Goal: Information Seeking & Learning: Learn about a topic

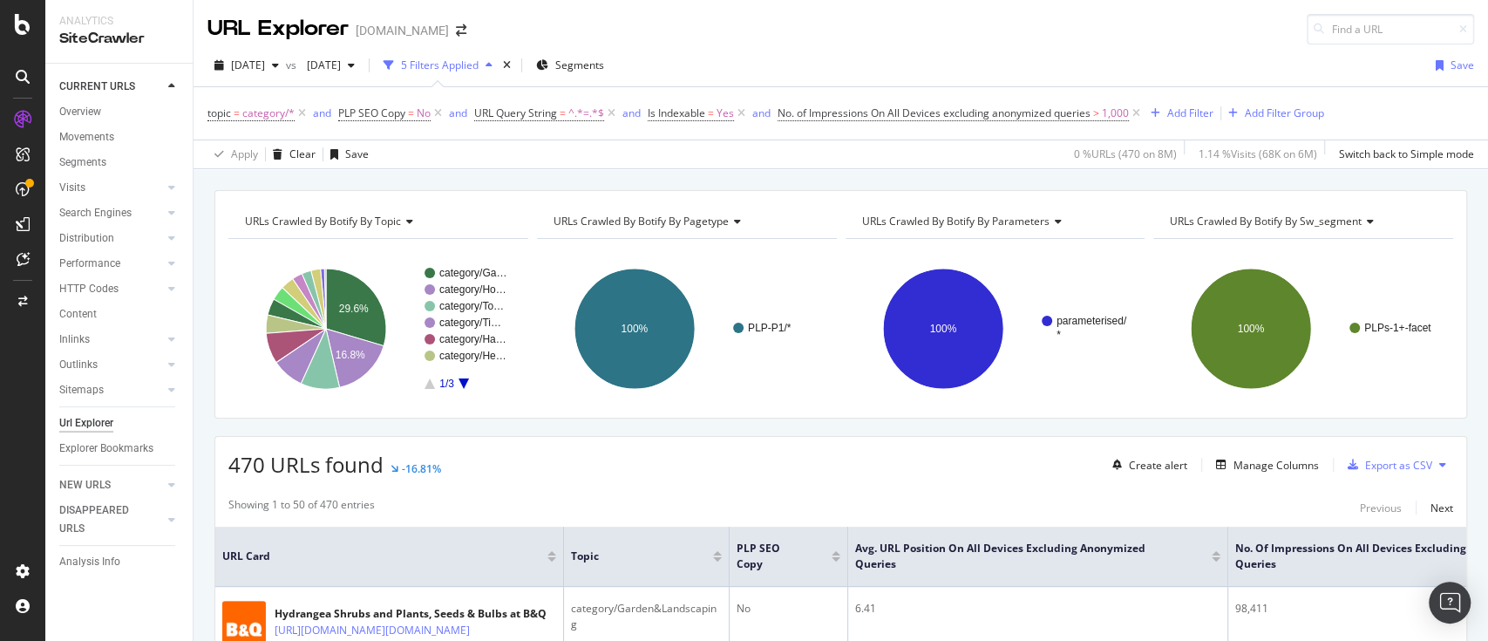
scroll to position [116, 0]
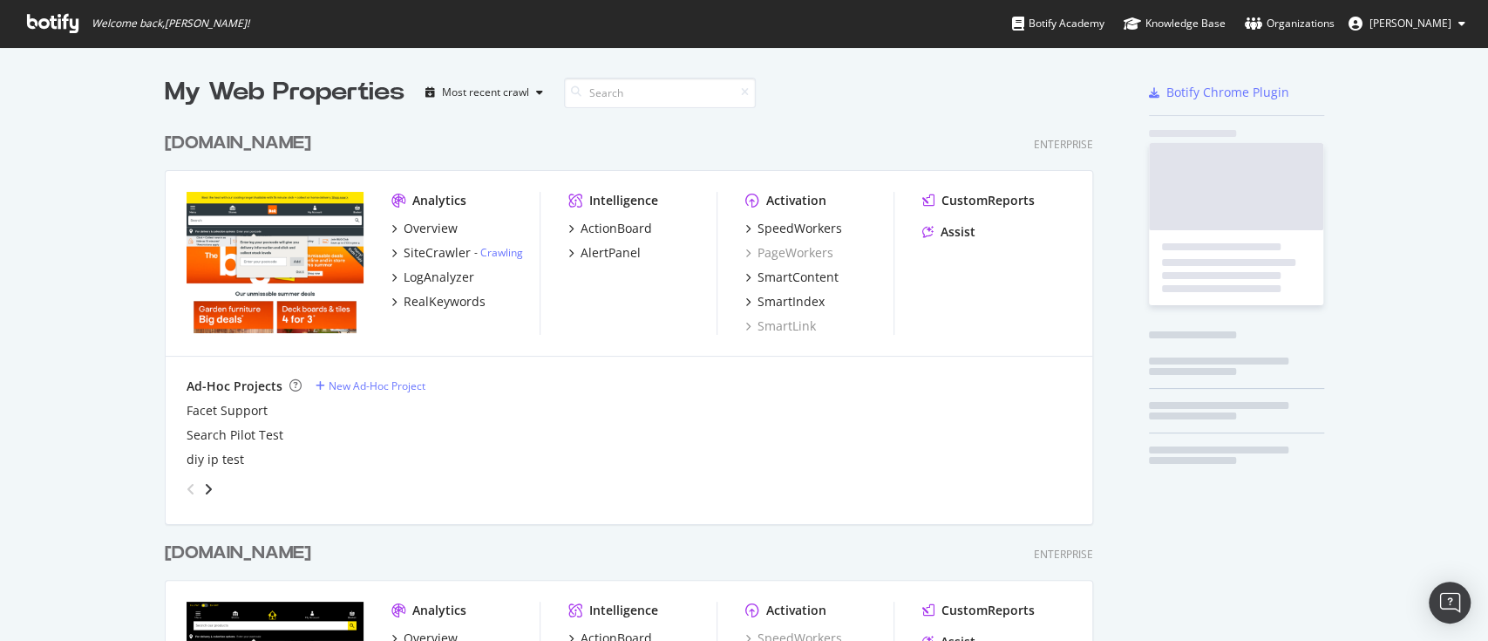
scroll to position [1003, 924]
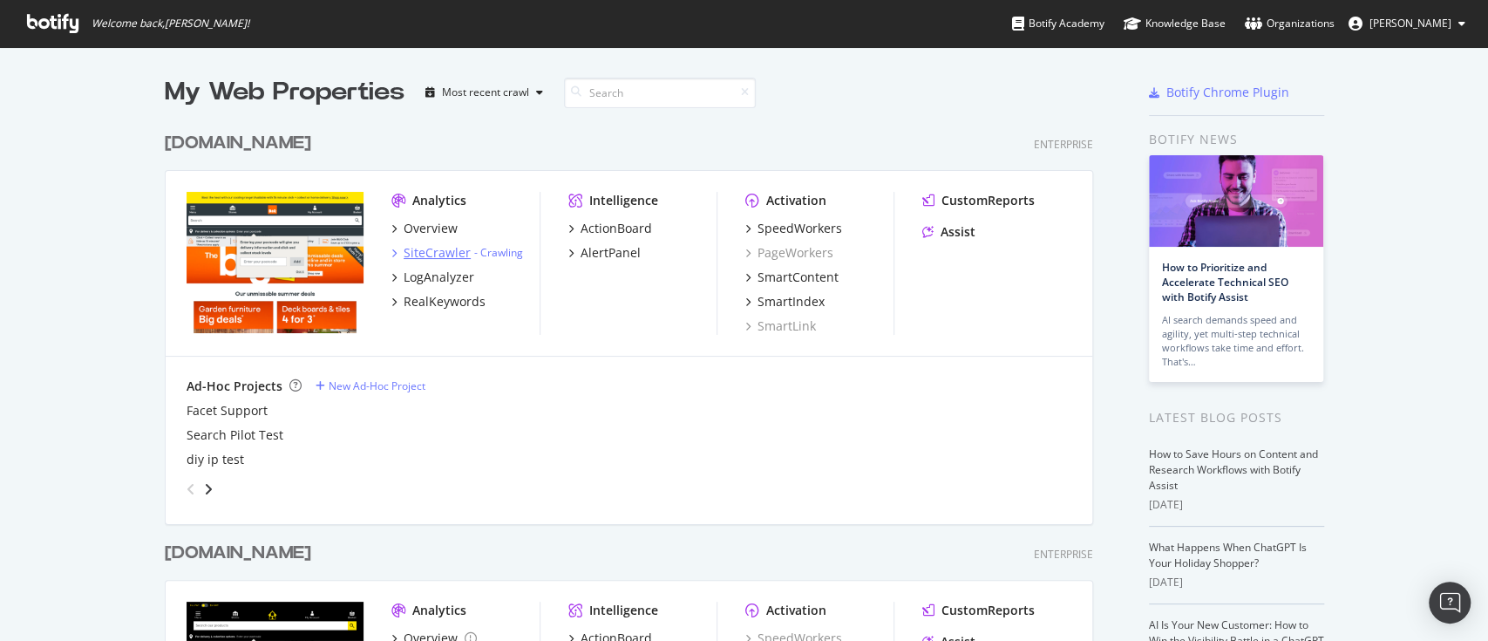
click at [412, 257] on div "SiteCrawler" at bounding box center [437, 252] width 67 height 17
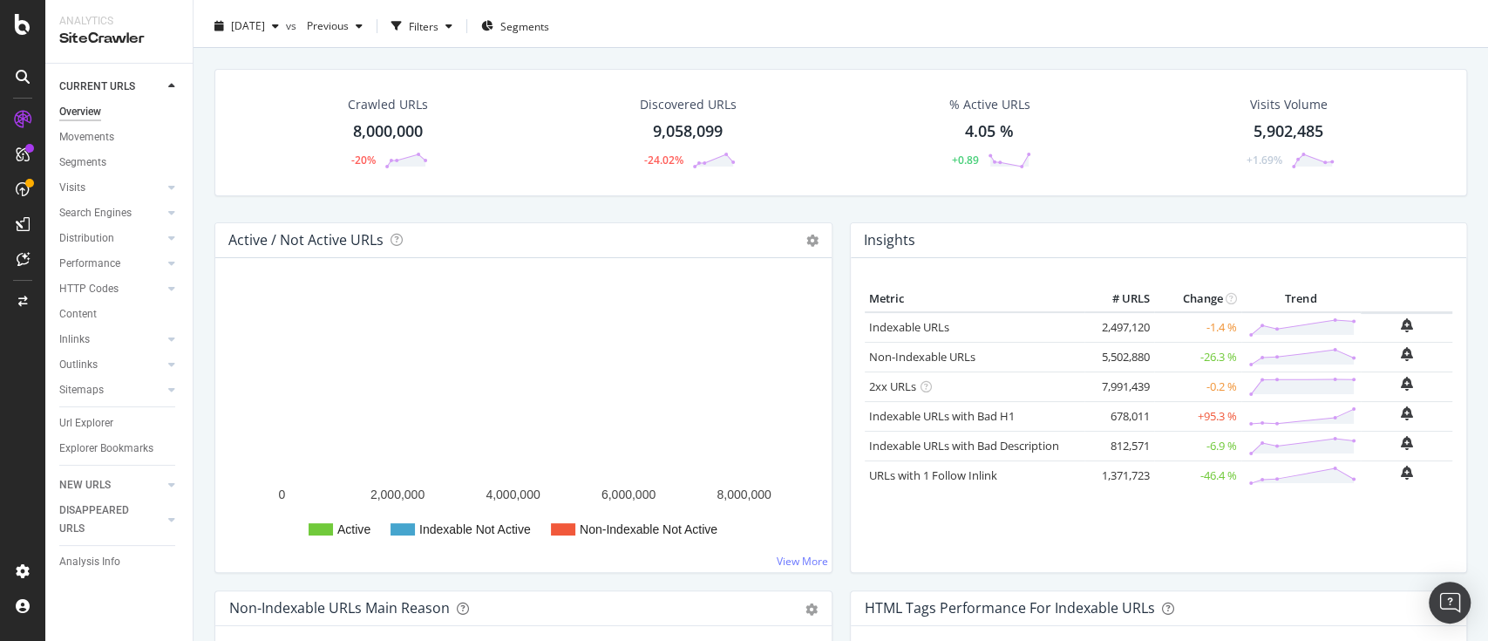
scroll to position [39, 0]
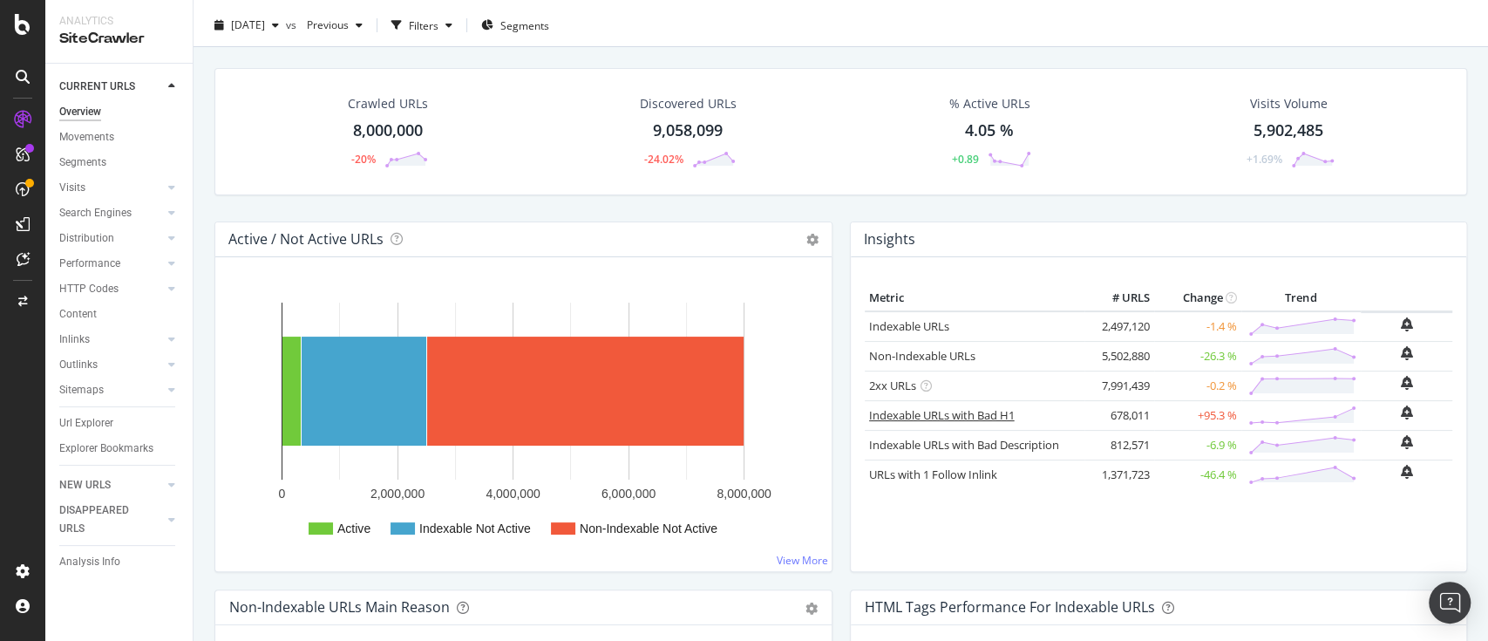
click at [983, 417] on link "Indexable URLs with Bad H1" at bounding box center [942, 415] width 146 height 16
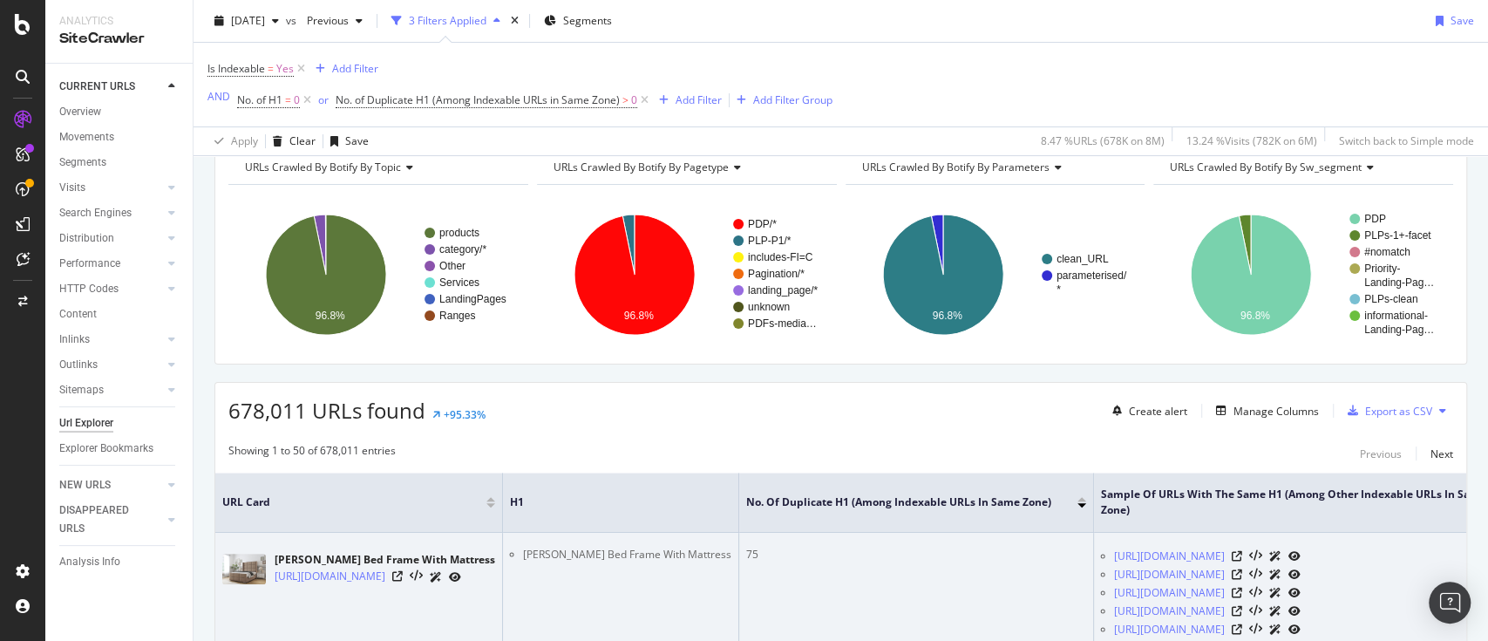
scroll to position [85, 0]
click at [403, 581] on icon at bounding box center [397, 577] width 10 height 10
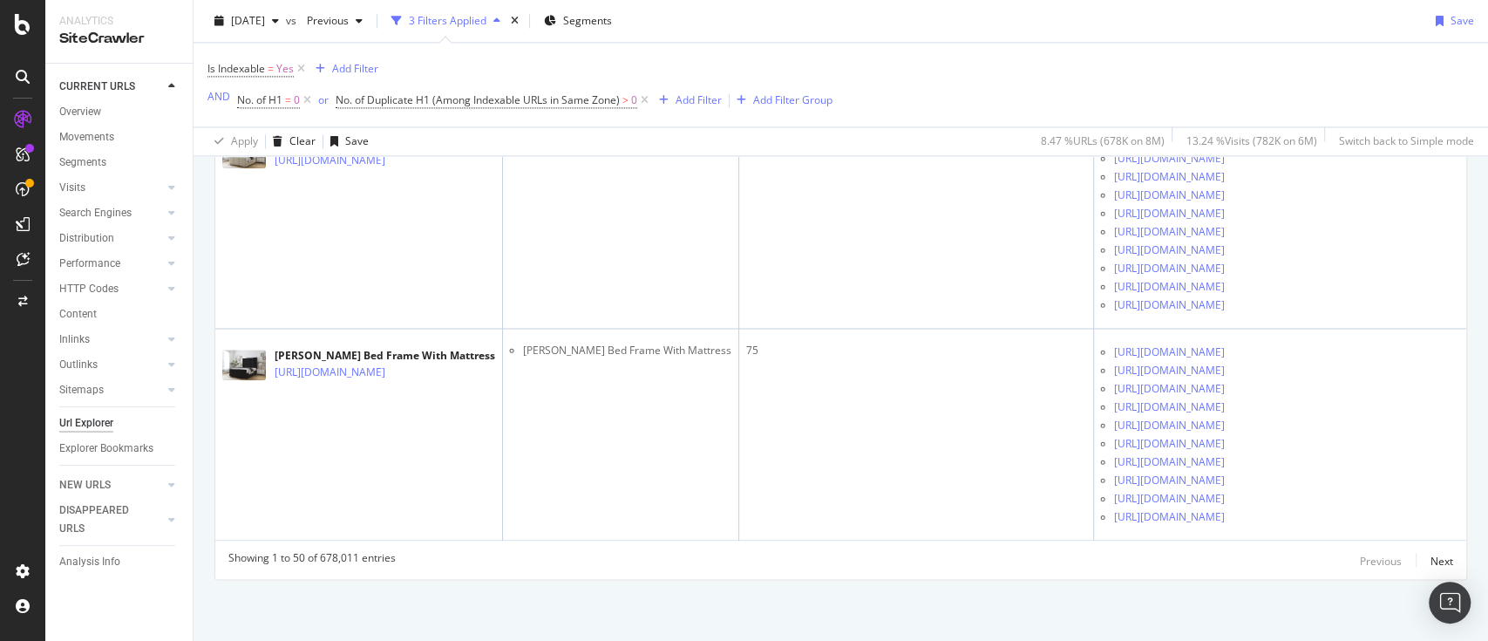
scroll to position [18964, 0]
click at [1431, 556] on div "Next" at bounding box center [1442, 560] width 23 height 15
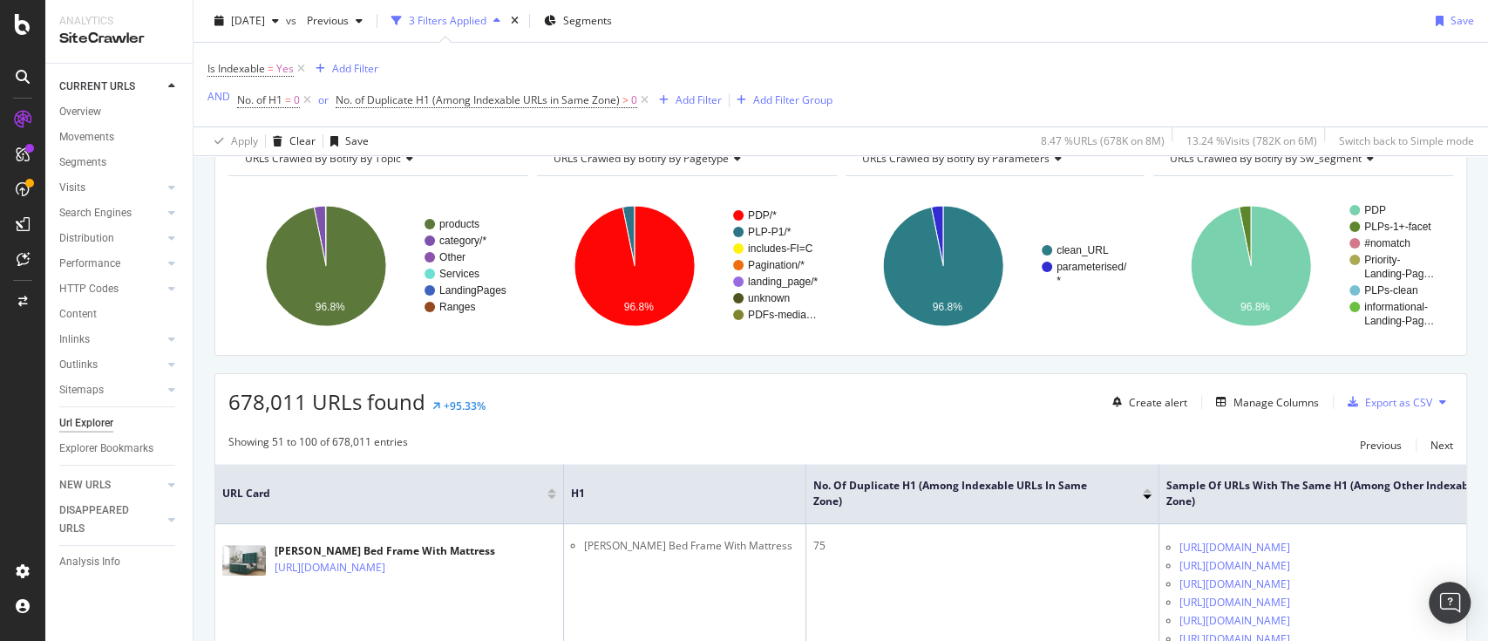
scroll to position [116, 0]
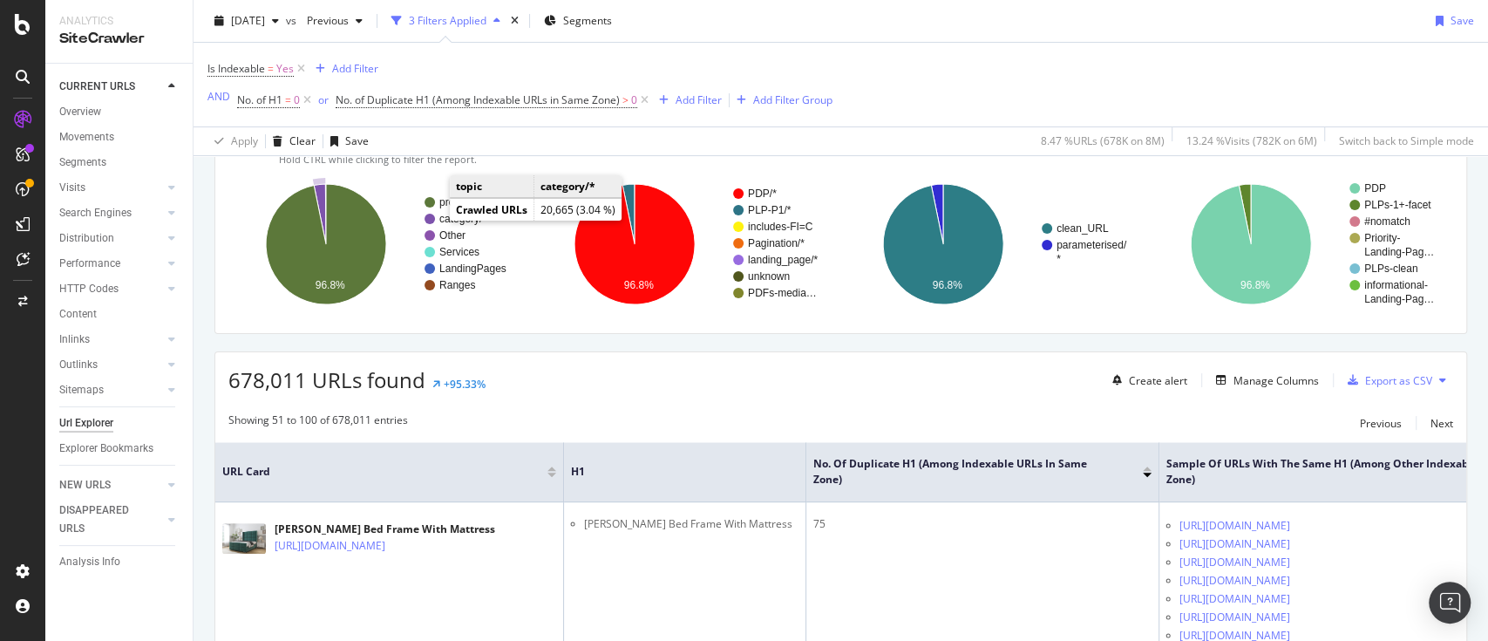
click at [448, 219] on text "category/*" at bounding box center [462, 219] width 47 height 12
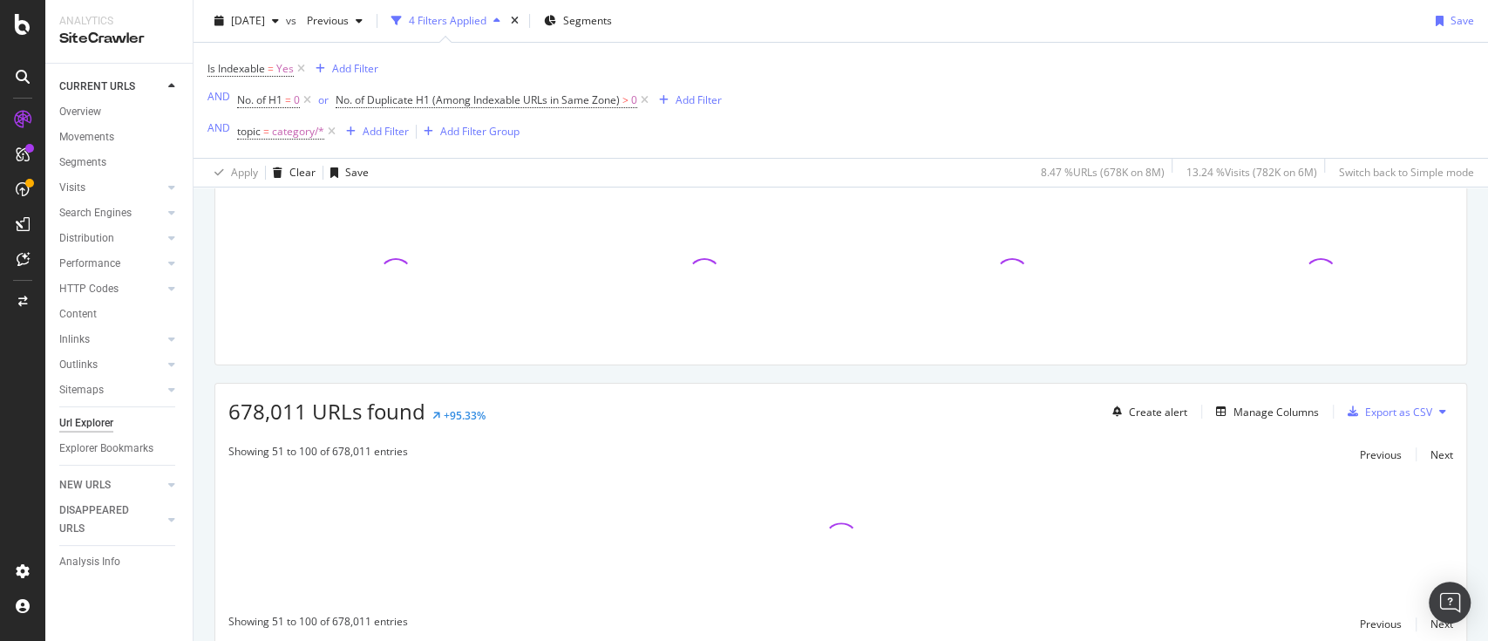
scroll to position [147, 0]
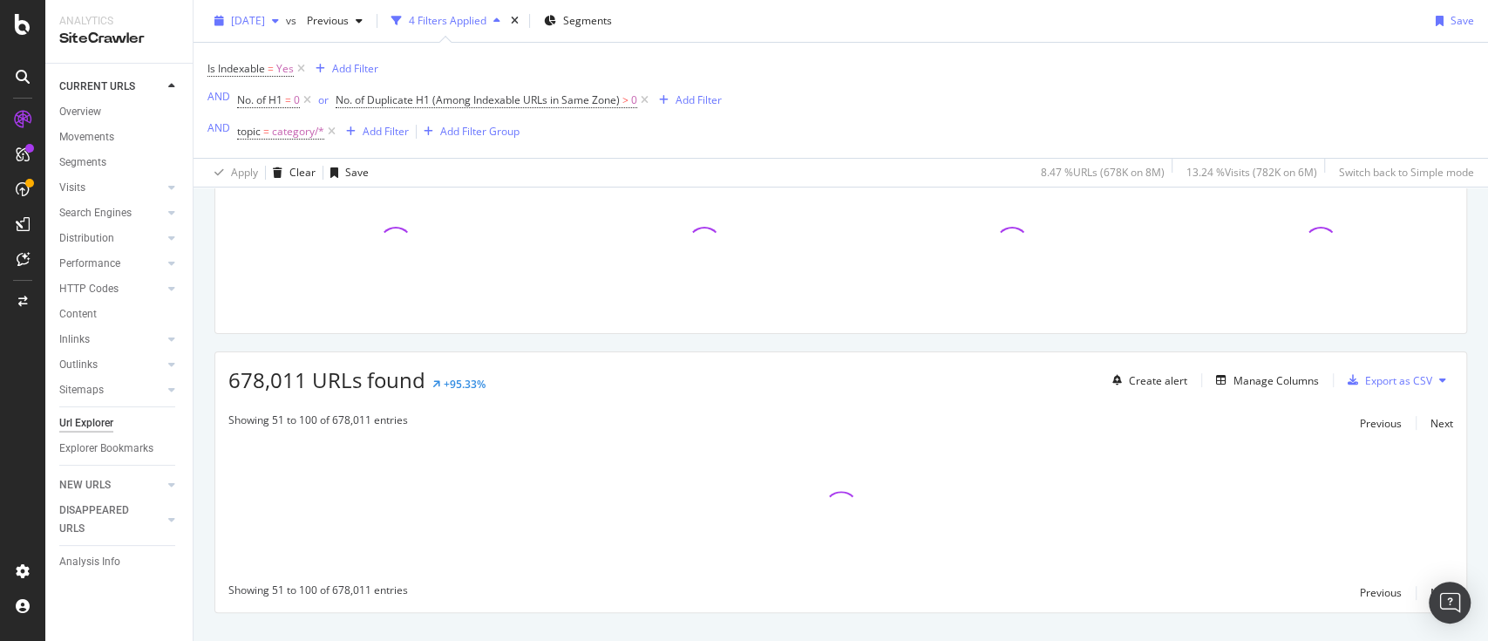
click at [235, 24] on span "[DATE]" at bounding box center [248, 20] width 34 height 15
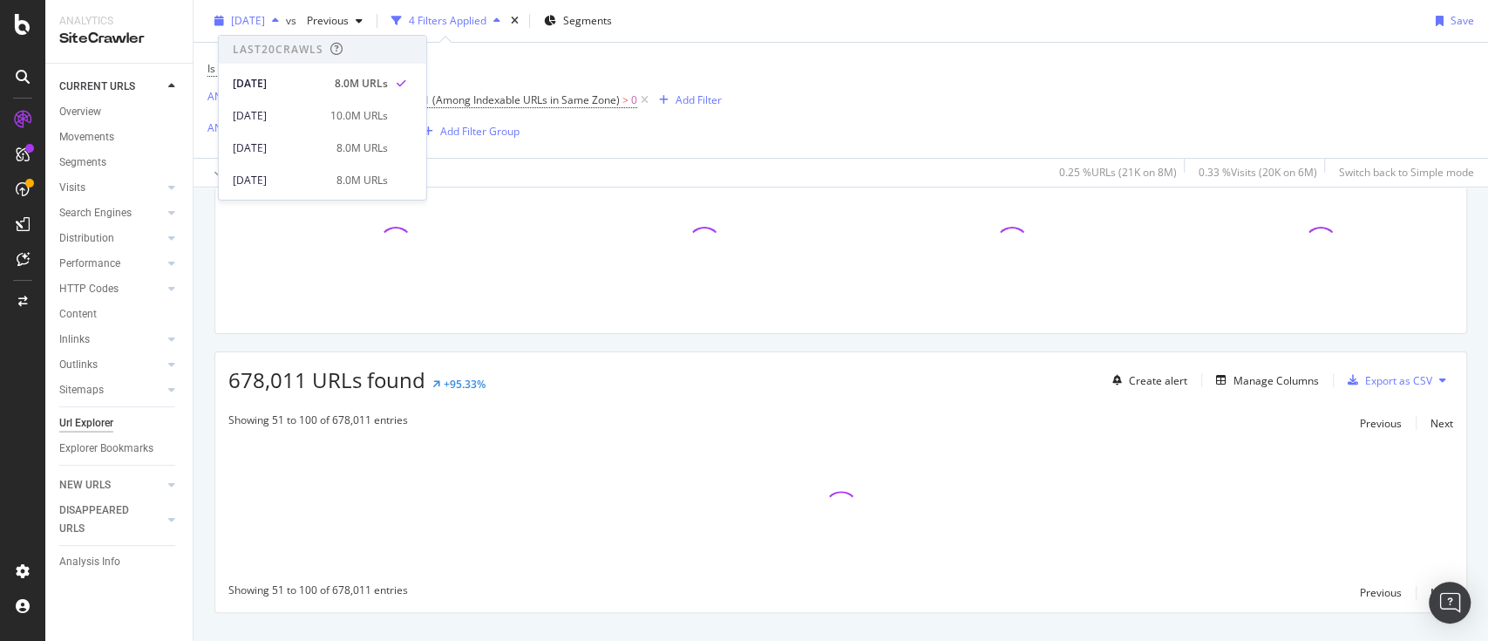
click at [235, 24] on span "[DATE]" at bounding box center [248, 20] width 34 height 15
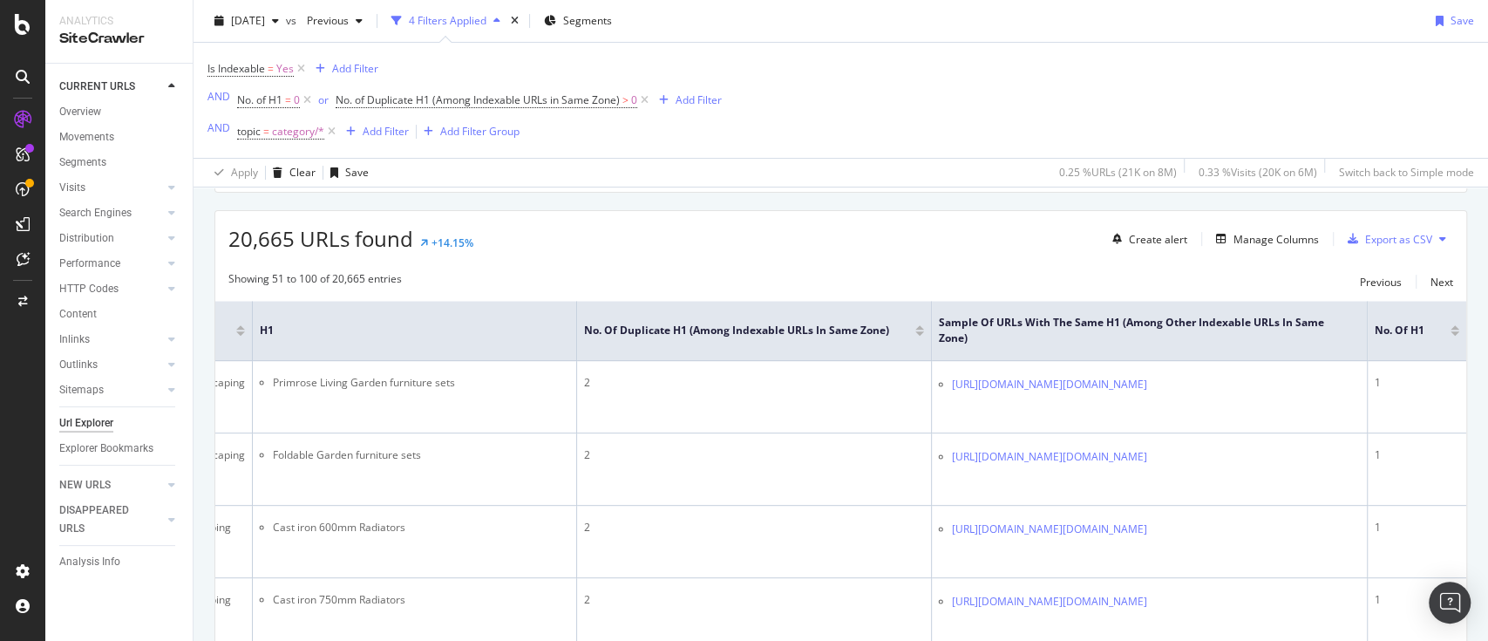
scroll to position [289, 0]
click at [1257, 245] on div "Manage Columns" at bounding box center [1264, 238] width 110 height 19
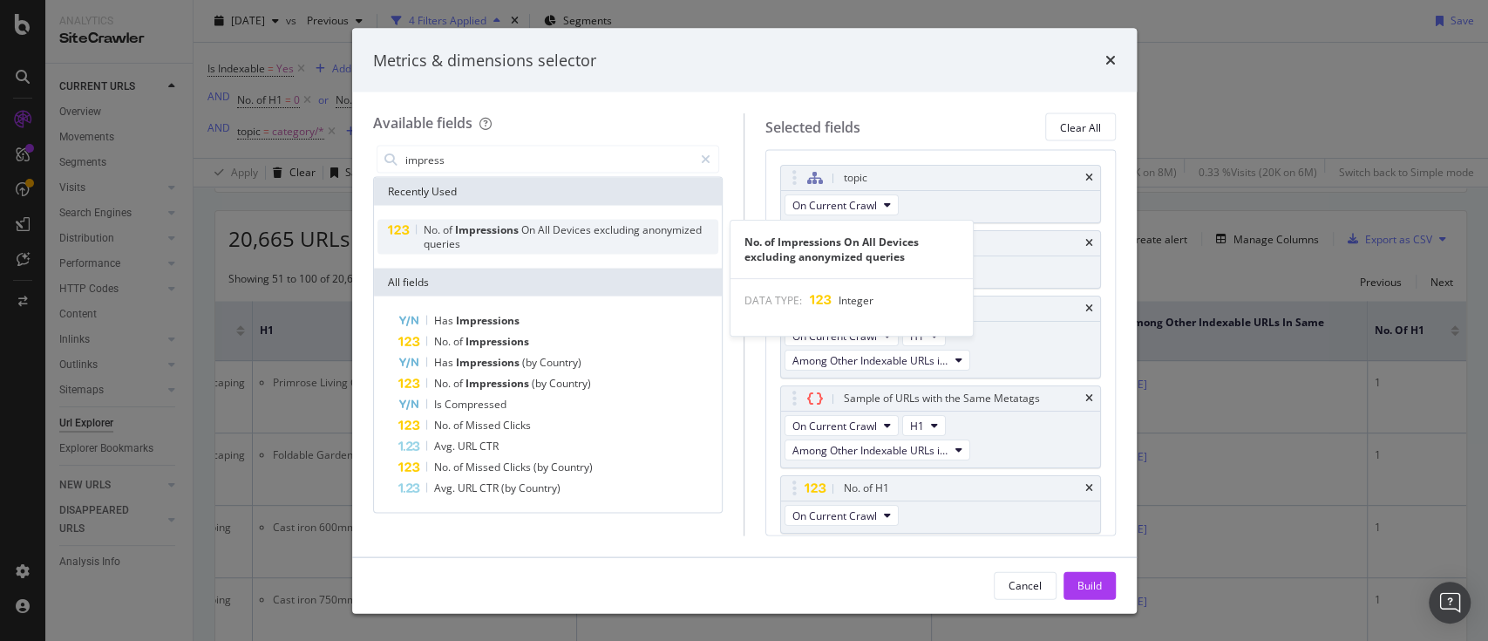
type input "impress"
click at [632, 243] on div "No. of Impressions On All Devices excluding anonymized queries" at bounding box center [571, 237] width 296 height 28
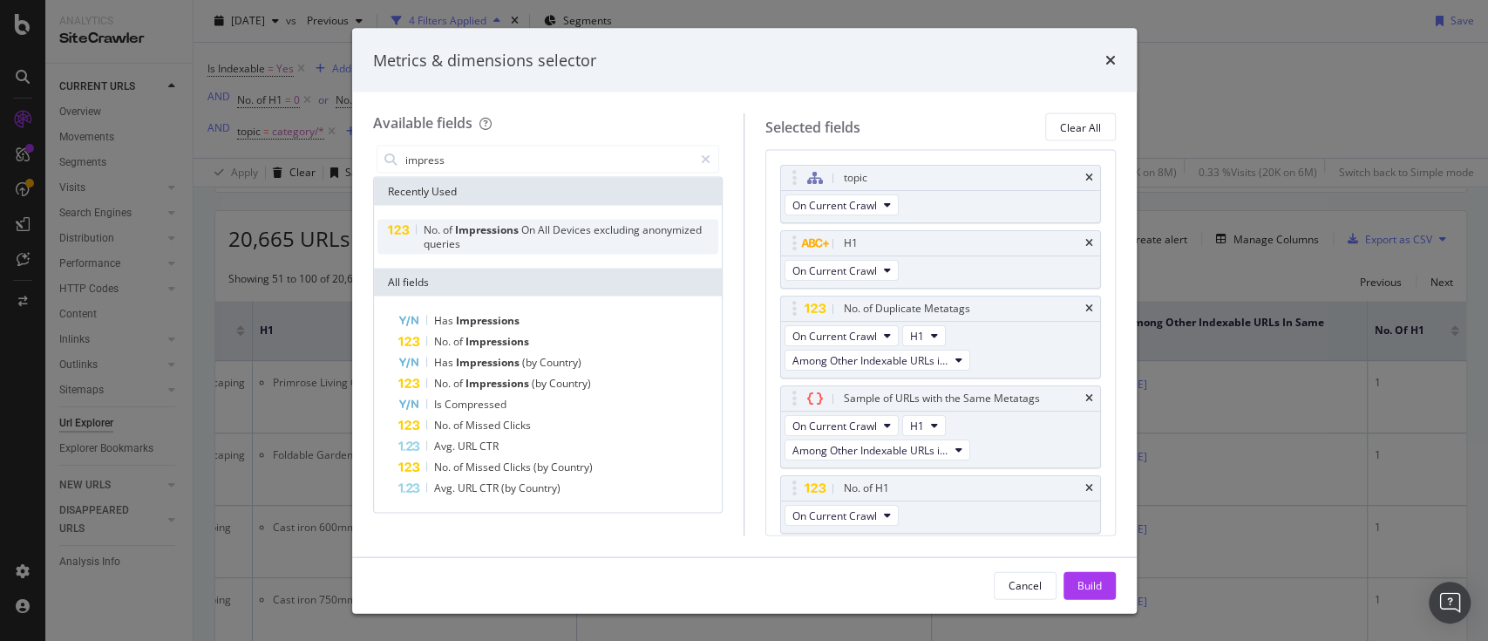
scroll to position [87, 0]
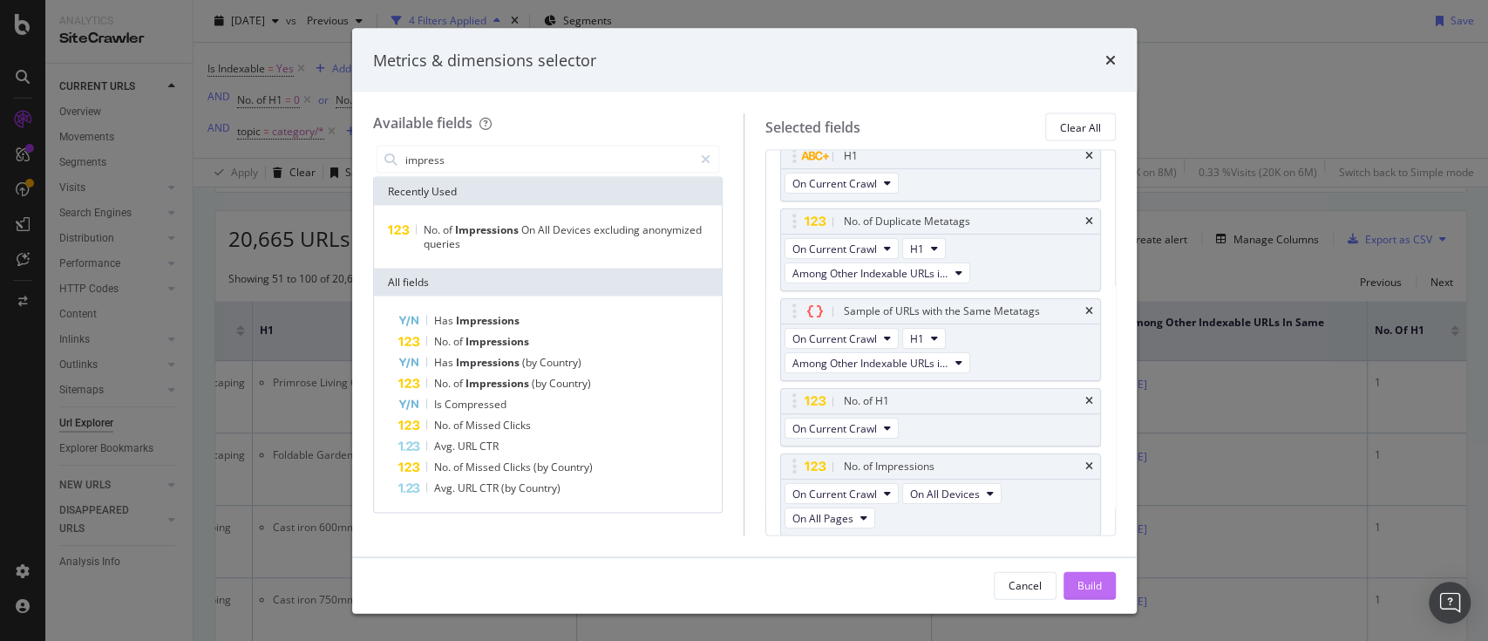
click at [1078, 579] on div "Build" at bounding box center [1090, 584] width 24 height 15
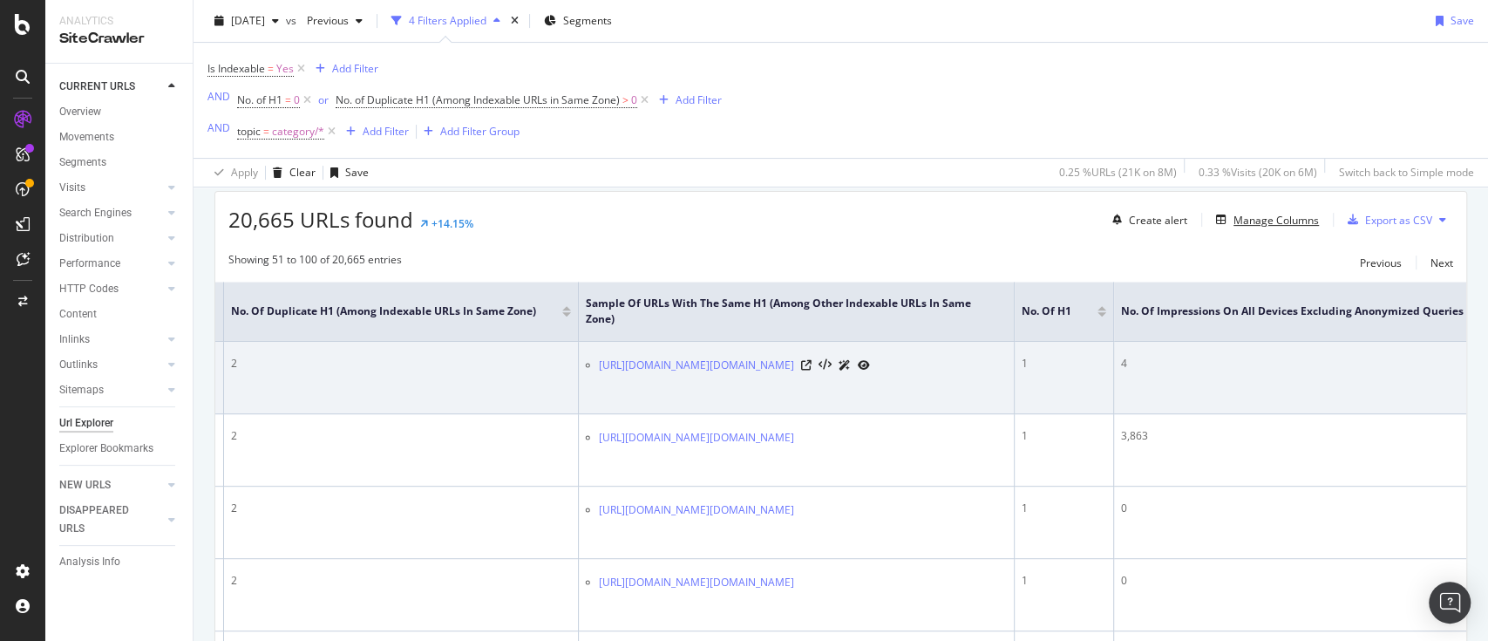
scroll to position [0, 969]
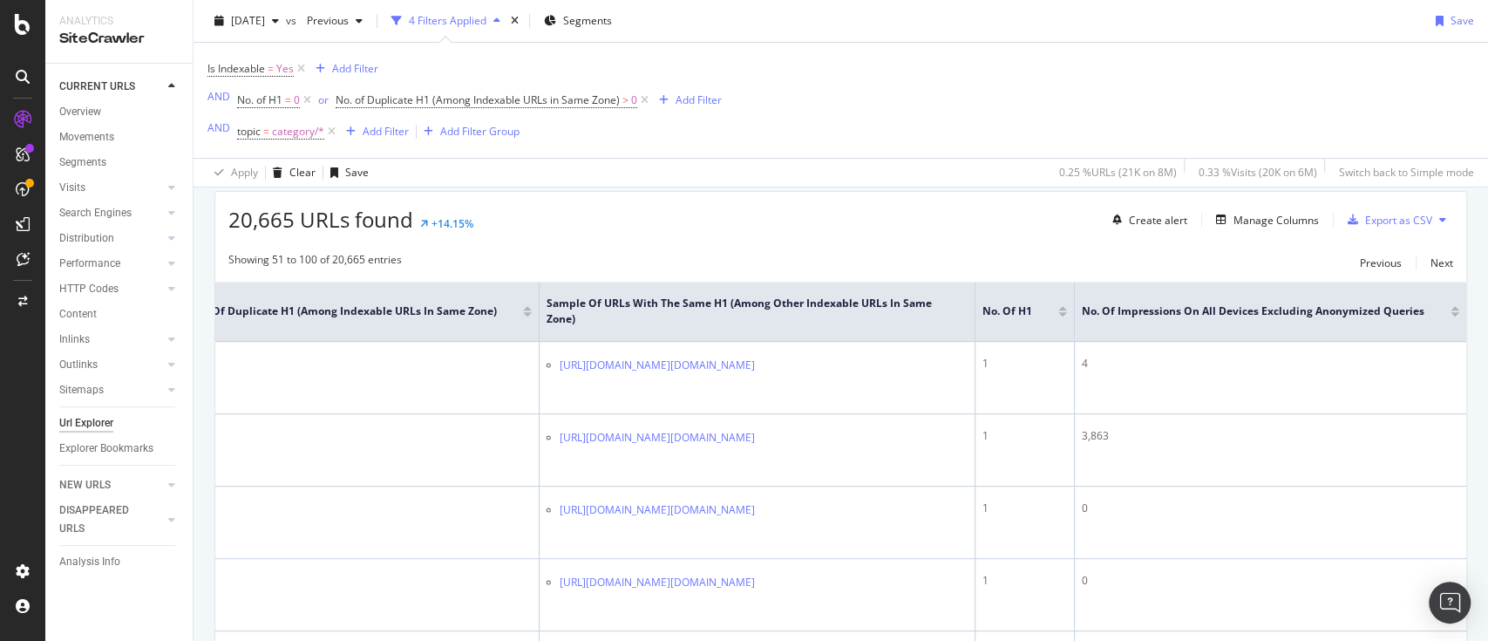
click at [1451, 312] on div at bounding box center [1455, 314] width 9 height 4
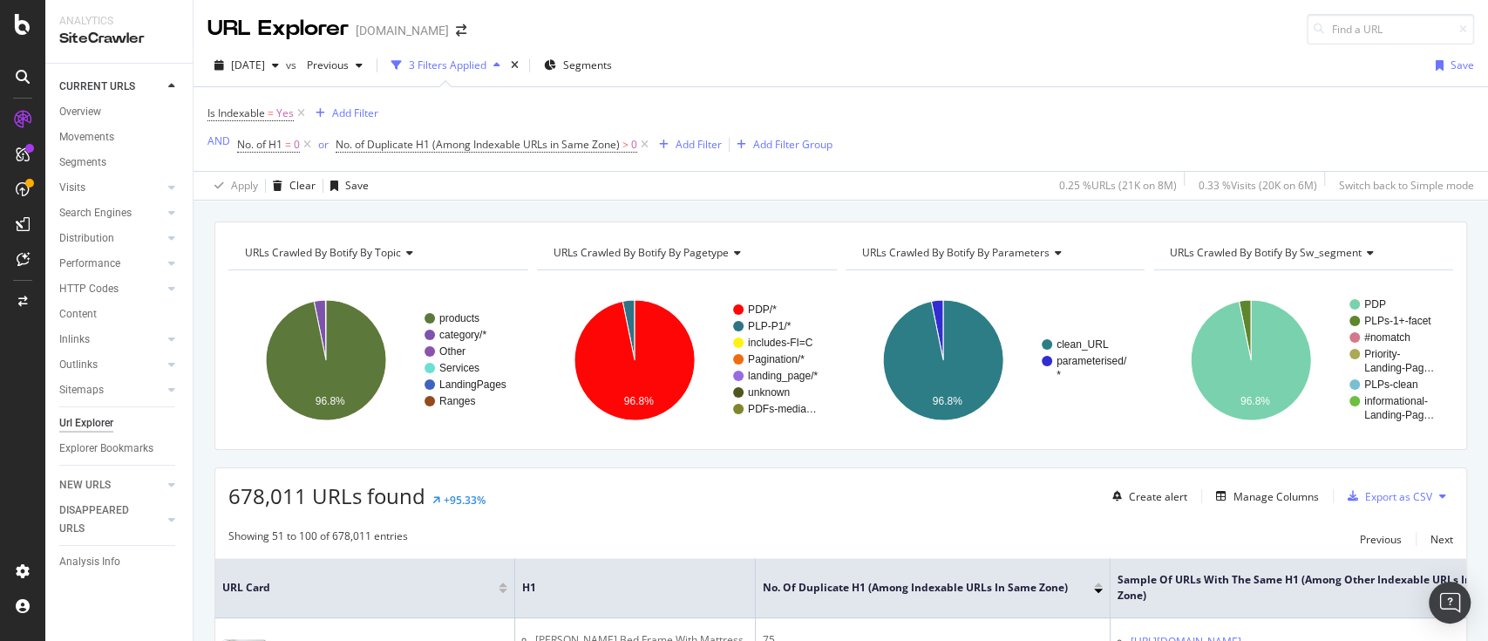
click at [847, 120] on div "Is Indexable = Yes Add Filter AND No. of H1 = 0 or No. of Duplicate H1 (Among I…" at bounding box center [840, 129] width 1267 height 84
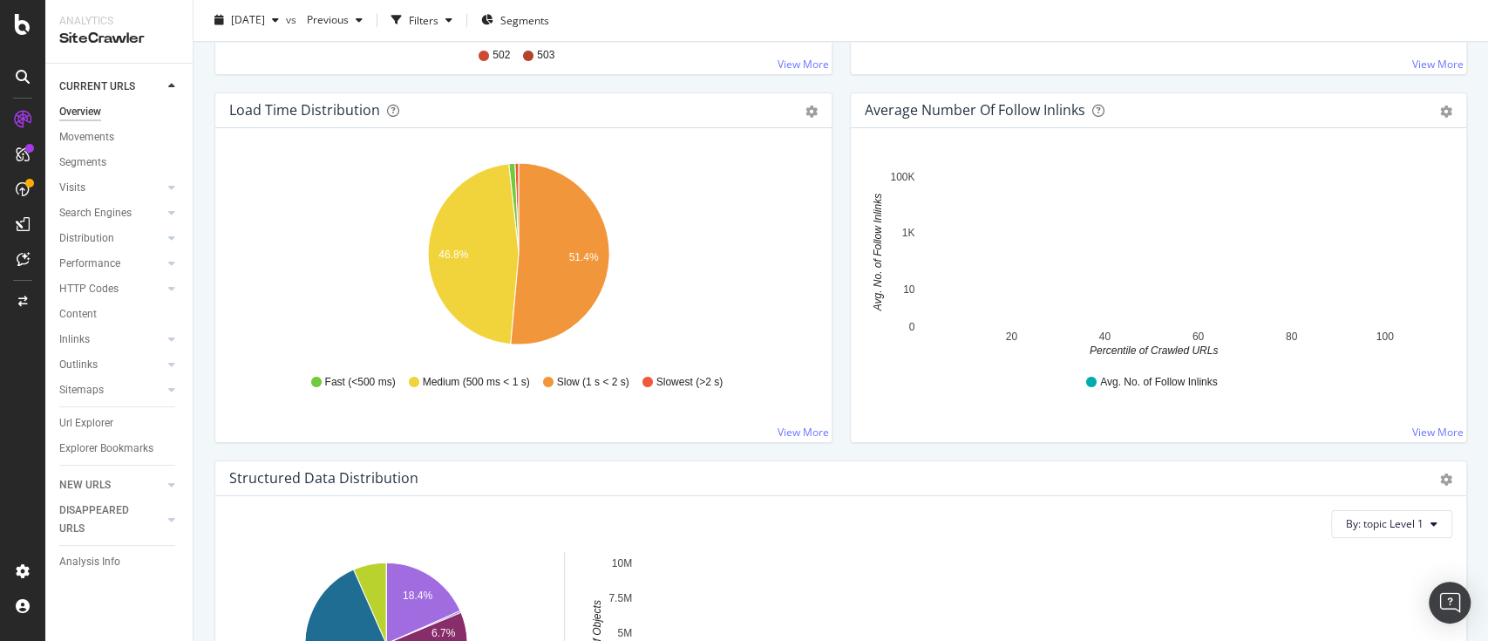
scroll to position [1511, 0]
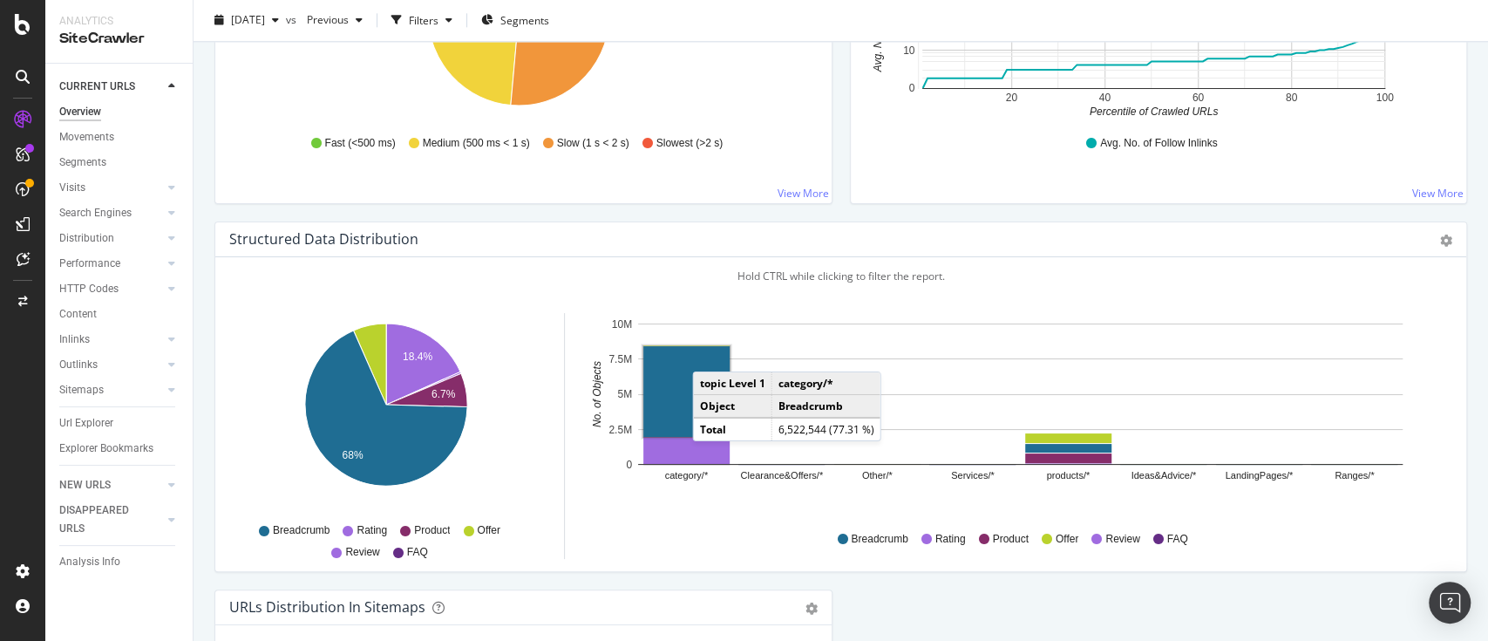
click at [773, 257] on div "By: topic Level 1 Hold CTRL while clicking to filter the report. 18.4% 6.7% 68%…" at bounding box center [840, 414] width 1251 height 314
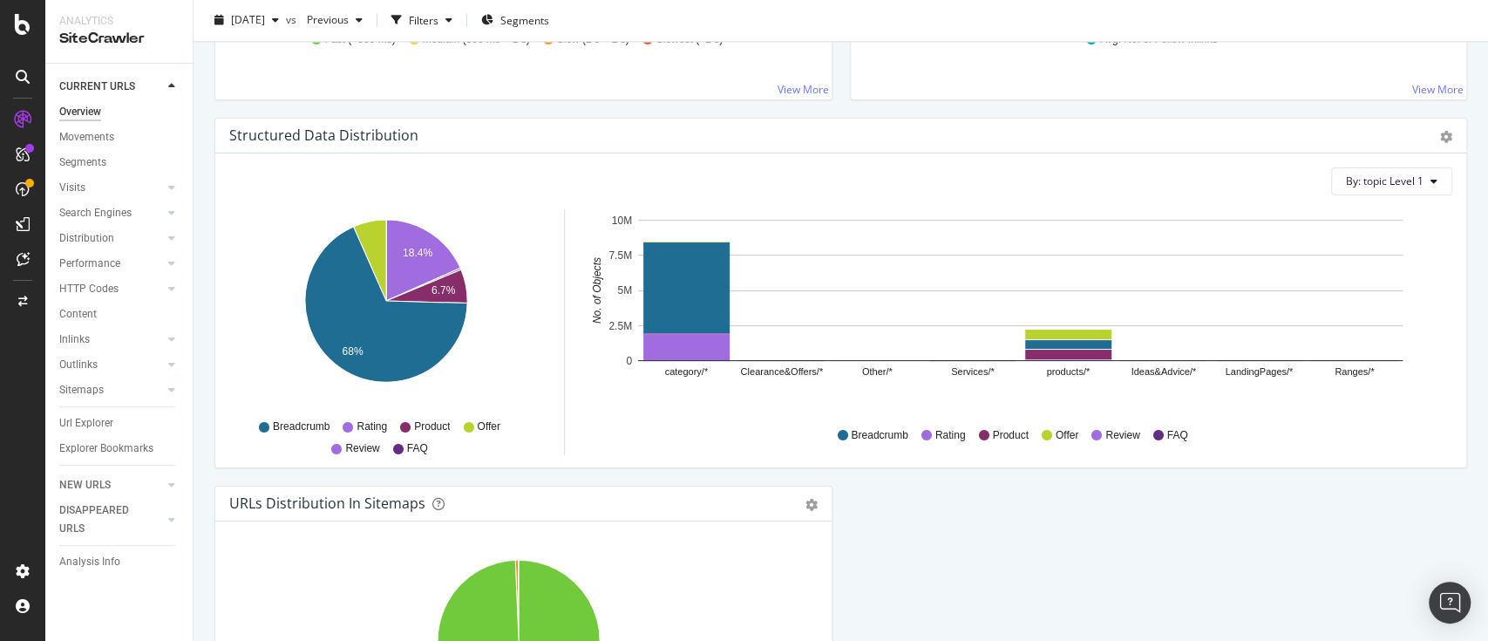
scroll to position [1422, 0]
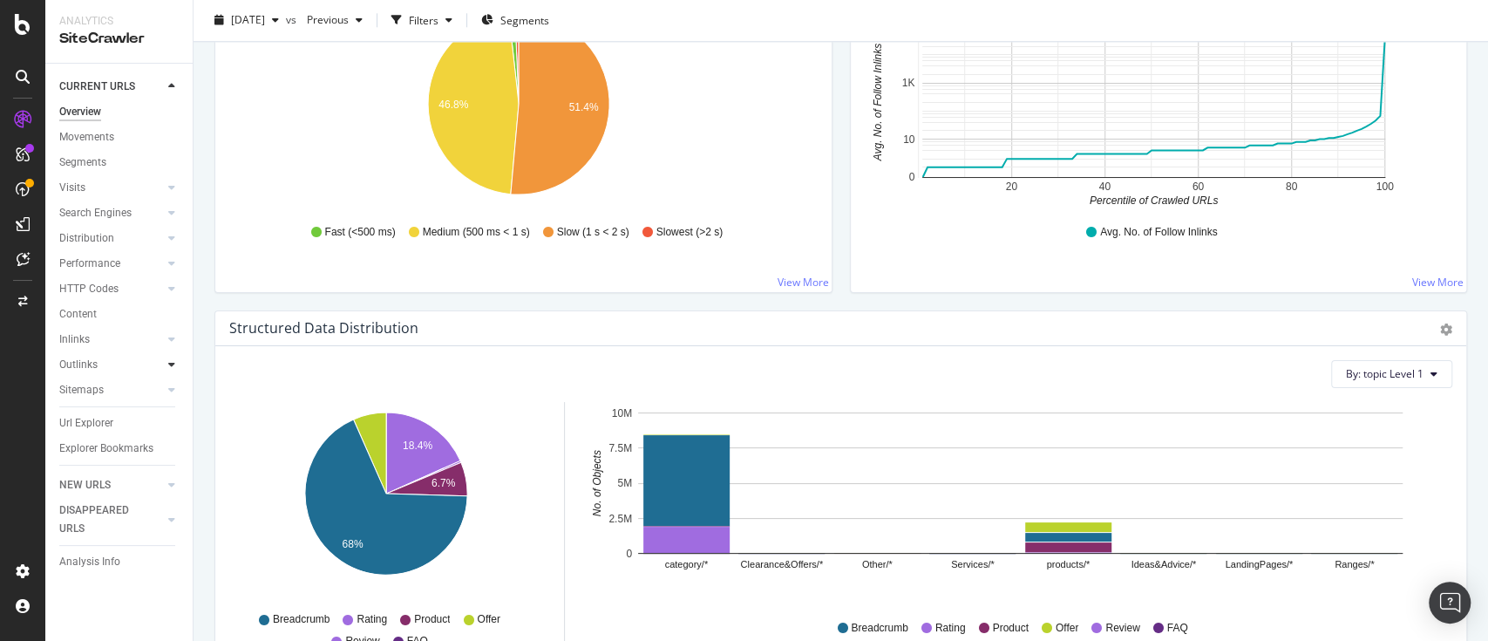
click at [166, 367] on div at bounding box center [171, 364] width 17 height 17
click at [168, 370] on icon at bounding box center [171, 364] width 7 height 10
click at [167, 207] on div at bounding box center [171, 212] width 17 height 17
click at [76, 349] on div "Orphans Explorer" at bounding box center [107, 339] width 81 height 18
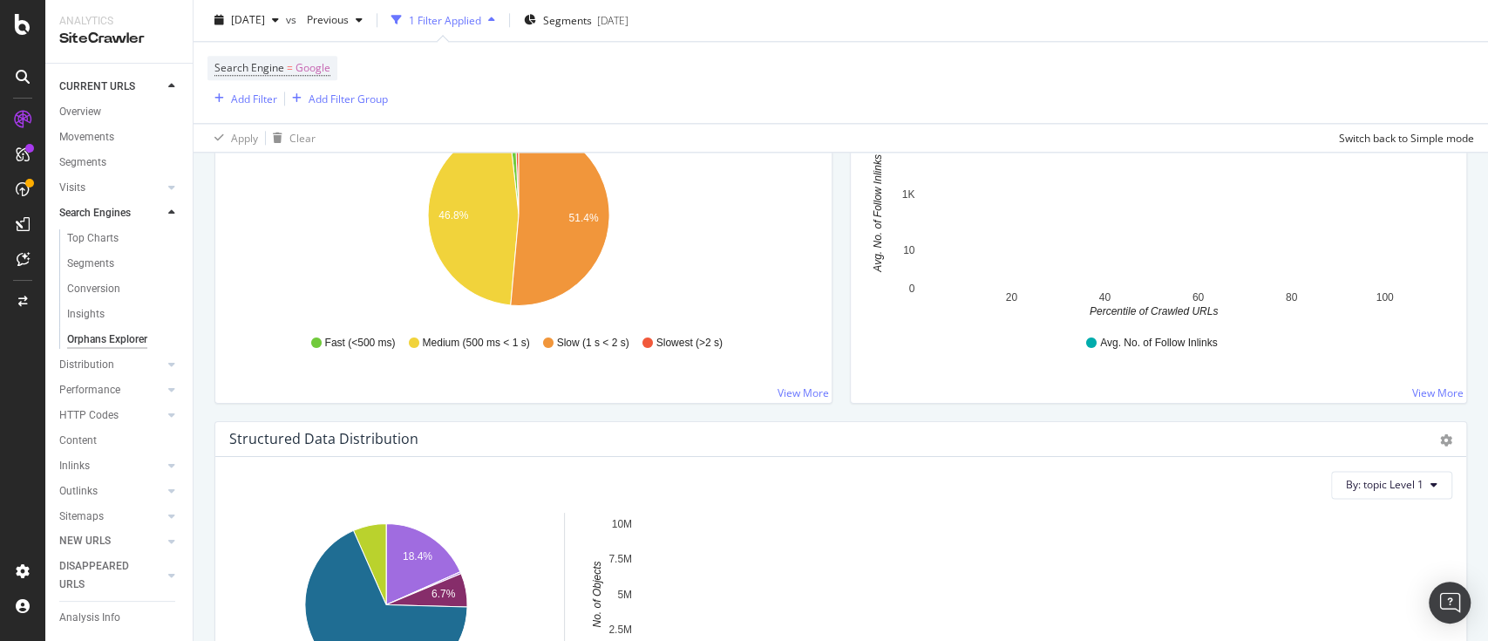
scroll to position [1532, 0]
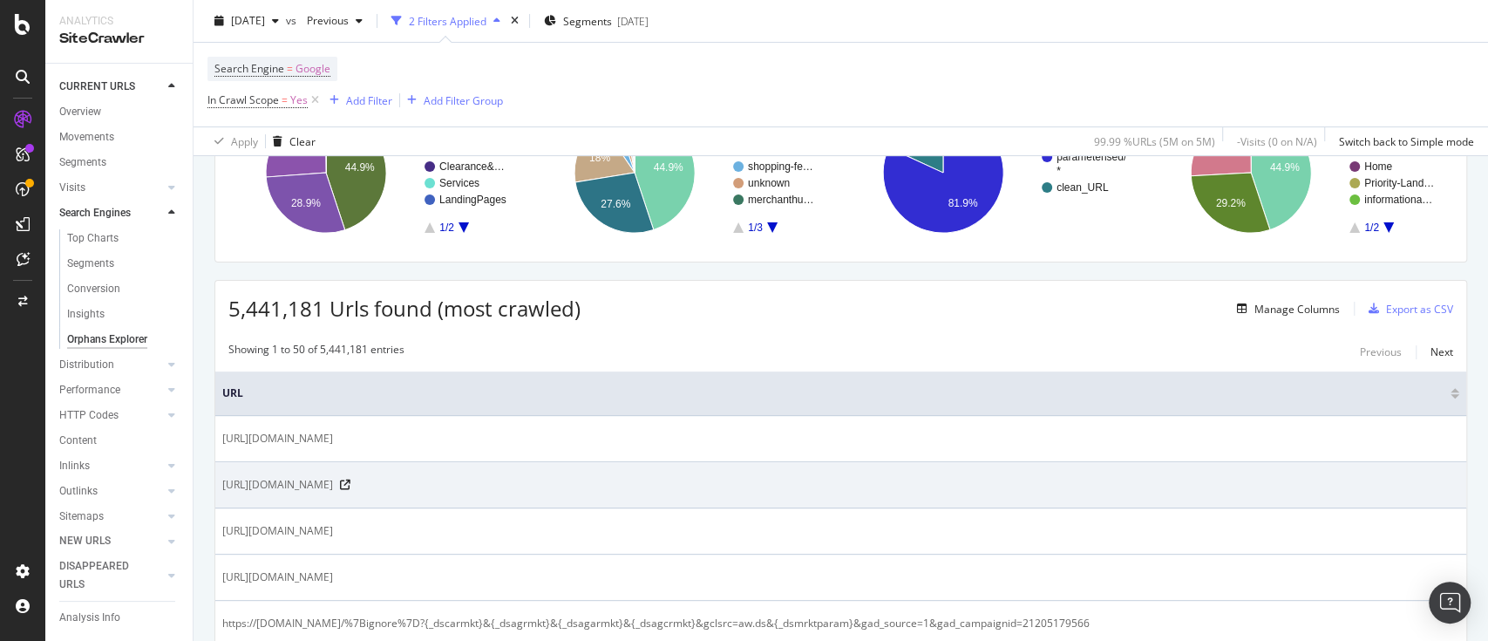
scroll to position [232, 0]
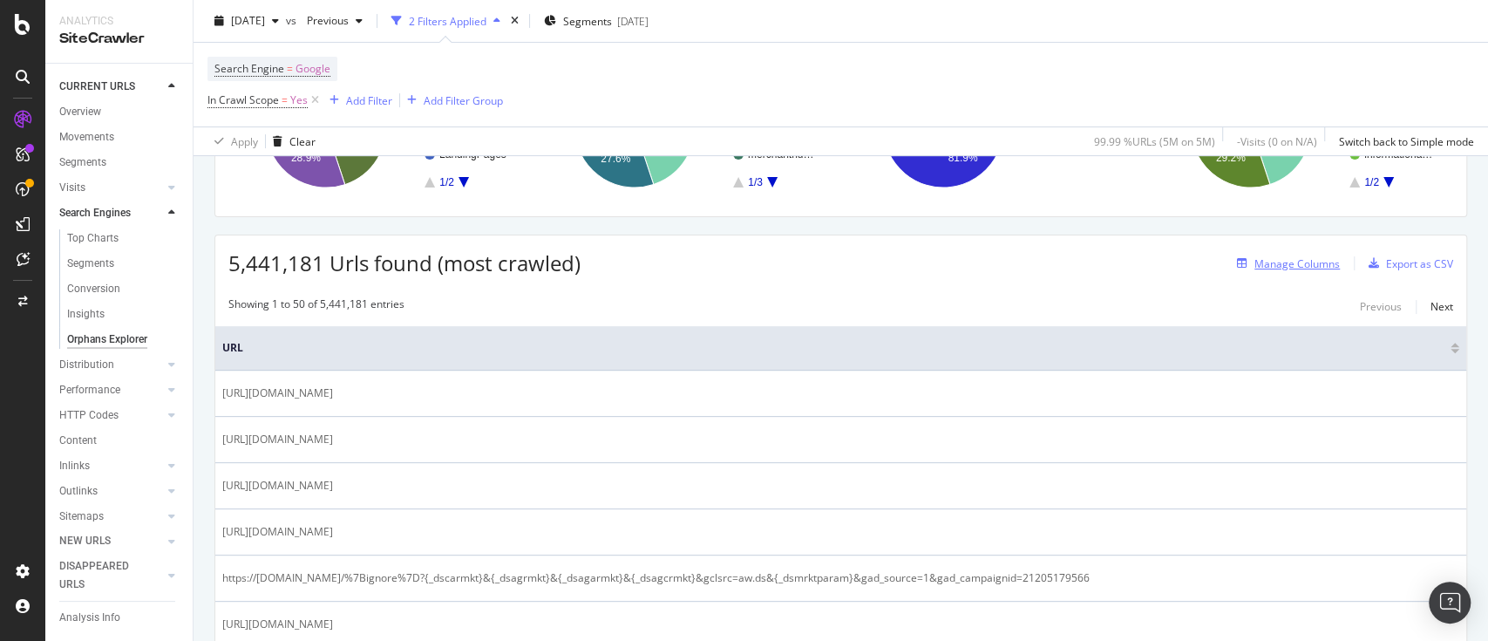
click at [1291, 260] on div "Manage Columns" at bounding box center [1297, 263] width 85 height 15
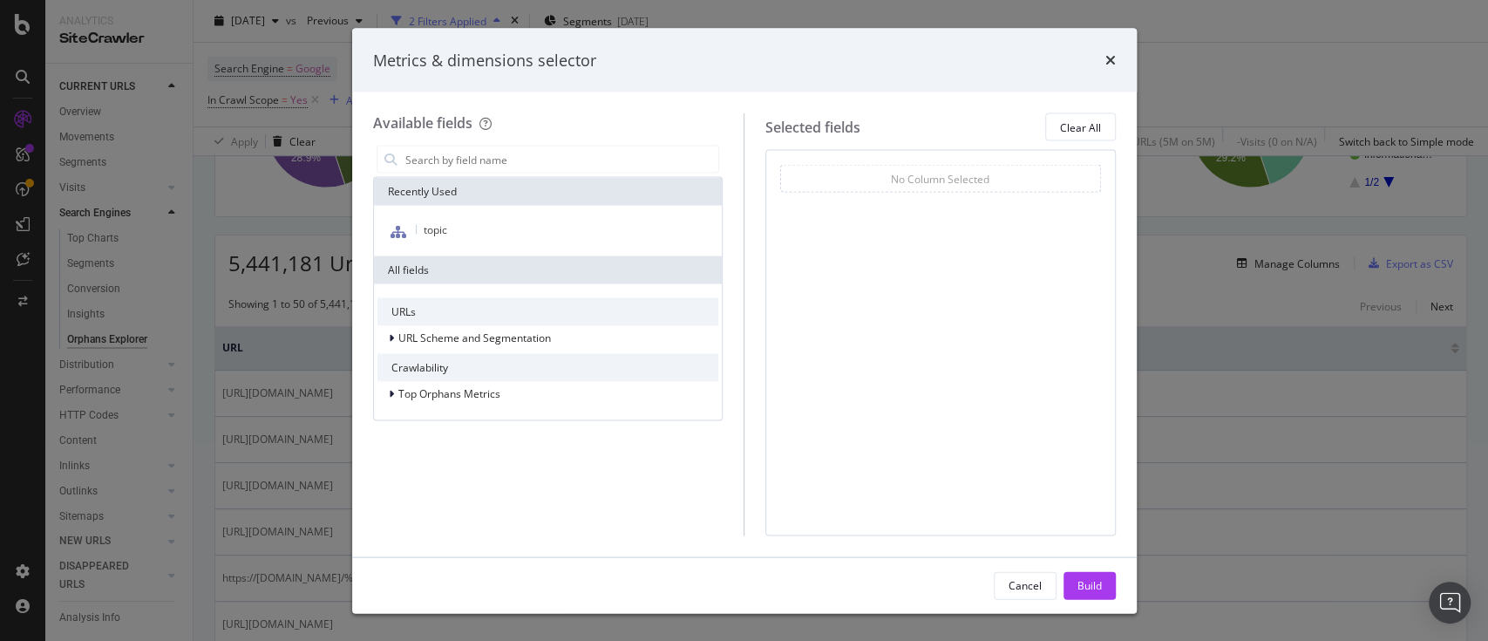
type input "j"
type input "n"
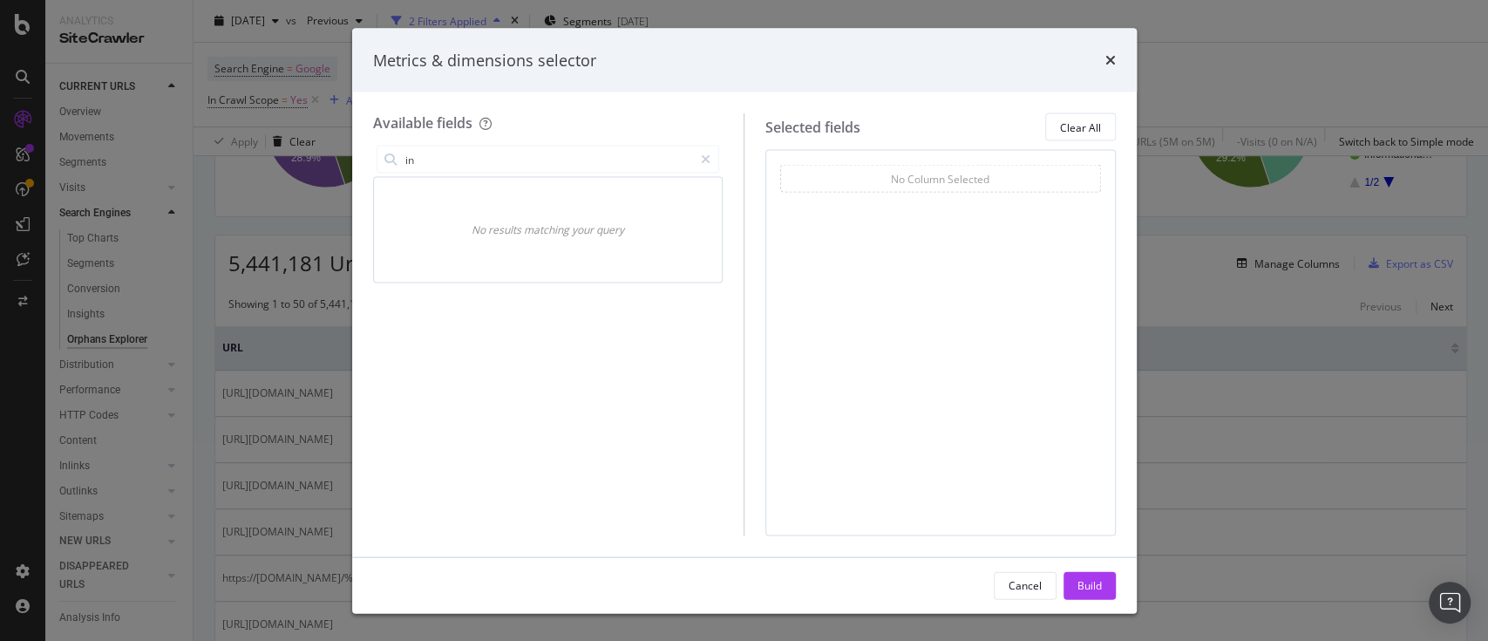
type input "i"
type input "k"
type input "link"
click at [706, 155] on icon "modal" at bounding box center [706, 159] width 10 height 12
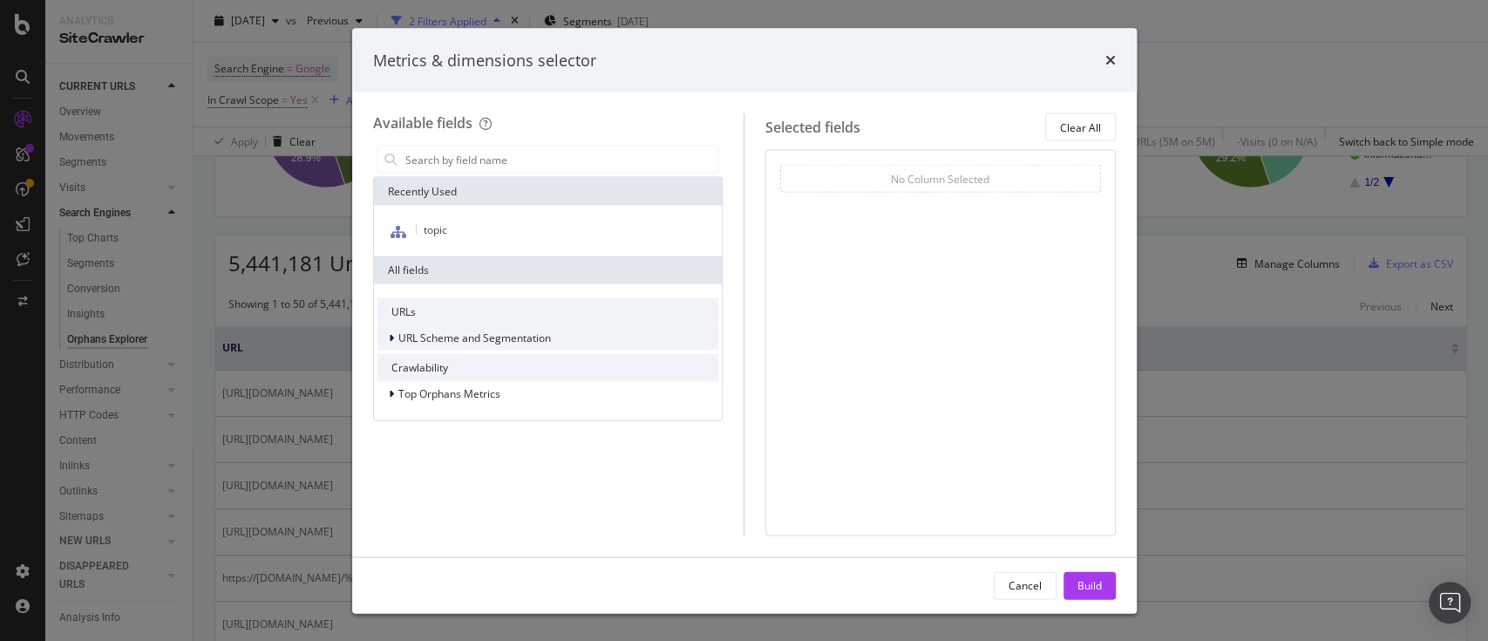
click at [391, 339] on icon "modal" at bounding box center [391, 338] width 5 height 10
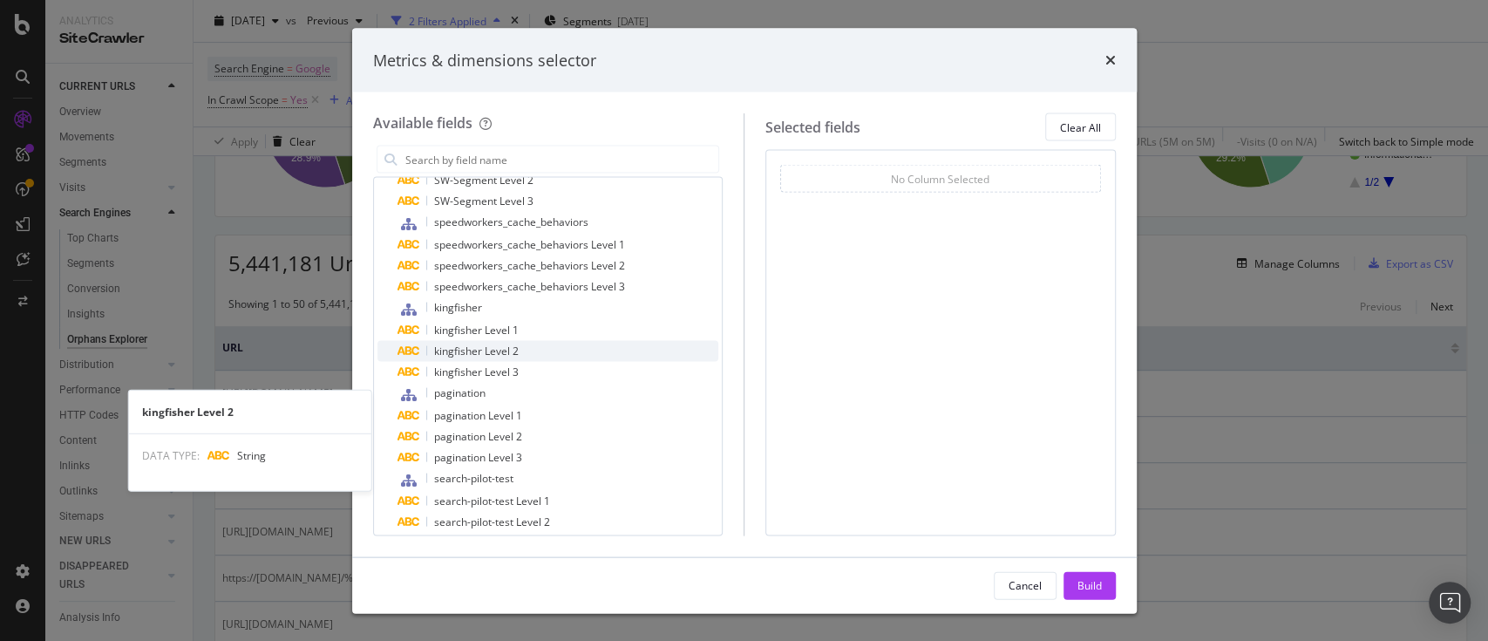
scroll to position [736, 0]
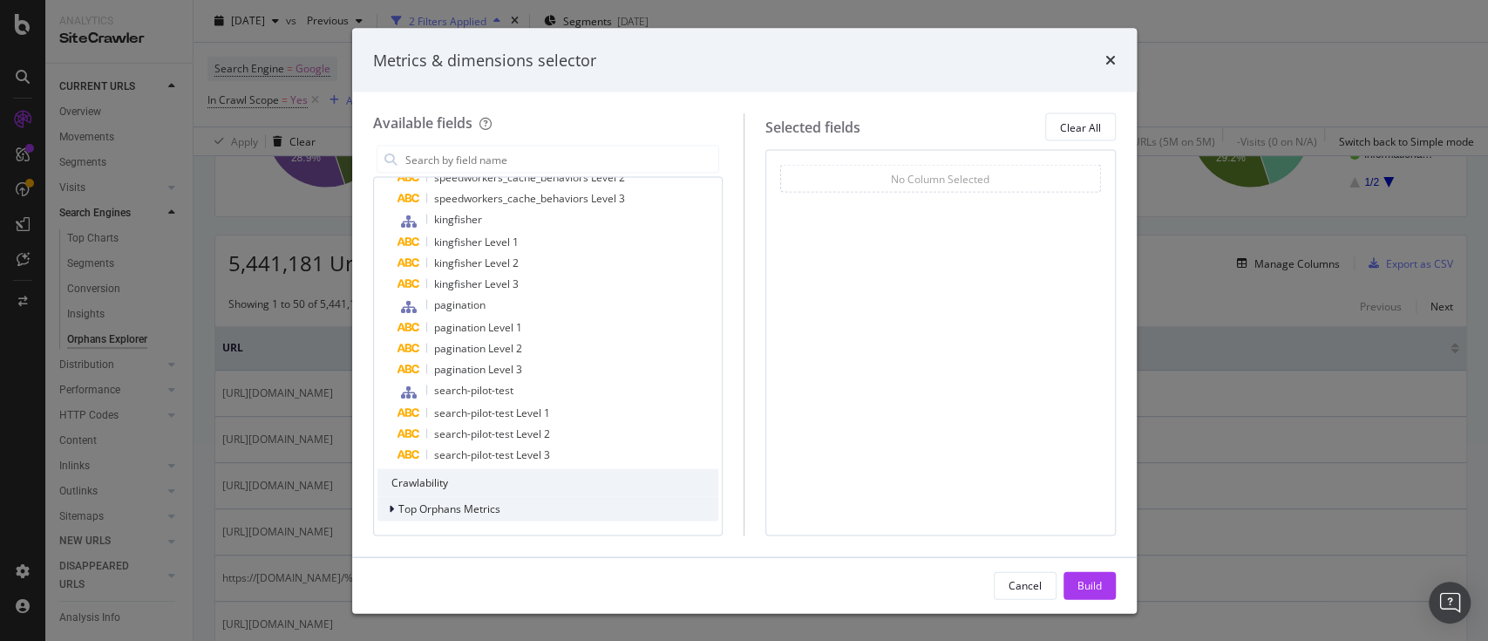
click at [384, 507] on div "Top Orphans Metrics" at bounding box center [438, 508] width 123 height 17
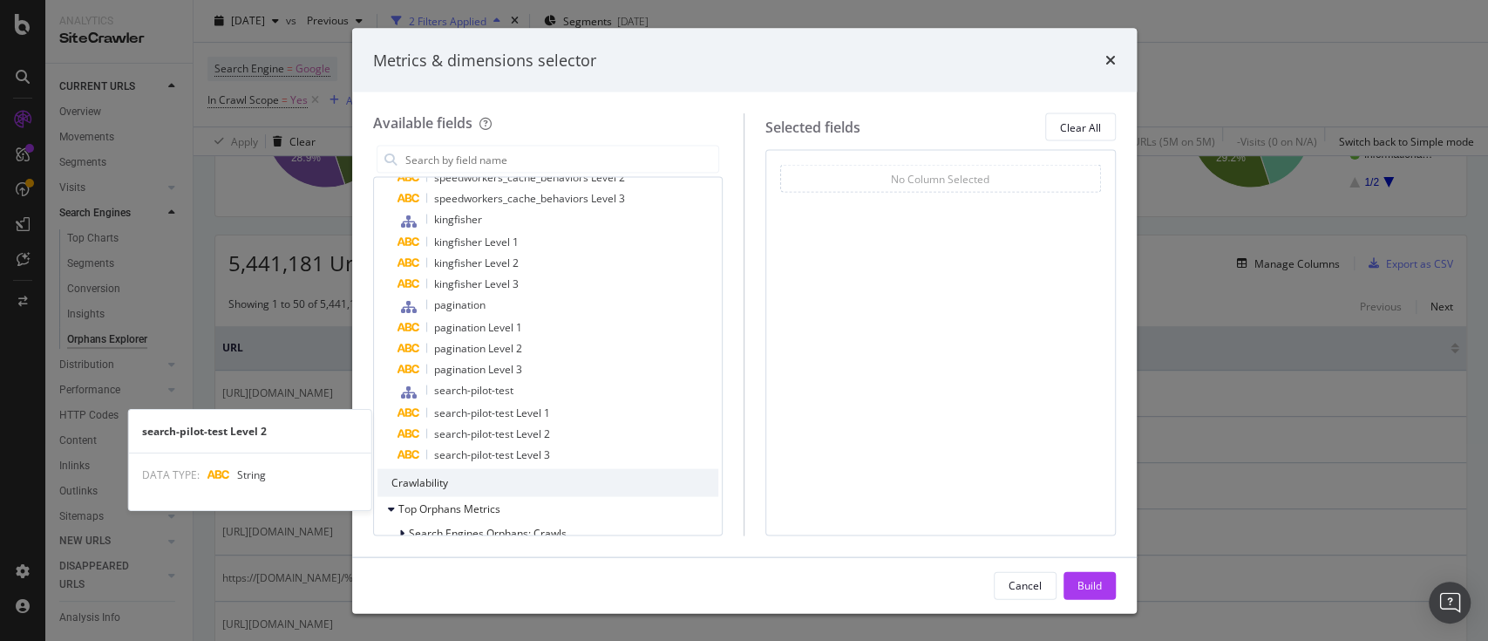
scroll to position [788, 0]
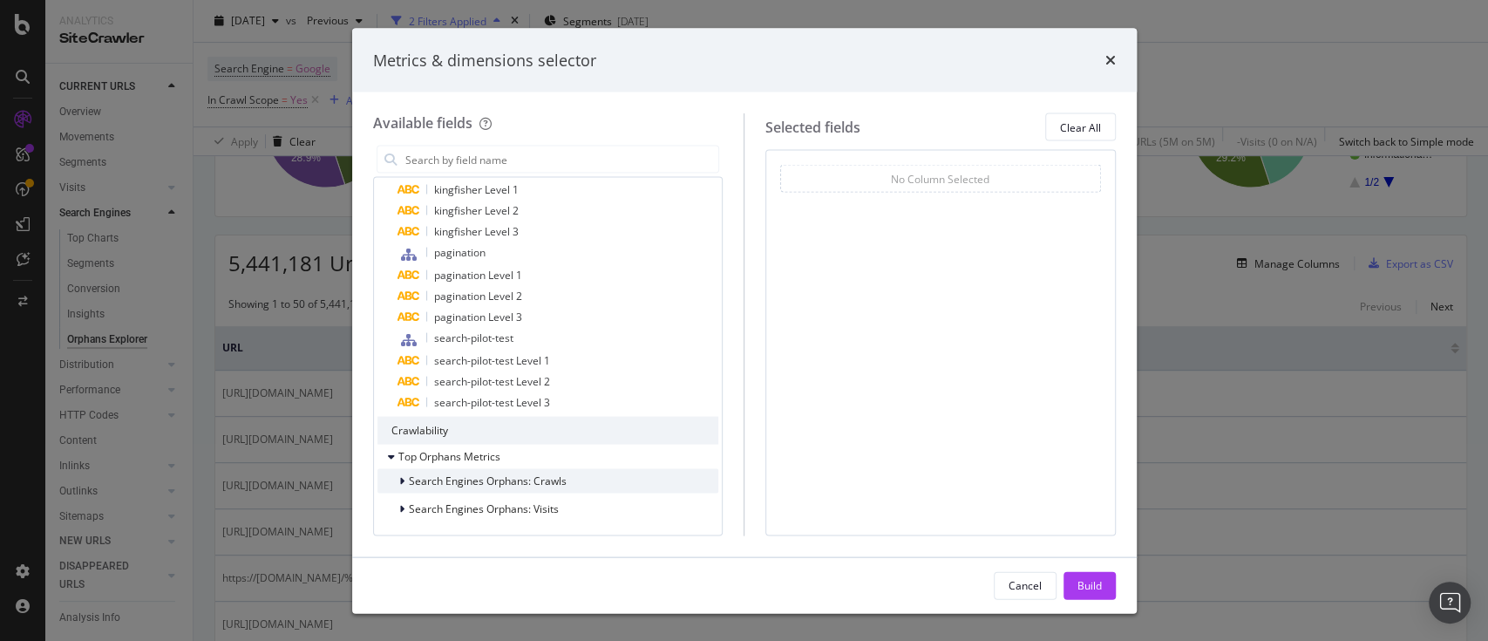
click at [404, 480] on icon "modal" at bounding box center [401, 481] width 5 height 10
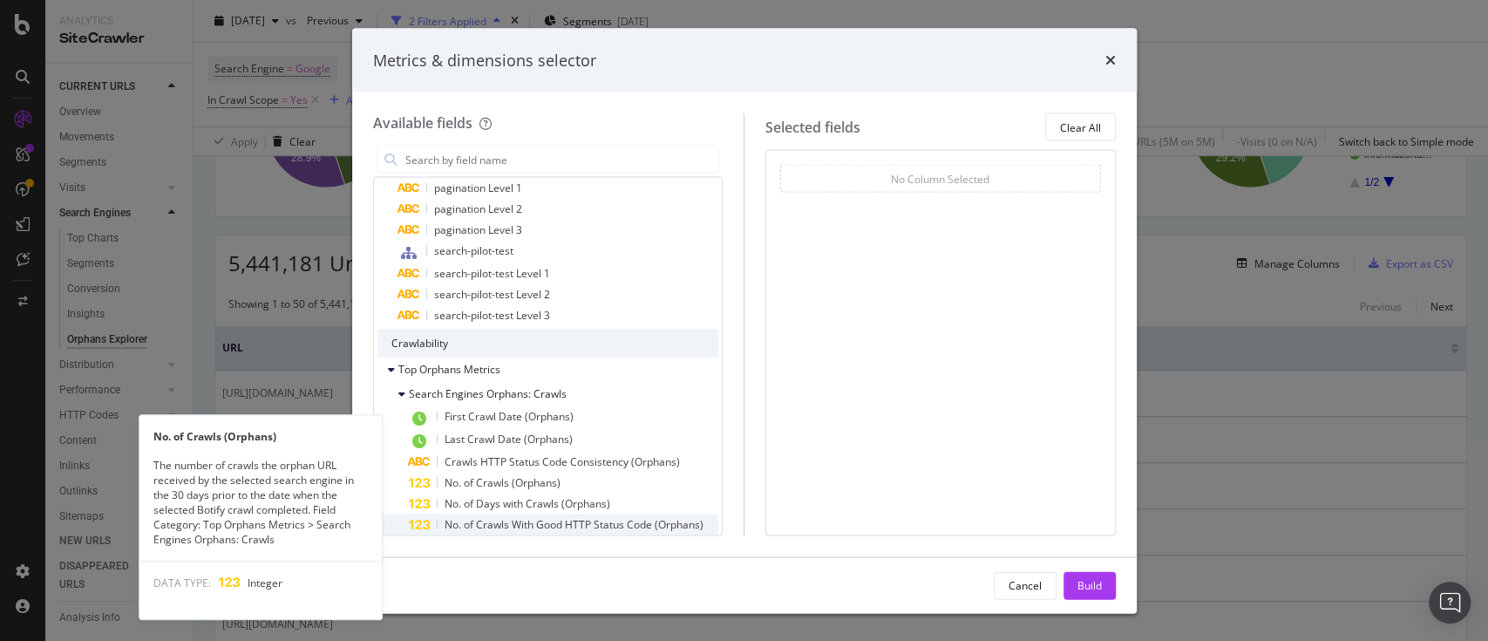
scroll to position [938, 0]
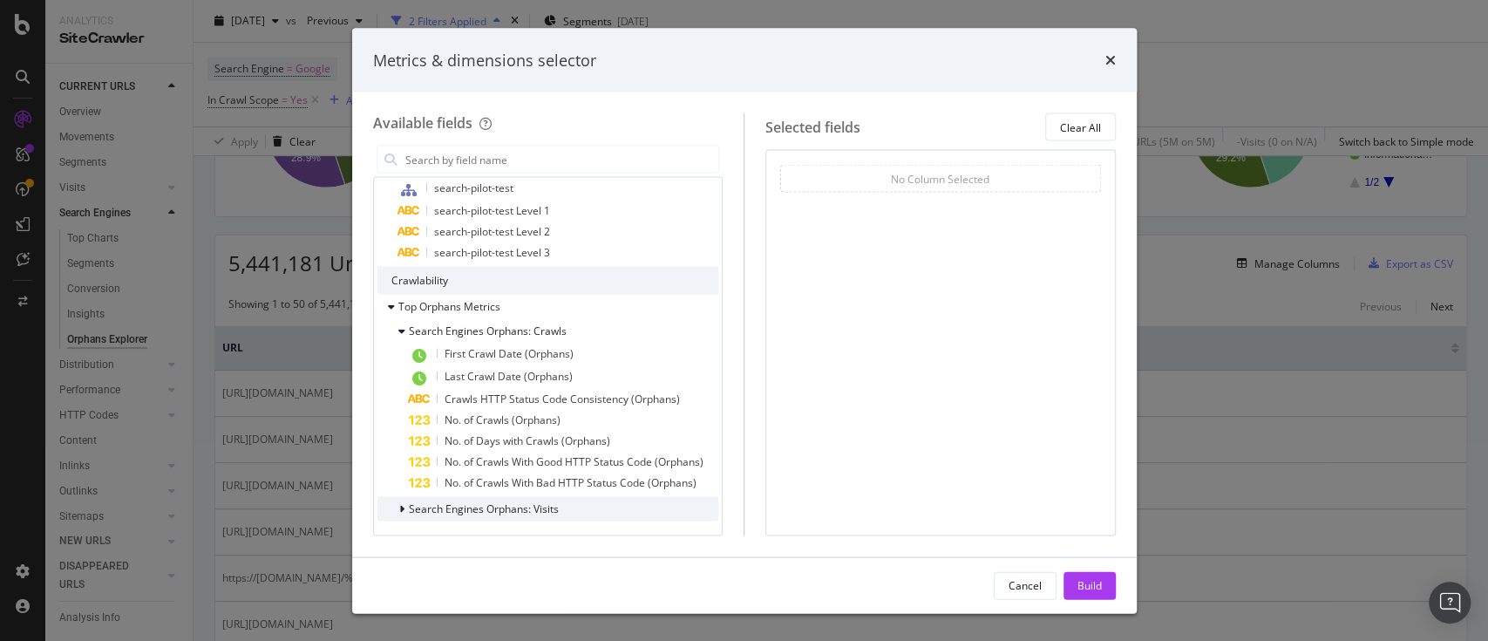
click at [401, 506] on icon "modal" at bounding box center [401, 509] width 5 height 10
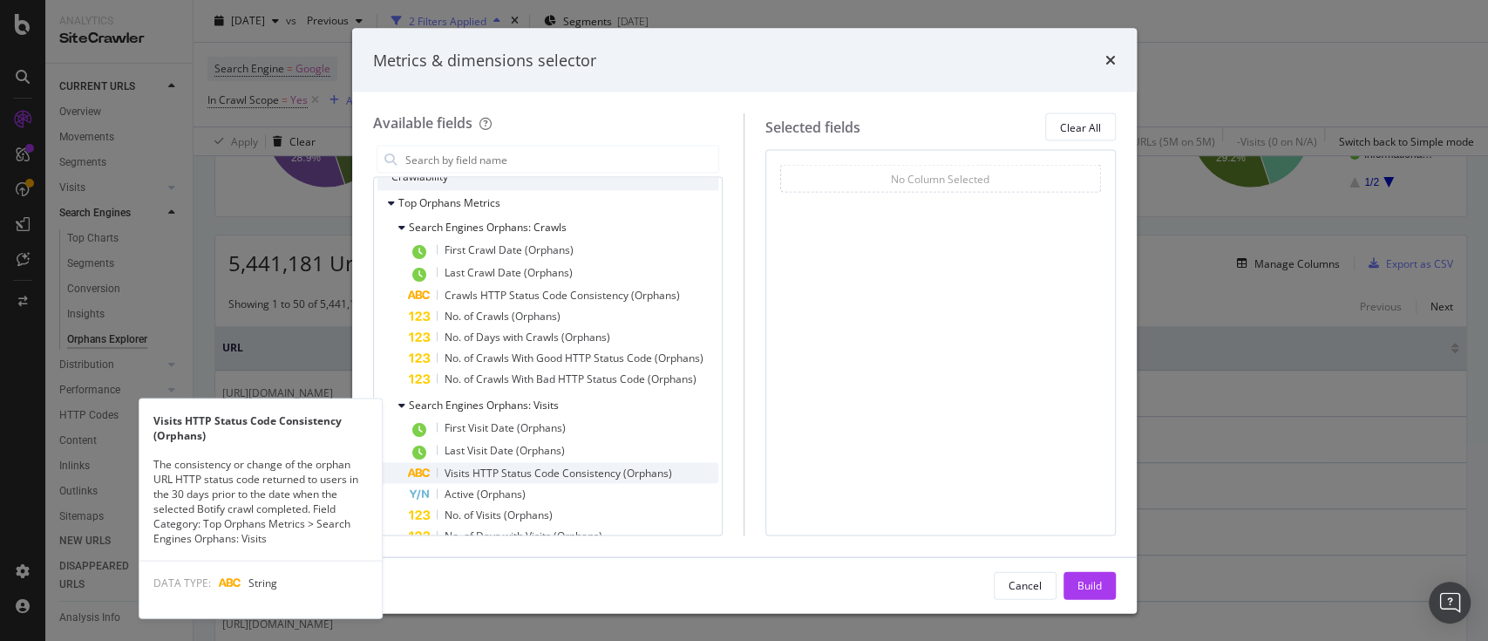
scroll to position [1109, 0]
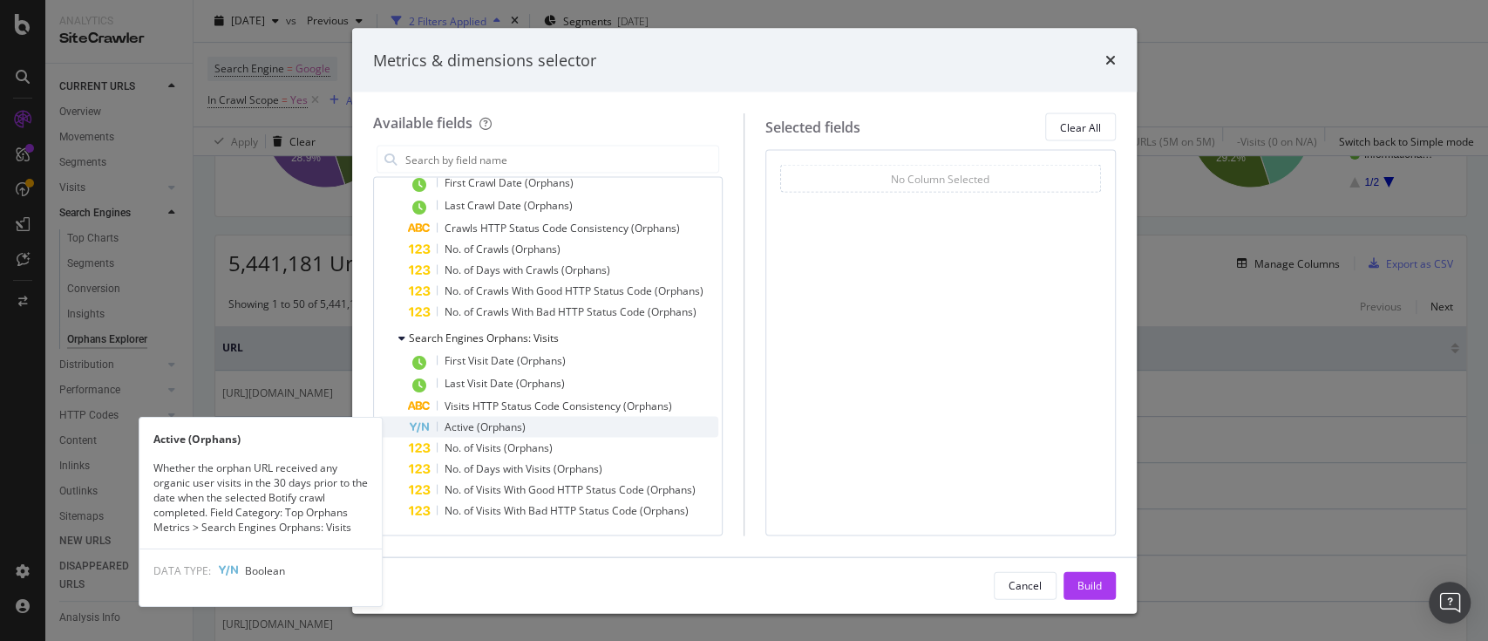
click at [577, 425] on div "Active (Orphans)" at bounding box center [564, 427] width 310 height 21
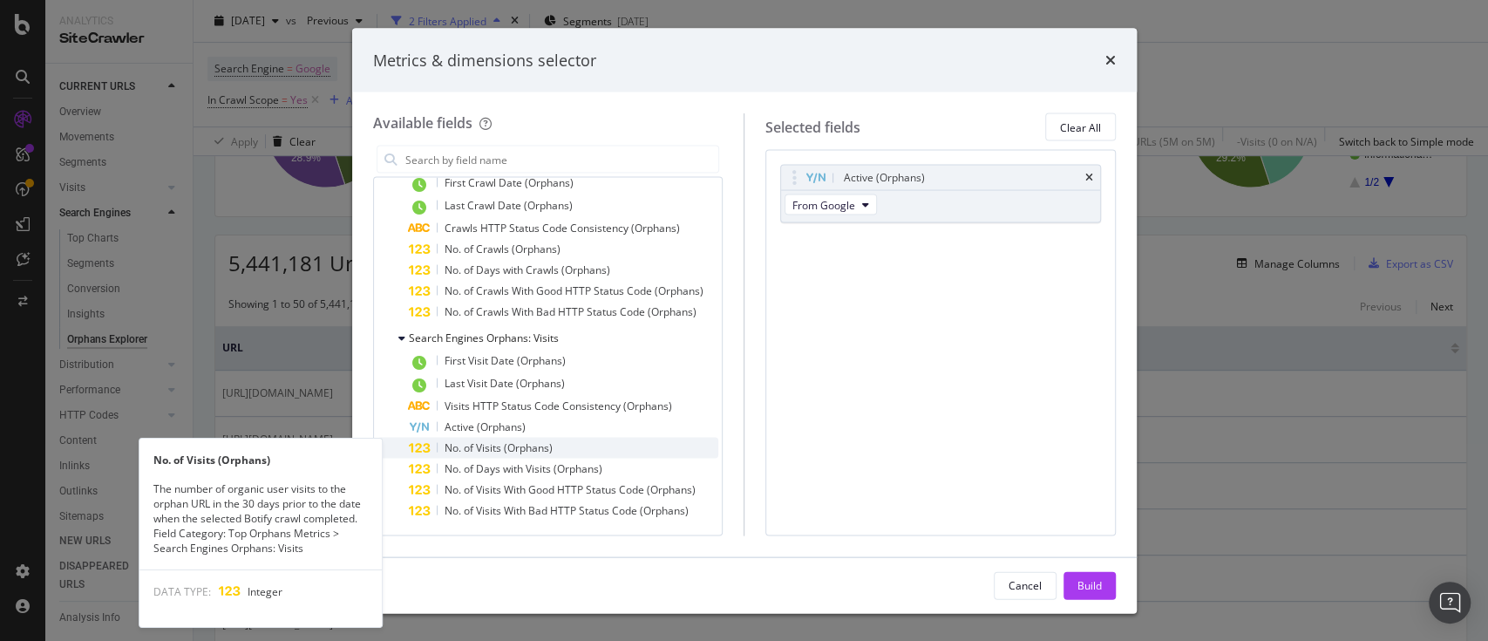
click at [599, 439] on div "No. of Visits (Orphans)" at bounding box center [564, 448] width 310 height 21
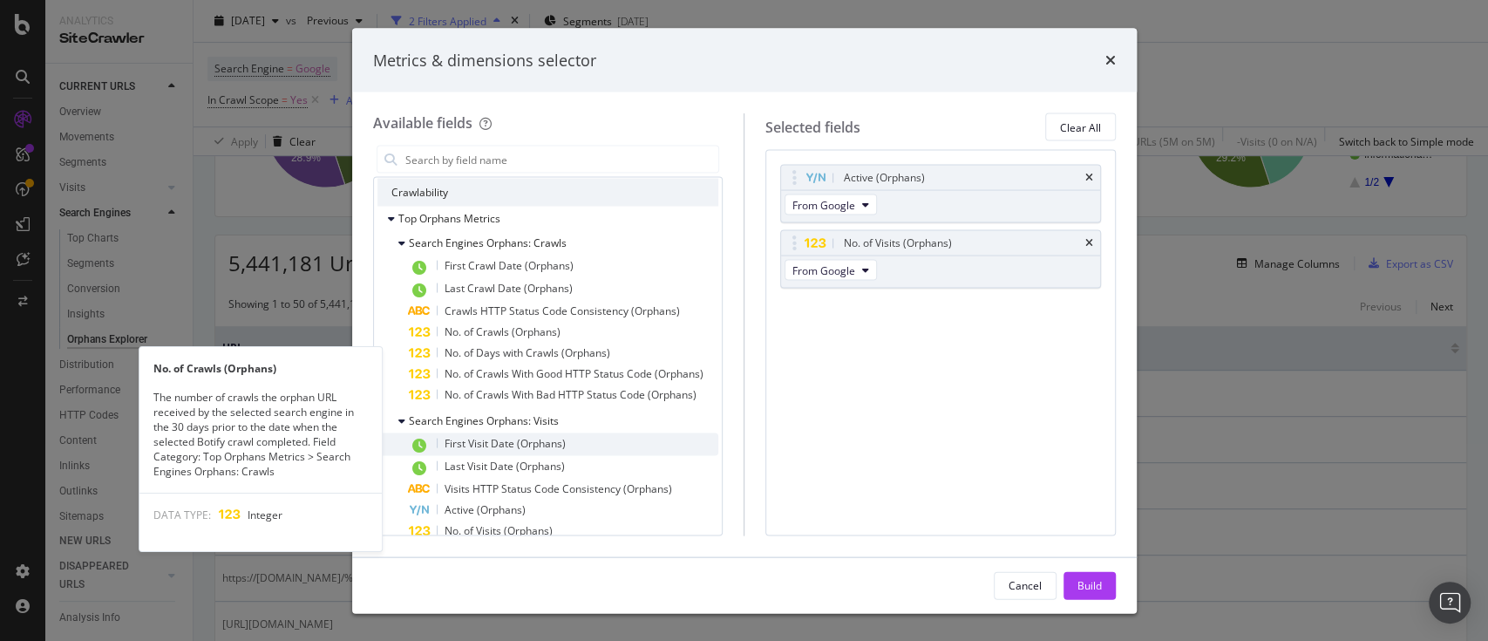
scroll to position [992, 0]
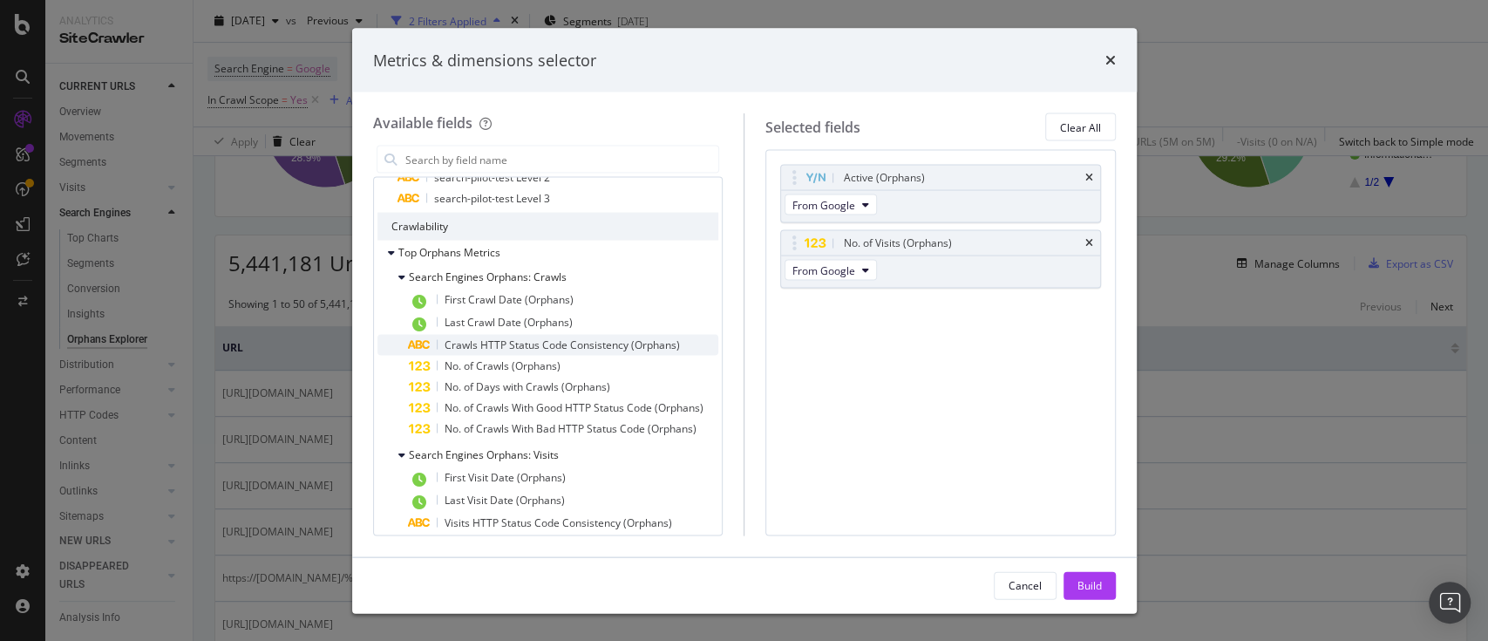
click at [623, 350] on span "Crawls HTTP Status Code Consistency (Orphans)" at bounding box center [562, 344] width 235 height 15
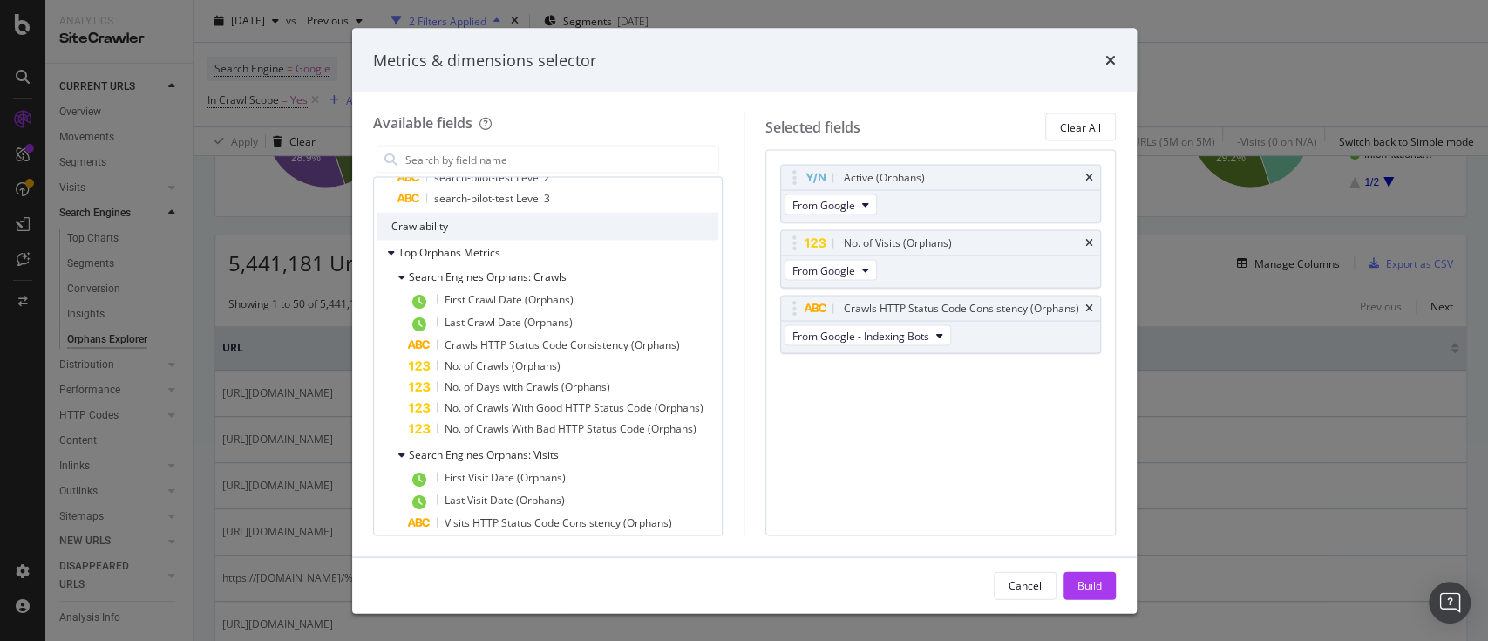
click at [1092, 564] on div "Cancel Build" at bounding box center [744, 585] width 785 height 56
click at [1092, 582] on div "Build" at bounding box center [1090, 584] width 24 height 15
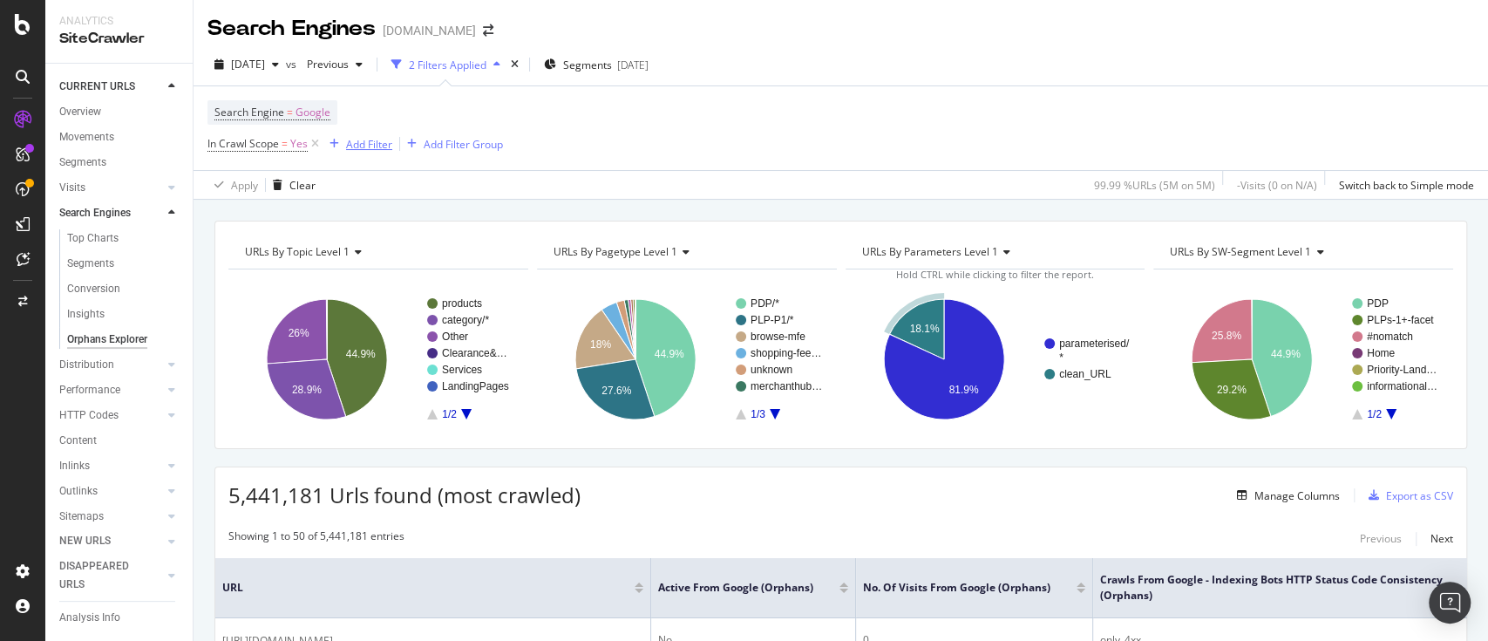
click at [362, 142] on div "Add Filter" at bounding box center [369, 144] width 46 height 15
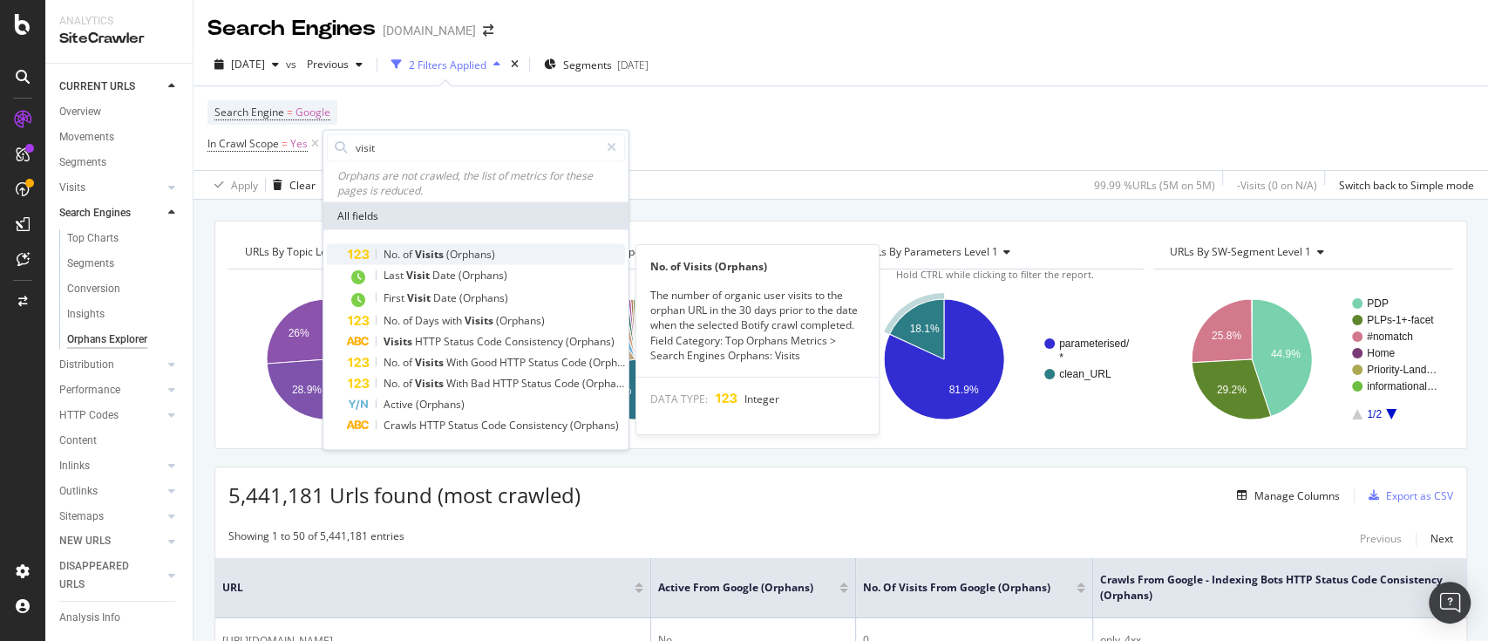
type input "visit"
click at [482, 259] on span "(Orphans)" at bounding box center [470, 254] width 49 height 15
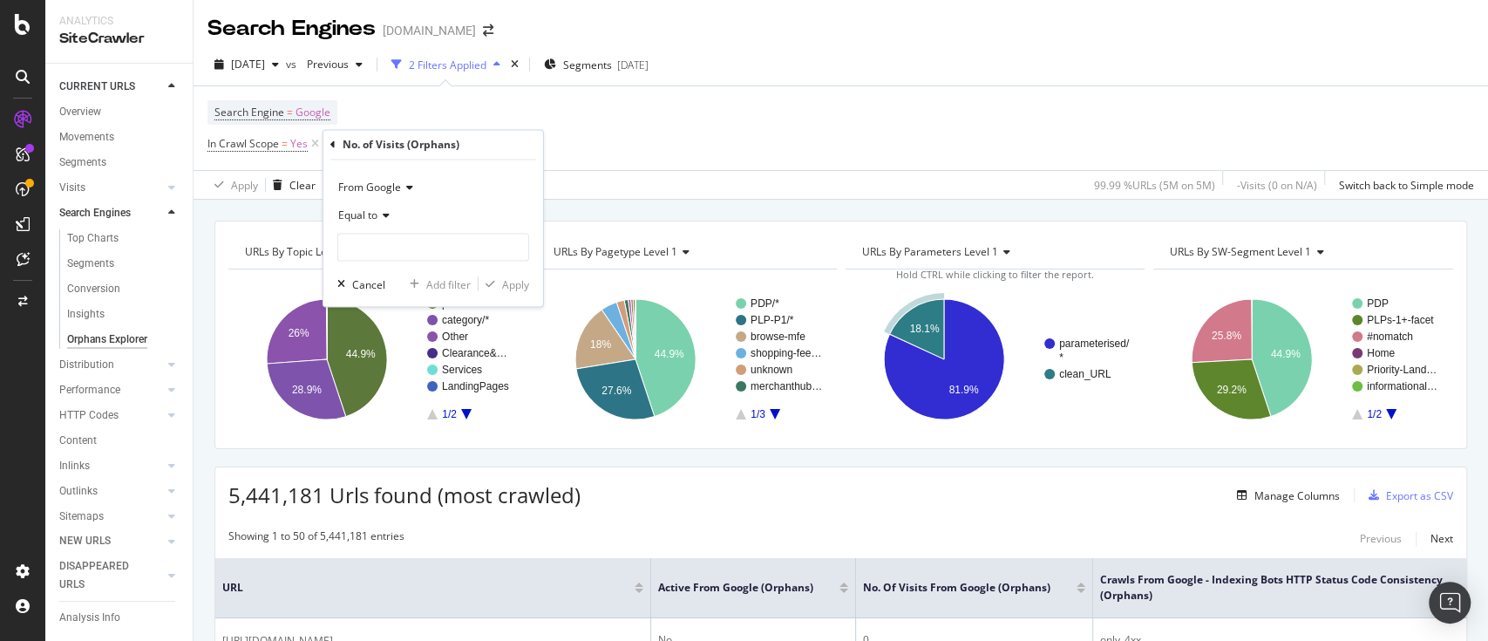
click at [358, 208] on span "Equal to" at bounding box center [357, 215] width 39 height 15
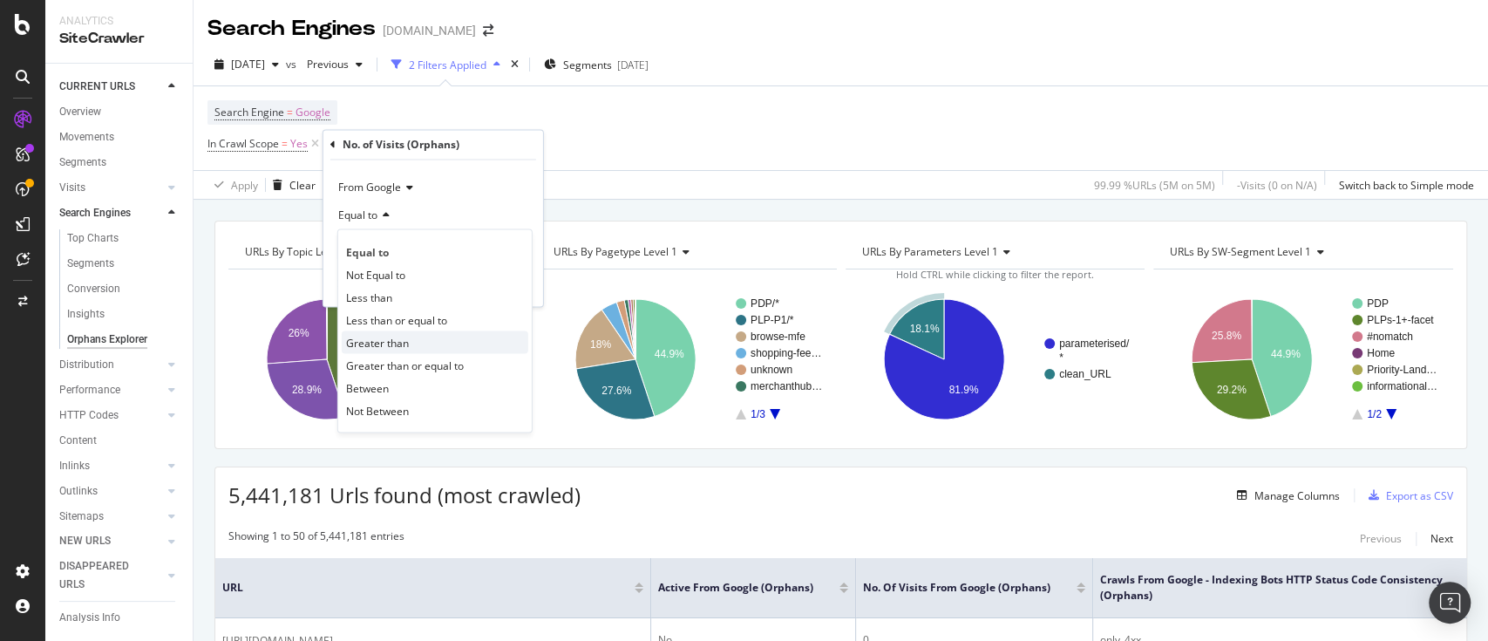
click at [420, 343] on div "Greater than" at bounding box center [435, 342] width 187 height 23
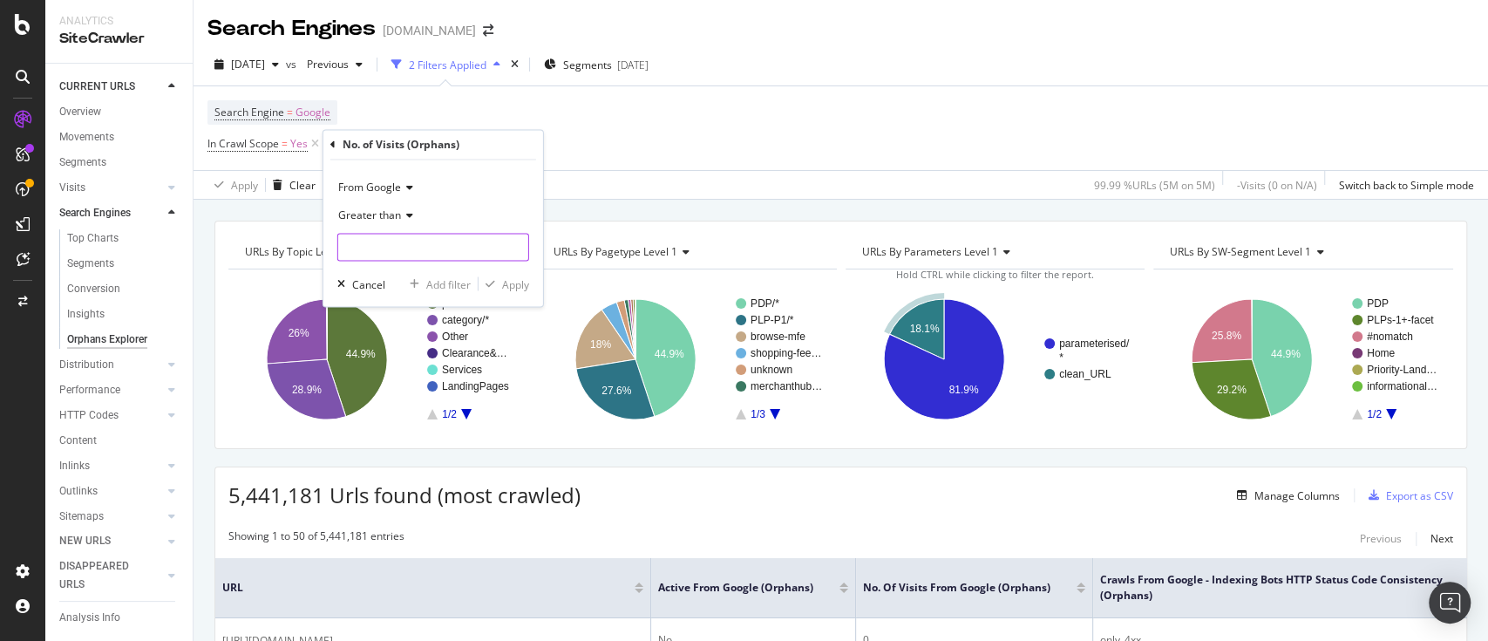
click at [438, 250] on input "number" at bounding box center [433, 248] width 192 height 28
type input "1"
click at [507, 282] on div "Apply" at bounding box center [515, 283] width 27 height 15
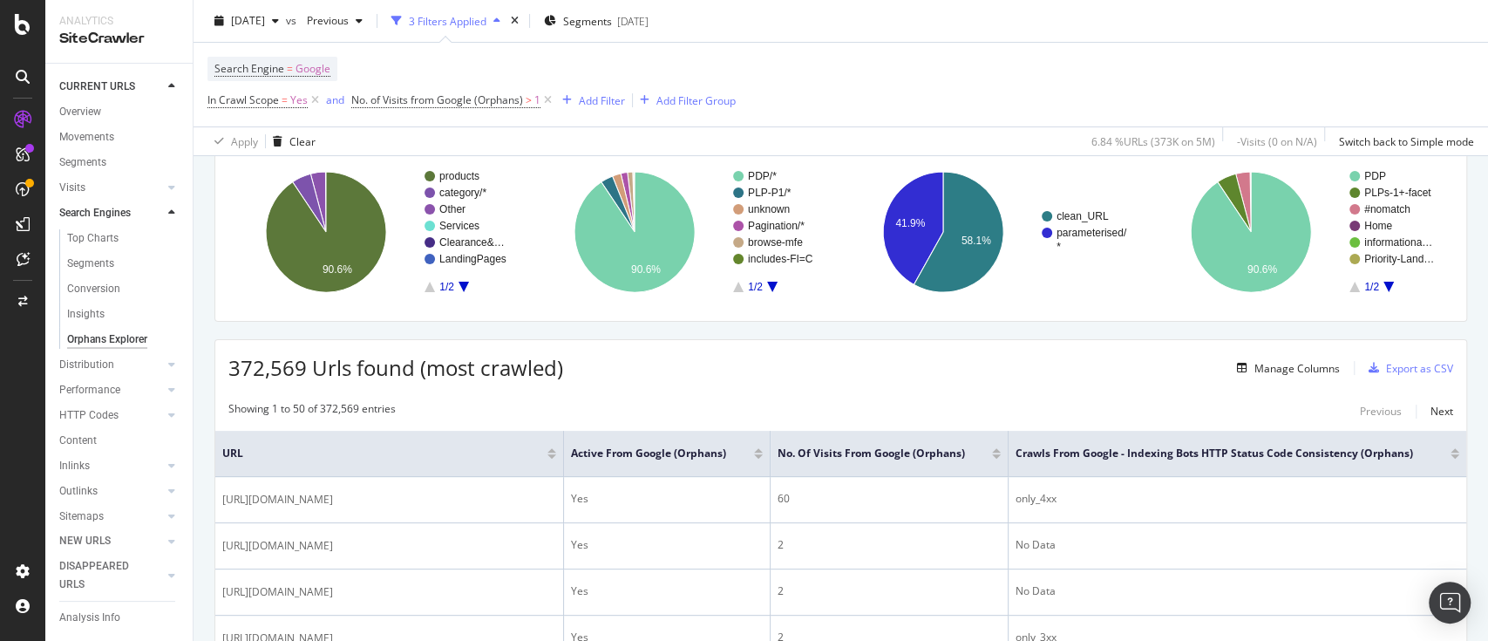
scroll to position [232, 0]
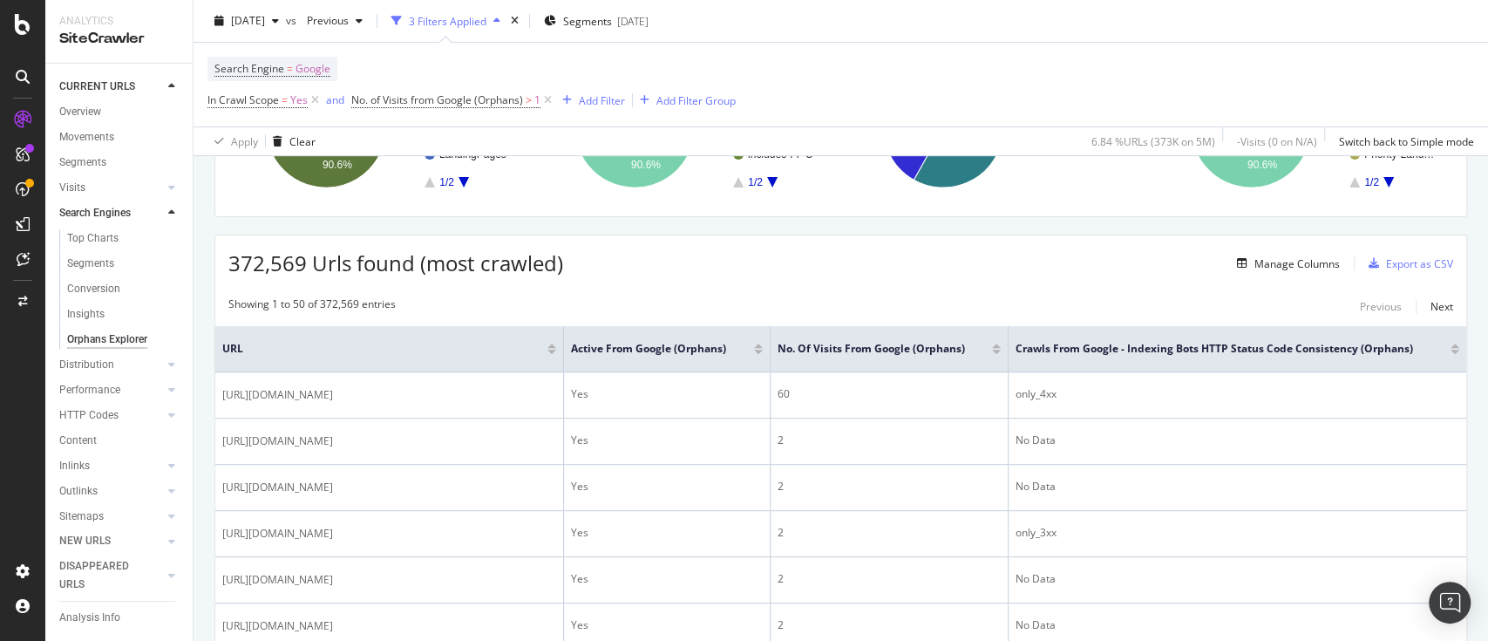
click at [997, 354] on div at bounding box center [996, 352] width 9 height 4
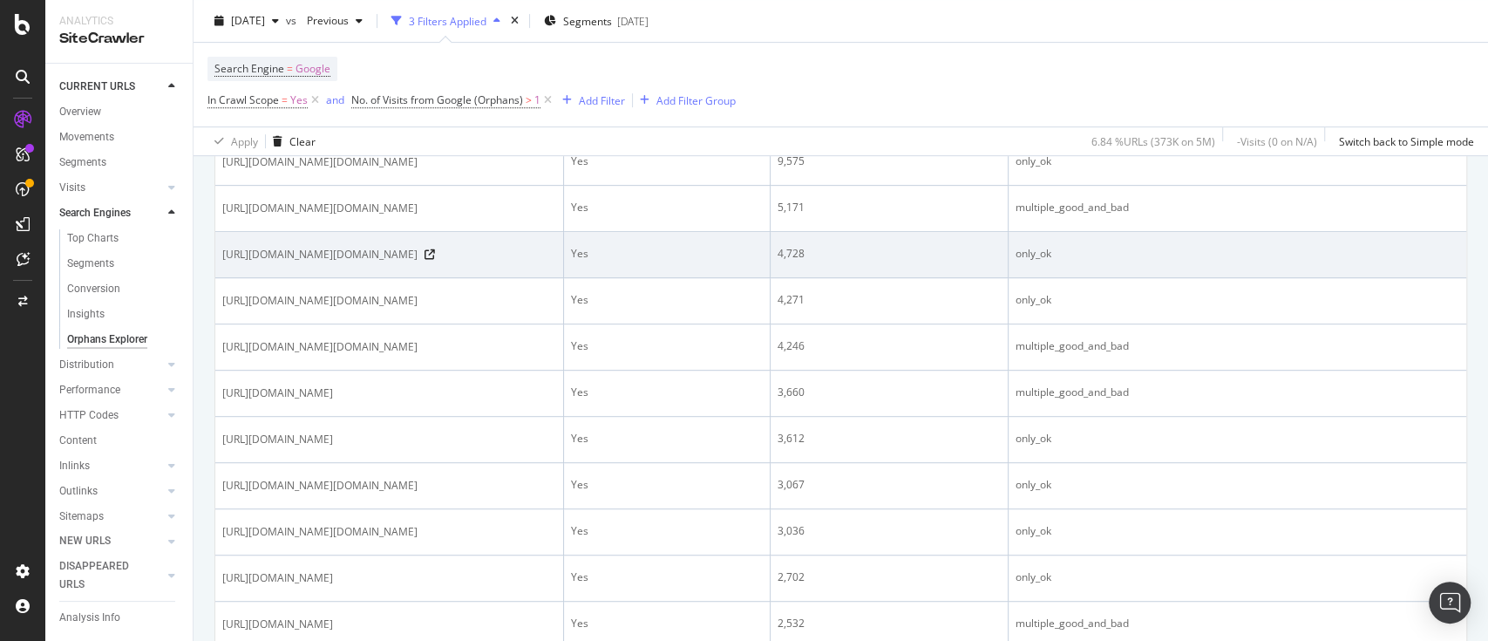
scroll to position [232, 0]
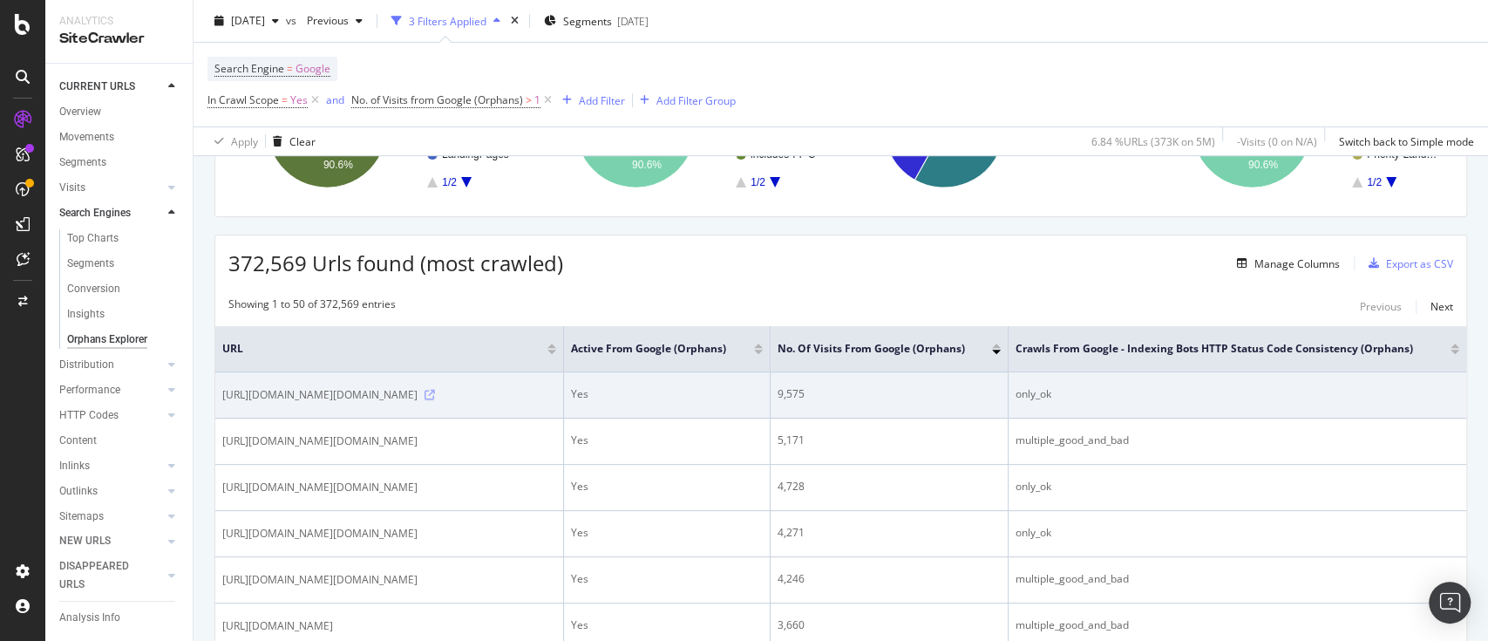
click at [435, 400] on icon at bounding box center [430, 395] width 10 height 10
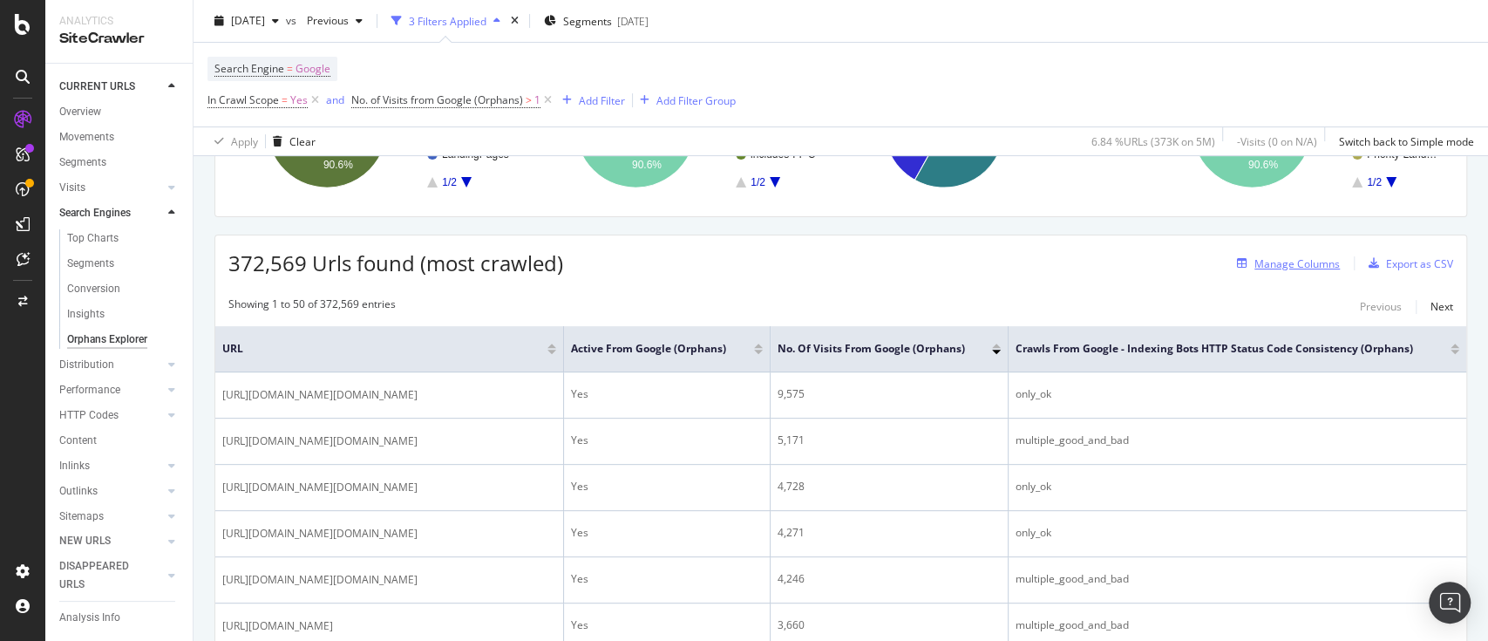
click at [1301, 259] on div "Manage Columns" at bounding box center [1297, 263] width 85 height 15
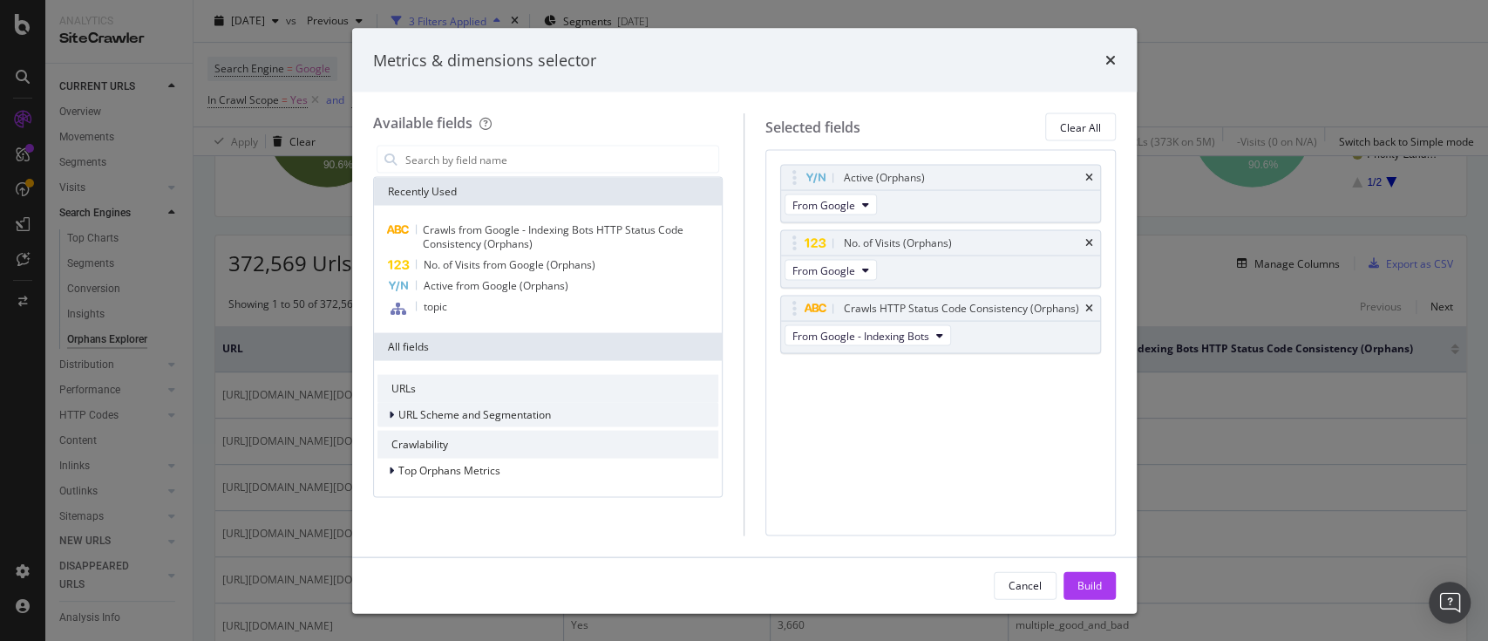
click at [389, 410] on icon "modal" at bounding box center [391, 415] width 5 height 10
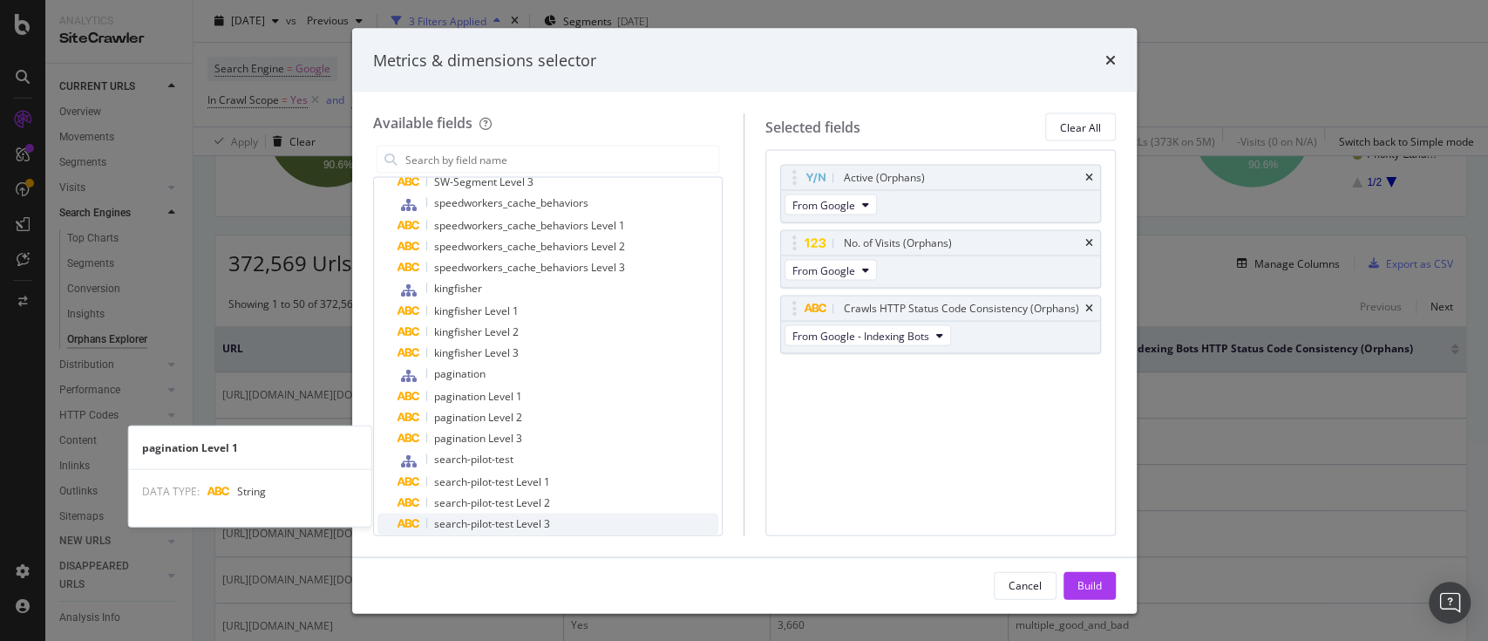
scroll to position [813, 0]
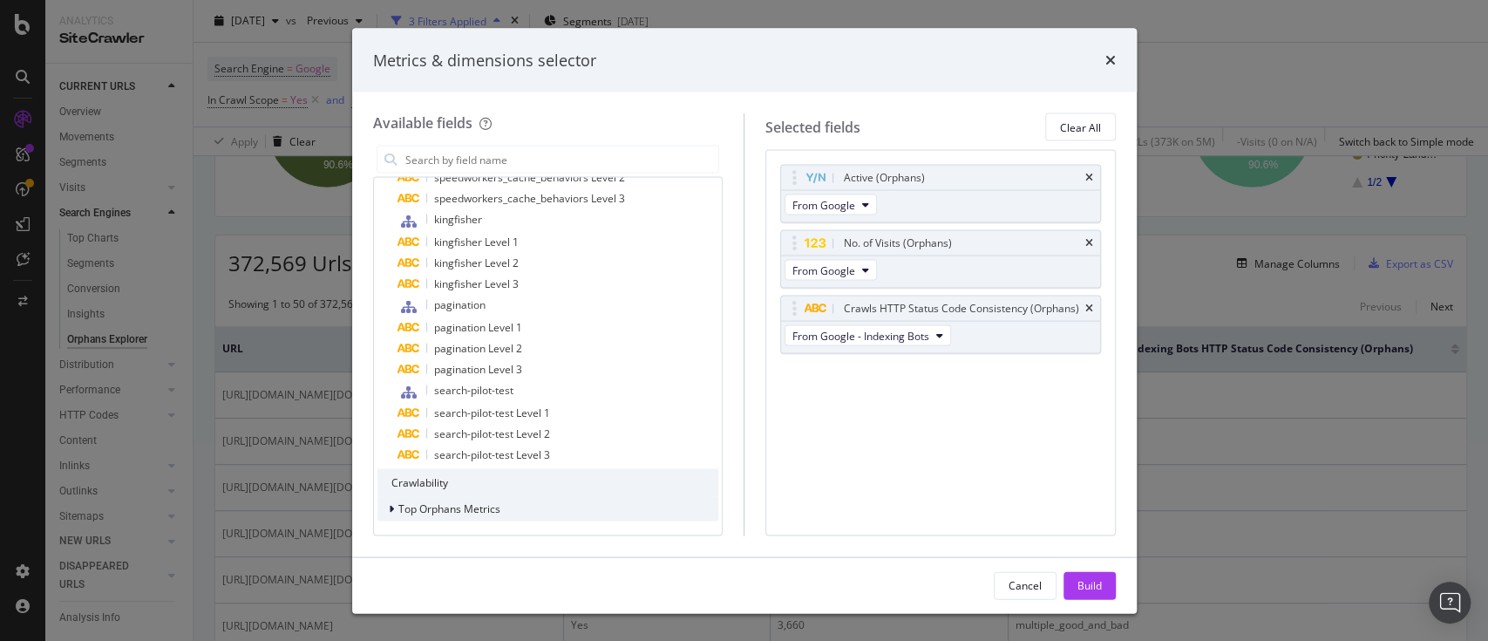
click at [379, 497] on div "Top Orphans Metrics" at bounding box center [548, 509] width 342 height 24
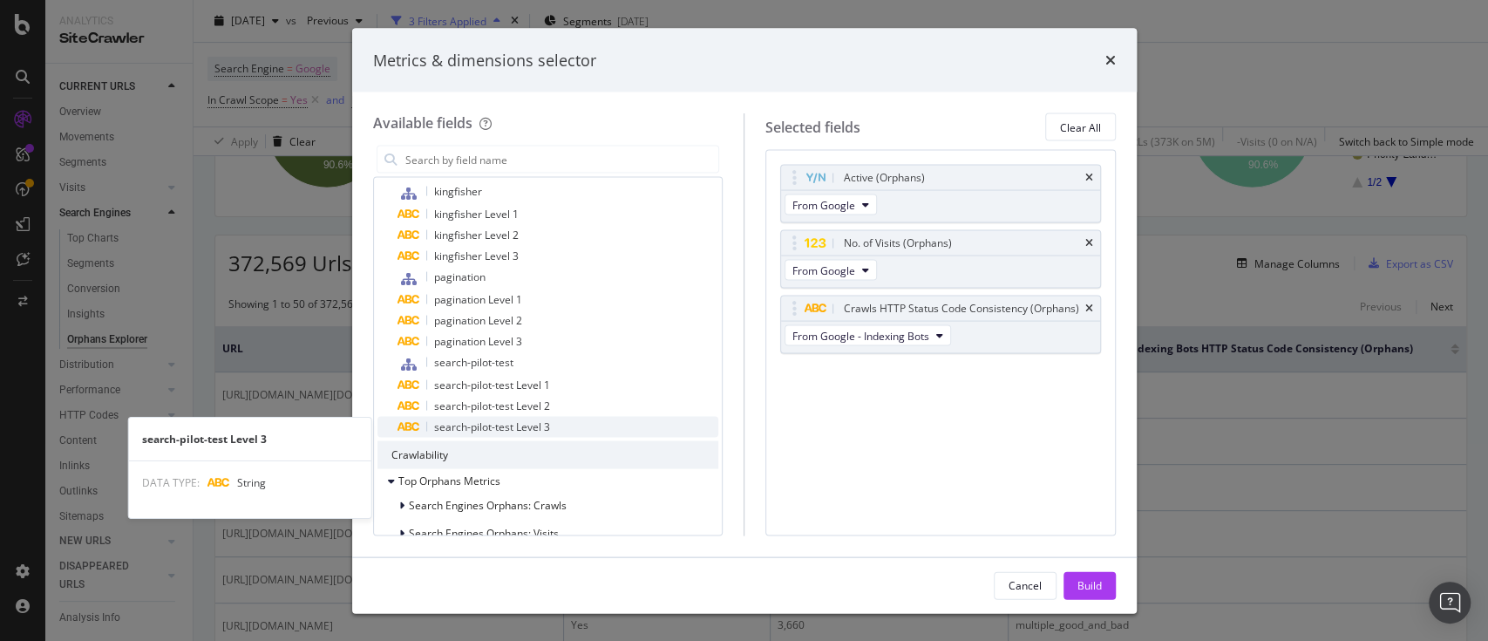
scroll to position [865, 0]
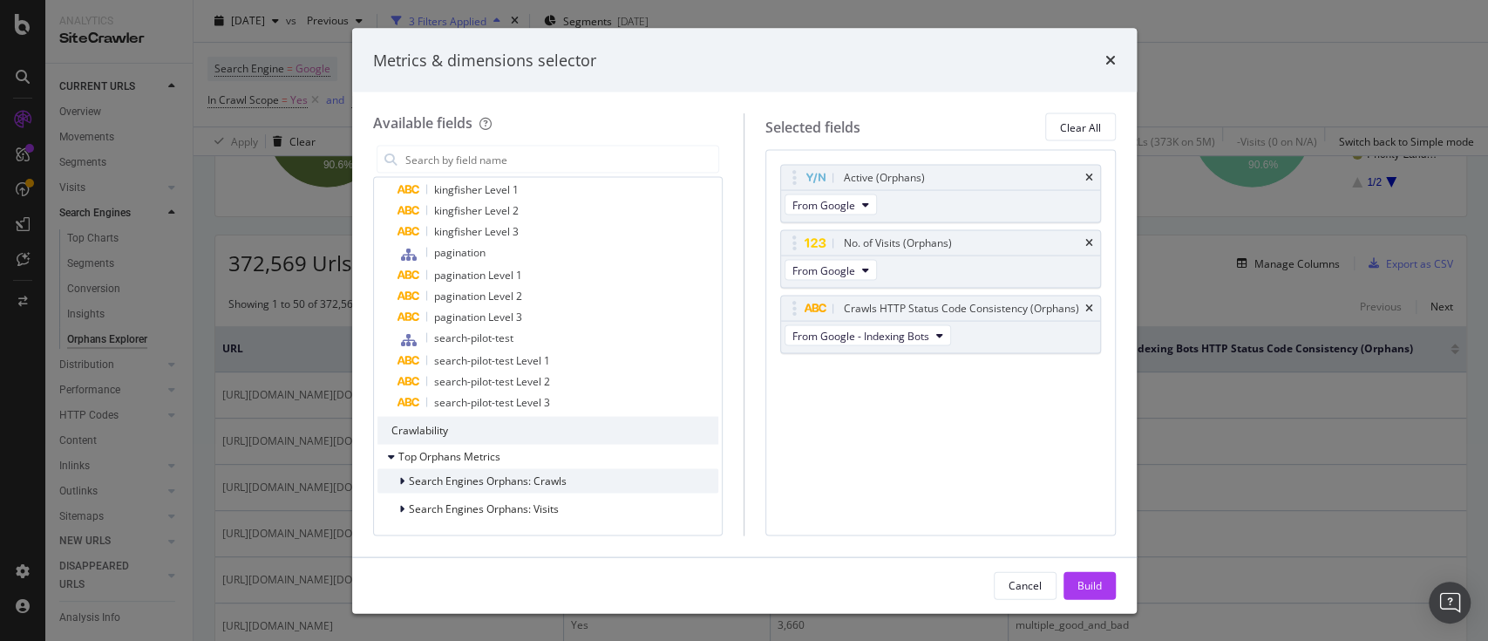
click at [399, 473] on div "modal" at bounding box center [403, 481] width 10 height 17
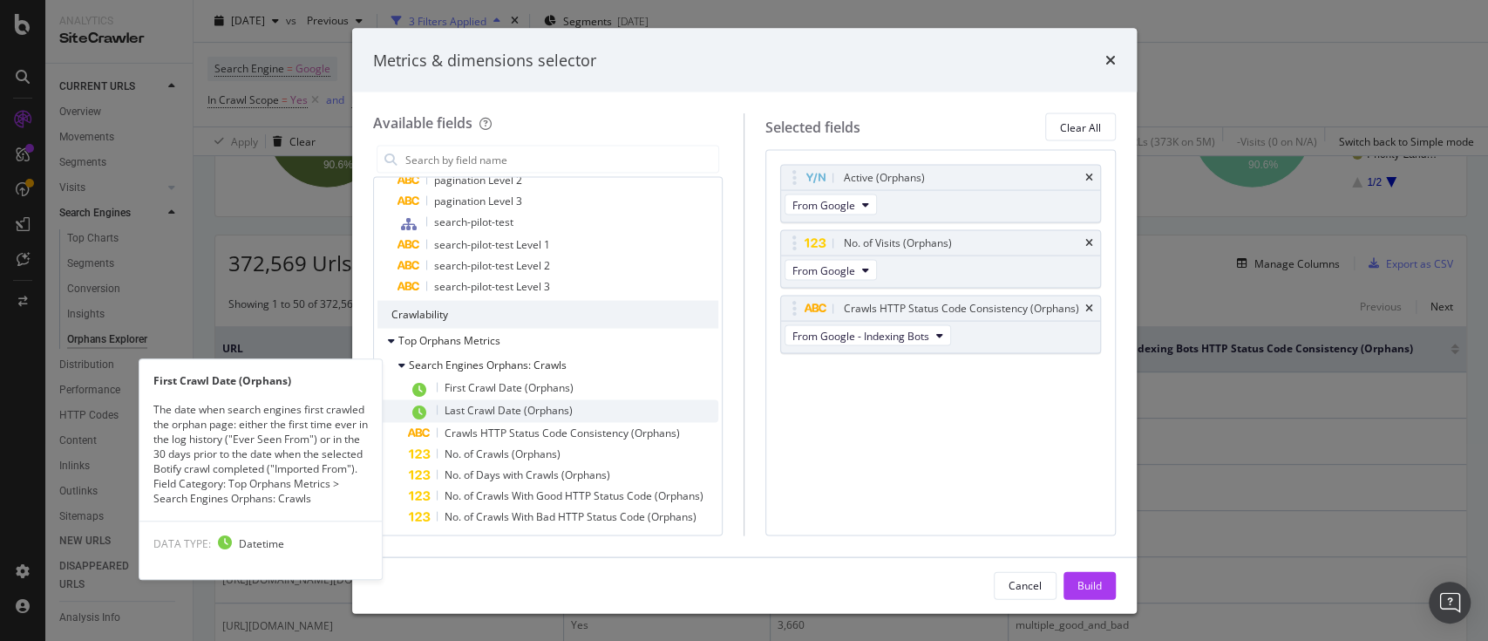
scroll to position [1015, 0]
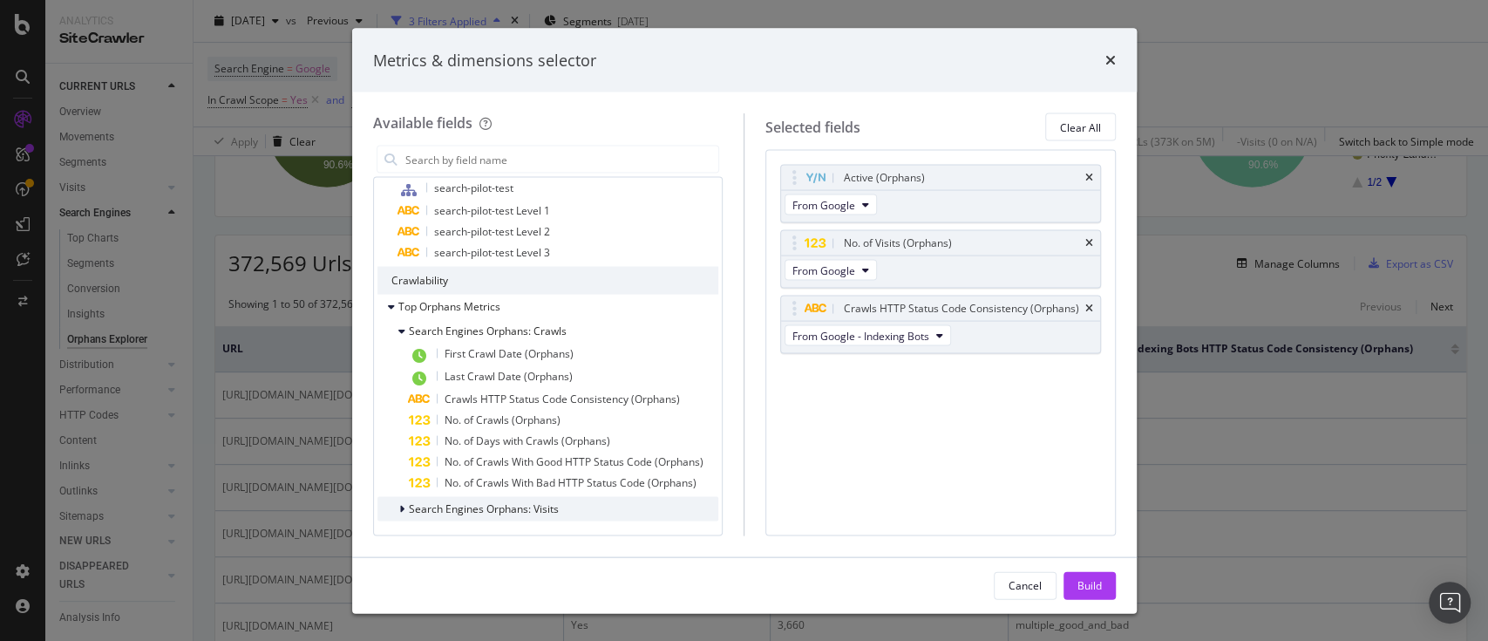
click at [404, 510] on icon "modal" at bounding box center [401, 509] width 5 height 10
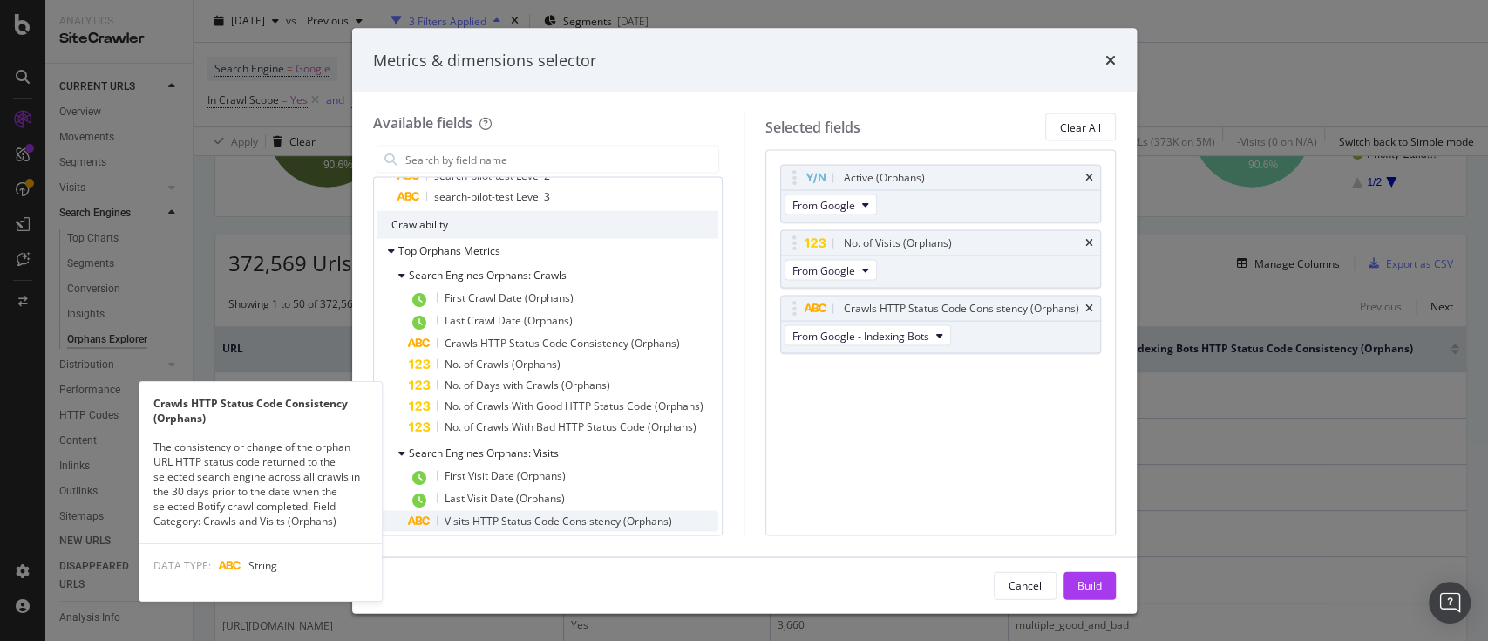
scroll to position [1186, 0]
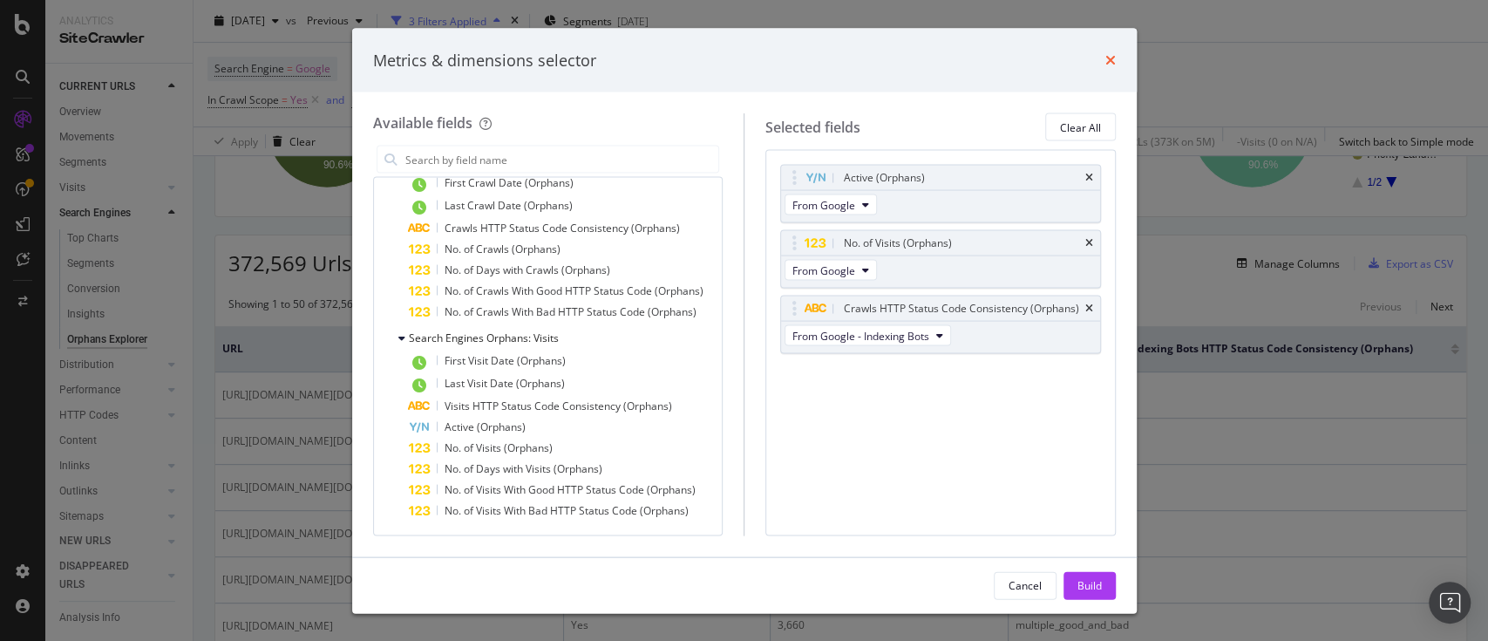
click at [1105, 65] on icon "times" at bounding box center [1110, 60] width 10 height 14
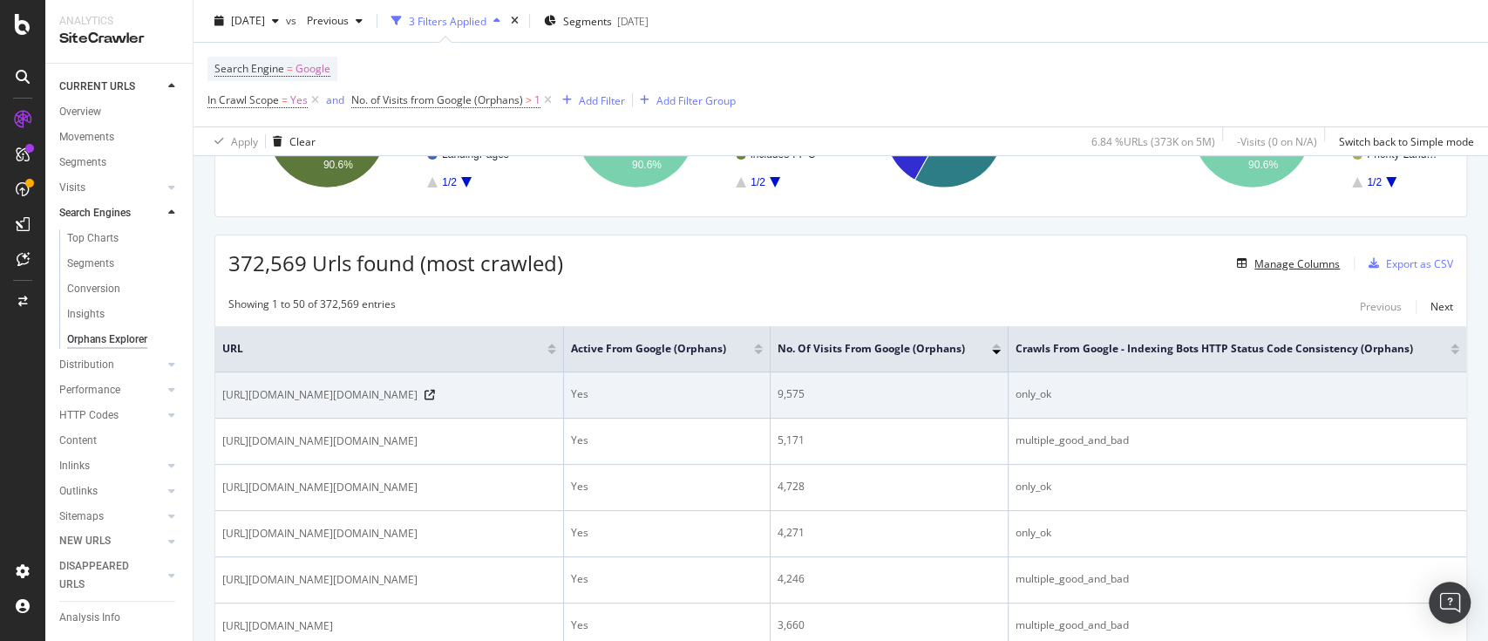
scroll to position [349, 0]
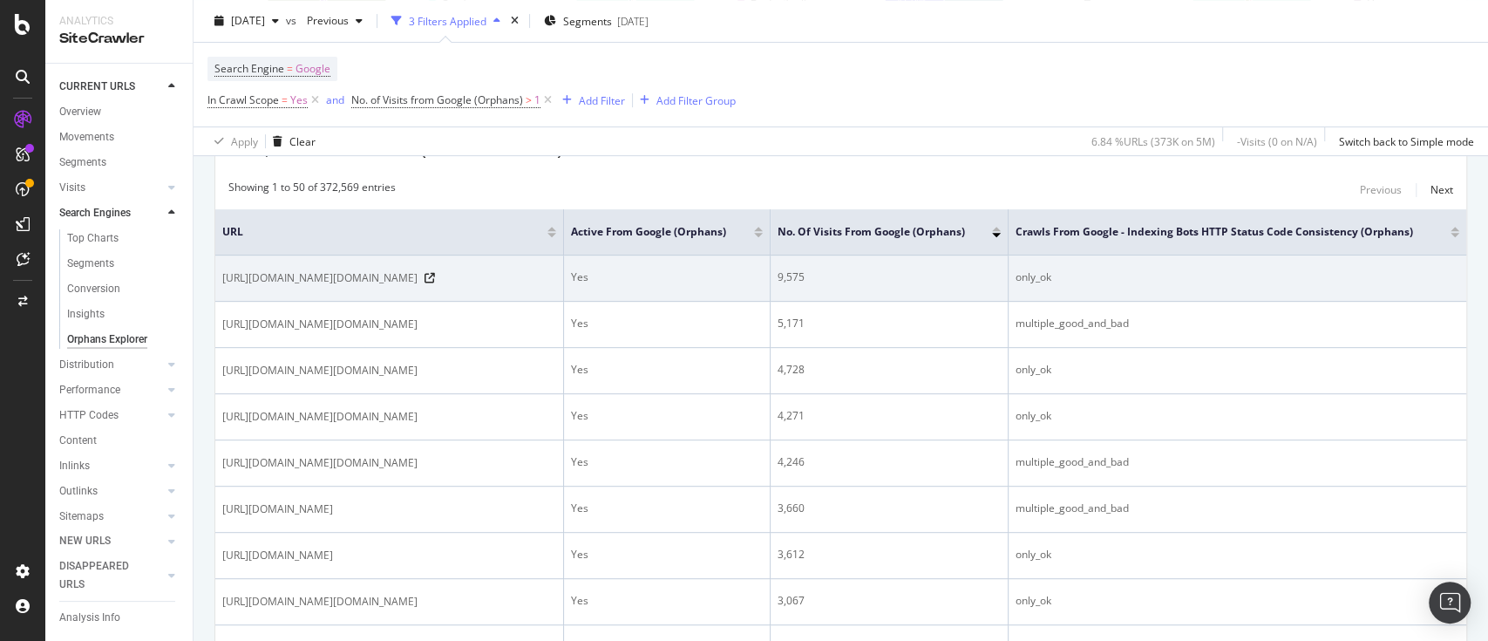
drag, startPoint x: 324, startPoint y: 325, endPoint x: 223, endPoint y: 299, distance: 104.5
click at [223, 287] on span "https://www.diy.com/departments/outdoor-garden/garden-power-tools/lawnmowers/DI…" at bounding box center [319, 277] width 195 height 17
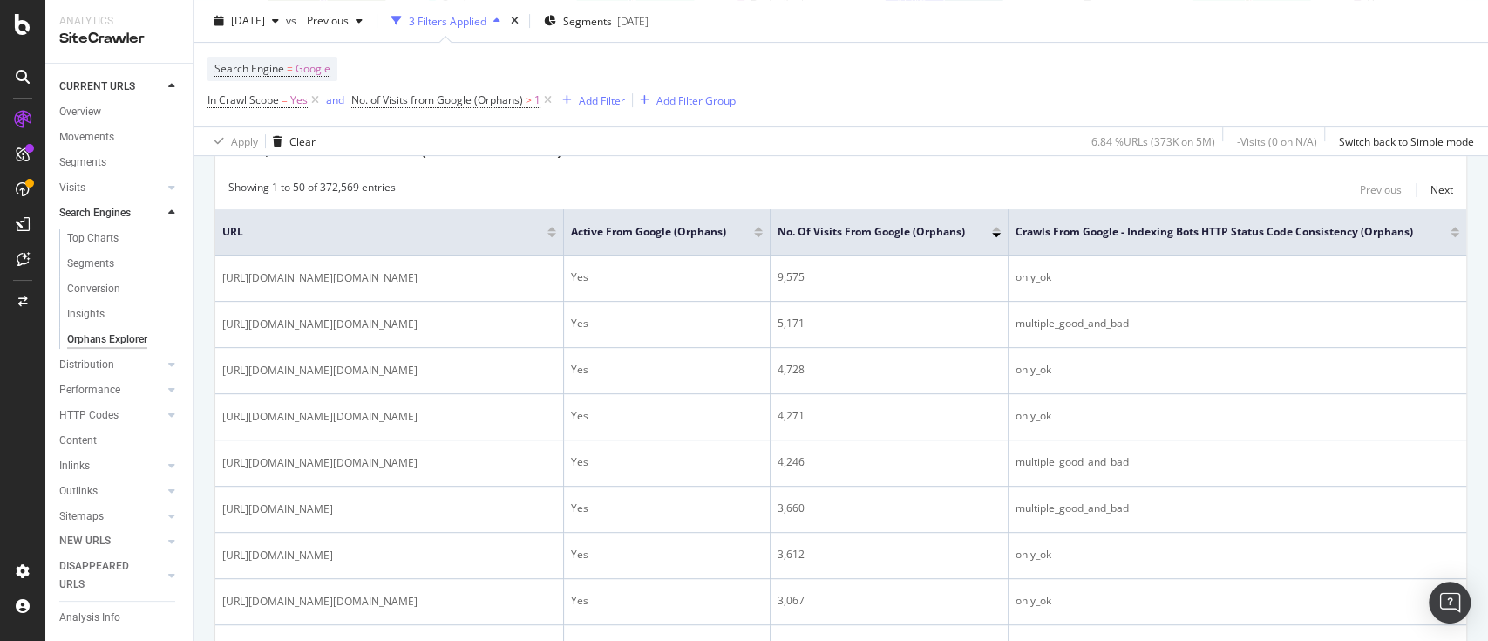
copy span "https://www.diy.com/departments/outdoor-garden/garden-power-tools/lawnmowers/DI…"
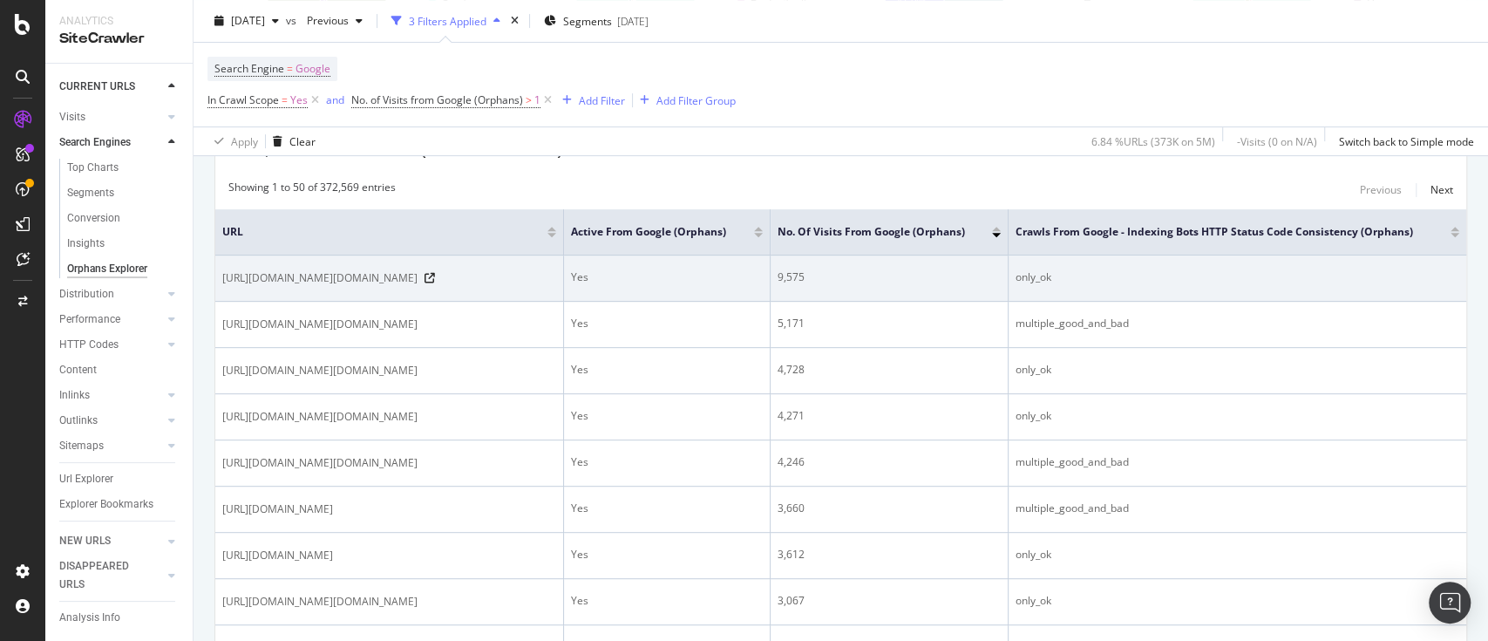
click at [418, 287] on span "https://www.diy.com/departments/outdoor-garden/garden-power-tools/lawnmowers/DI…" at bounding box center [319, 277] width 195 height 17
drag, startPoint x: 405, startPoint y: 326, endPoint x: 217, endPoint y: 291, distance: 191.5
click at [217, 291] on td "https://www.diy.com/departments/outdoor-garden/garden-power-tools/lawnmowers/DI…" at bounding box center [389, 278] width 349 height 46
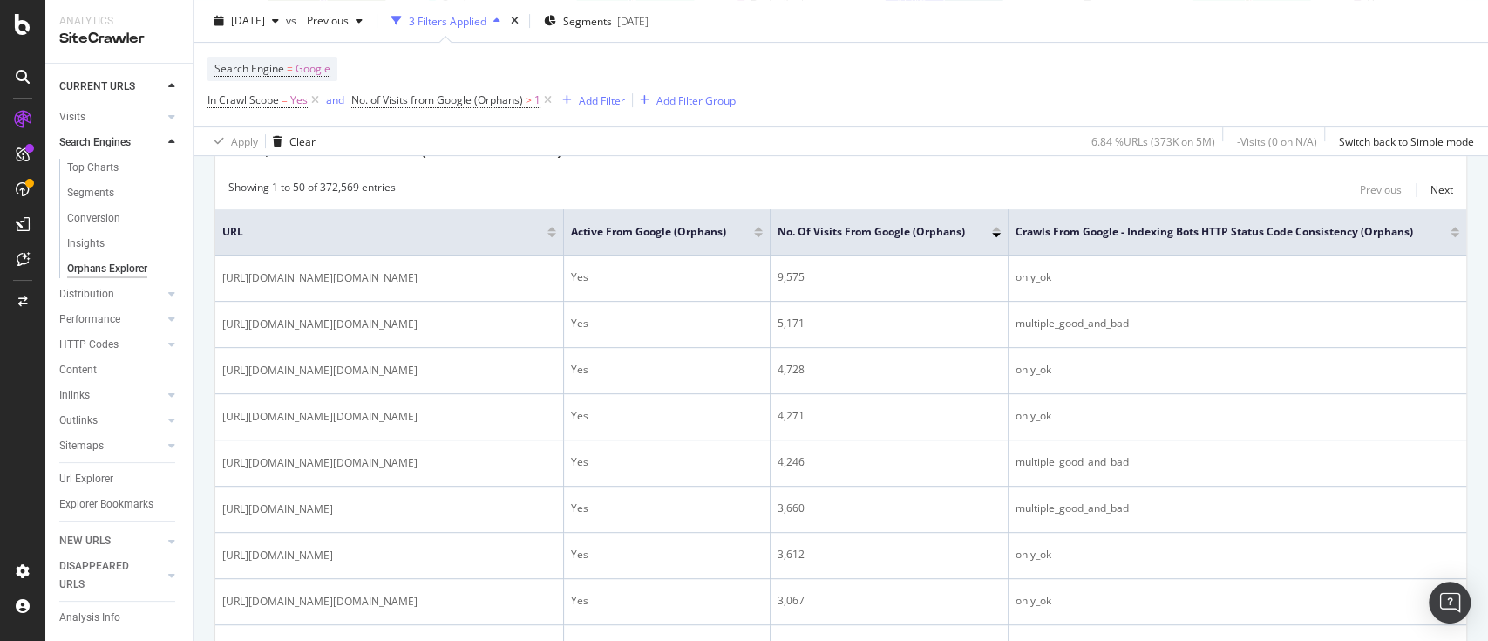
copy span "https://www.diy.com/departments/outdoor-garden/garden-power-tools/lawnmowers/DI…"
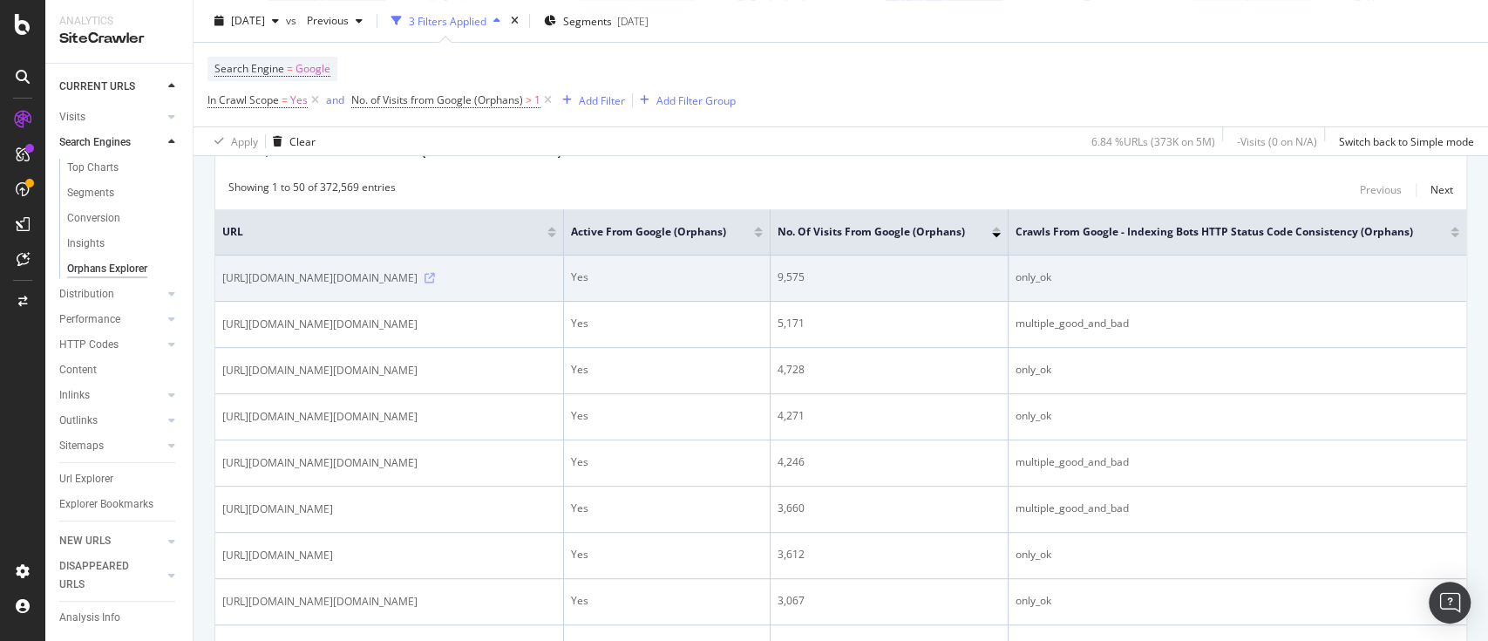
click at [435, 283] on icon at bounding box center [430, 278] width 10 height 10
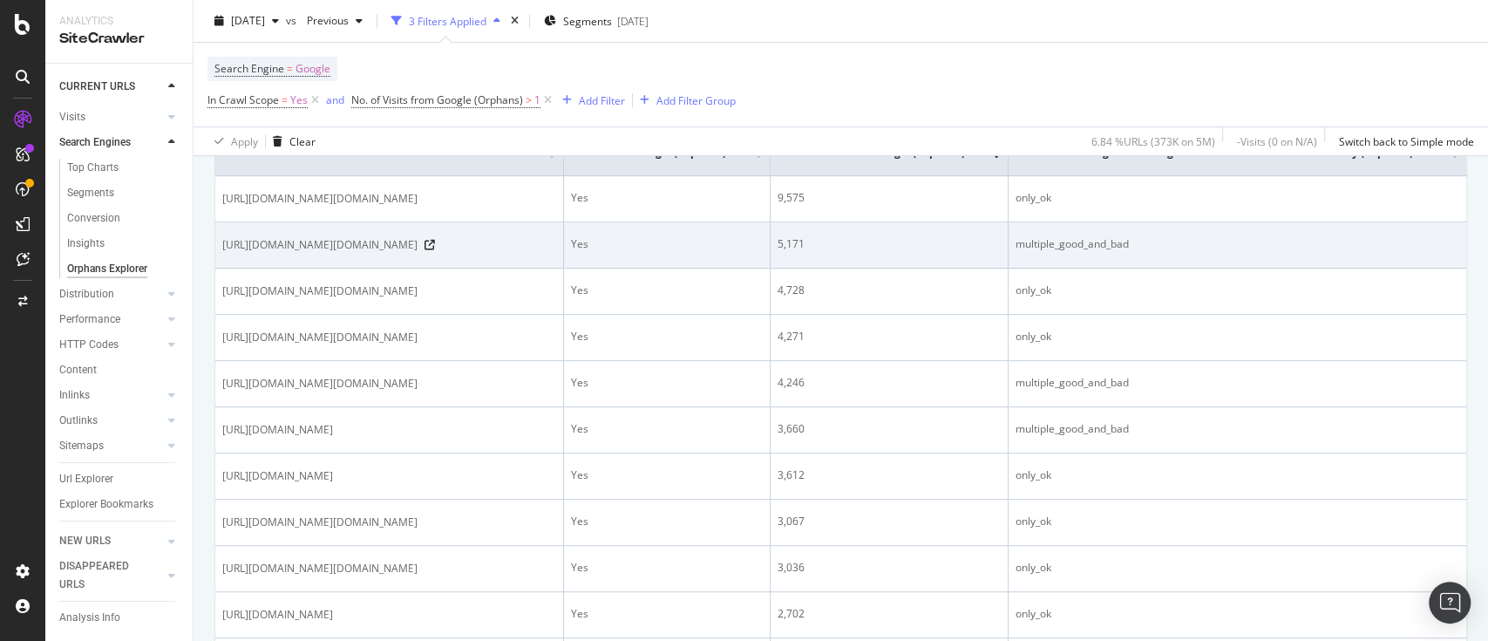
scroll to position [465, 0]
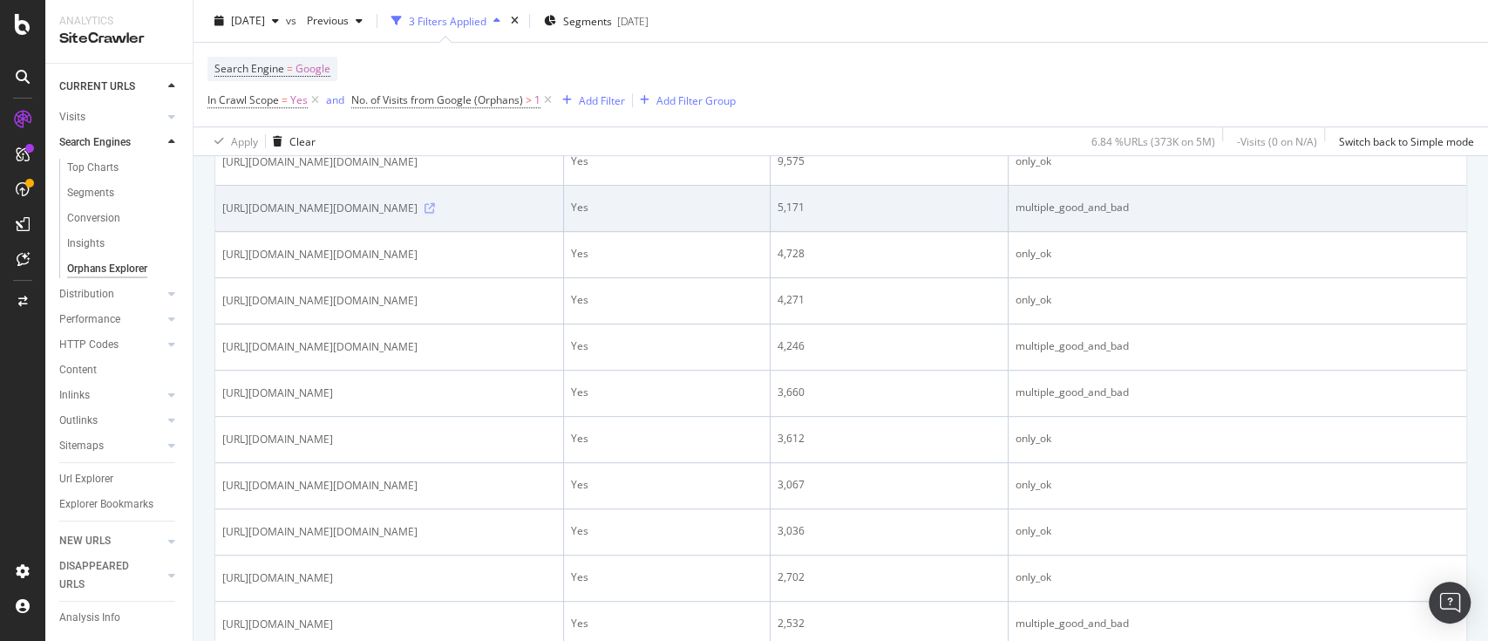
click at [435, 214] on icon at bounding box center [430, 208] width 10 height 10
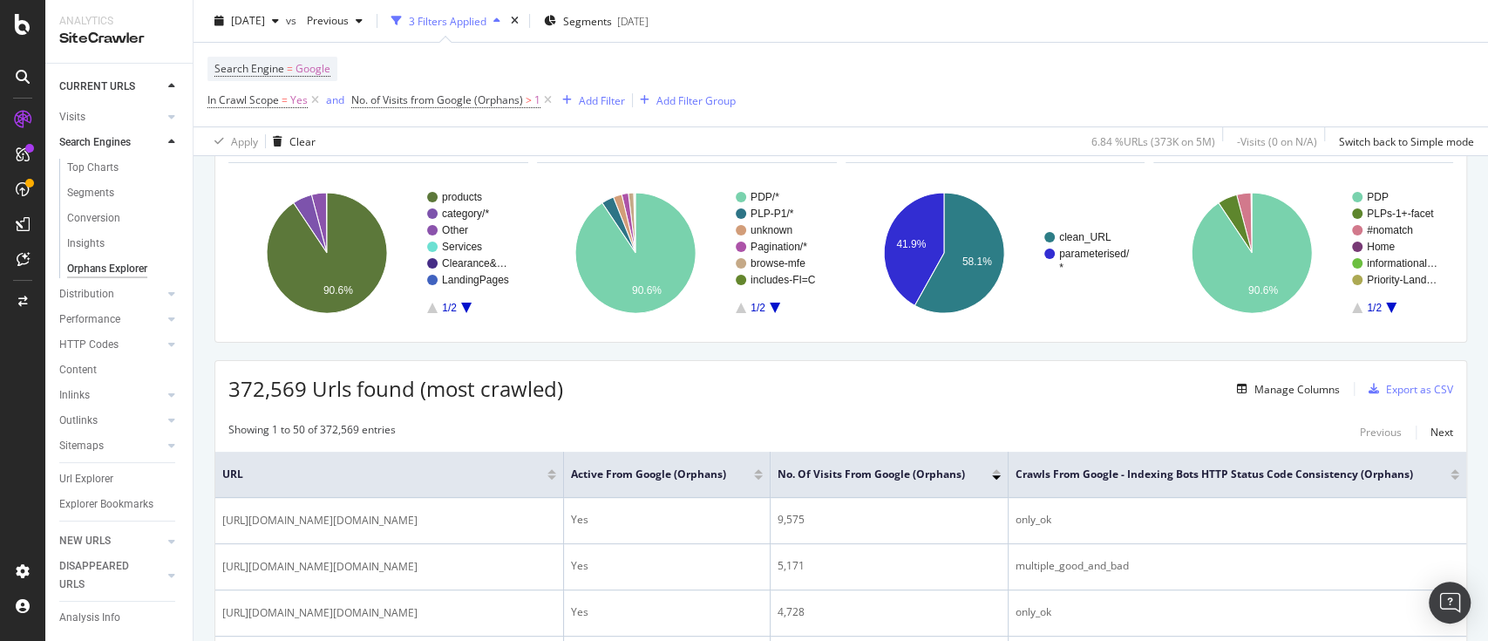
scroll to position [116, 0]
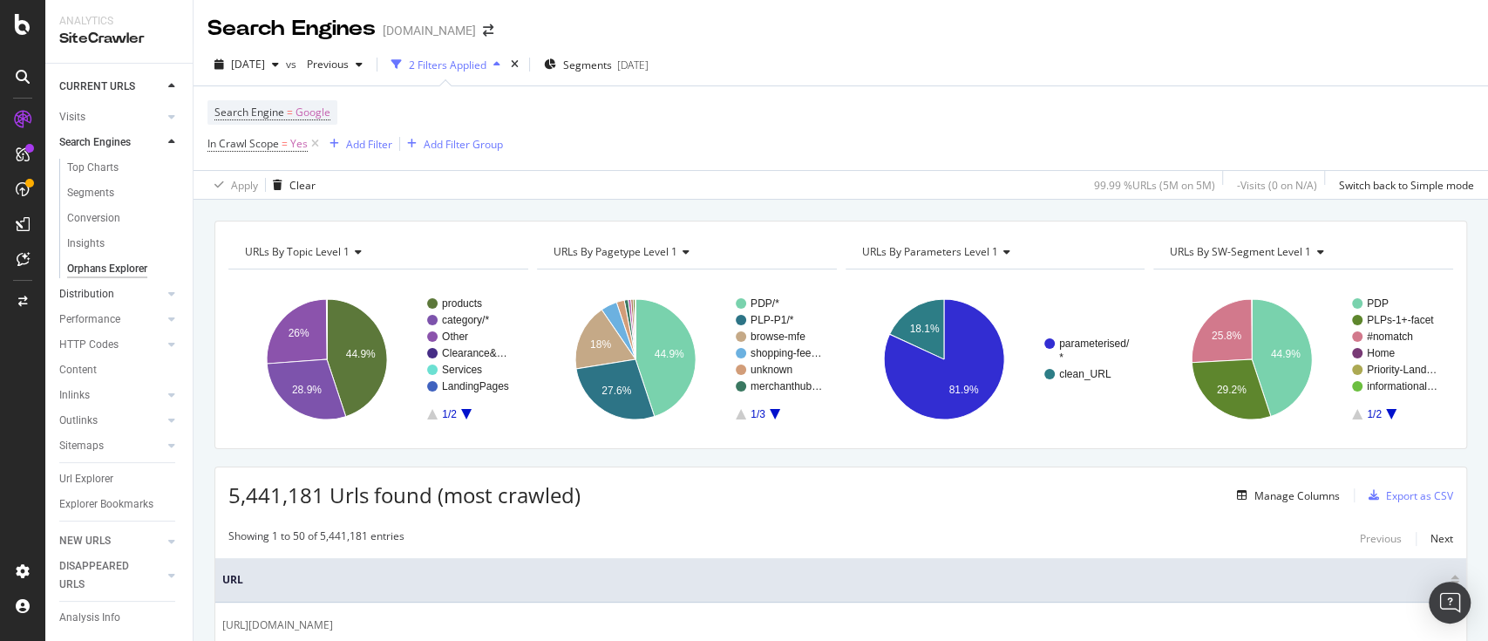
click at [146, 285] on div at bounding box center [154, 293] width 17 height 17
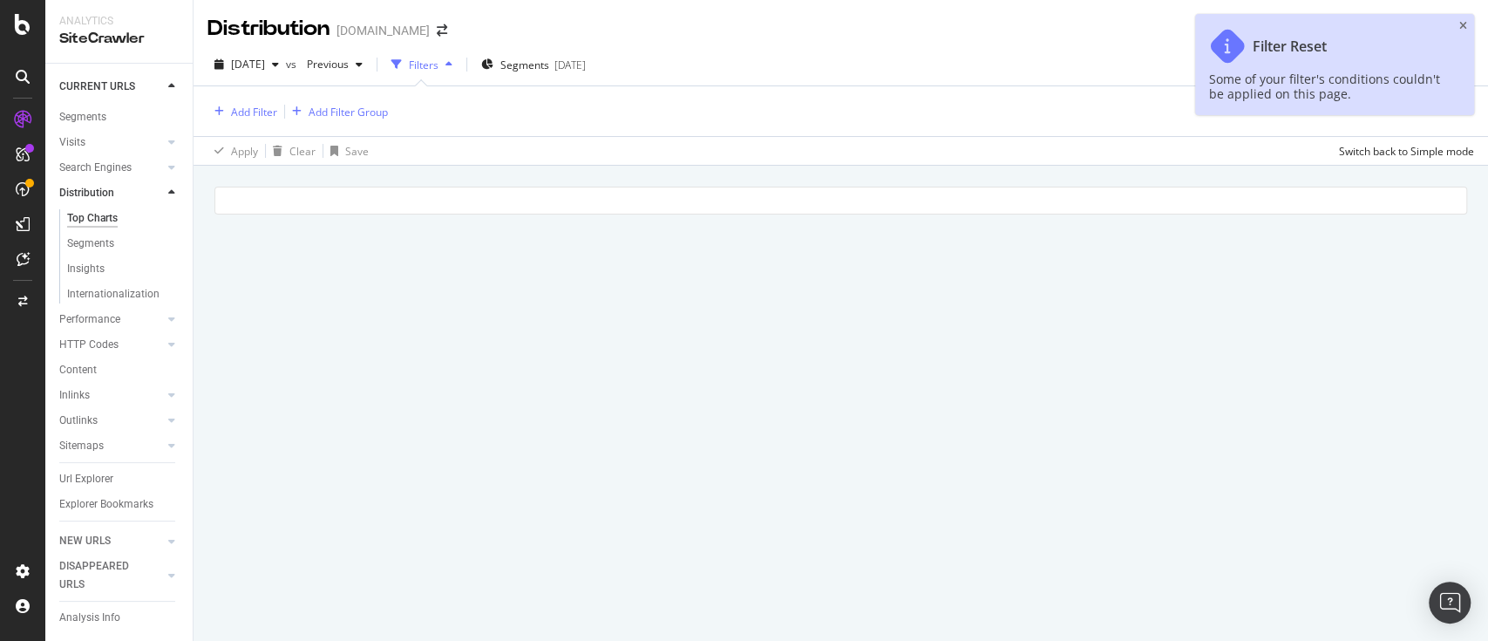
scroll to position [81, 0]
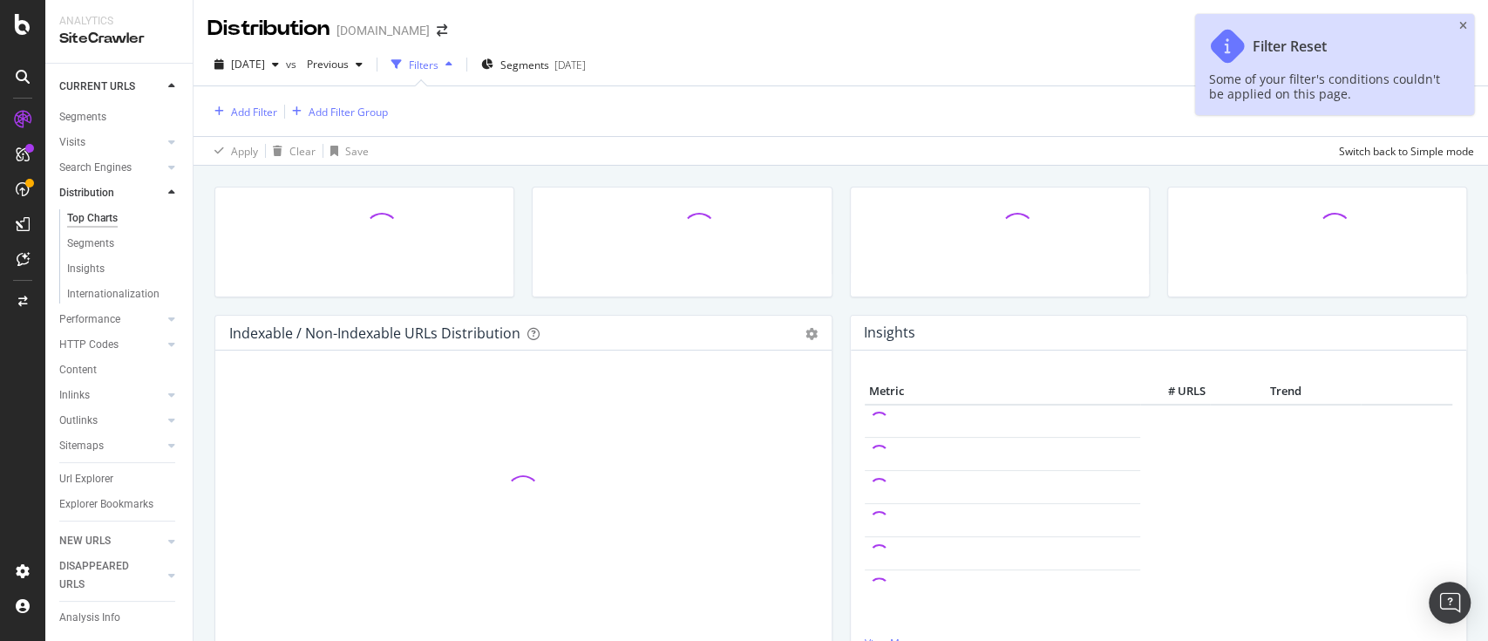
click at [168, 187] on icon at bounding box center [171, 192] width 7 height 10
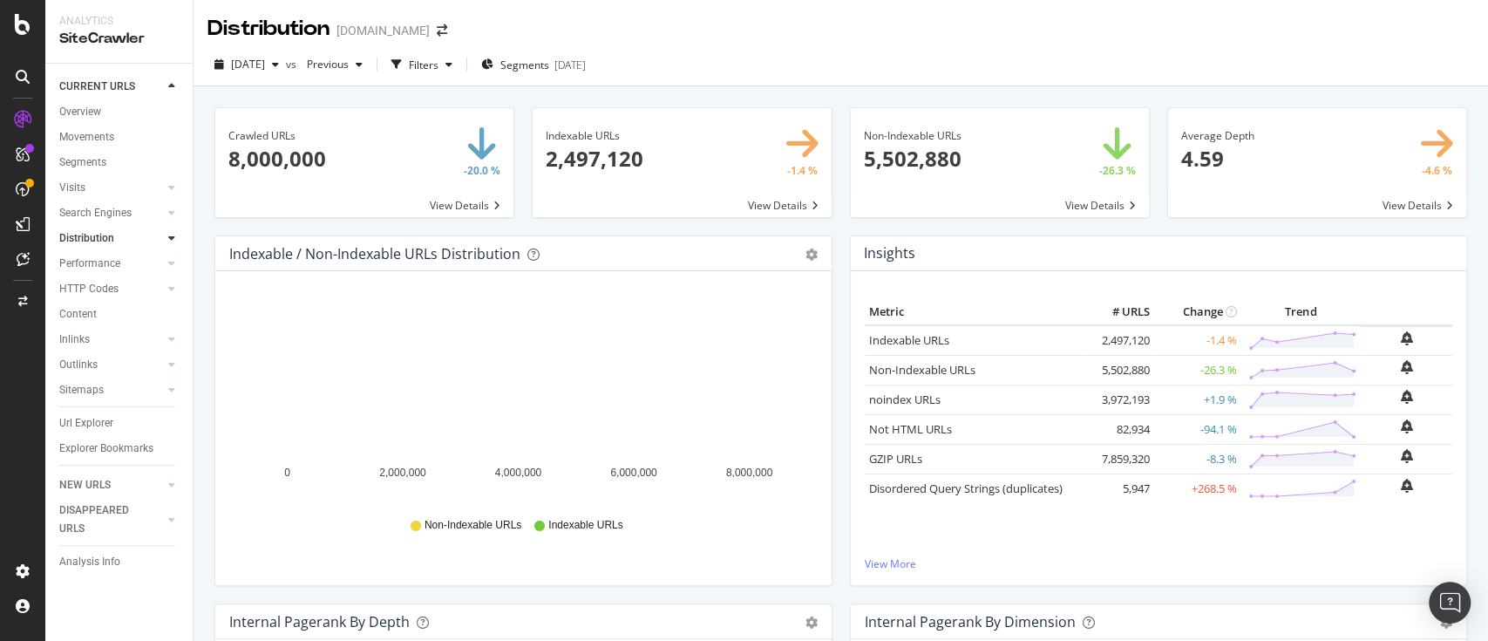
scroll to position [116, 0]
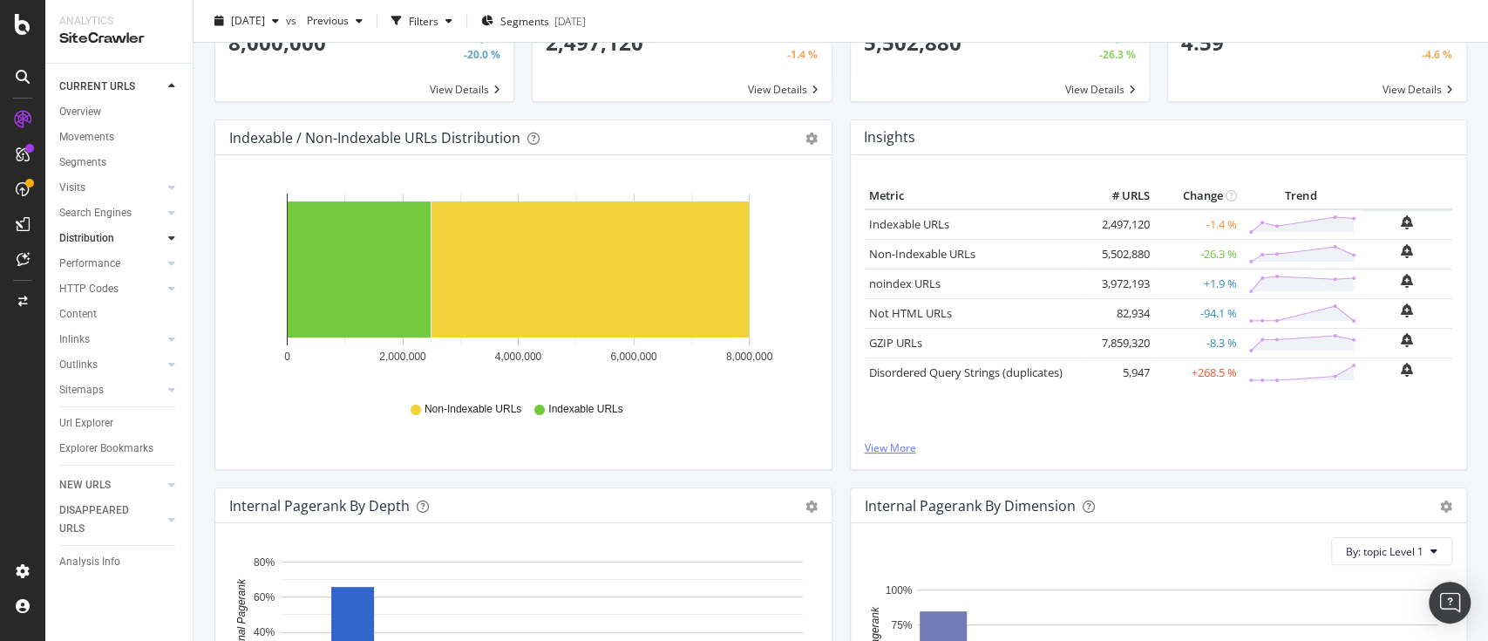
click at [901, 450] on link "View More" at bounding box center [1159, 447] width 588 height 15
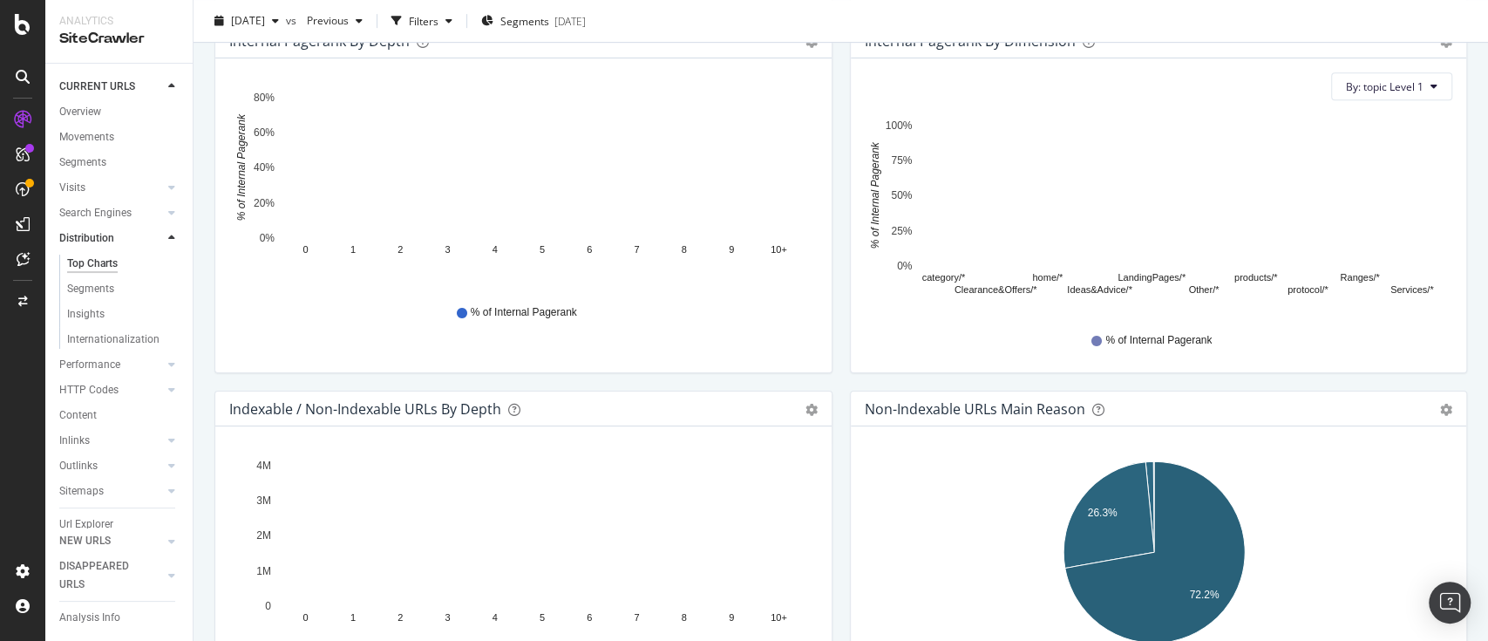
scroll to position [813, 0]
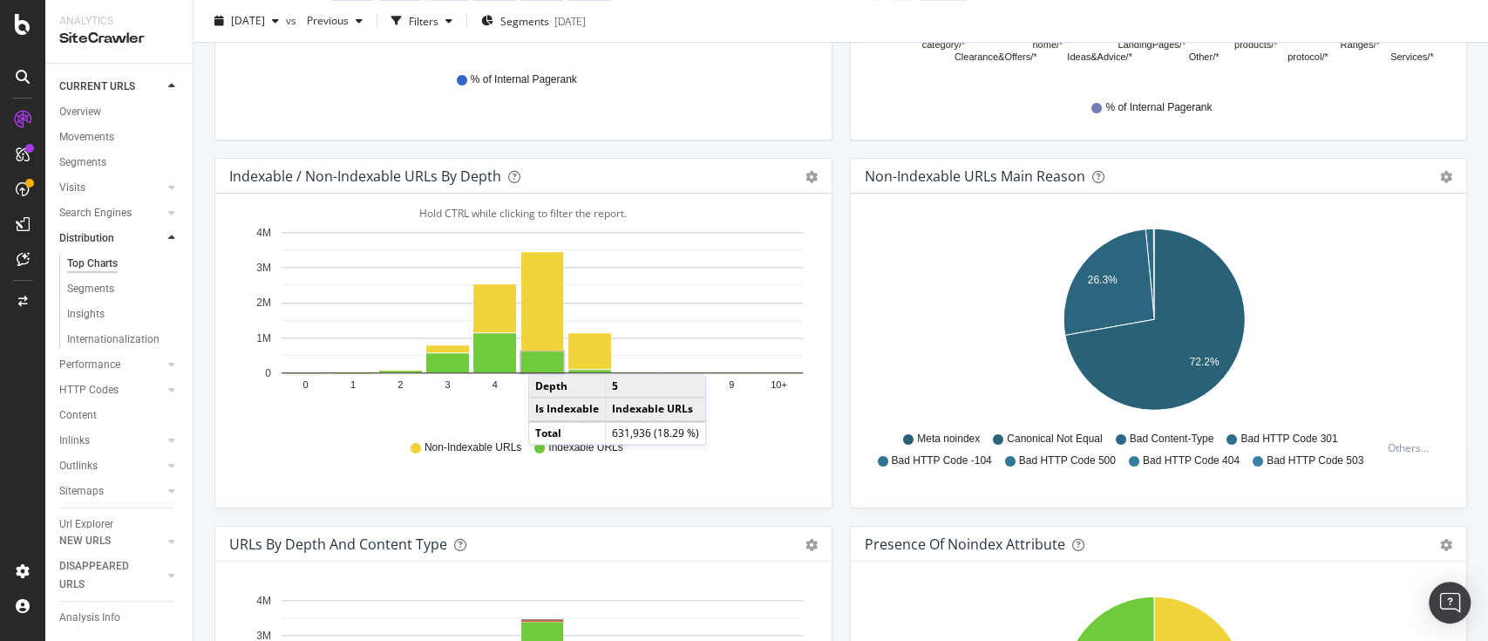
click at [546, 356] on rect "A chart." at bounding box center [542, 361] width 42 height 21
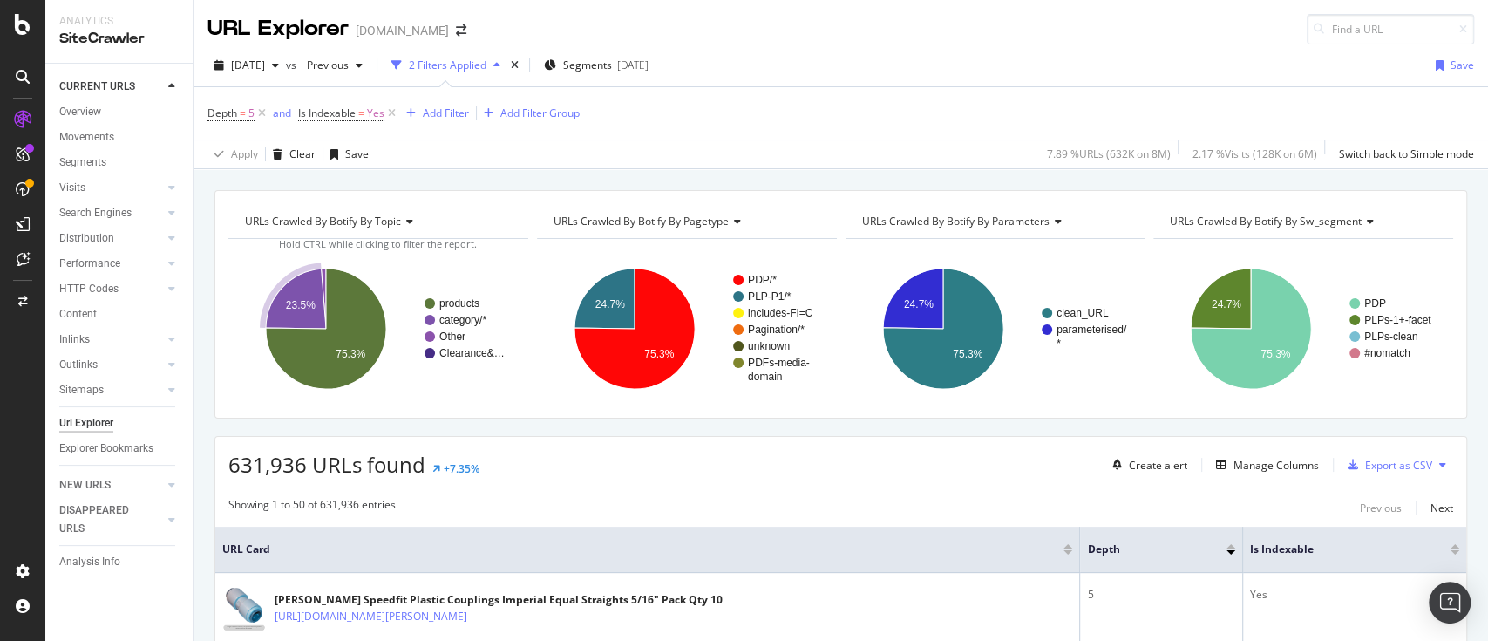
click at [454, 316] on text "category/*" at bounding box center [462, 320] width 47 height 12
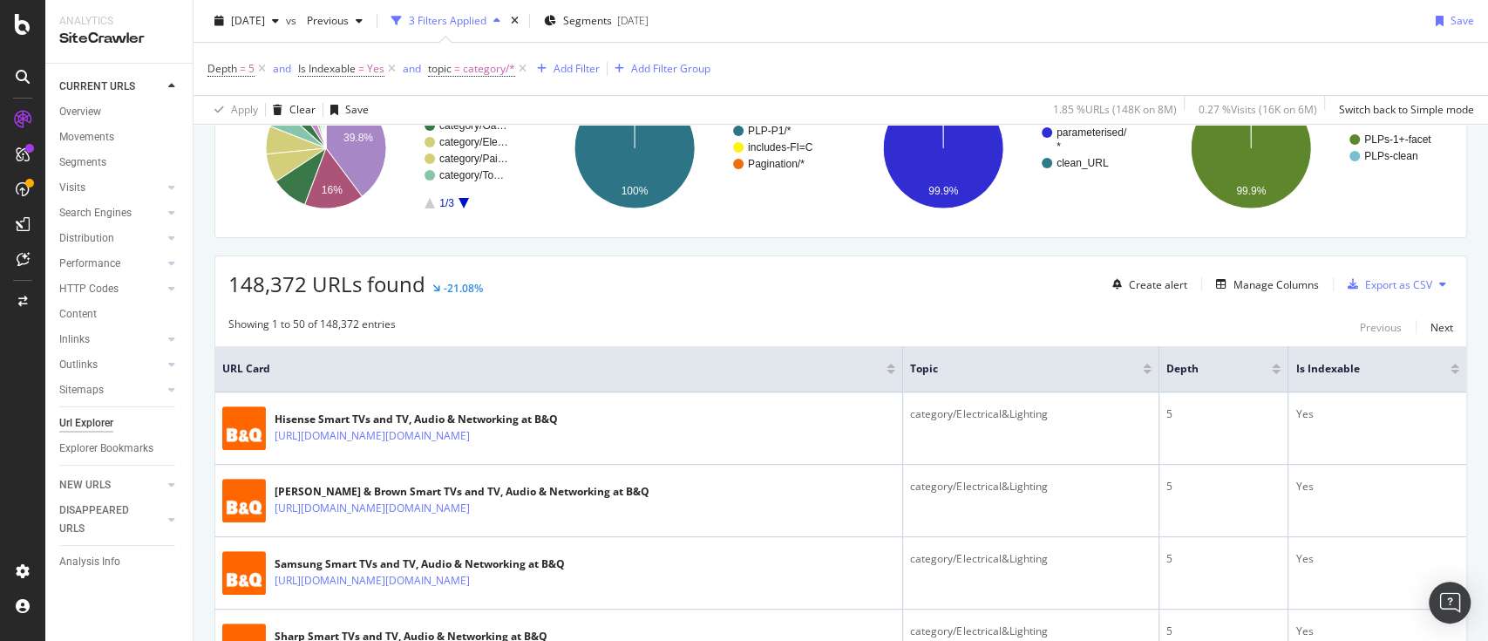
scroll to position [233, 0]
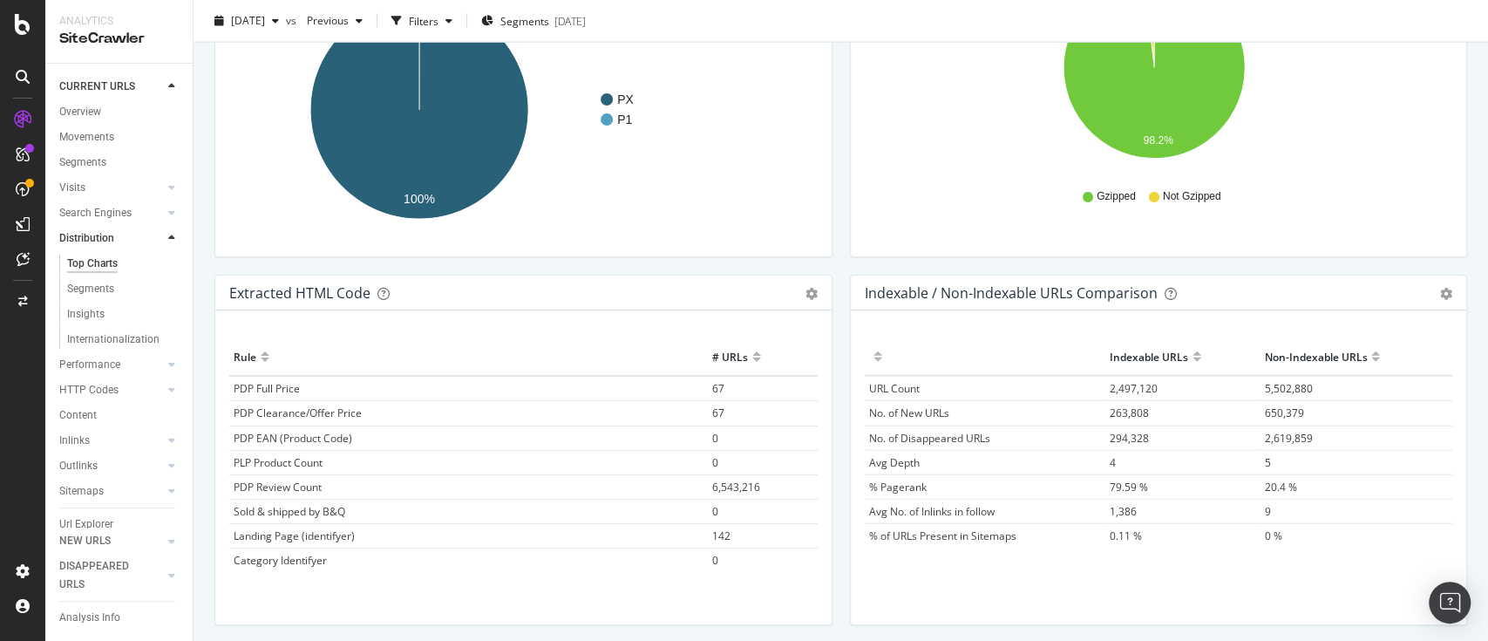
scroll to position [2597, 0]
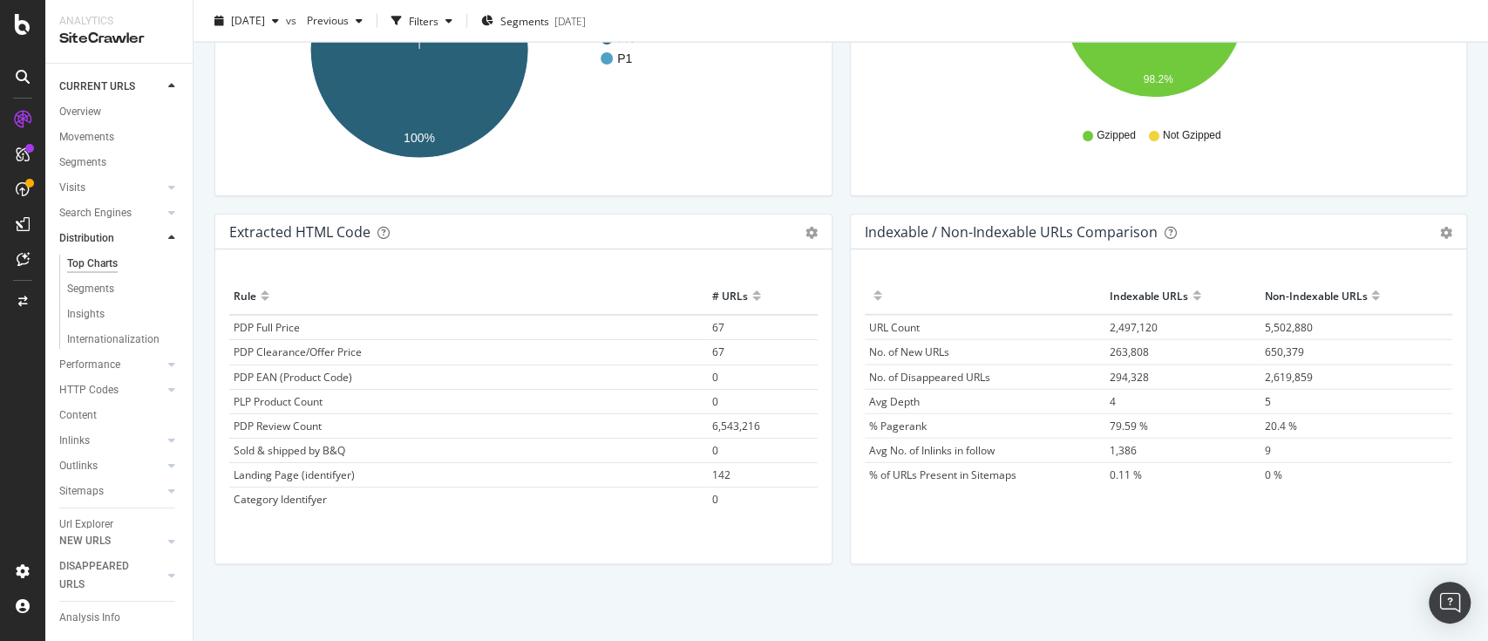
drag, startPoint x: 789, startPoint y: 358, endPoint x: 796, endPoint y: 365, distance: 9.9
click at [789, 359] on td "67" at bounding box center [763, 352] width 110 height 24
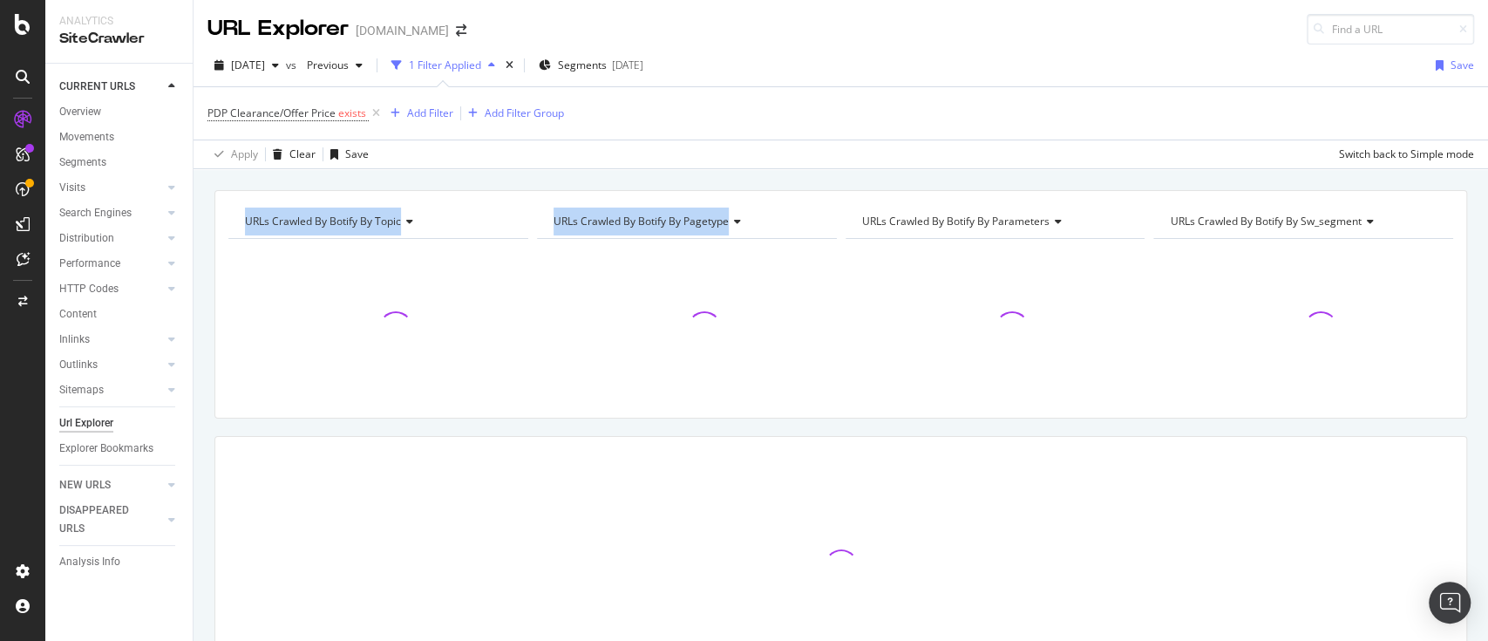
drag, startPoint x: 796, startPoint y: 365, endPoint x: 783, endPoint y: 367, distance: 13.2
click at [795, 382] on div "URLs Crawled By Botify By topic Chart (by Value) Table Expand Export as CSV Exp…" at bounding box center [841, 405] width 1295 height 472
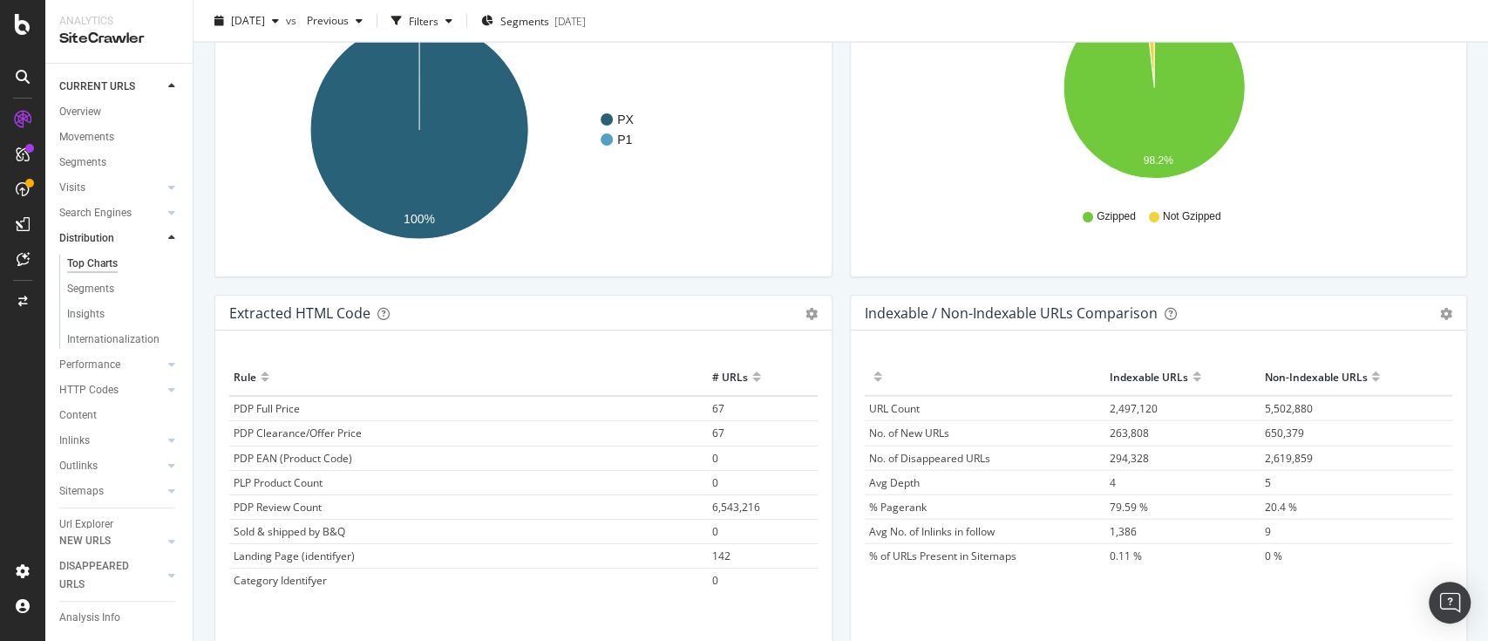
scroll to position [2481, 0]
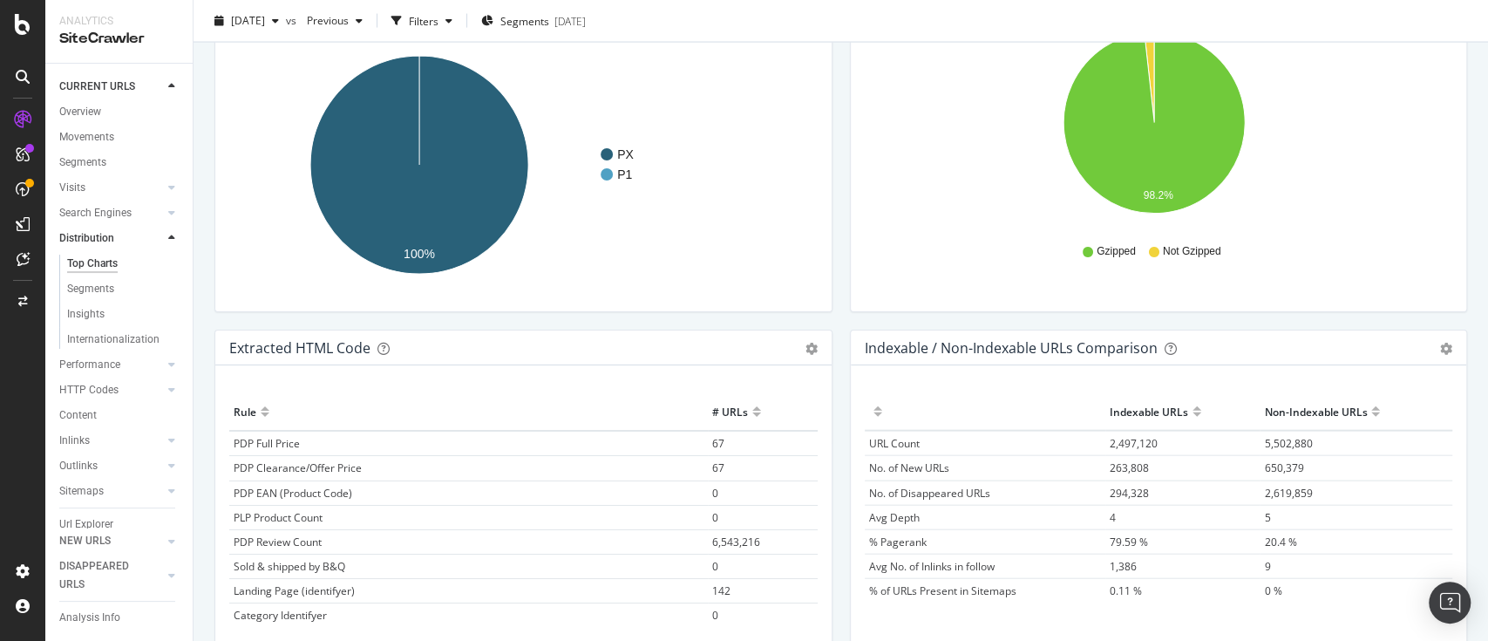
drag, startPoint x: 98, startPoint y: 331, endPoint x: 712, endPoint y: 297, distance: 615.6
click at [98, 323] on div "Insights" at bounding box center [85, 314] width 37 height 18
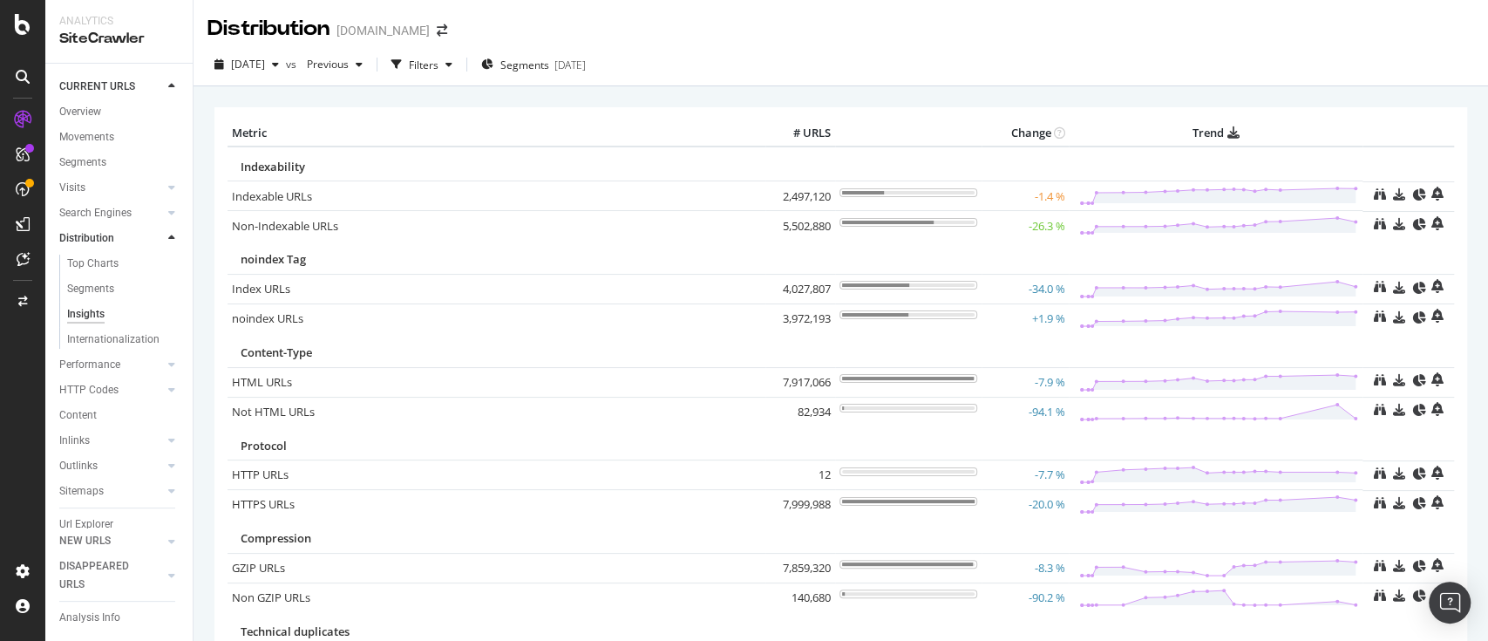
click at [145, 248] on link "Distribution" at bounding box center [111, 238] width 104 height 18
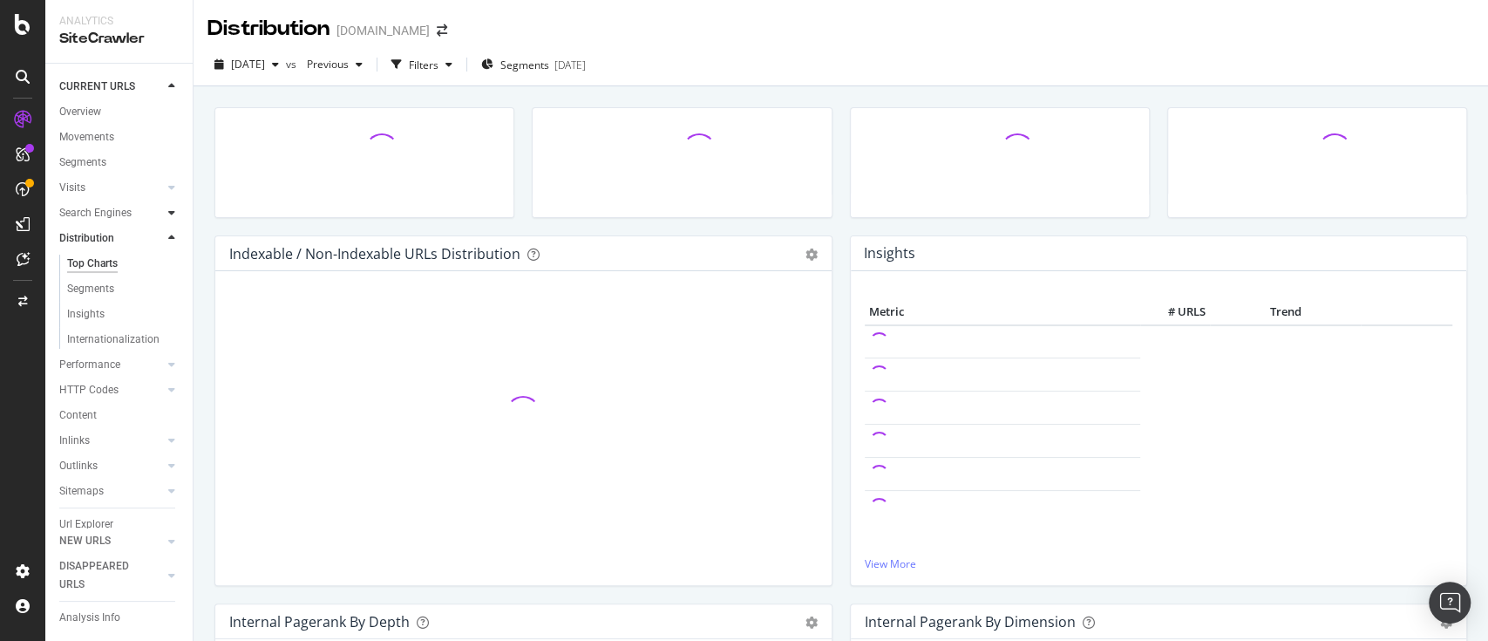
click at [168, 218] on icon at bounding box center [171, 212] width 7 height 10
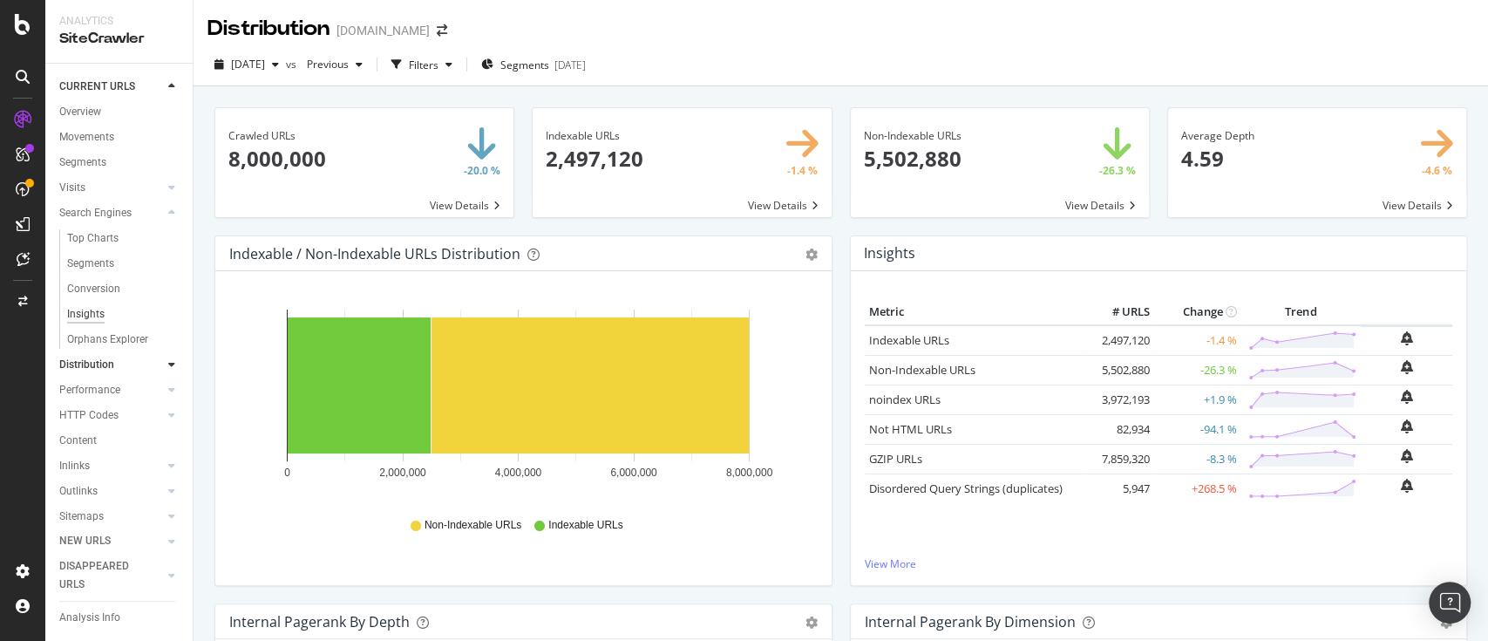
click at [102, 323] on div "Insights" at bounding box center [85, 314] width 37 height 18
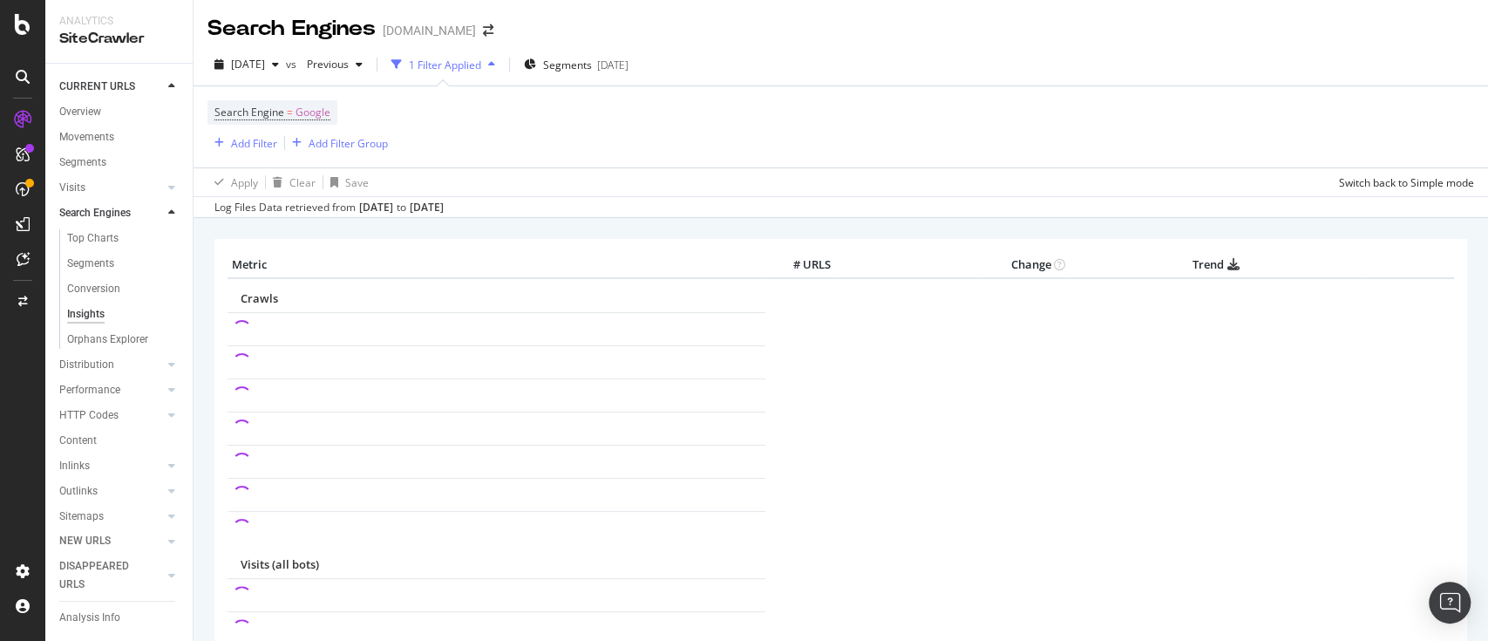
click at [928, 82] on div "2025 Aug. 11th vs Previous 1 Filter Applied Segments 2025-08-12" at bounding box center [841, 68] width 1295 height 35
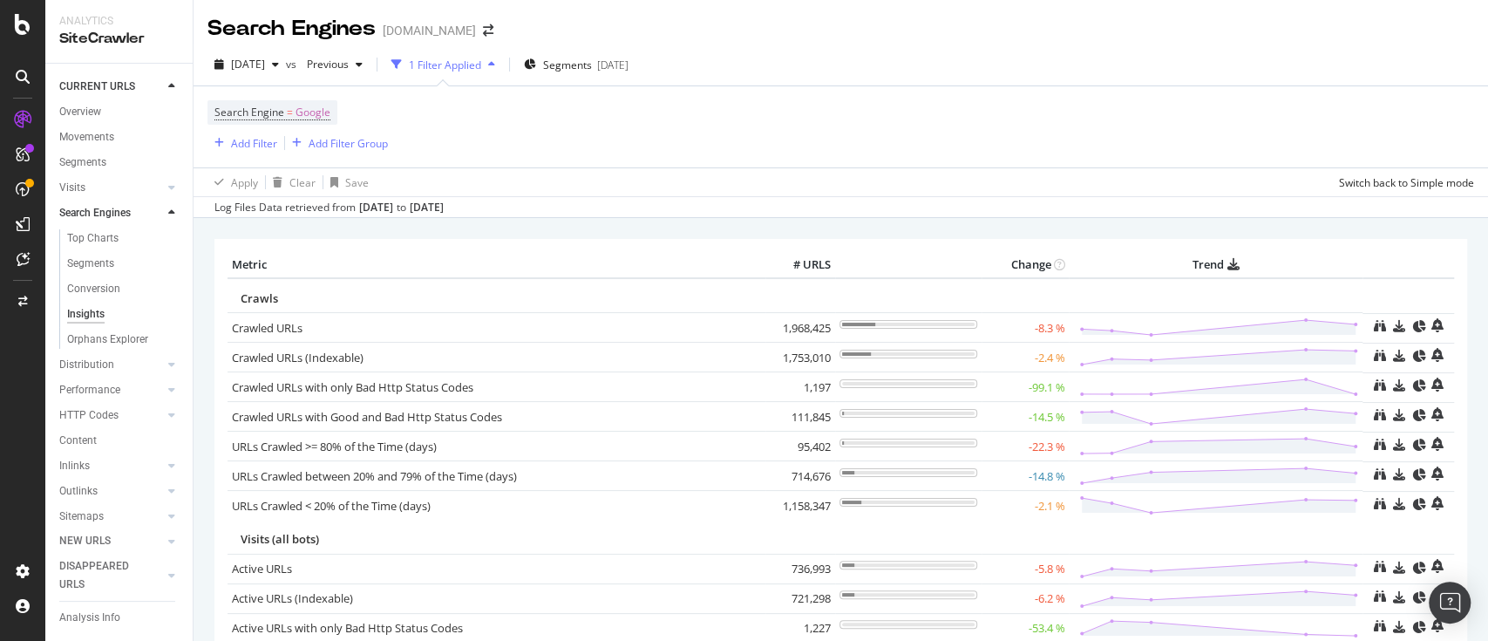
click at [168, 218] on icon at bounding box center [171, 212] width 7 height 10
click at [156, 185] on div at bounding box center [154, 187] width 17 height 17
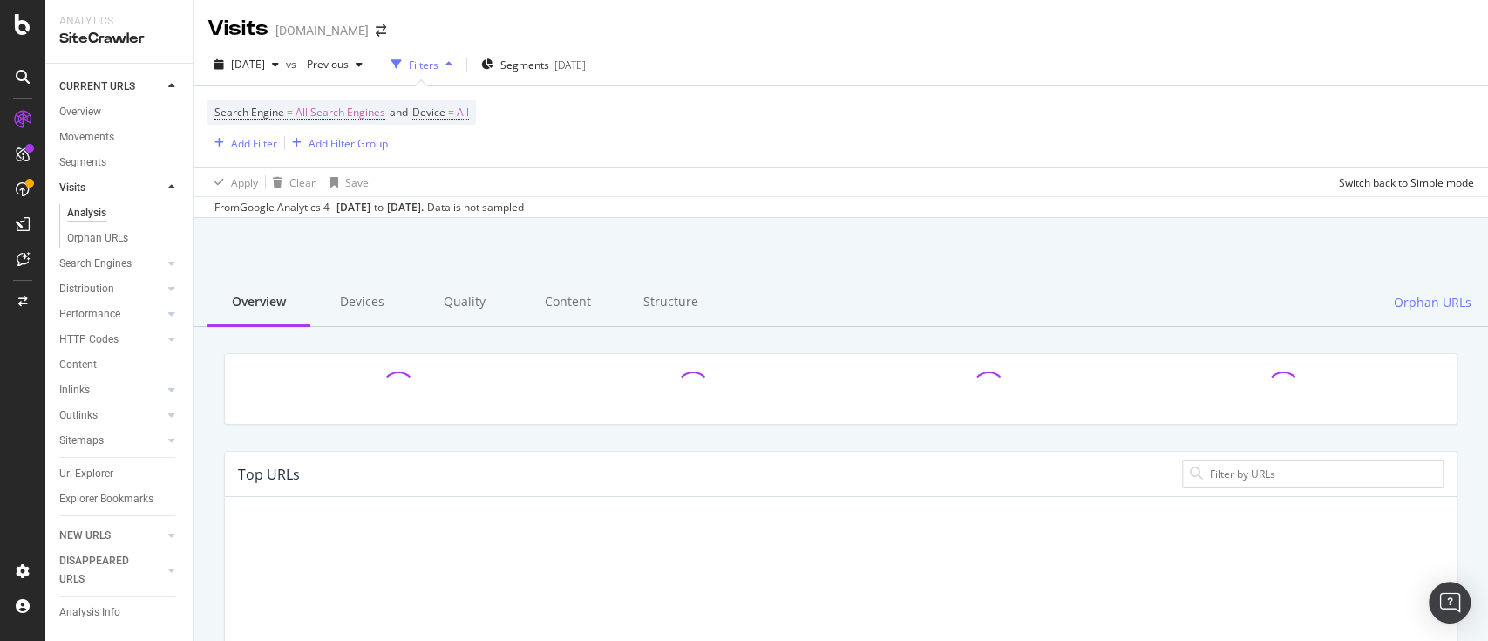
click at [160, 185] on div at bounding box center [154, 187] width 17 height 17
click at [113, 237] on div "Orphan URLs" at bounding box center [97, 238] width 61 height 18
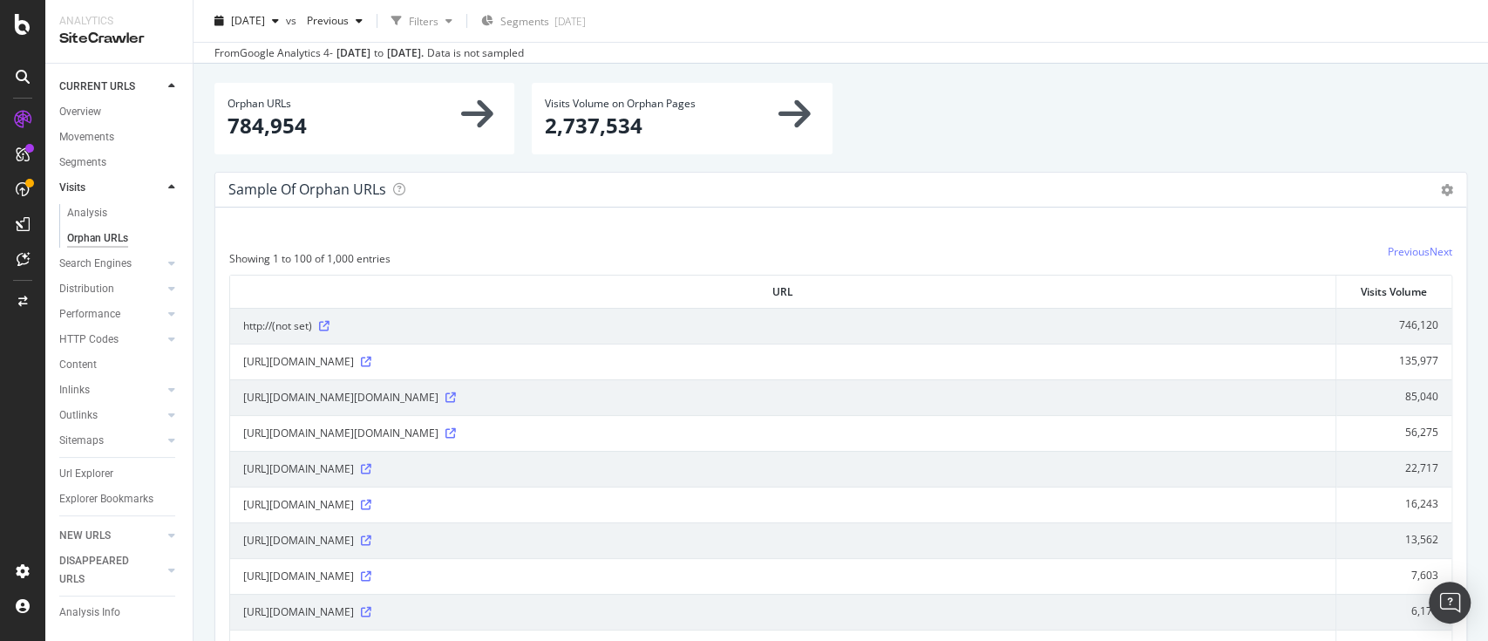
scroll to position [116, 0]
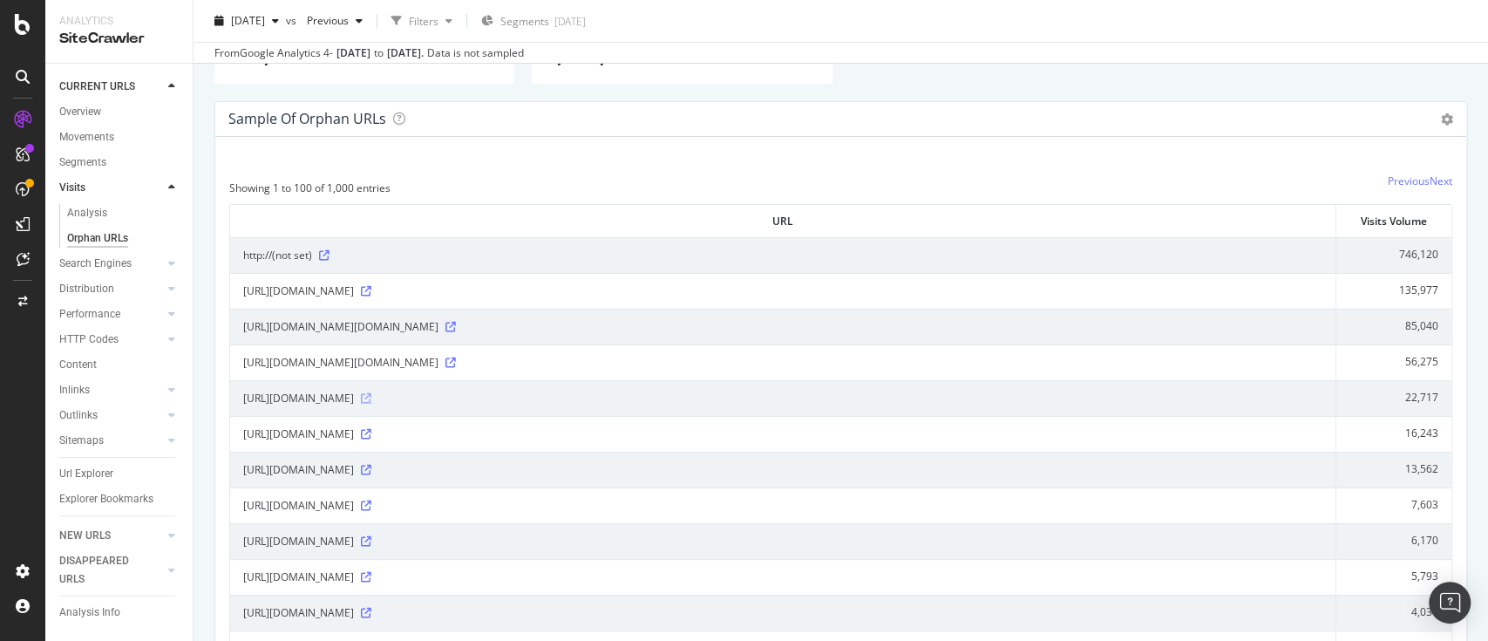
click at [371, 401] on icon at bounding box center [366, 398] width 10 height 10
click at [169, 190] on icon at bounding box center [171, 187] width 7 height 10
click at [173, 193] on div at bounding box center [171, 187] width 17 height 17
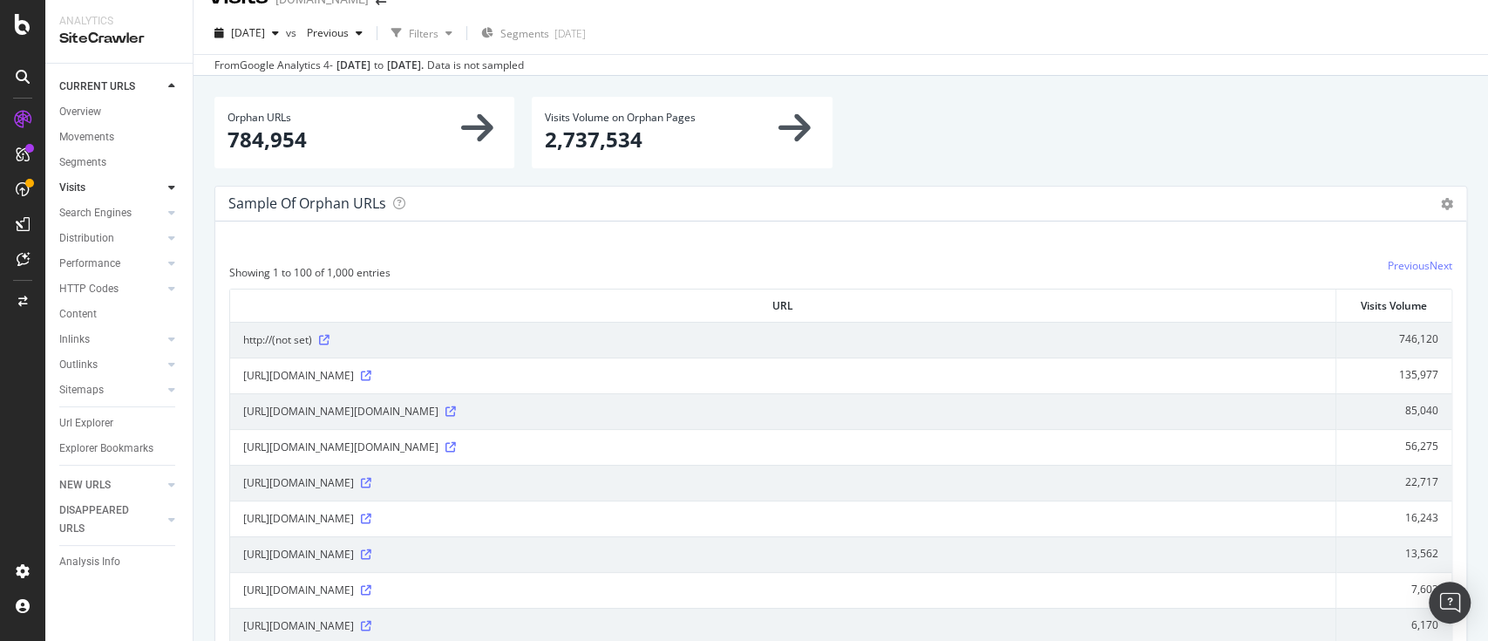
scroll to position [0, 0]
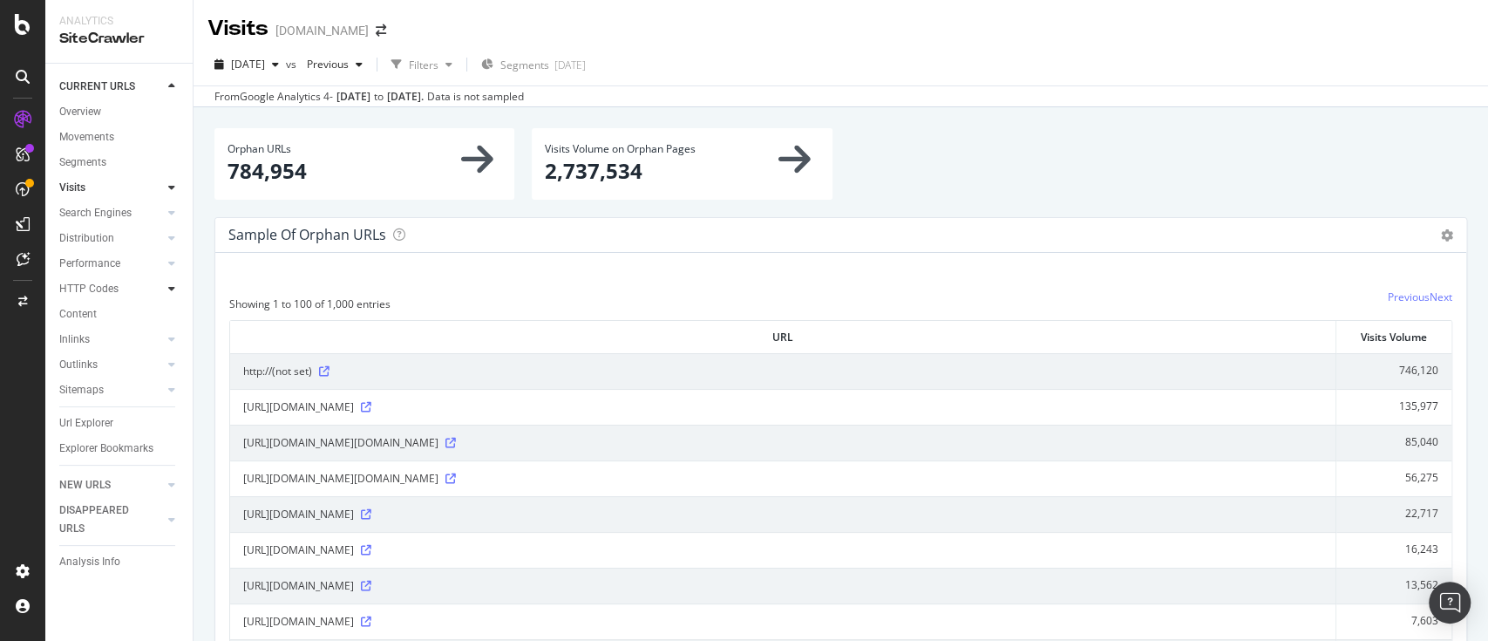
click at [173, 285] on icon at bounding box center [171, 288] width 7 height 10
click at [168, 269] on icon at bounding box center [171, 263] width 7 height 10
click at [99, 349] on div "Insights" at bounding box center [85, 339] width 37 height 18
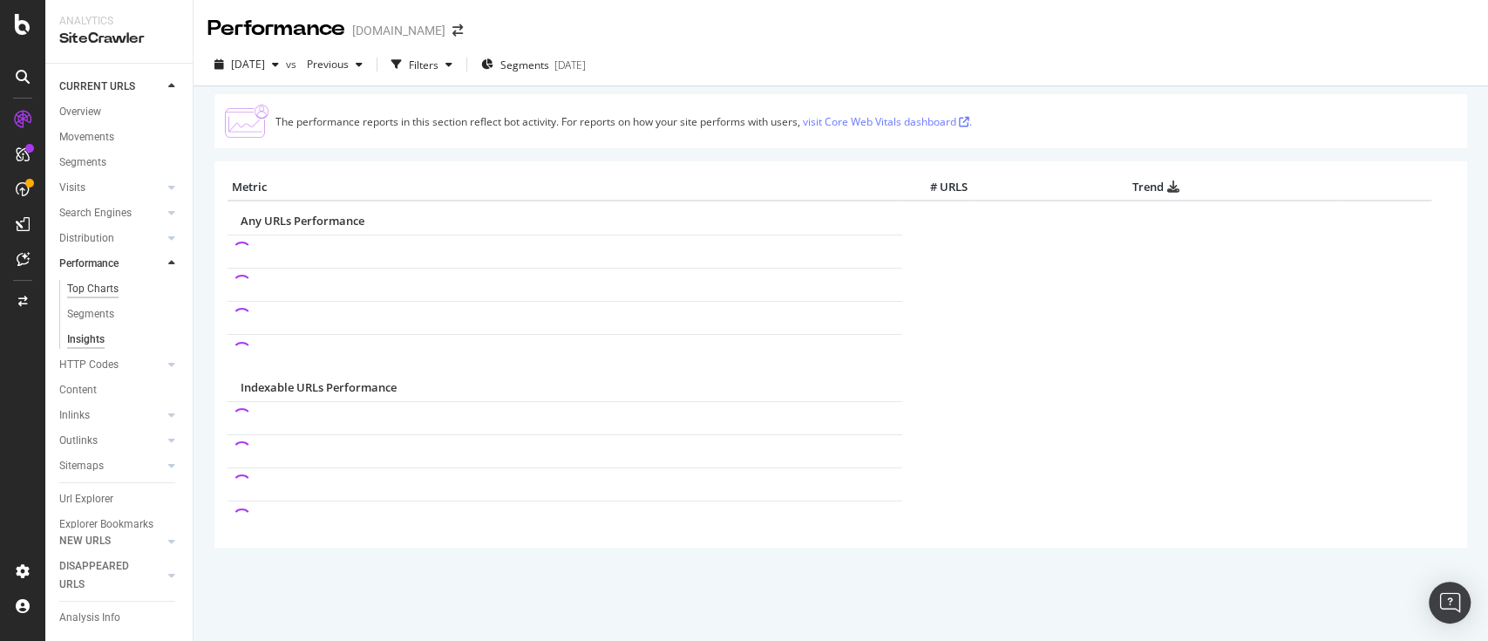
click at [83, 298] on div "Top Charts" at bounding box center [92, 289] width 51 height 18
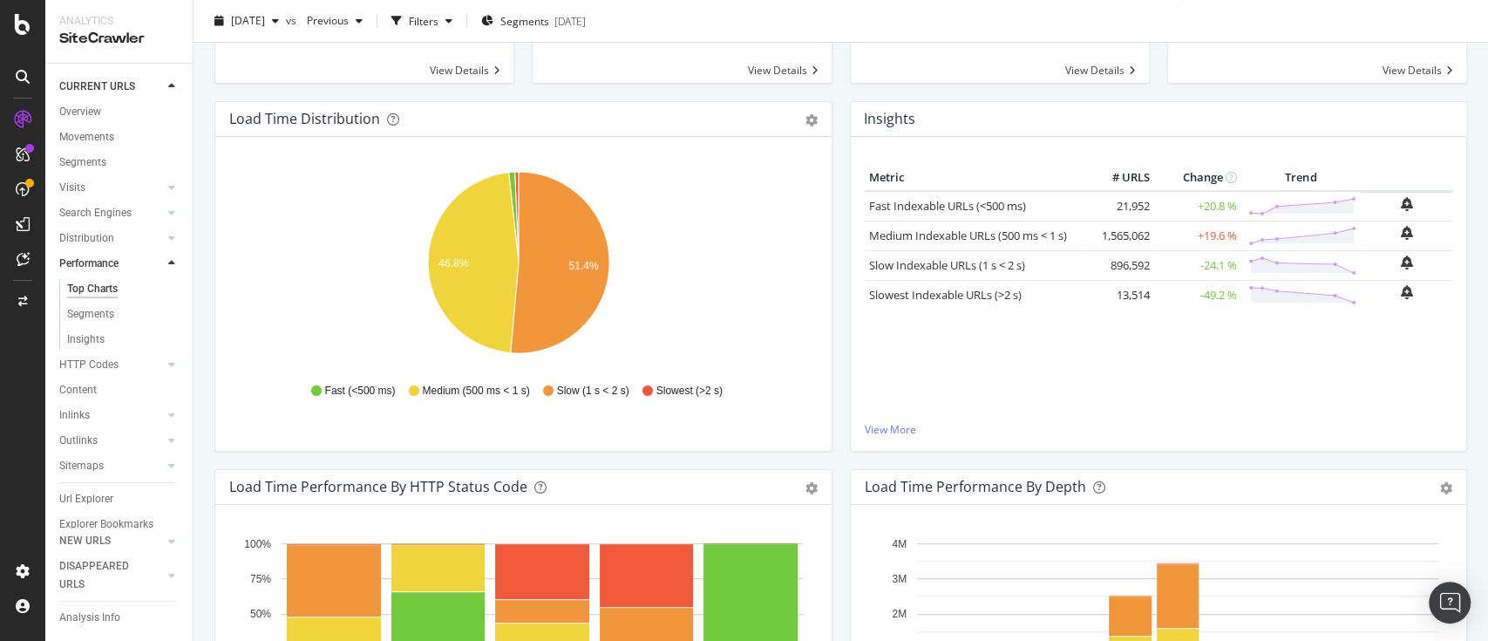
scroll to position [153, 0]
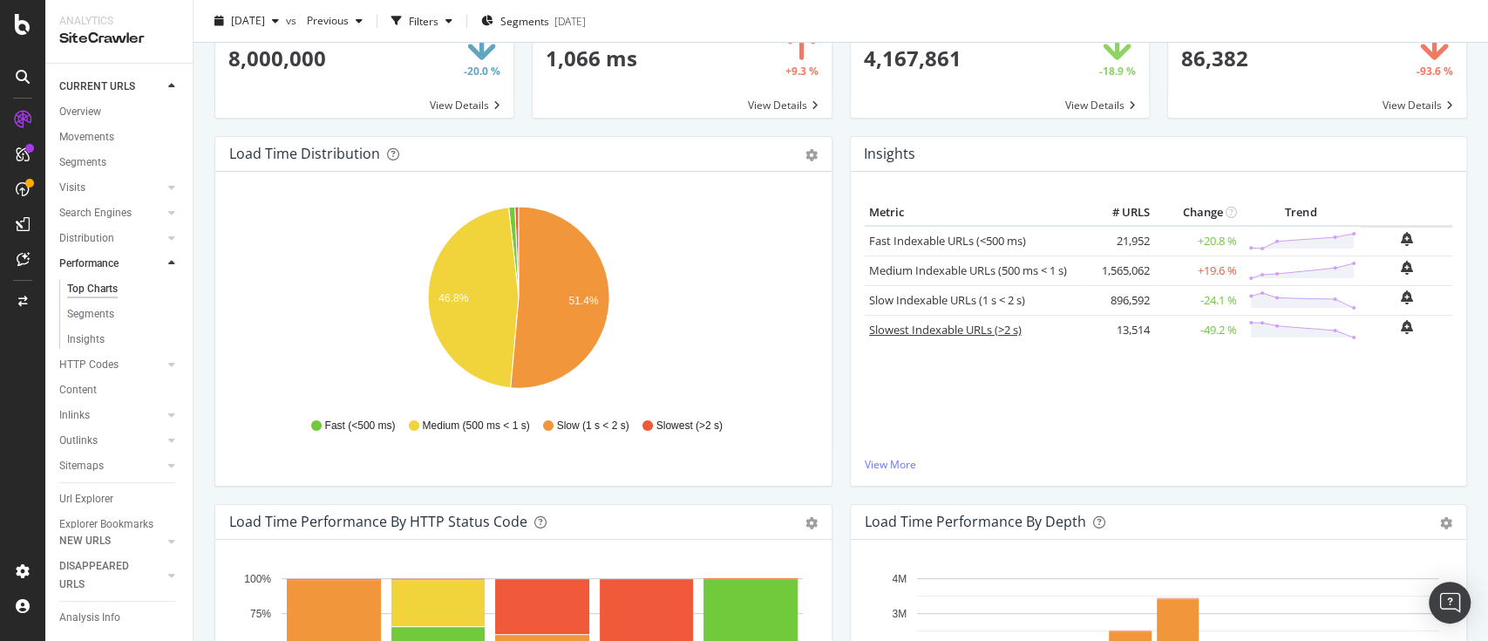
drag, startPoint x: 91, startPoint y: 411, endPoint x: 866, endPoint y: 332, distance: 779.0
click at [91, 399] on div "Content" at bounding box center [77, 390] width 37 height 18
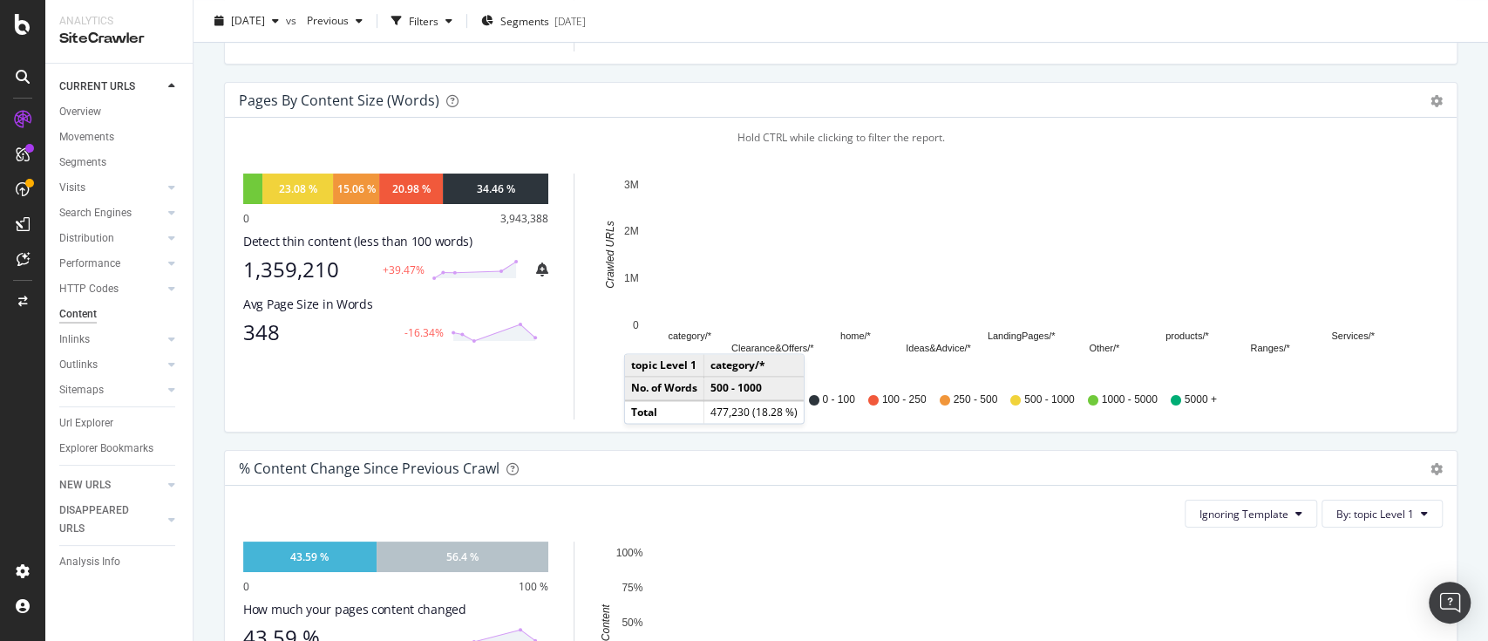
scroll to position [581, 0]
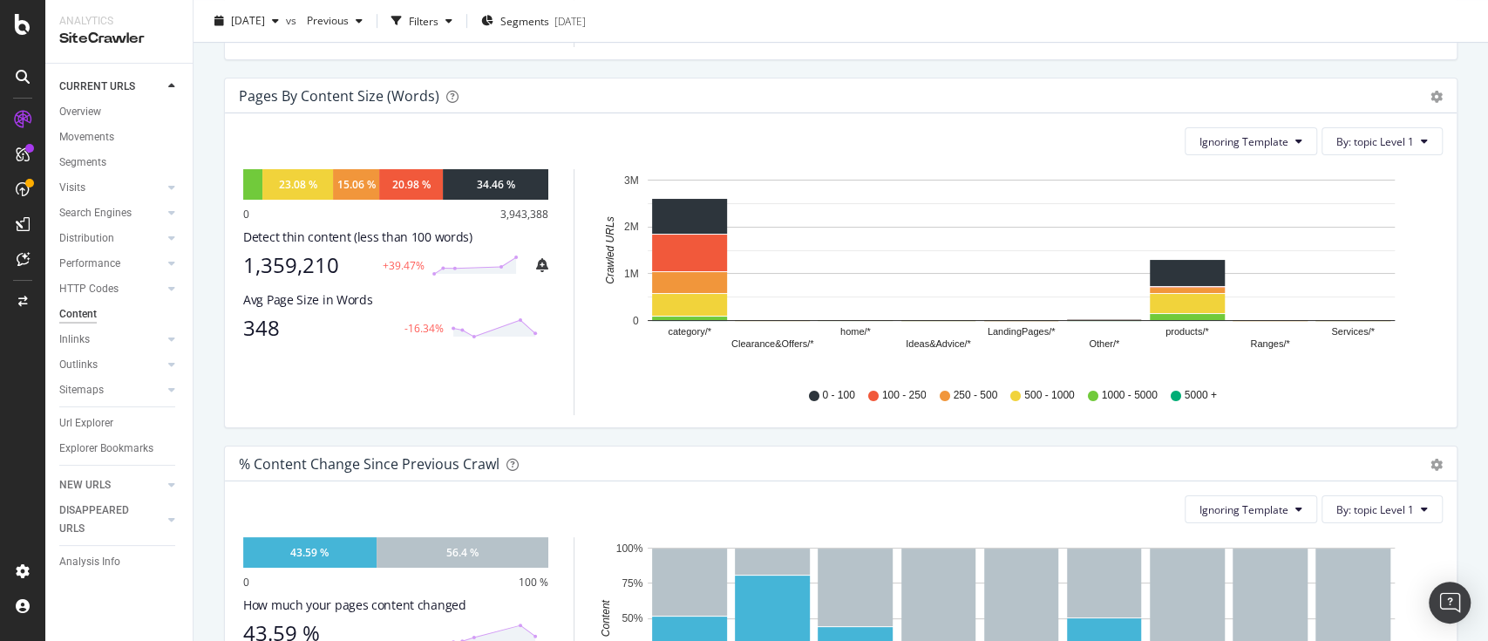
drag, startPoint x: 522, startPoint y: 183, endPoint x: 1252, endPoint y: 65, distance: 739.1
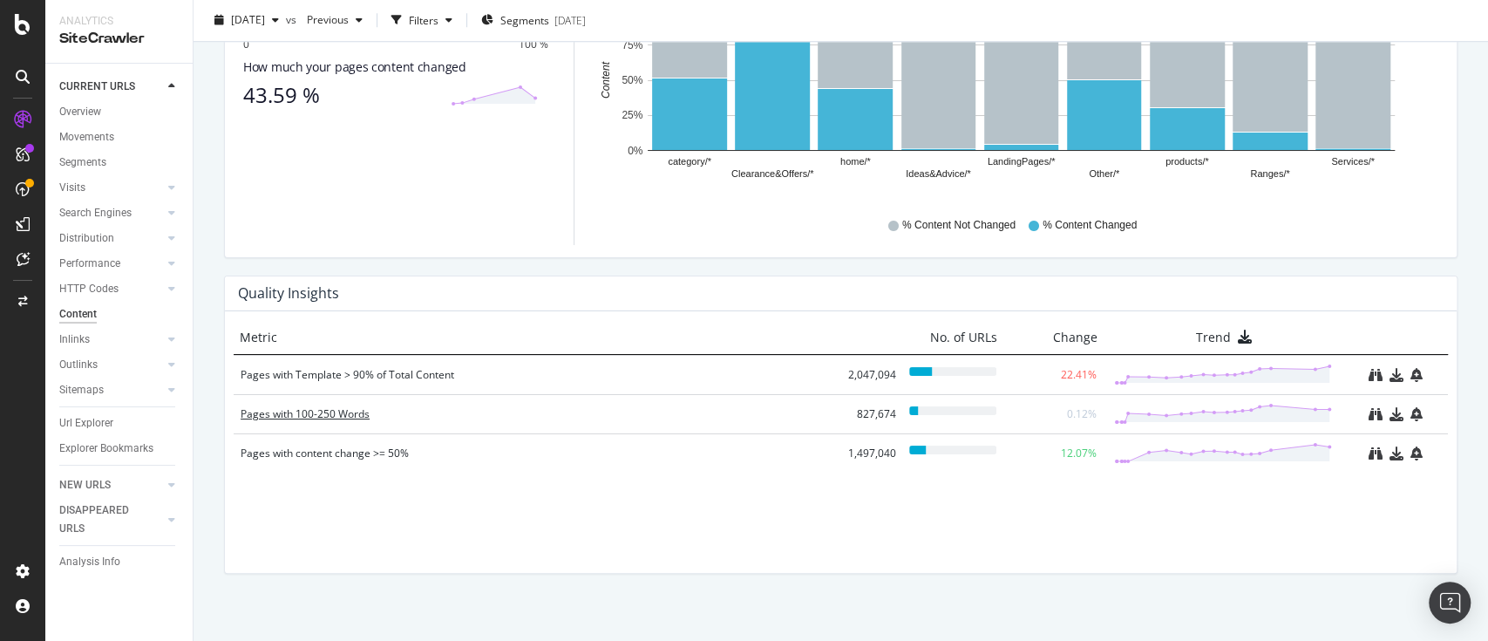
scroll to position [1129, 0]
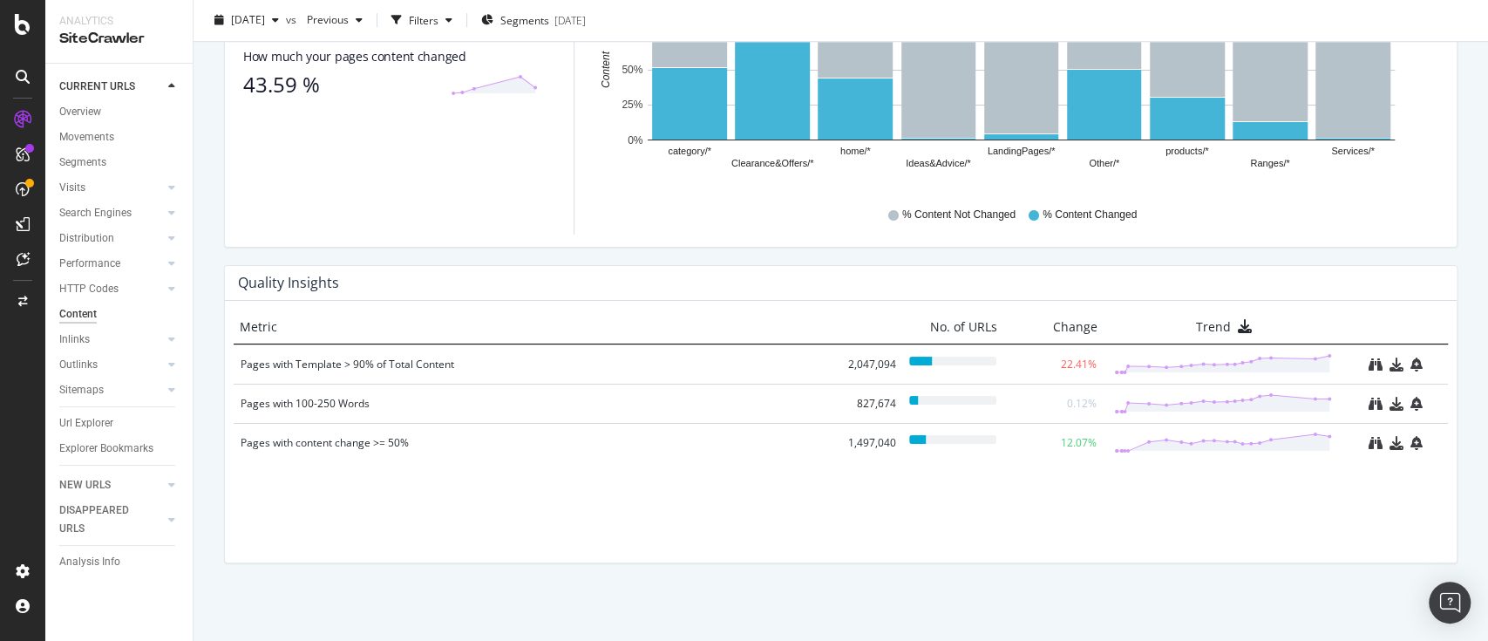
drag, startPoint x: 424, startPoint y: 359, endPoint x: 391, endPoint y: 268, distance: 97.1
click at [391, 268] on div "Quality Insights" at bounding box center [841, 283] width 1232 height 35
click at [400, 362] on div "Pages with Template > 90% of Total Content" at bounding box center [538, 364] width 595 height 17
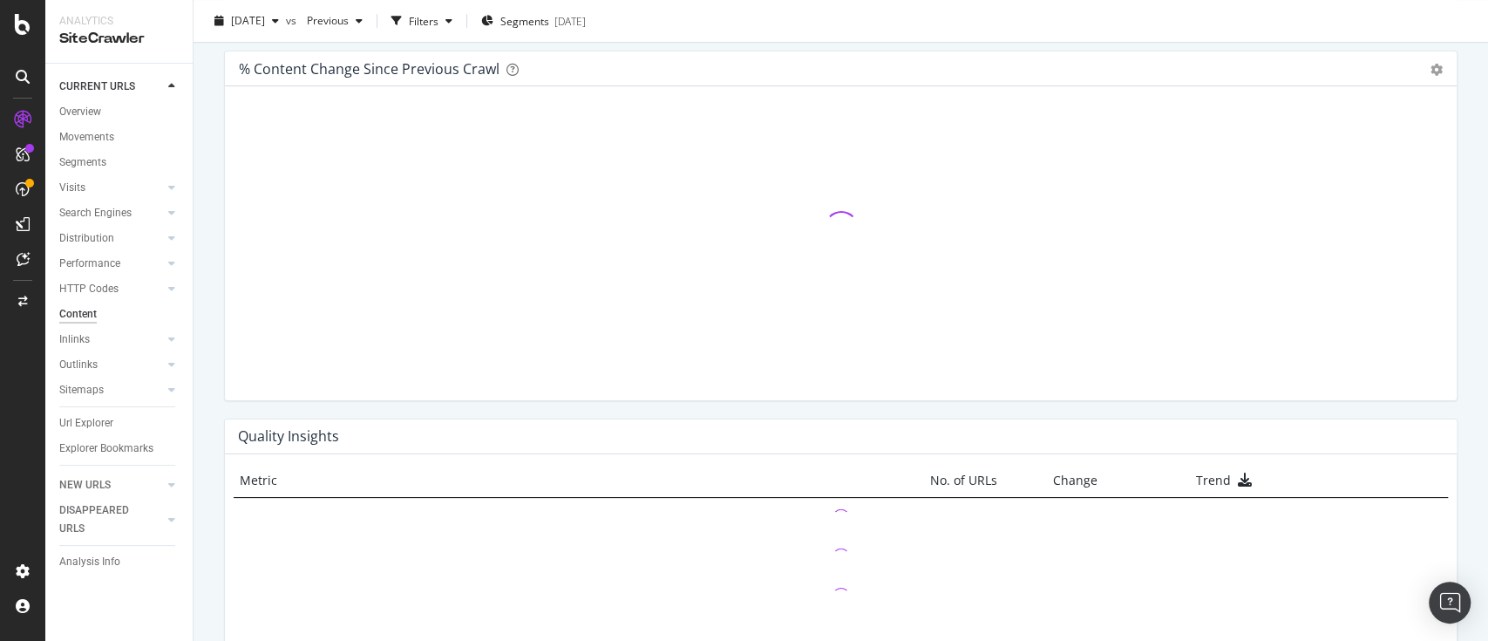
scroll to position [1129, 0]
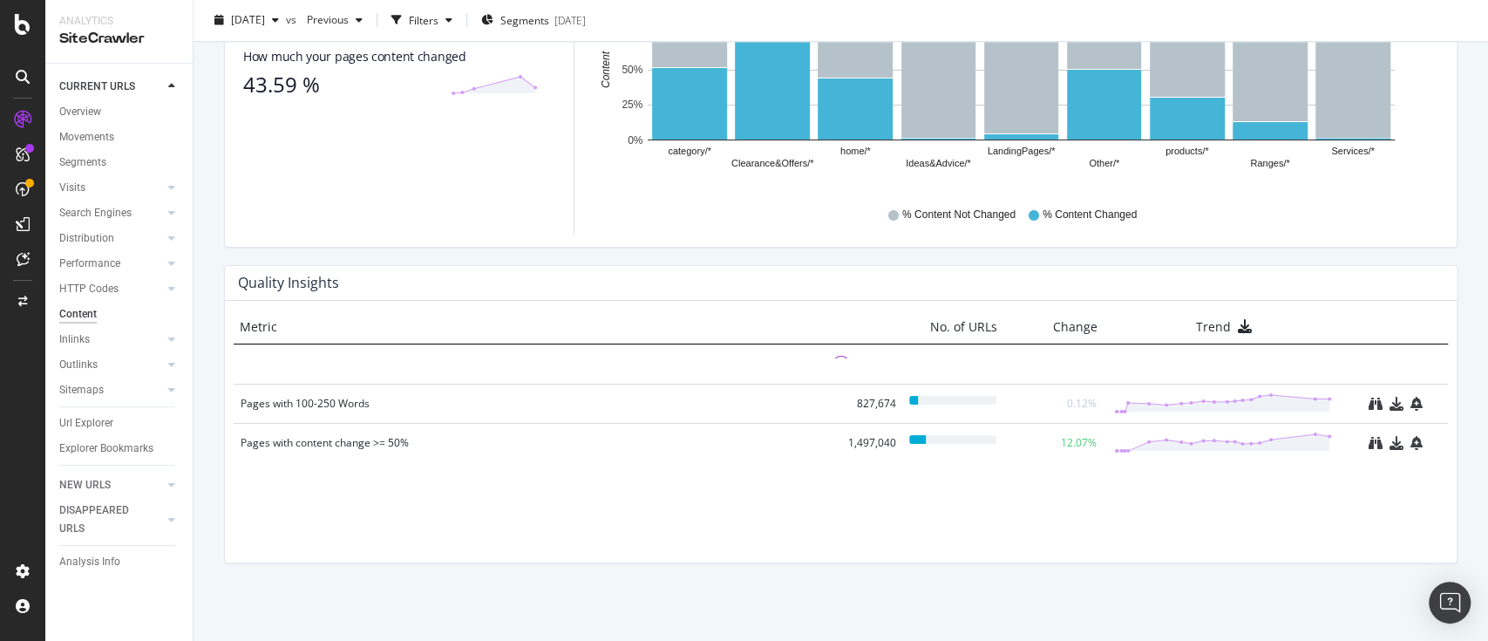
click at [548, 273] on div "Quality Insights" at bounding box center [841, 283] width 1232 height 35
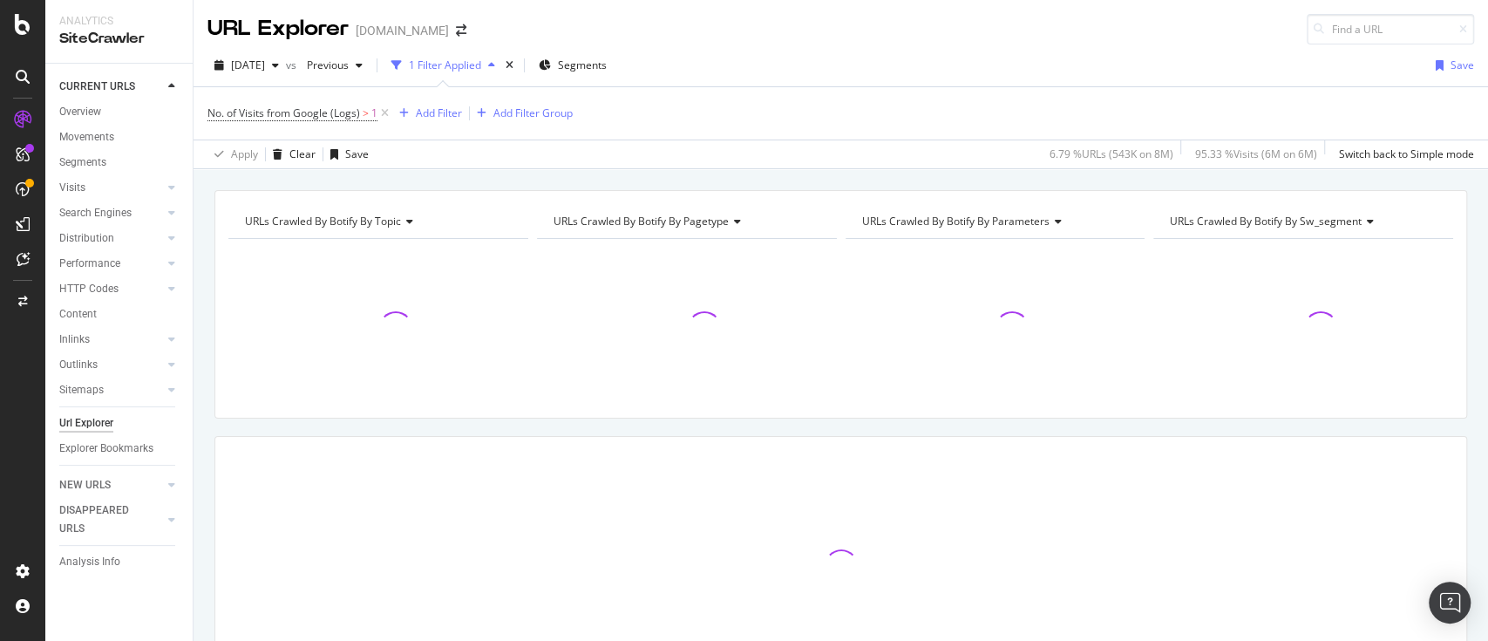
click at [1459, 24] on div "URL Explorer www.diy.com" at bounding box center [841, 22] width 1295 height 44
click at [1365, 40] on input at bounding box center [1390, 29] width 167 height 31
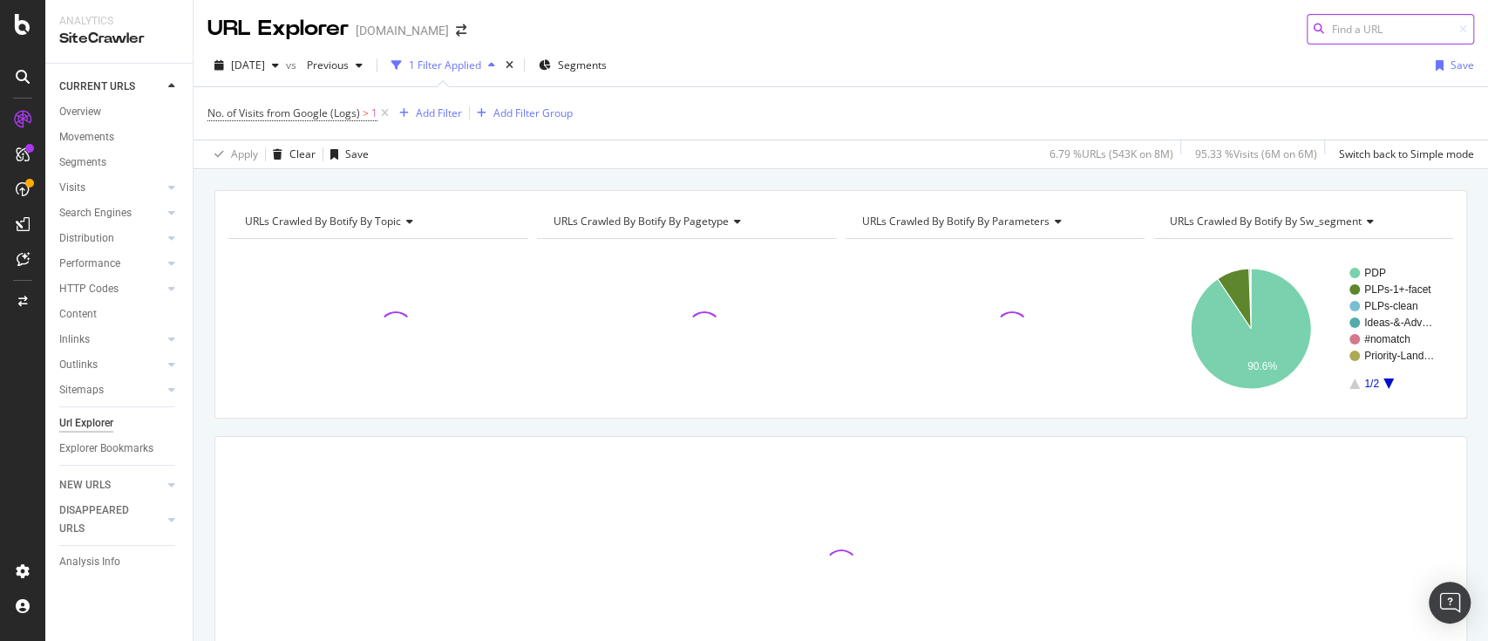
paste input "https://www.diy.com/departments/outdoor-garden/garden-power-tools/lawnmowers/DI…"
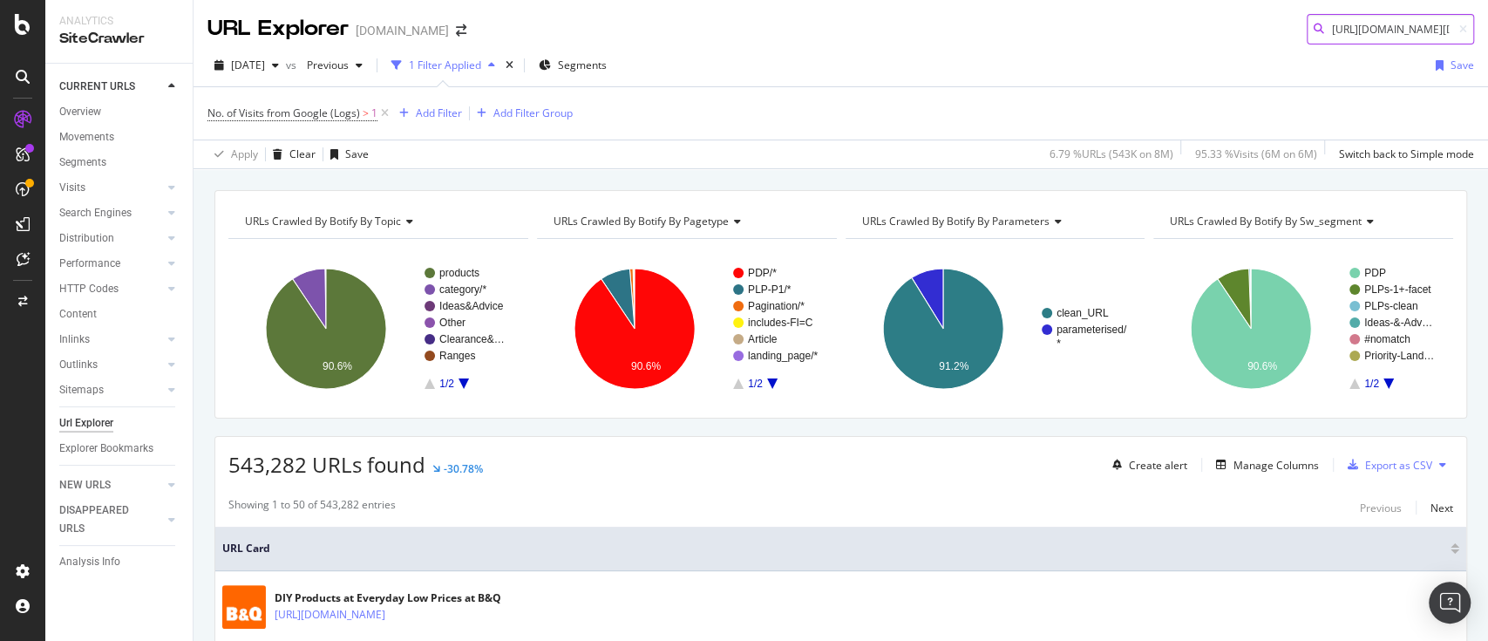
scroll to position [0, 517]
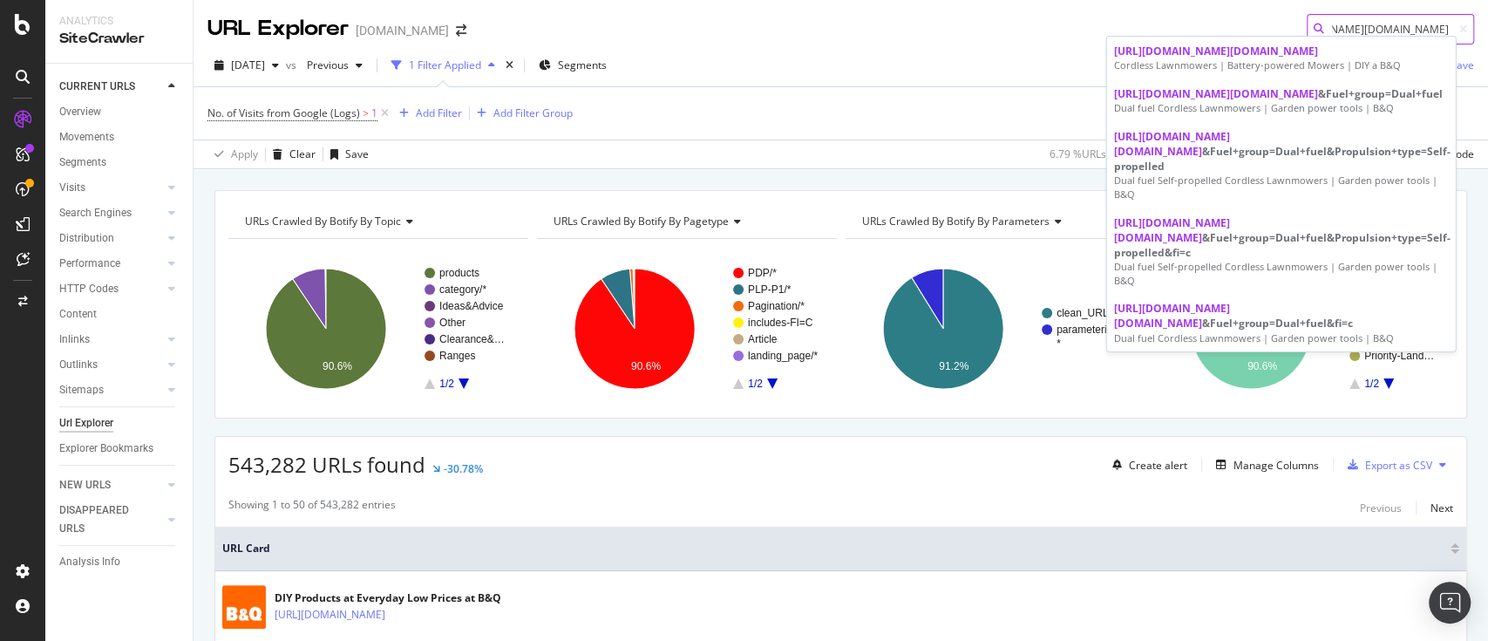
type input "https://www.diy.com/departments/outdoor-garden/garden-power-tools/lawnmowers/DI…"
click at [1374, 23] on input "[URL][DOMAIN_NAME][DOMAIN_NAME]" at bounding box center [1390, 29] width 167 height 31
click at [1345, 21] on input "[URL][DOMAIN_NAME][DOMAIN_NAME]" at bounding box center [1390, 29] width 167 height 31
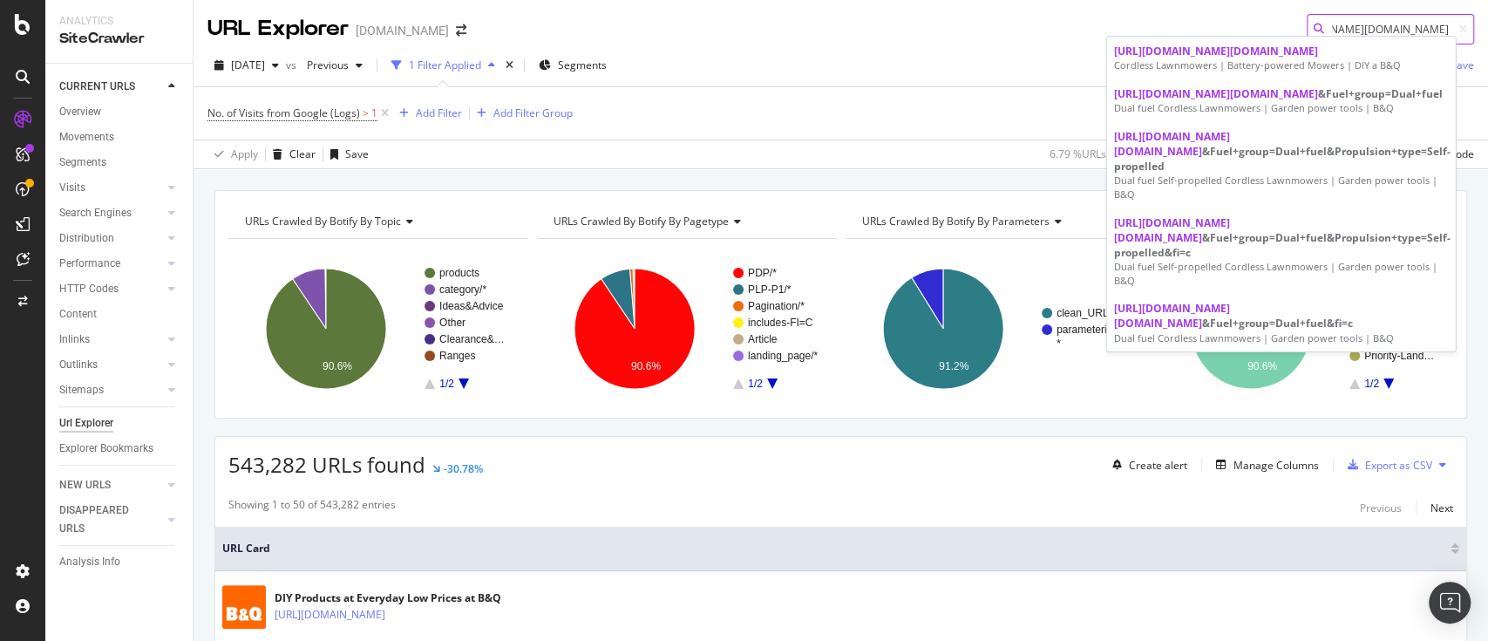
scroll to position [0, 0]
click at [1003, 63] on div "2025 Aug. 11th vs Previous 1 Filter Applied Segments Save" at bounding box center [841, 68] width 1295 height 35
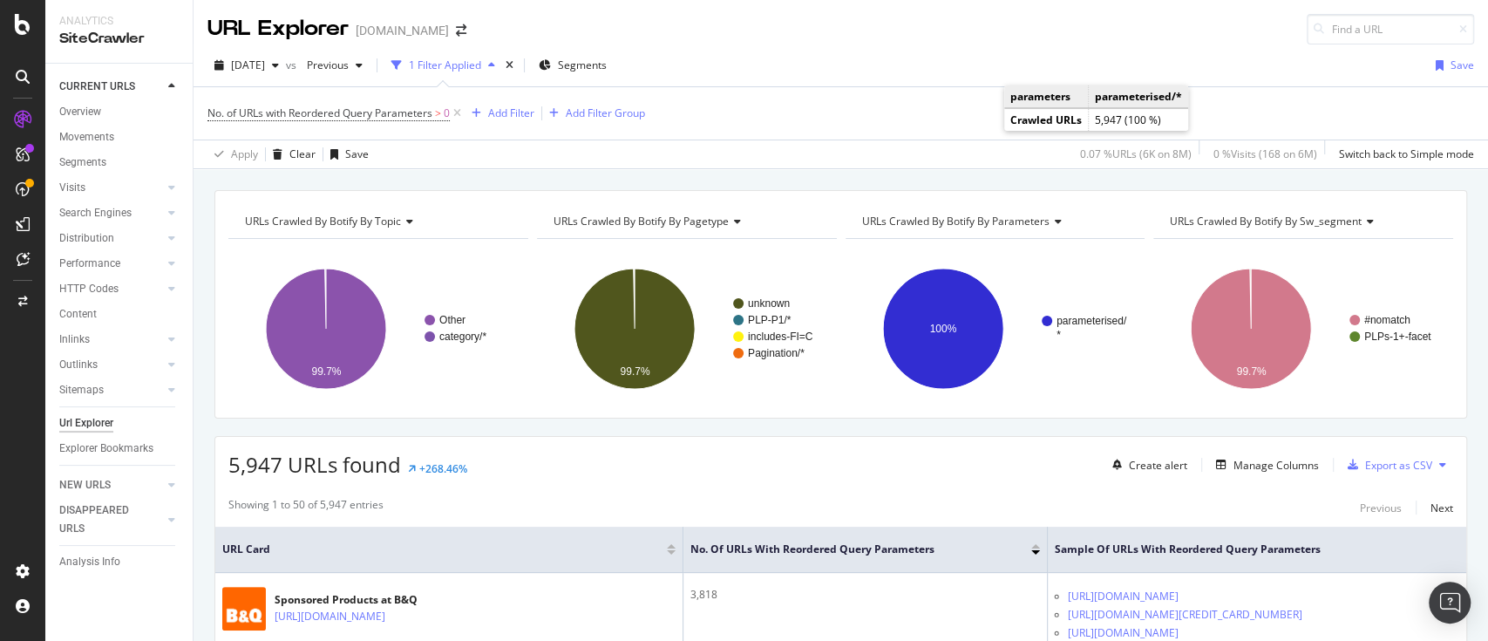
click at [824, 87] on div "No. of URLs with Reordered Query Parameters > 0 Add Filter Add Filter Group" at bounding box center [840, 113] width 1267 height 52
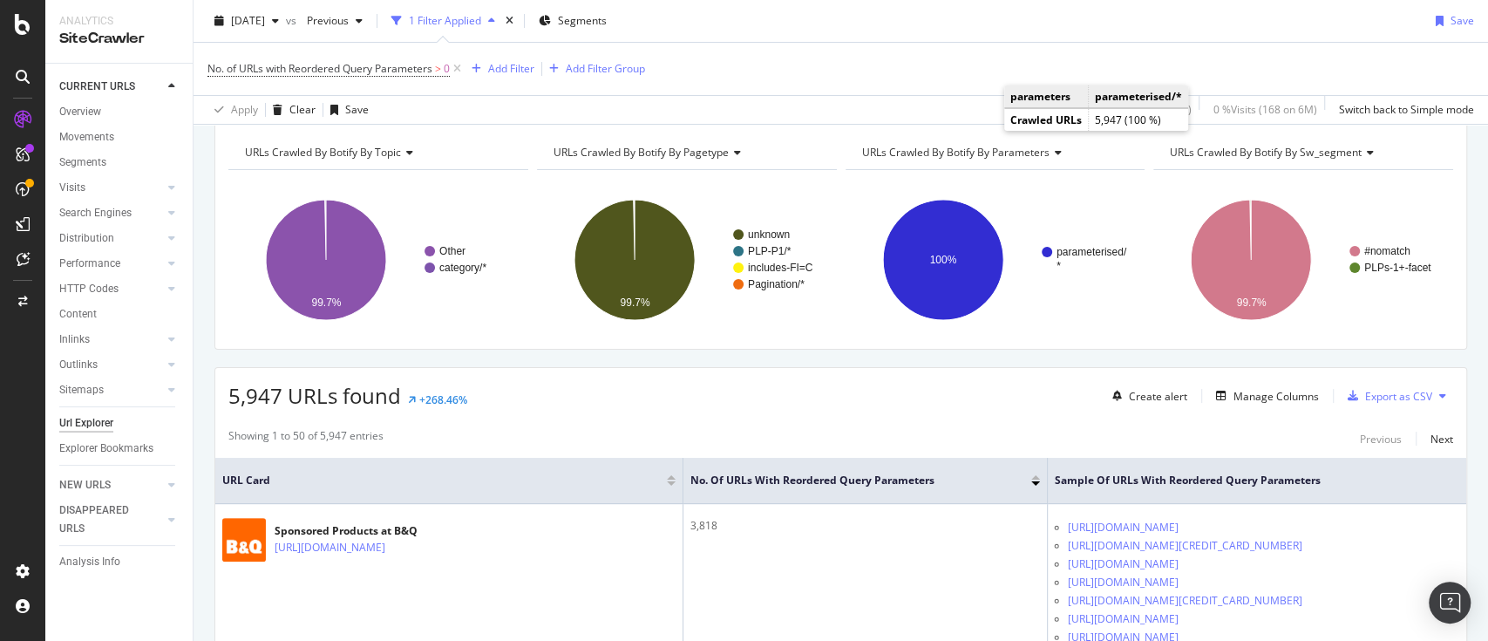
scroll to position [116, 0]
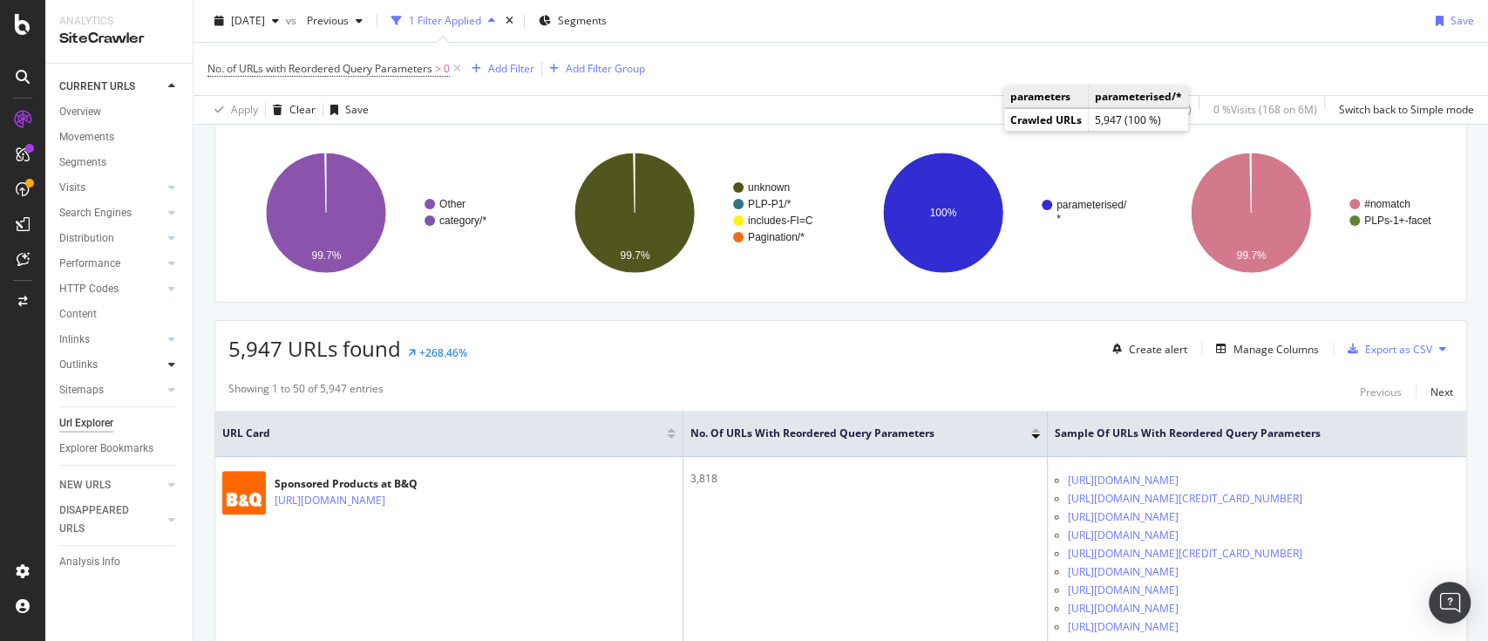
click at [173, 359] on icon at bounding box center [171, 364] width 7 height 10
click at [168, 370] on icon at bounding box center [171, 364] width 7 height 10
click at [173, 366] on icon at bounding box center [171, 364] width 7 height 10
click at [97, 411] on div "Insights" at bounding box center [85, 420] width 37 height 18
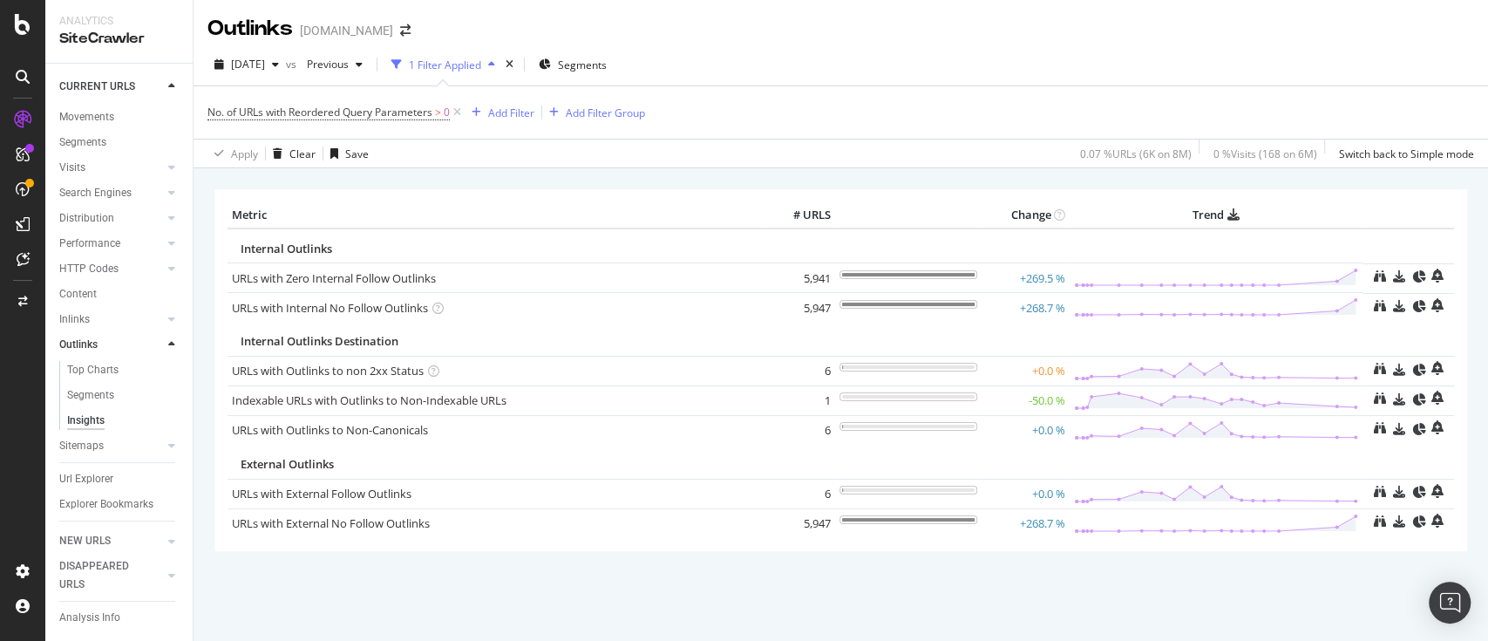
click at [880, 101] on div "No. of URLs with Reordered Query Parameters > 0 Add Filter Add Filter Group" at bounding box center [840, 112] width 1267 height 52
click at [1000, 105] on div "No. of URLs with Reordered Query Parameters > 0 Add Filter Add Filter Group" at bounding box center [840, 112] width 1267 height 52
click at [1042, 71] on div "2025 Aug. 11th vs Previous 1 Filter Applied Segments" at bounding box center [841, 68] width 1295 height 35
click at [107, 199] on div "ActionBoard" at bounding box center [99, 199] width 68 height 17
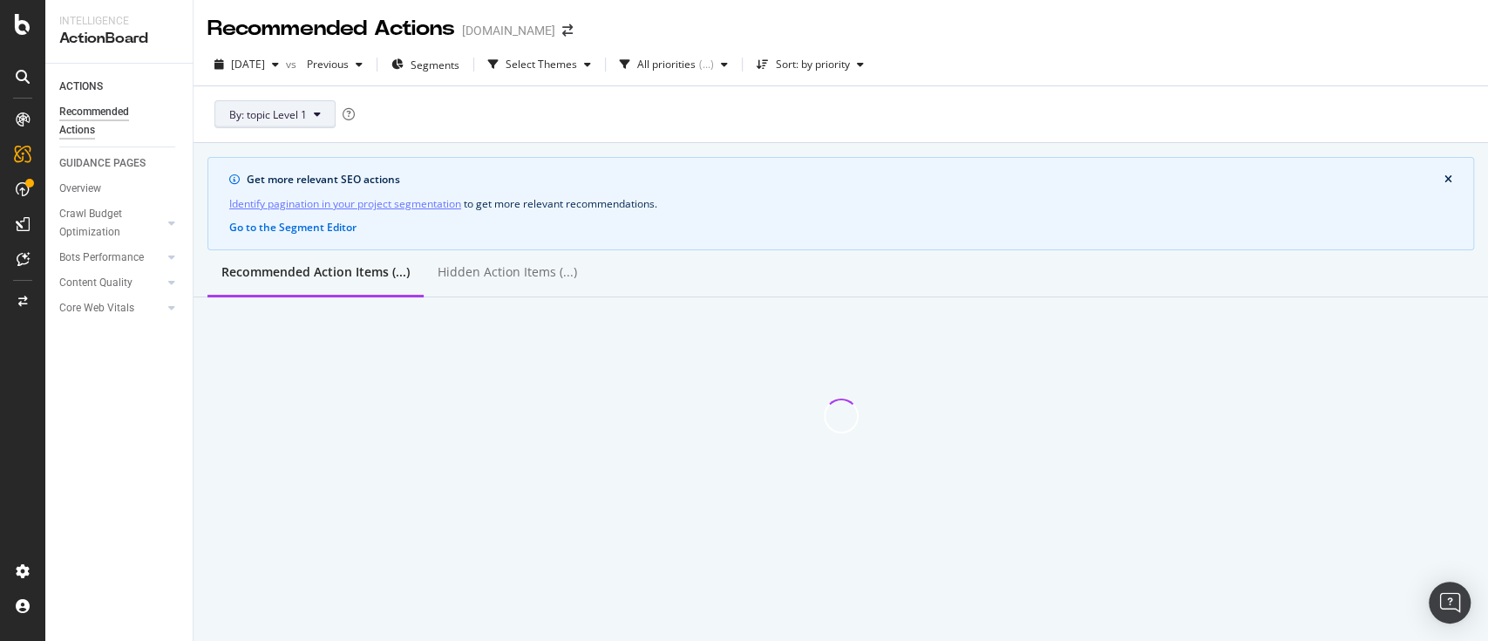
click at [297, 113] on span "By: topic Level 1" at bounding box center [268, 114] width 78 height 15
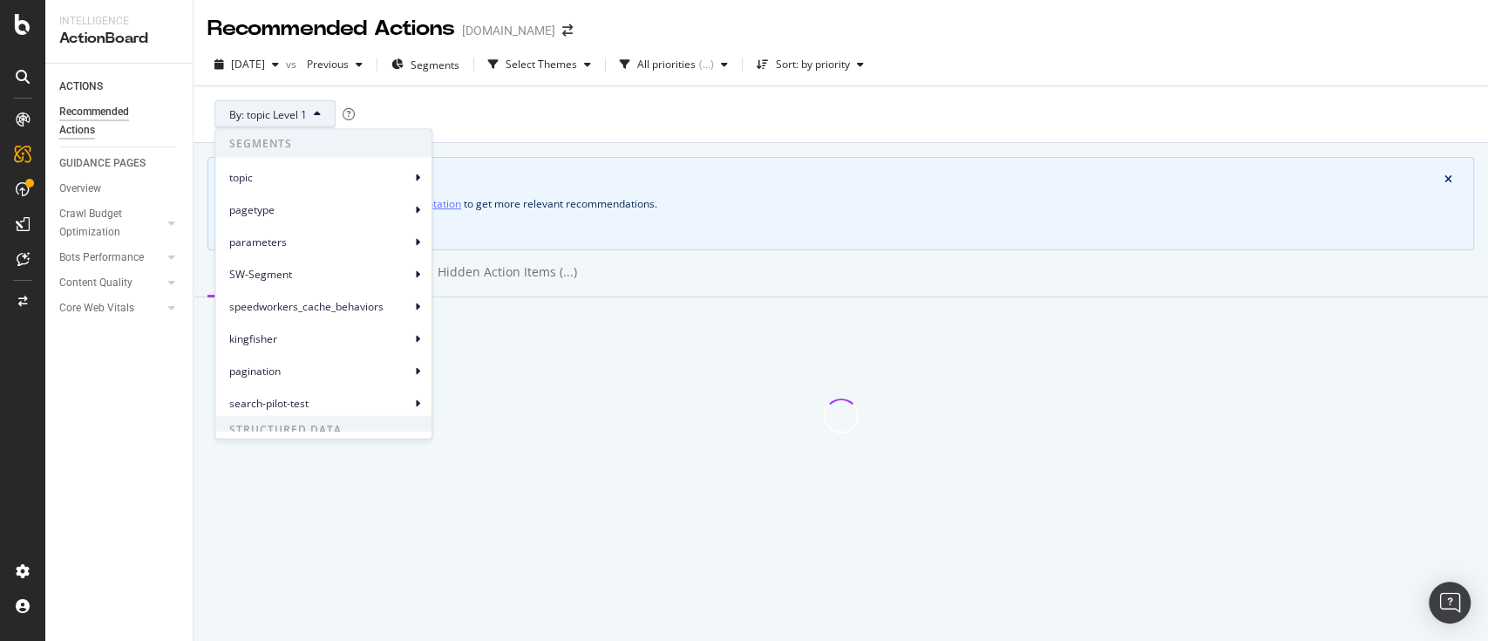
click at [313, 113] on button "By: topic Level 1" at bounding box center [274, 114] width 121 height 28
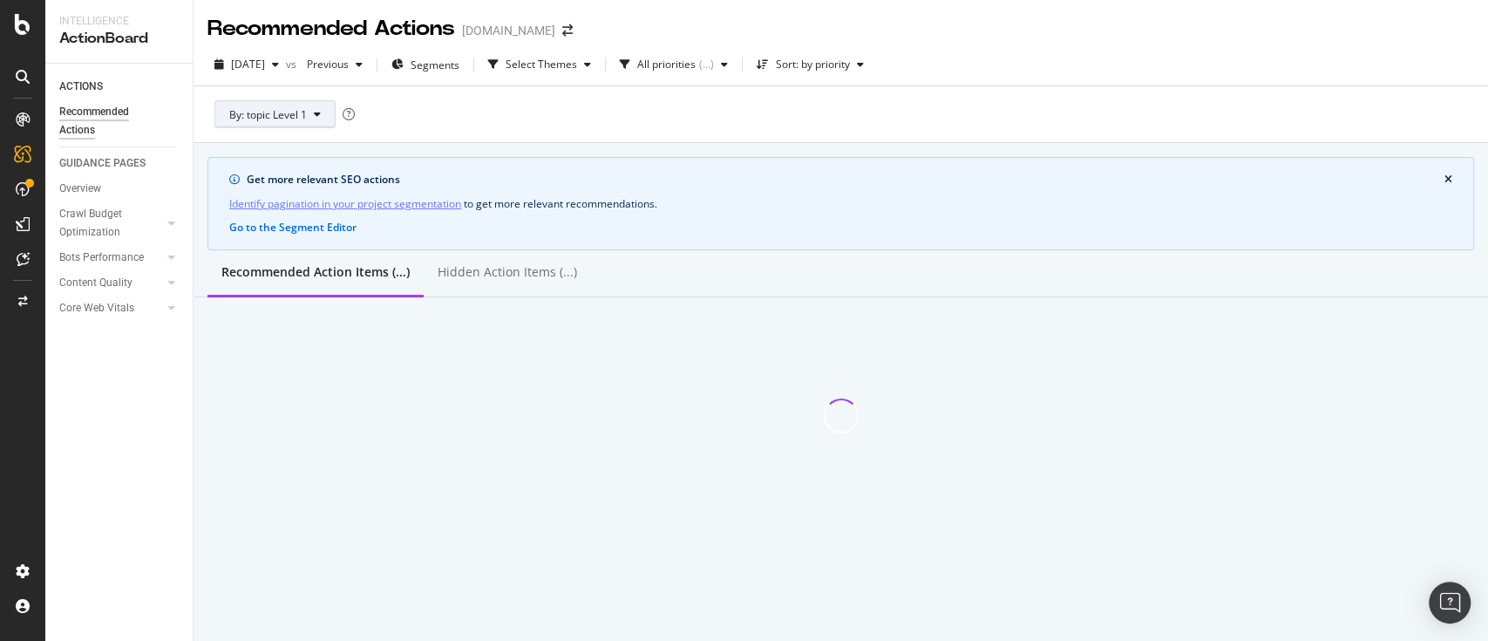
click at [309, 120] on button "By: topic Level 1" at bounding box center [274, 114] width 121 height 28
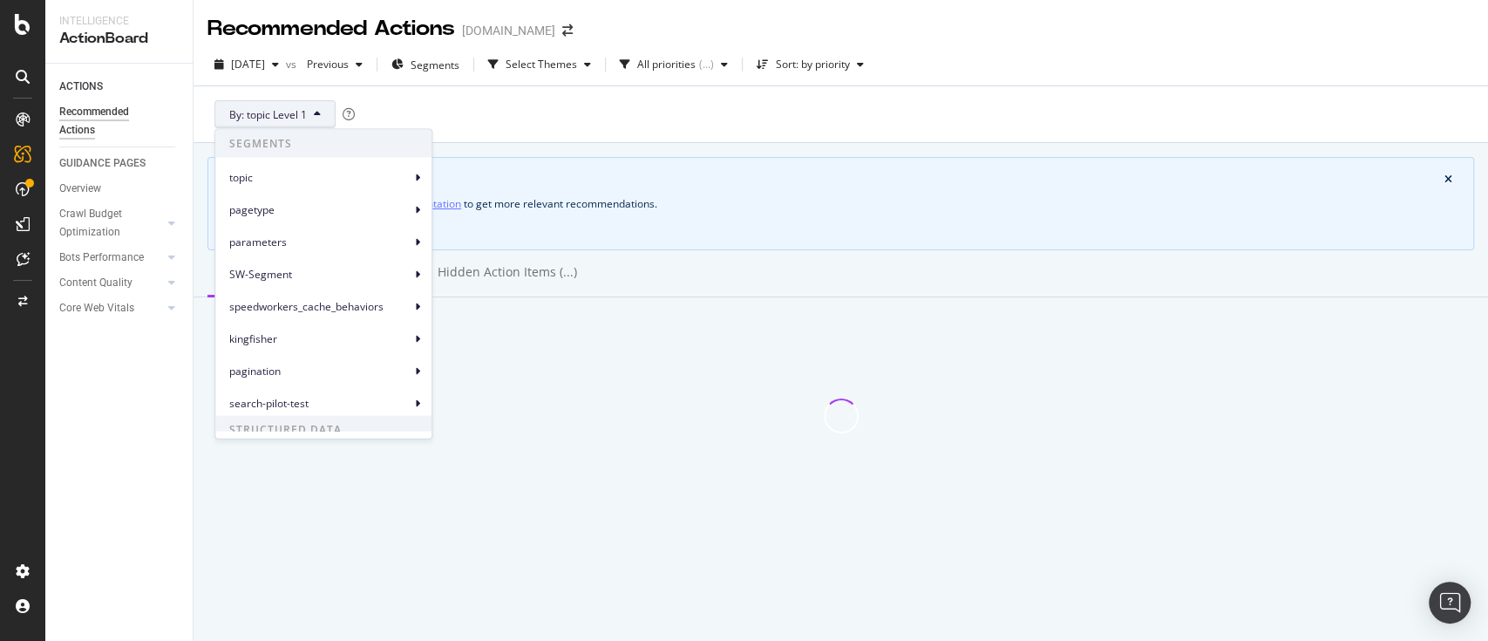
click at [309, 112] on button "By: topic Level 1" at bounding box center [274, 114] width 121 height 28
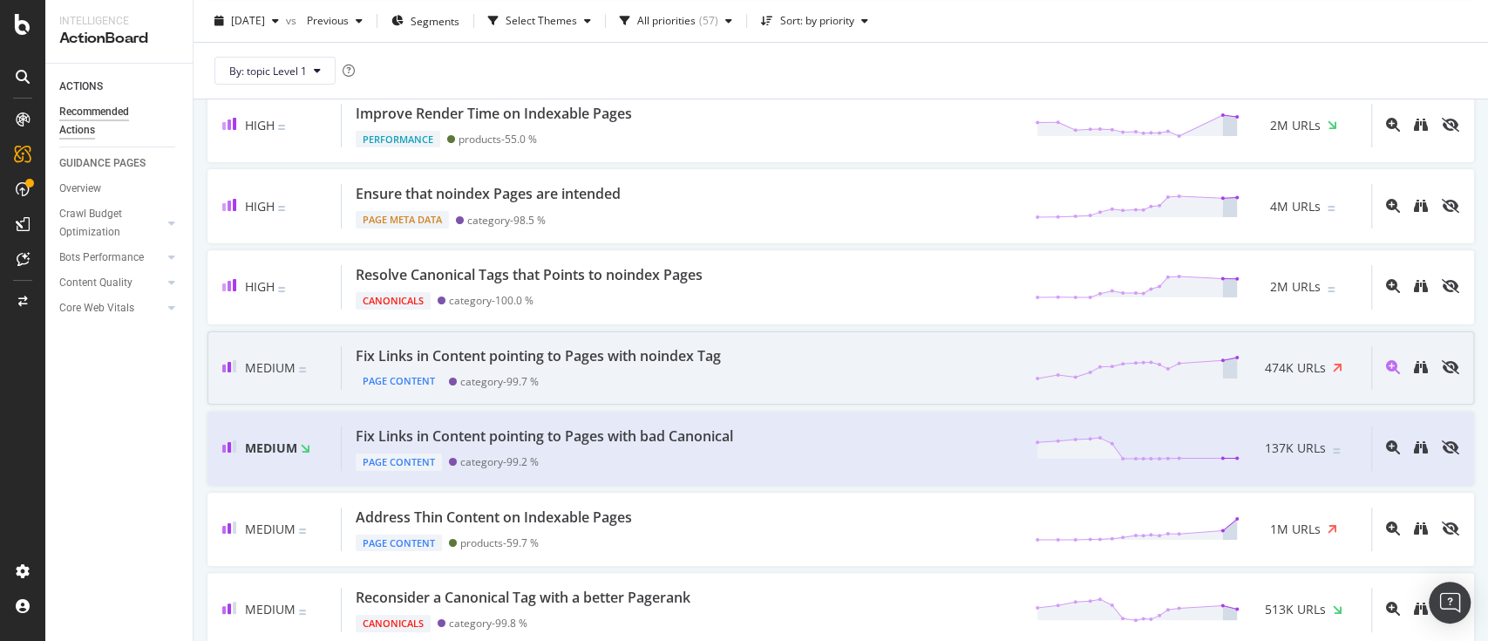
scroll to position [581, 0]
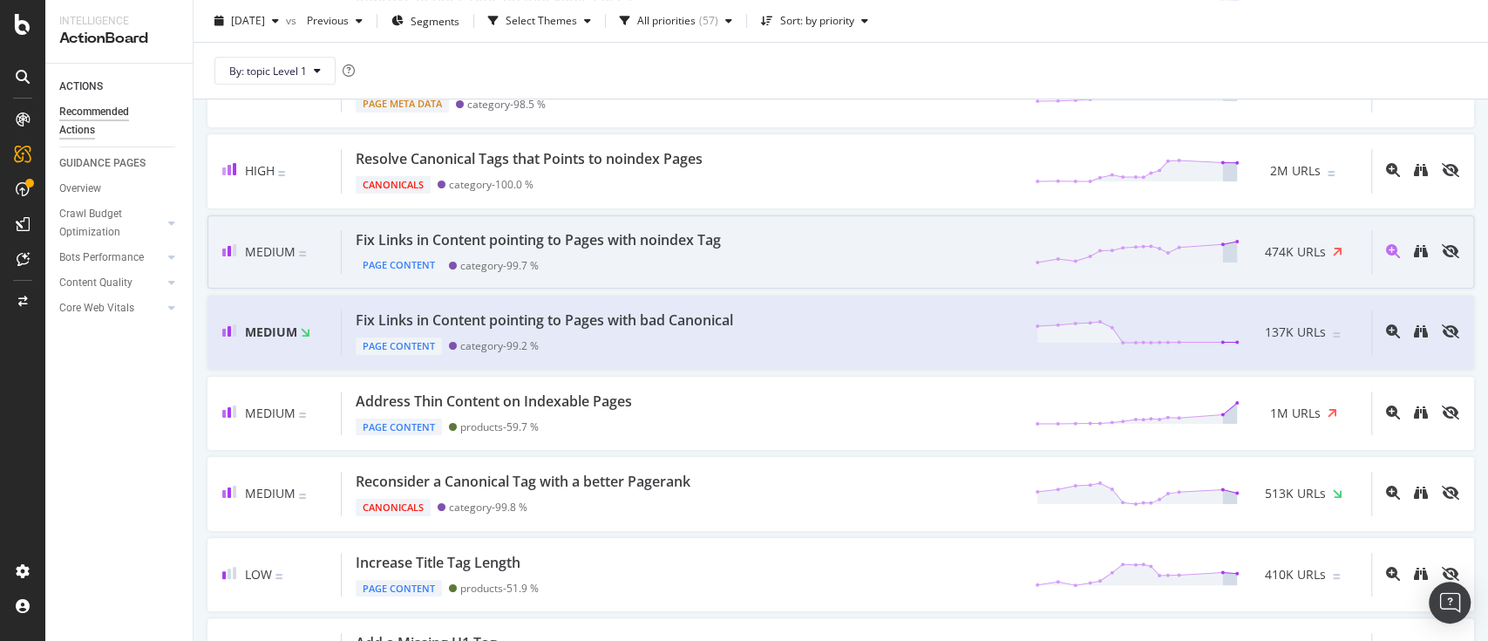
drag, startPoint x: 645, startPoint y: 241, endPoint x: 595, endPoint y: 237, distance: 50.7
click at [595, 237] on div "Fix Links in Content pointing to Pages with noindex Tag" at bounding box center [538, 240] width 365 height 20
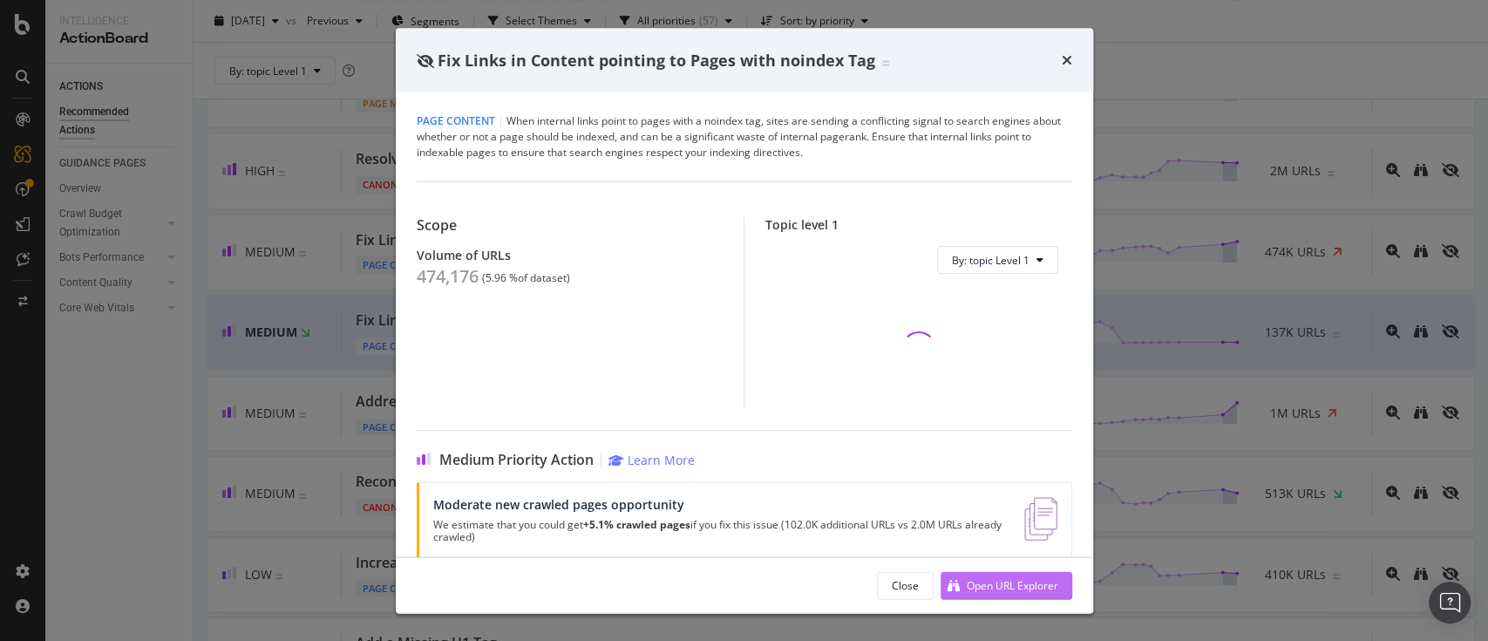
drag, startPoint x: 997, startPoint y: 584, endPoint x: 984, endPoint y: 583, distance: 13.1
click at [984, 583] on div "Open URL Explorer" at bounding box center [1013, 584] width 92 height 15
click at [1064, 70] on div "times" at bounding box center [1067, 60] width 10 height 23
click at [1064, 58] on div "By: topic Level 1" at bounding box center [840, 71] width 1267 height 56
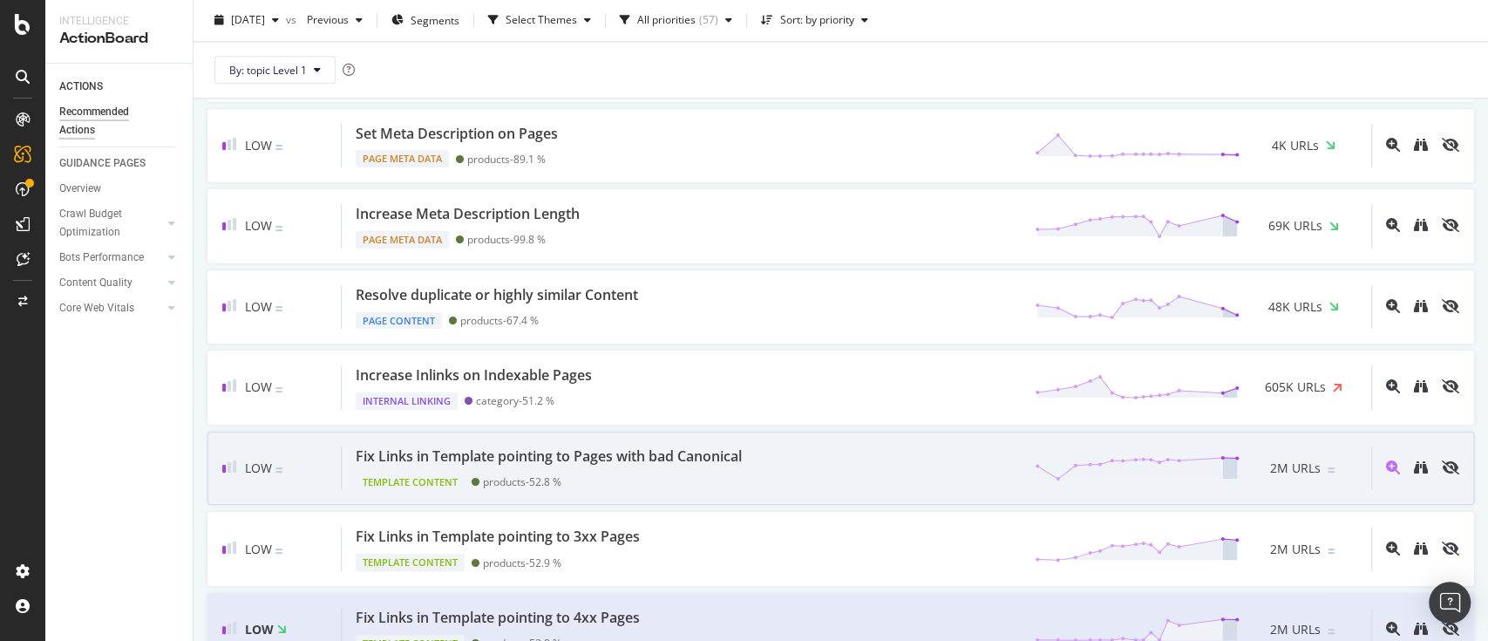
scroll to position [1627, 0]
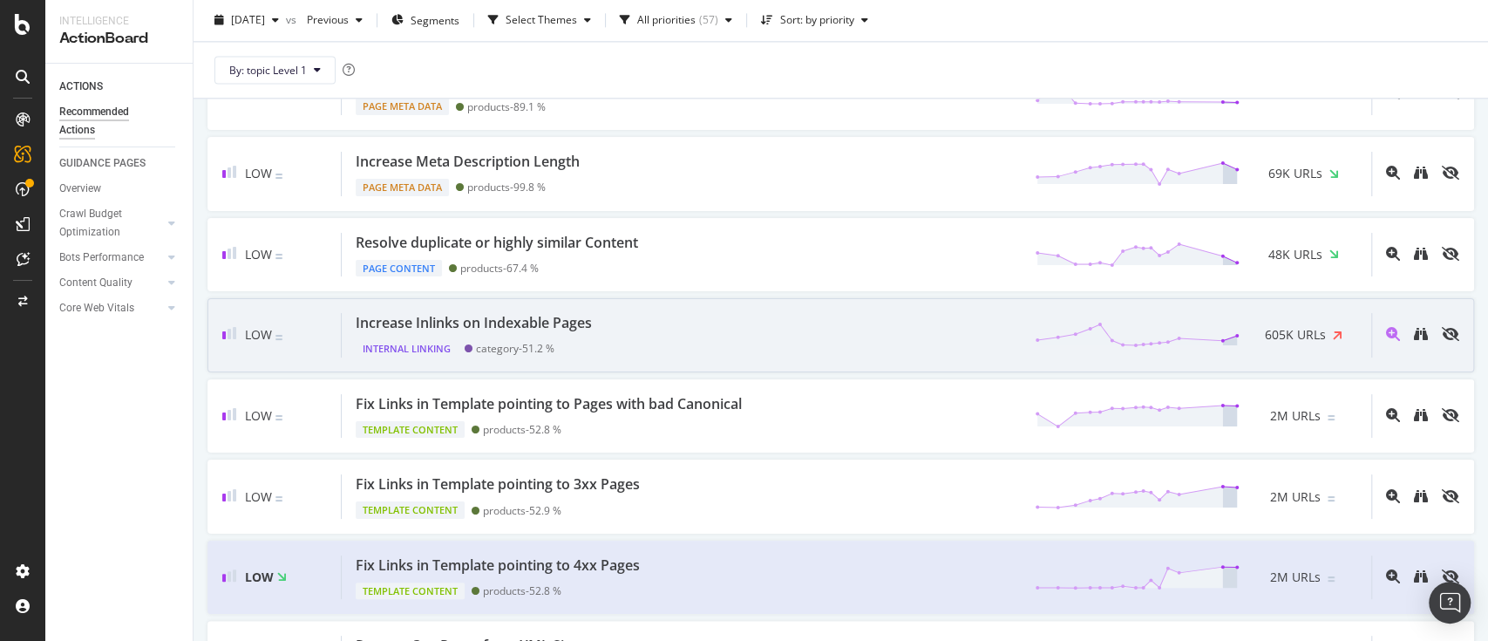
click at [856, 338] on div "Increase Inlinks on Indexable Pages Internal Linking category - 51.2 % 605K URLs" at bounding box center [857, 335] width 1030 height 44
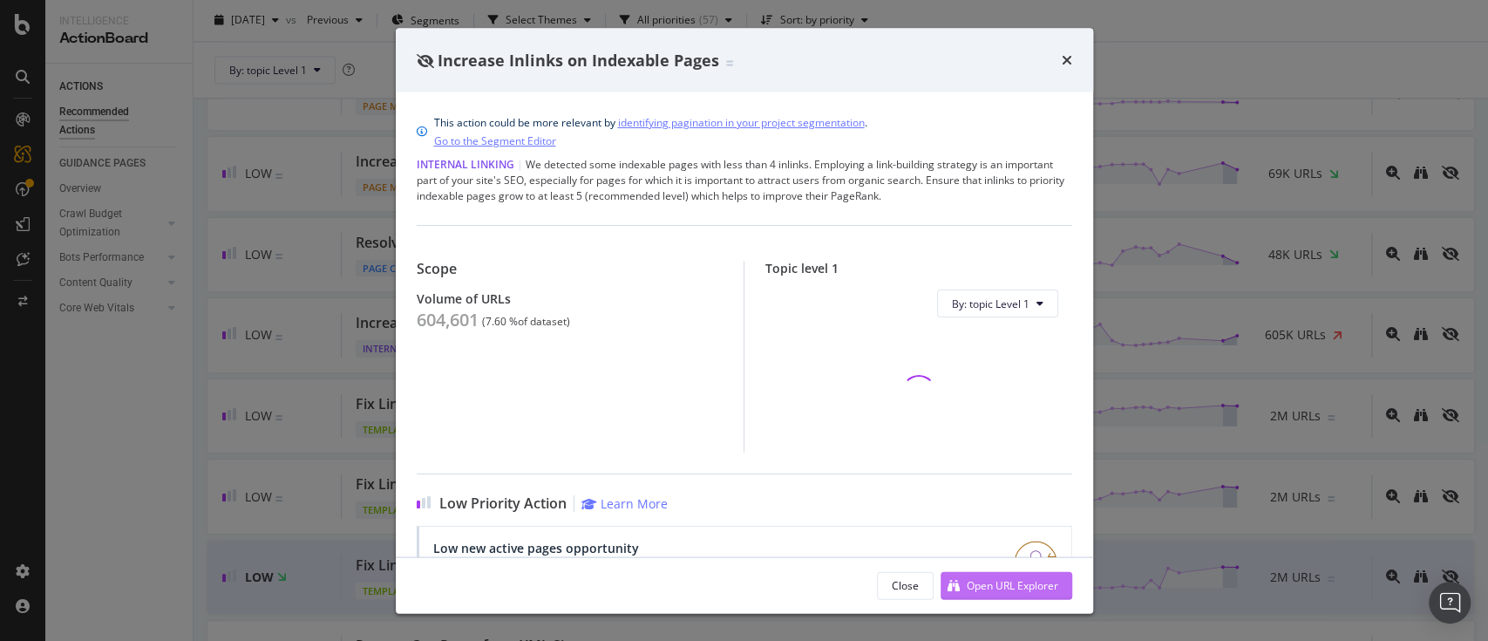
click at [1016, 583] on div "Open URL Explorer" at bounding box center [1013, 584] width 92 height 15
drag, startPoint x: 1064, startPoint y: 61, endPoint x: 1020, endPoint y: 359, distance: 301.3
click at [1064, 62] on icon "times" at bounding box center [1067, 60] width 10 height 14
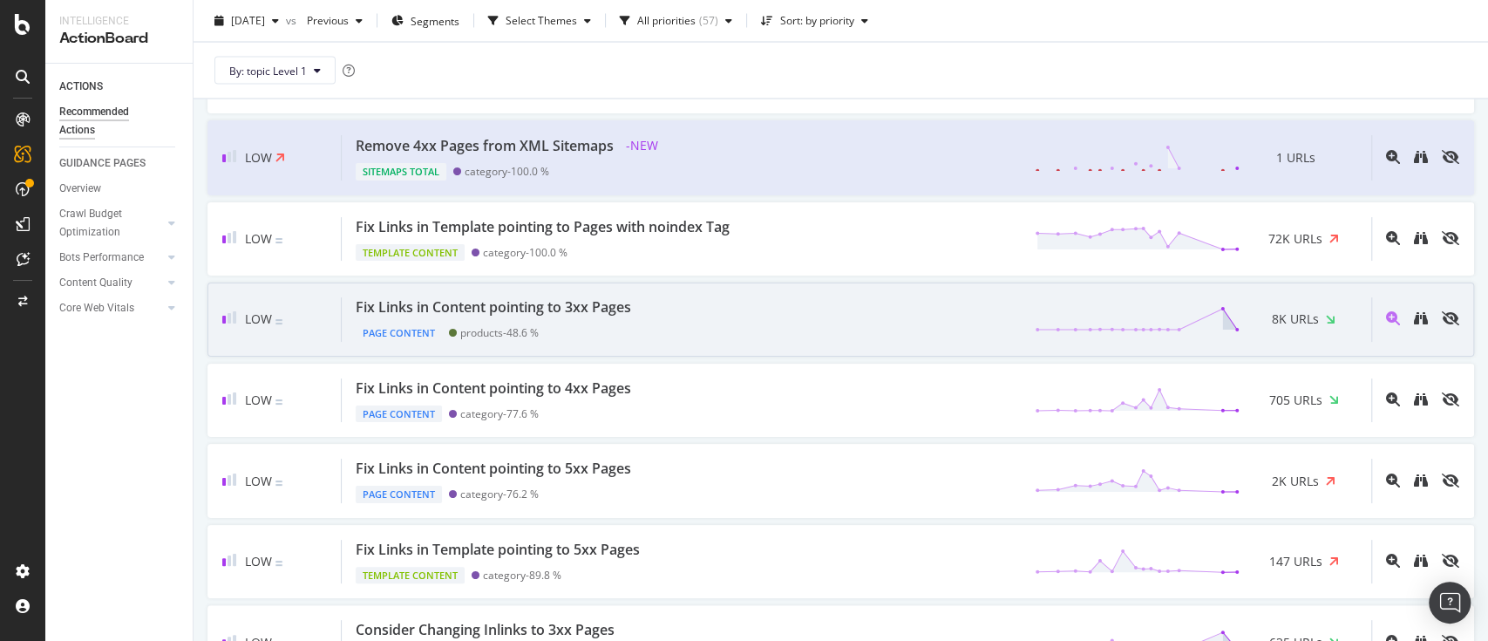
scroll to position [2324, 0]
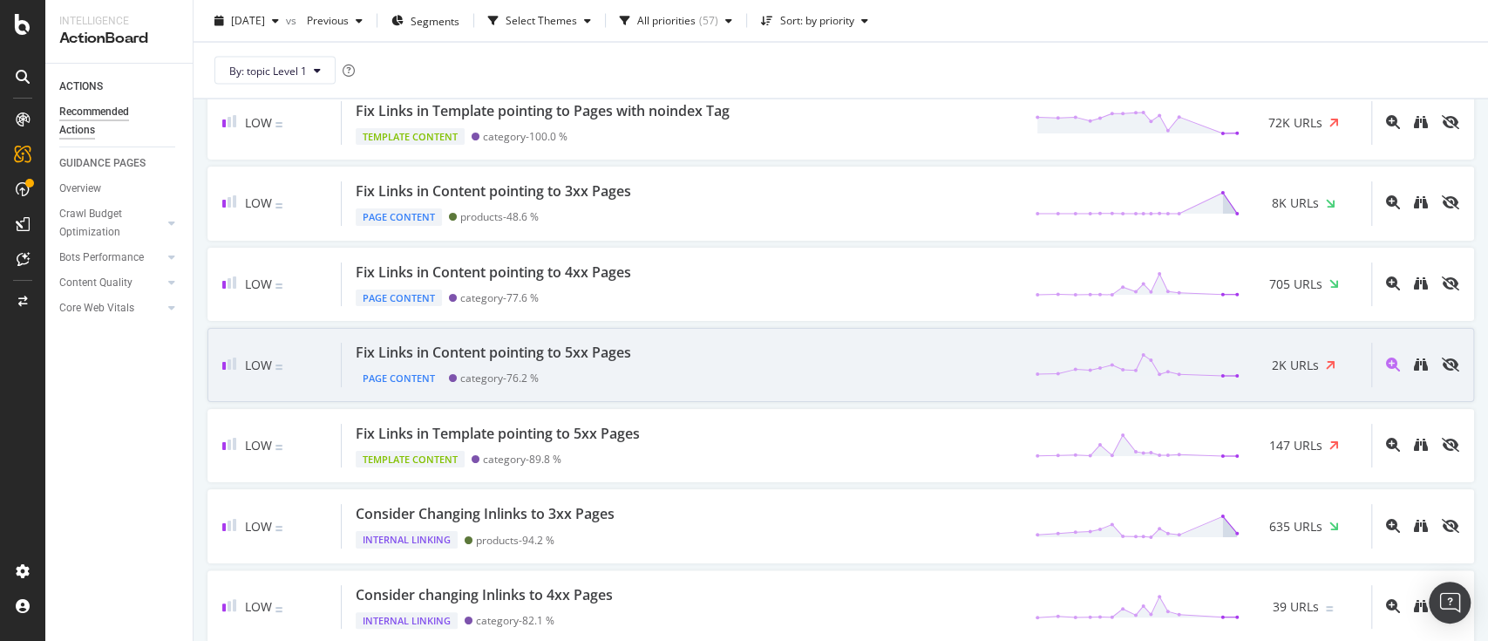
click at [914, 357] on div "Fix Links in Content pointing to 5xx Pages Page Content category - 76.2 % 2K UR…" at bounding box center [857, 365] width 1030 height 44
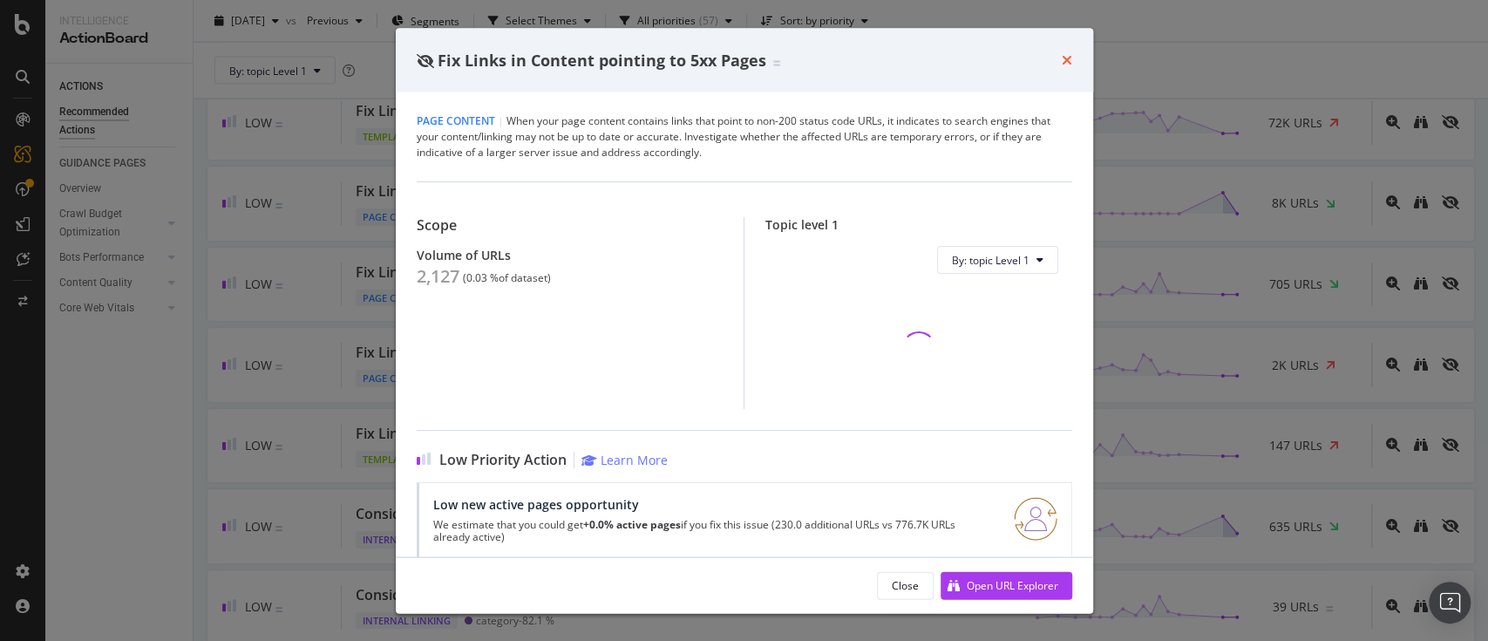
drag, startPoint x: 1069, startPoint y: 65, endPoint x: 1053, endPoint y: 136, distance: 73.2
click at [1069, 65] on icon "times" at bounding box center [1067, 60] width 10 height 14
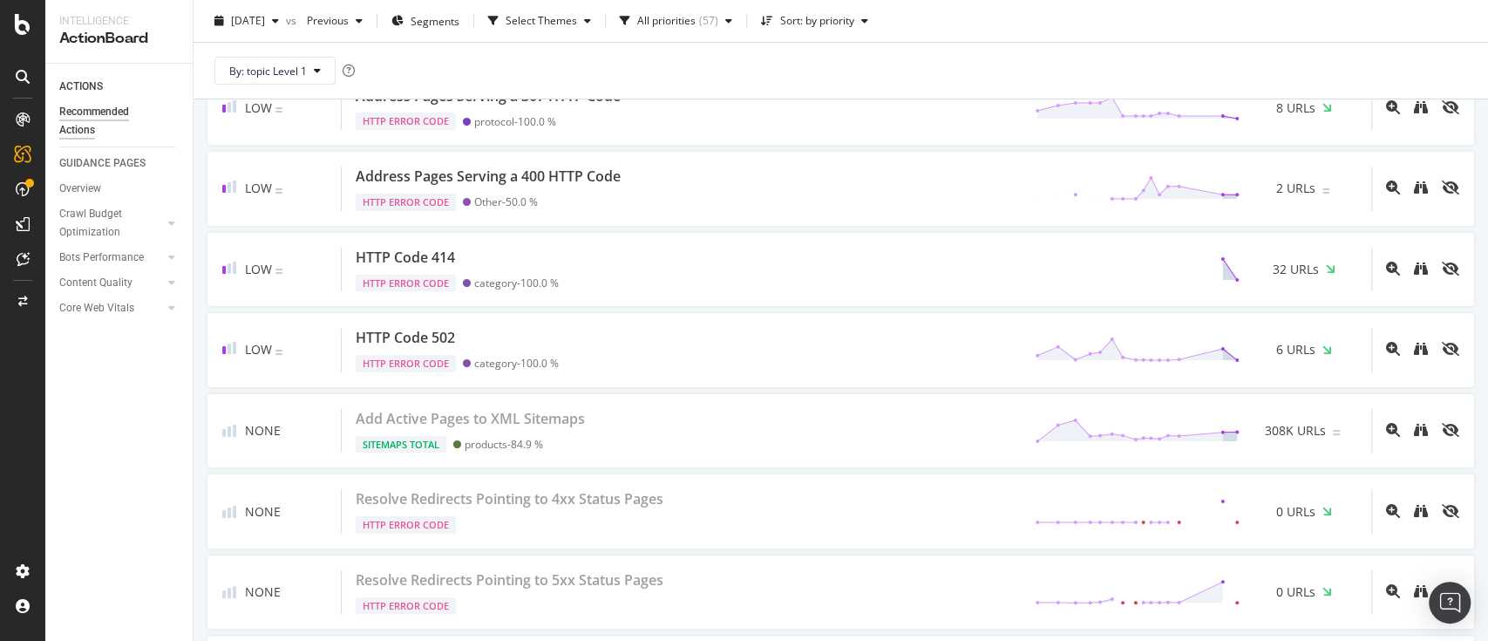
scroll to position [4417, 0]
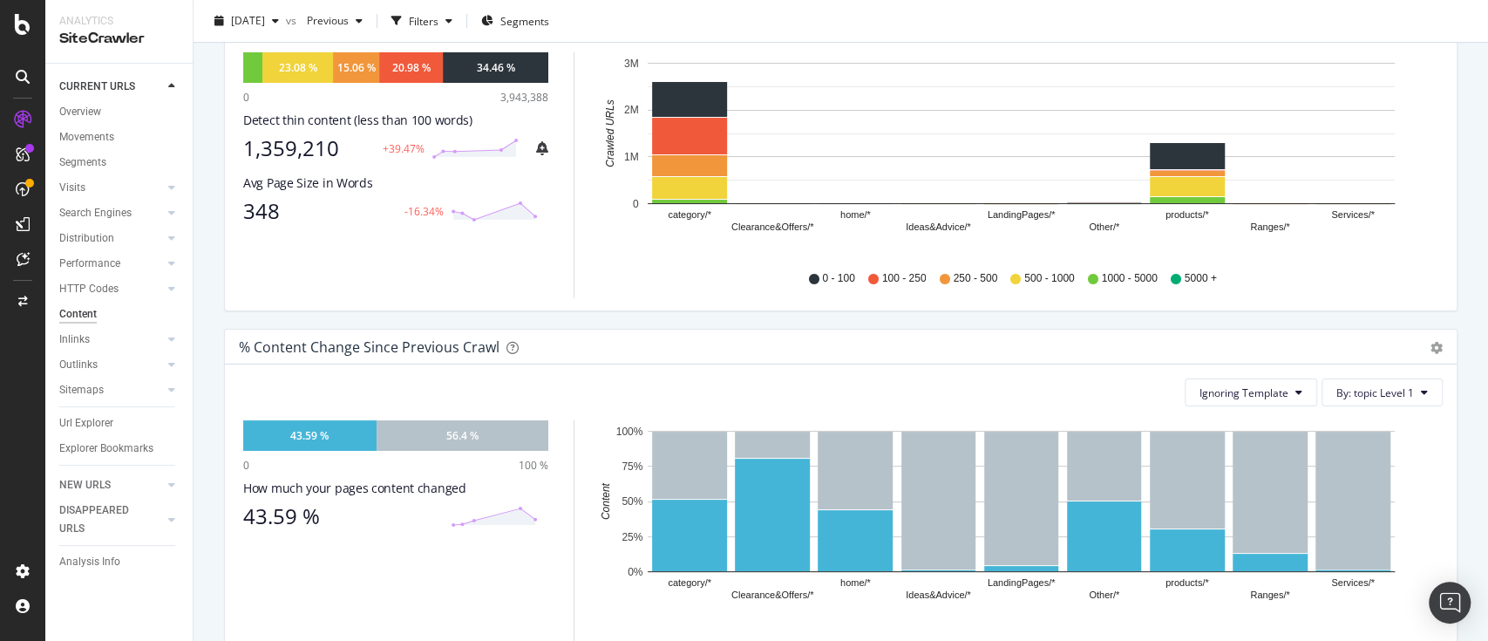
scroll to position [1129, 0]
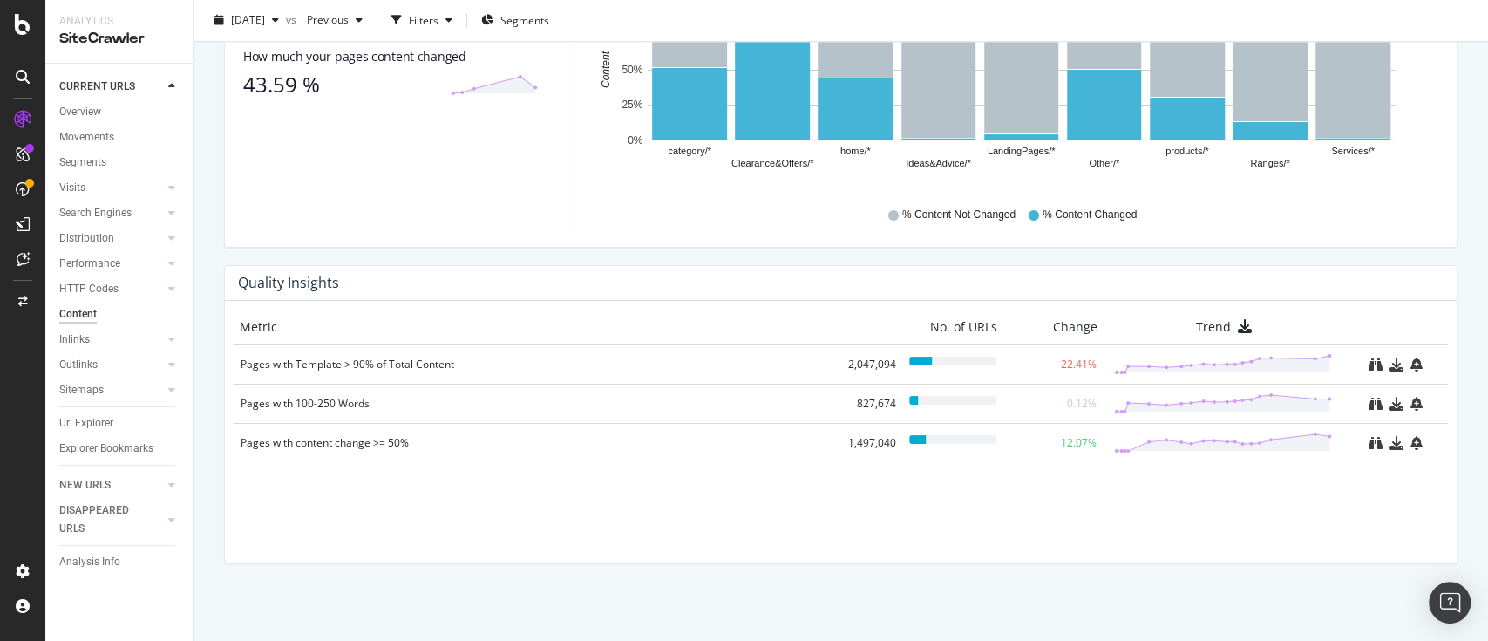
drag, startPoint x: 419, startPoint y: 364, endPoint x: 398, endPoint y: 295, distance: 73.1
click at [398, 295] on div "Quality Insights" at bounding box center [841, 283] width 1232 height 35
drag, startPoint x: 265, startPoint y: 352, endPoint x: 248, endPoint y: 357, distance: 17.1
click at [248, 357] on div "Pages with Template > 90% of Total Content" at bounding box center [538, 364] width 595 height 17
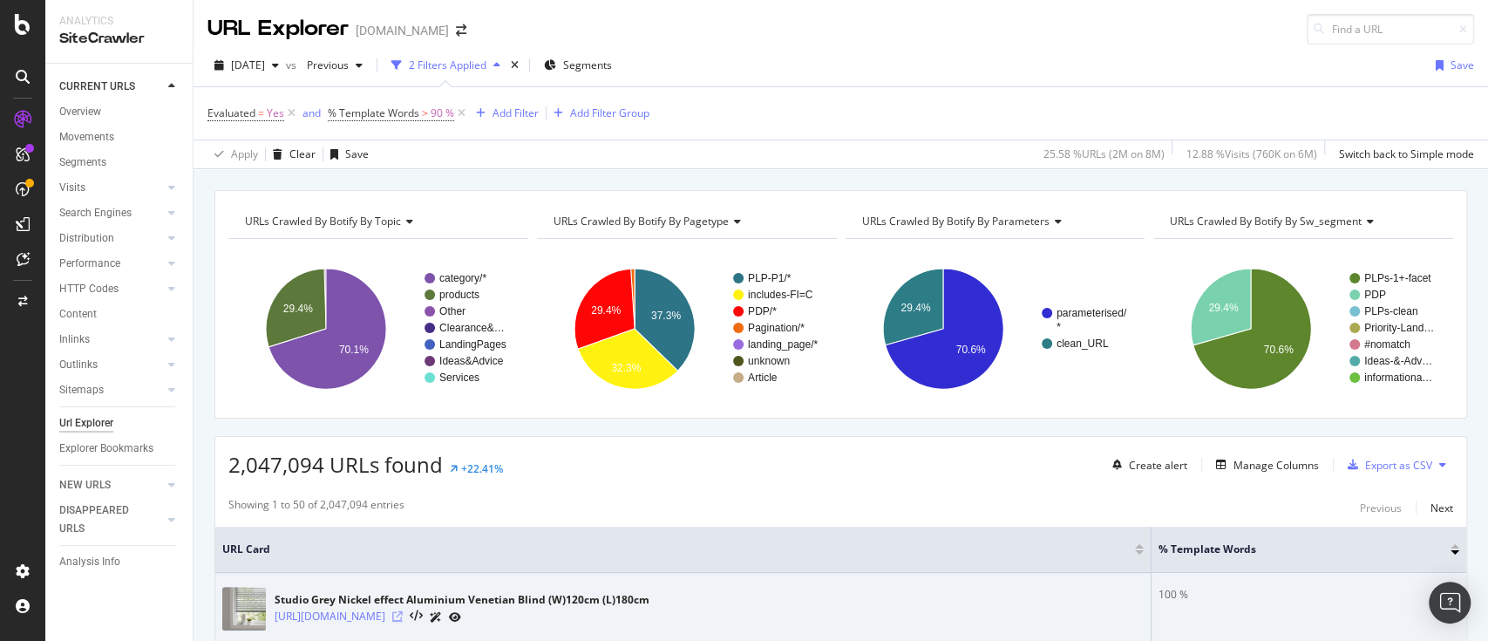
click at [403, 612] on icon at bounding box center [397, 616] width 10 height 10
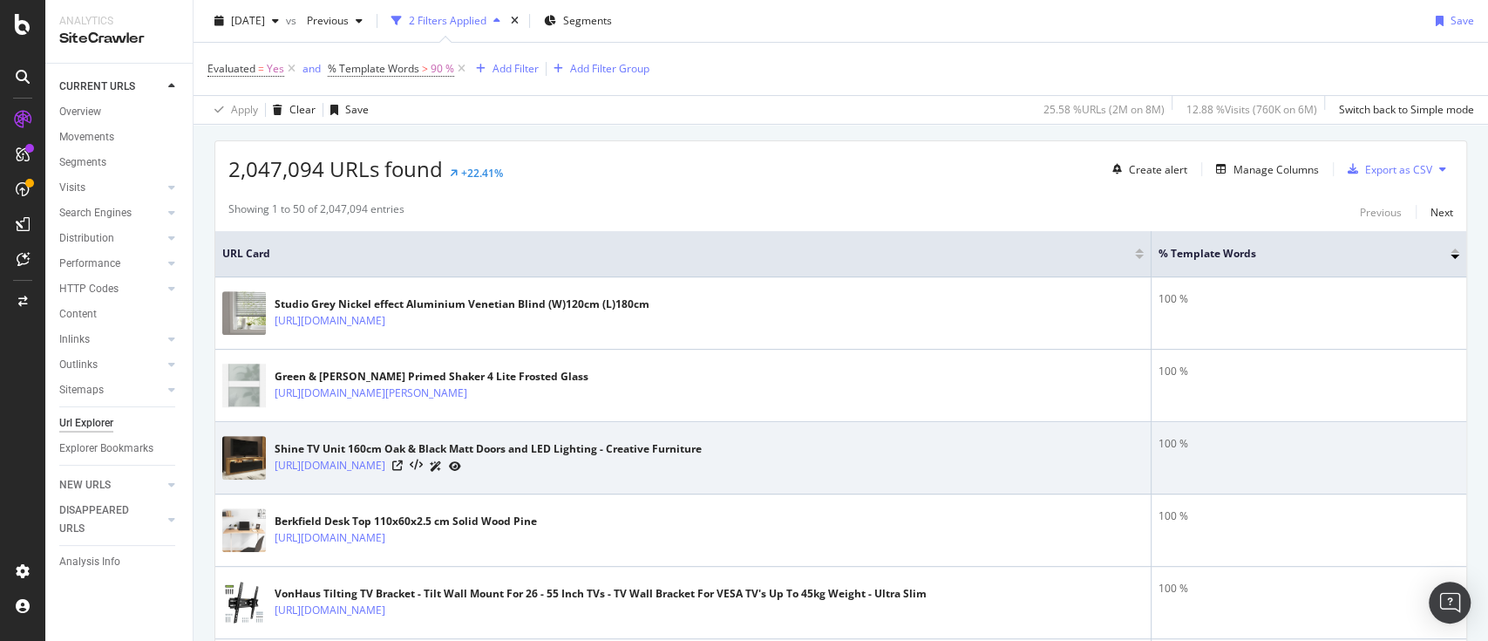
scroll to position [349, 0]
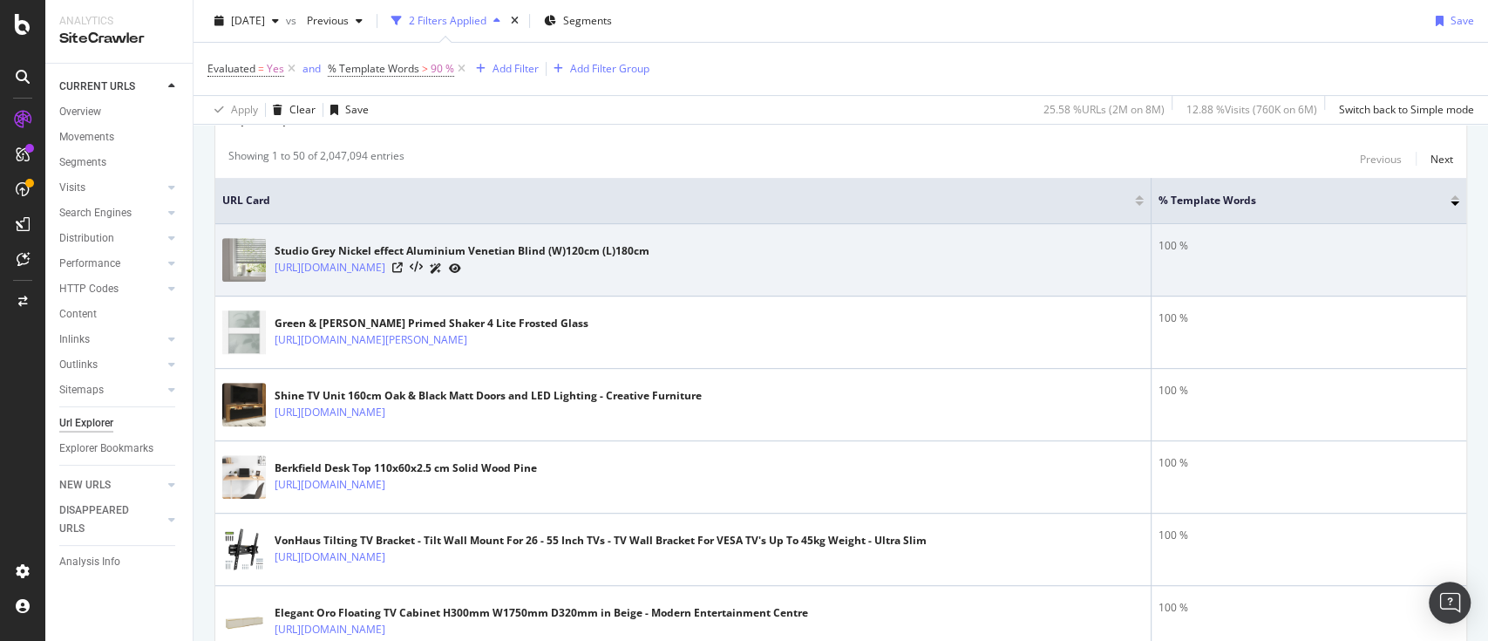
click at [650, 262] on div "https://www.diy.com/departments/studio-grey-nickel-effect-aluminium-venetian-bl…" at bounding box center [462, 268] width 375 height 18
click at [403, 265] on icon at bounding box center [397, 267] width 10 height 10
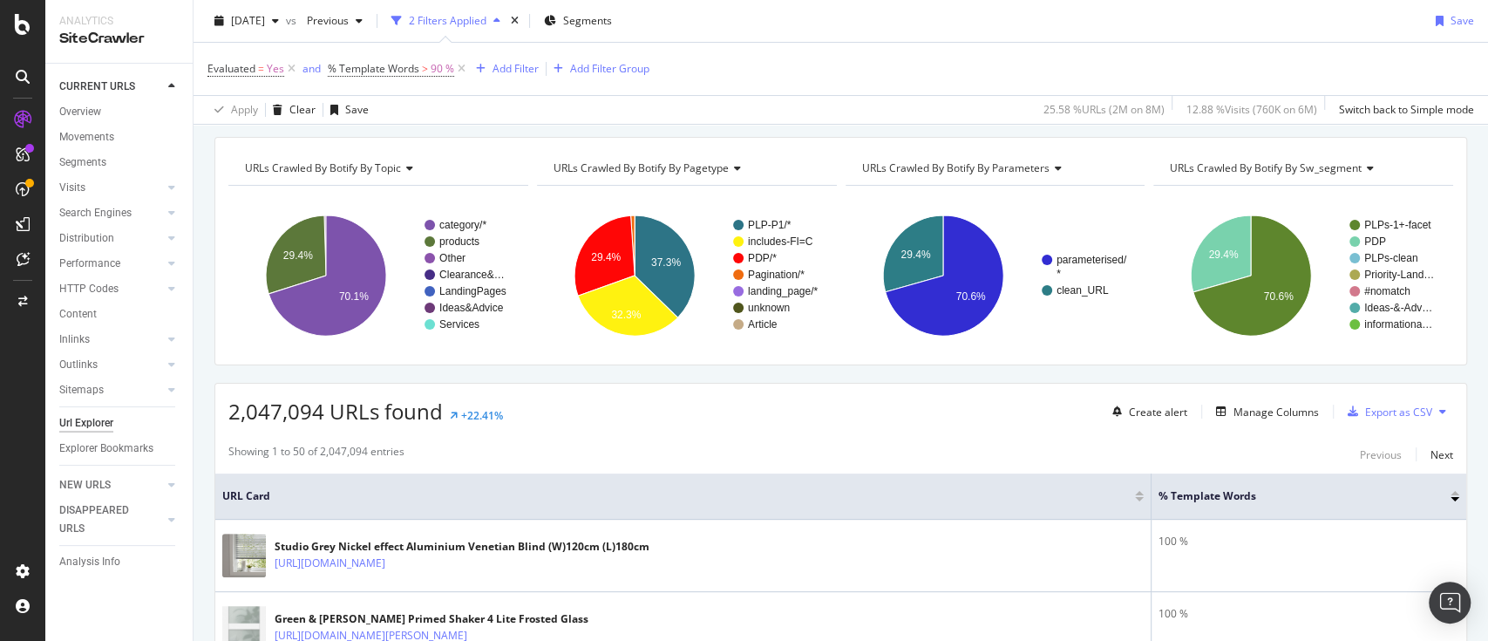
scroll to position [0, 0]
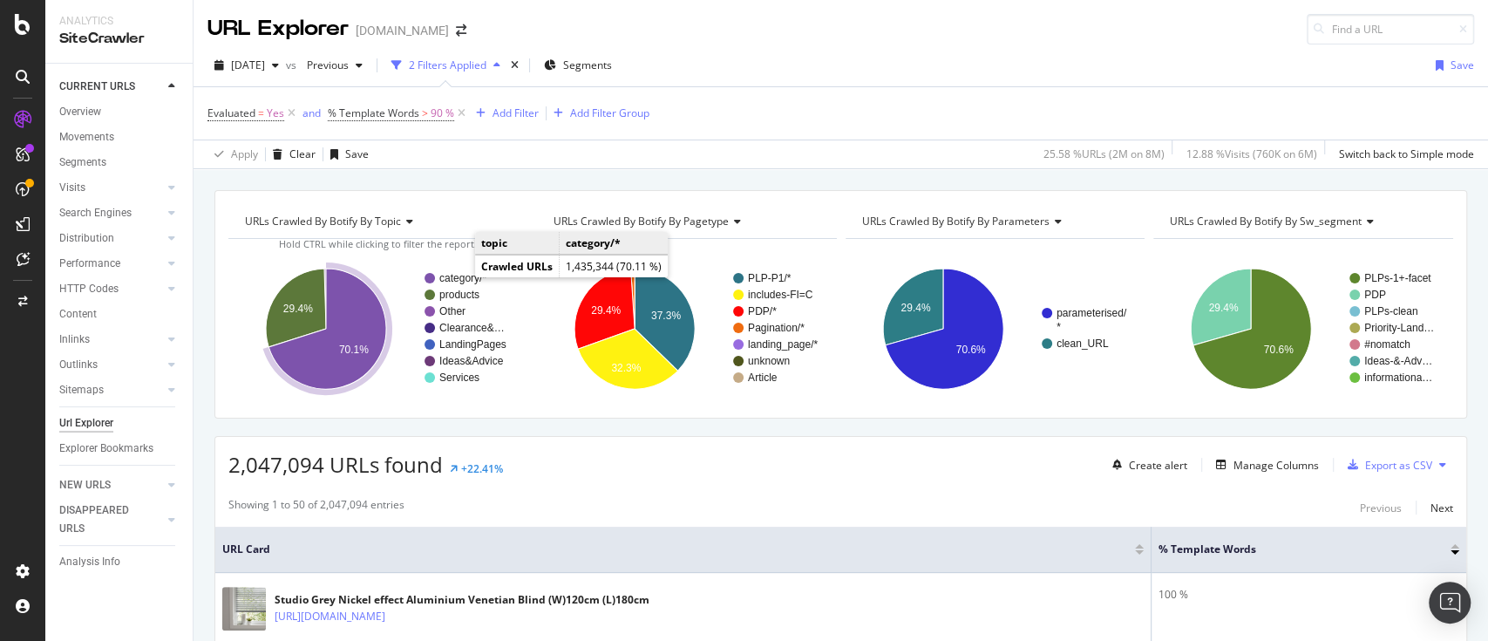
click at [457, 276] on text "category/*" at bounding box center [462, 278] width 47 height 12
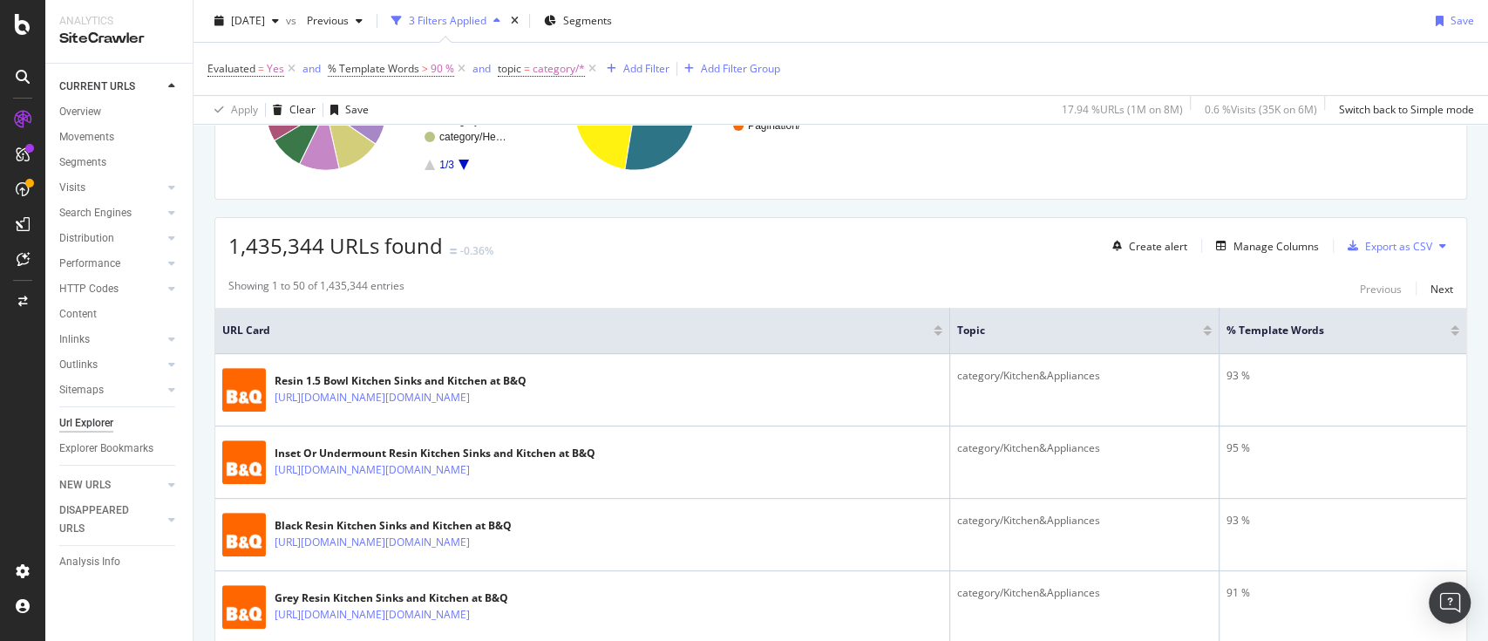
scroll to position [349, 0]
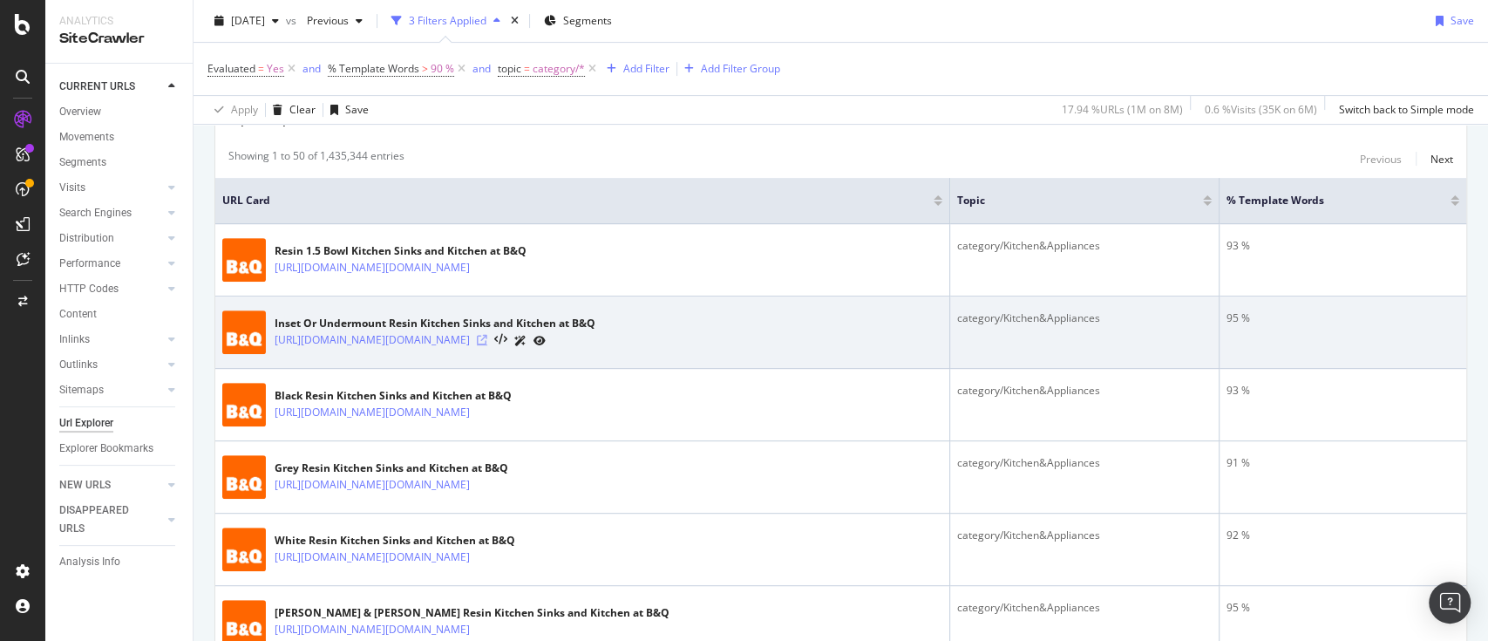
click at [487, 336] on icon at bounding box center [482, 340] width 10 height 10
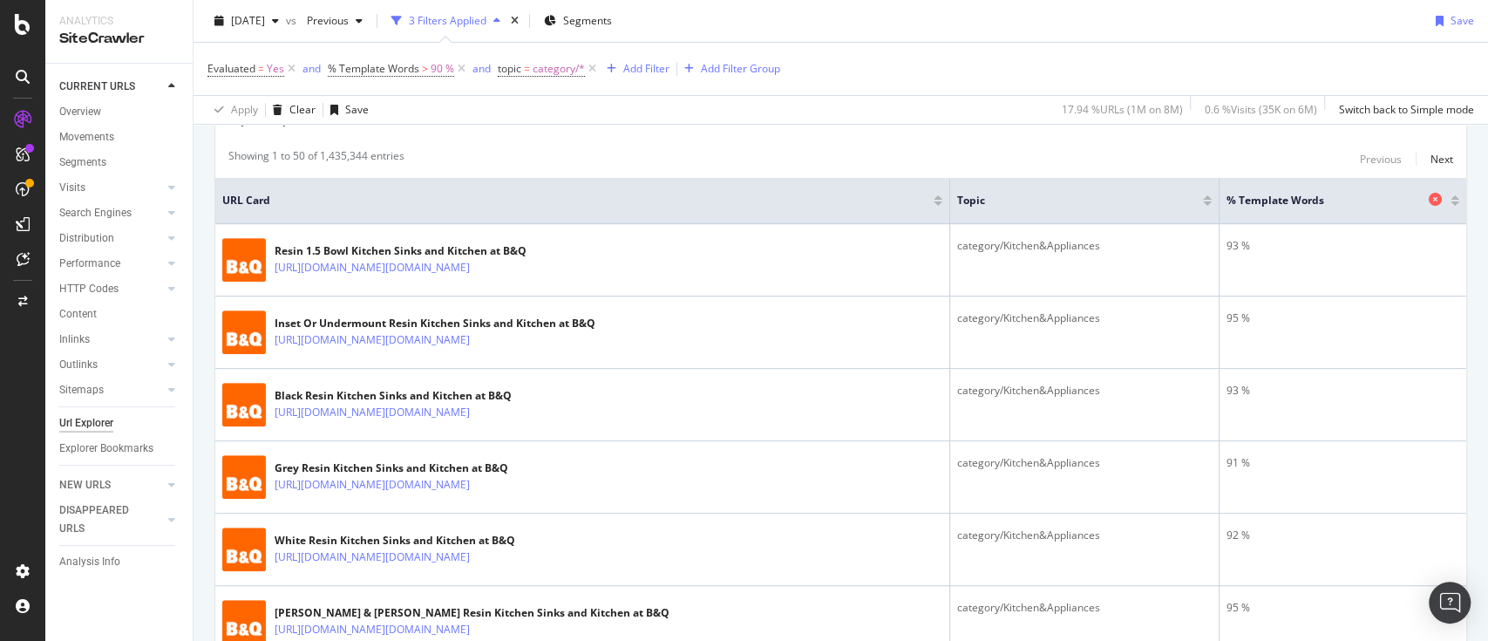
scroll to position [116, 0]
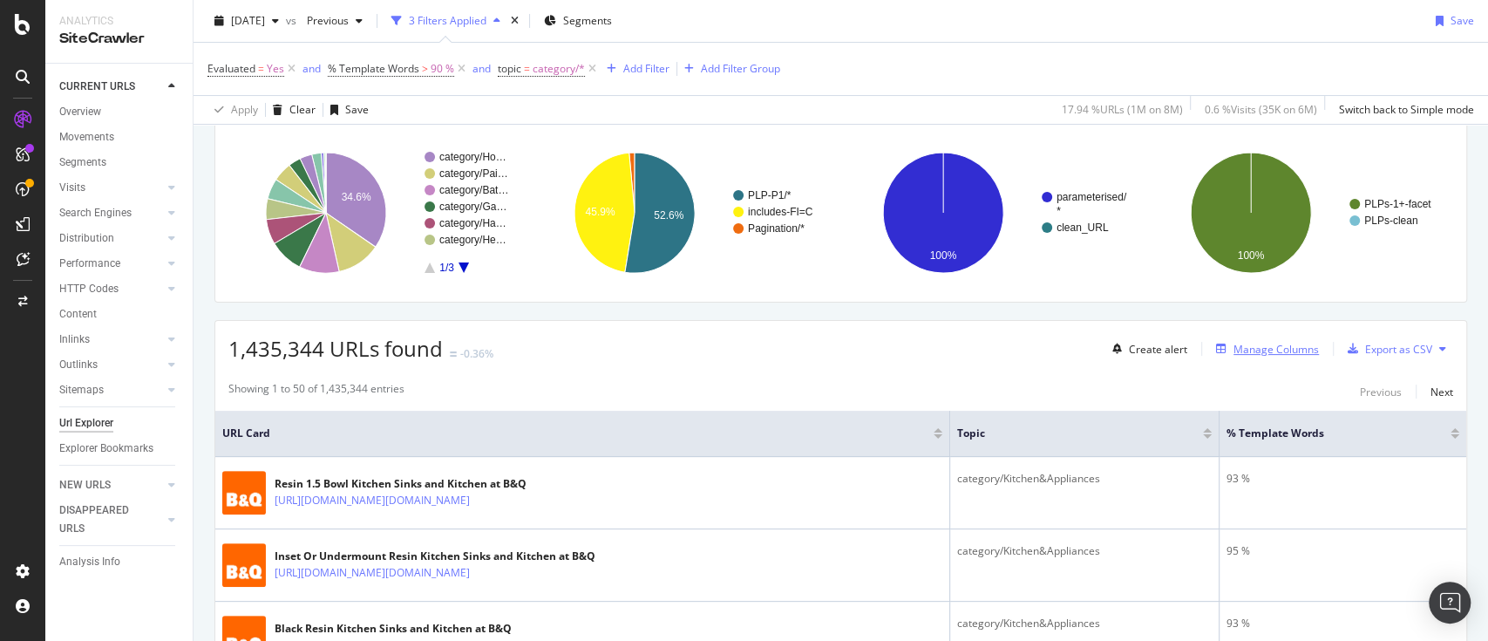
click at [1267, 345] on div "Manage Columns" at bounding box center [1276, 349] width 85 height 15
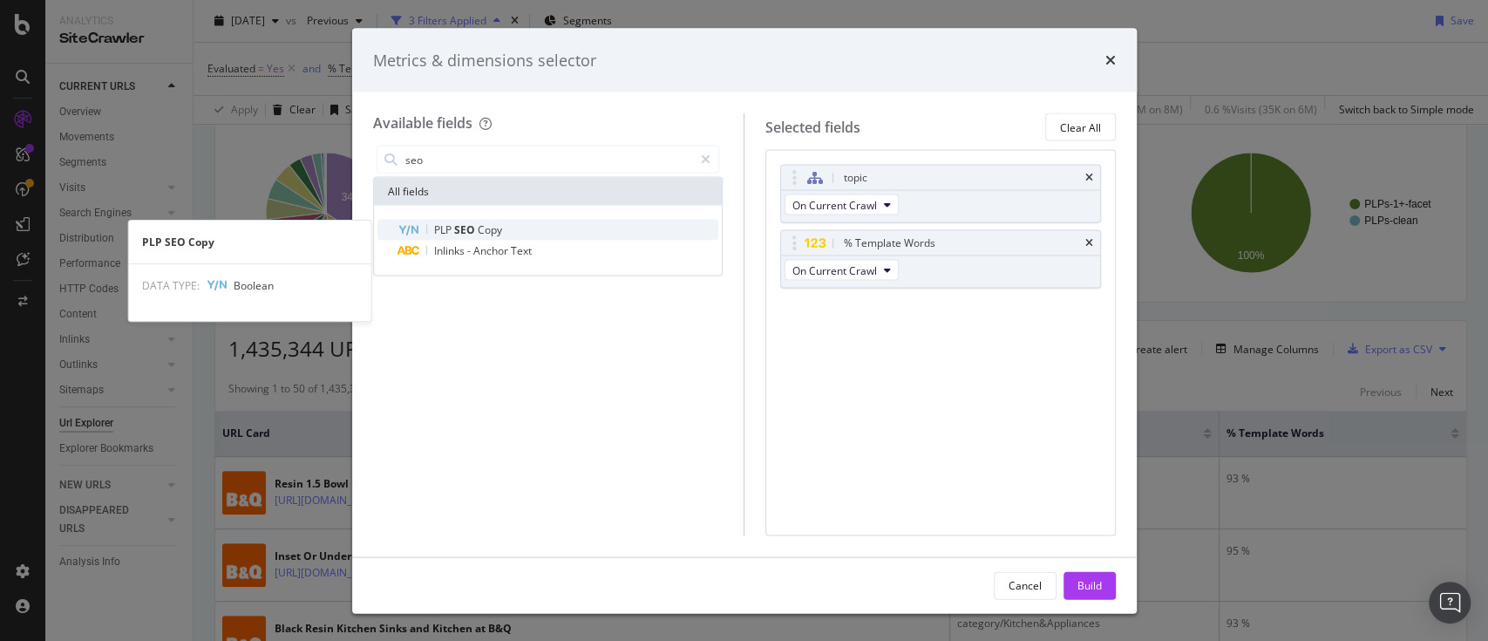
click at [490, 226] on span "Copy" at bounding box center [490, 229] width 24 height 15
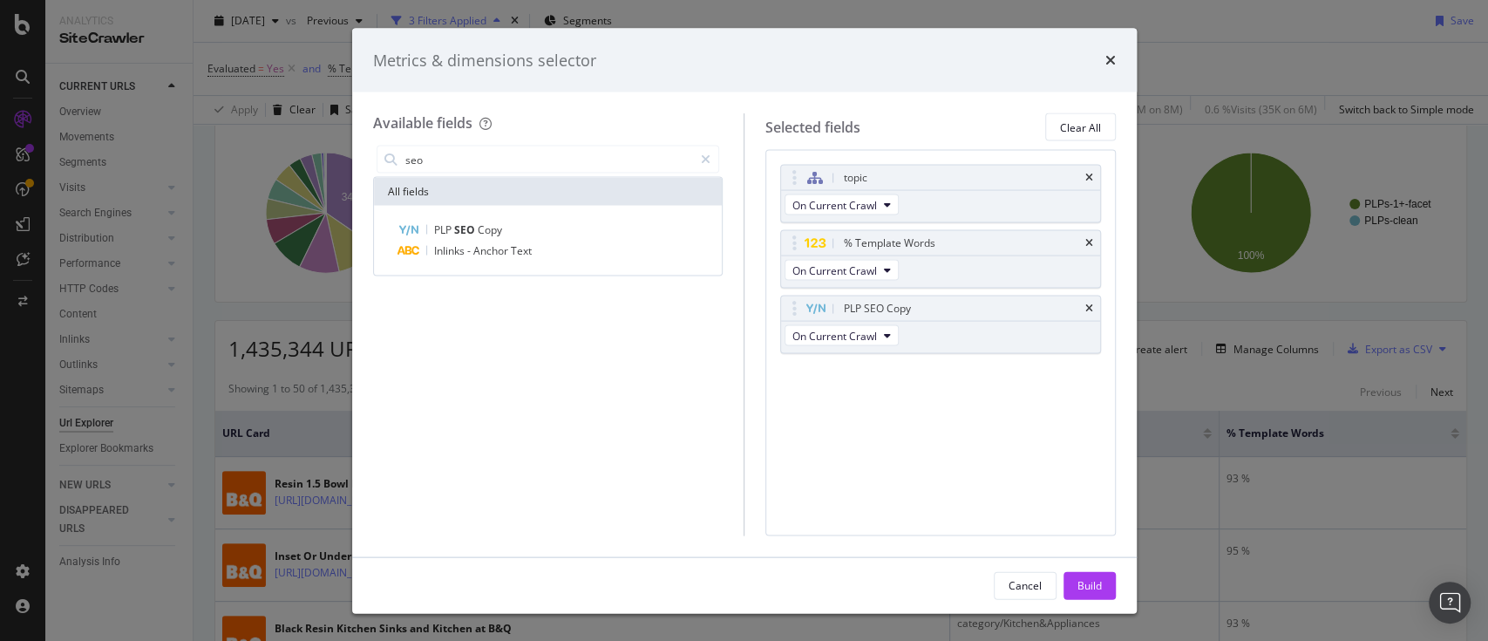
click at [486, 142] on div "seo" at bounding box center [548, 159] width 350 height 35
click at [522, 178] on div "All fields" at bounding box center [548, 192] width 349 height 28
click at [522, 168] on input "seo" at bounding box center [549, 159] width 290 height 26
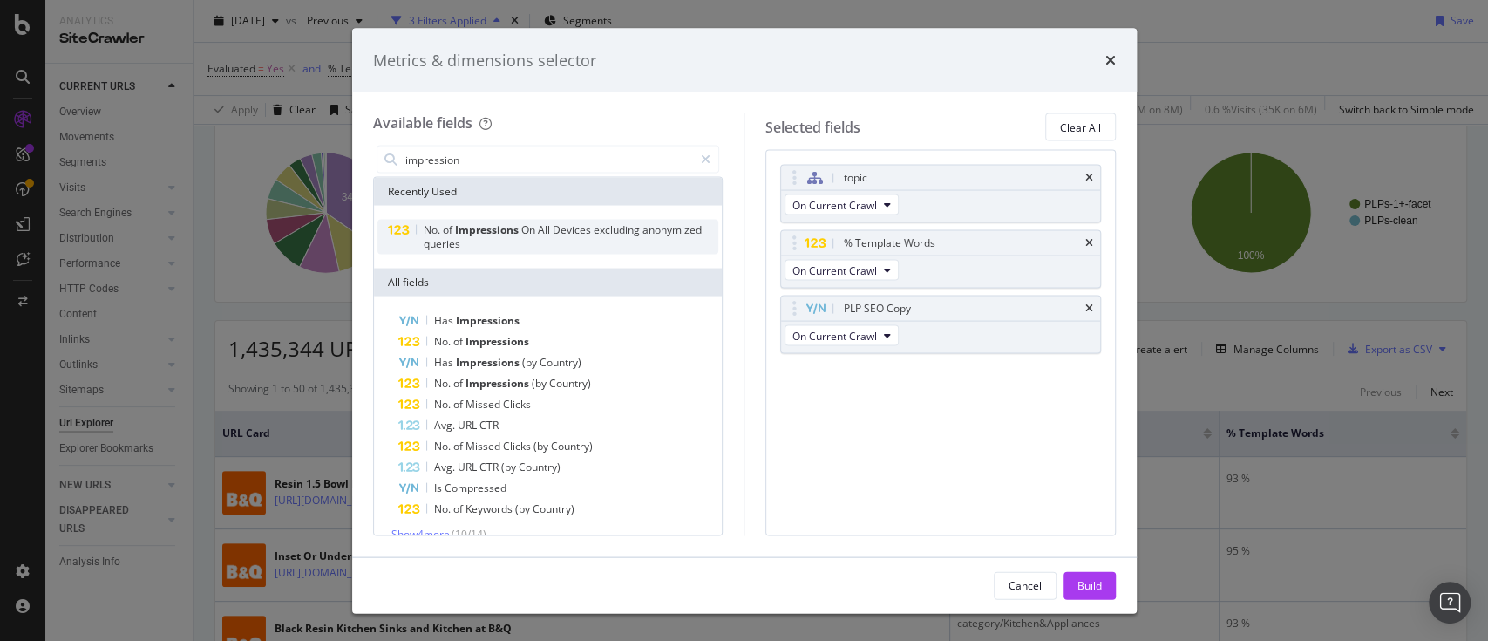
click at [530, 237] on div "No. of Impressions On All Devices excluding anonymized queries" at bounding box center [571, 237] width 296 height 28
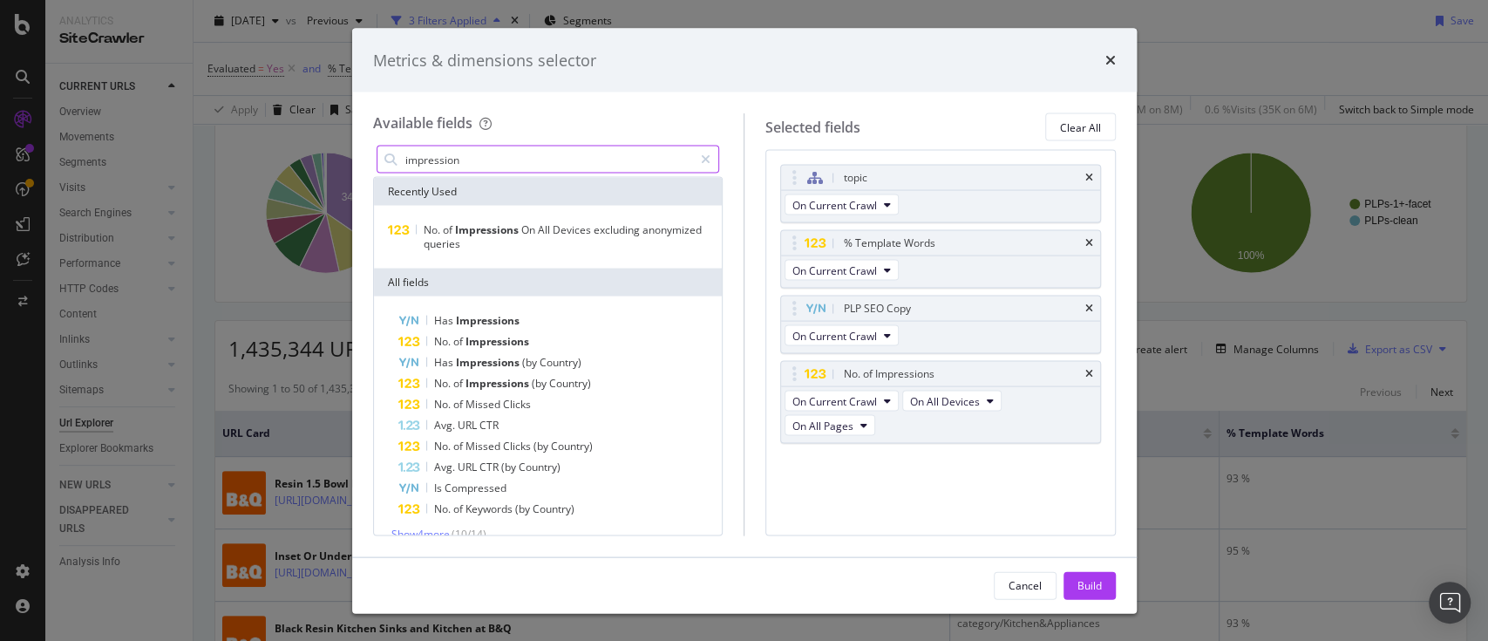
click at [535, 169] on input "impression" at bounding box center [549, 159] width 290 height 26
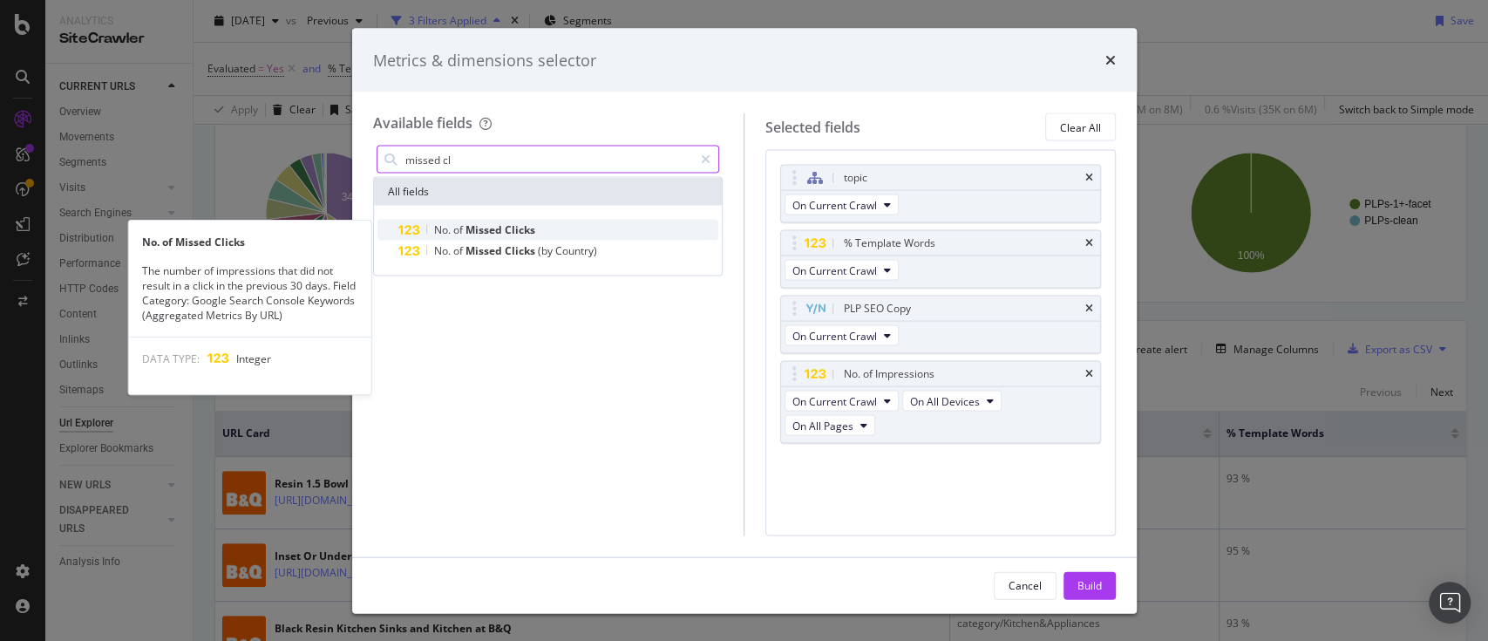
type input "missed cl"
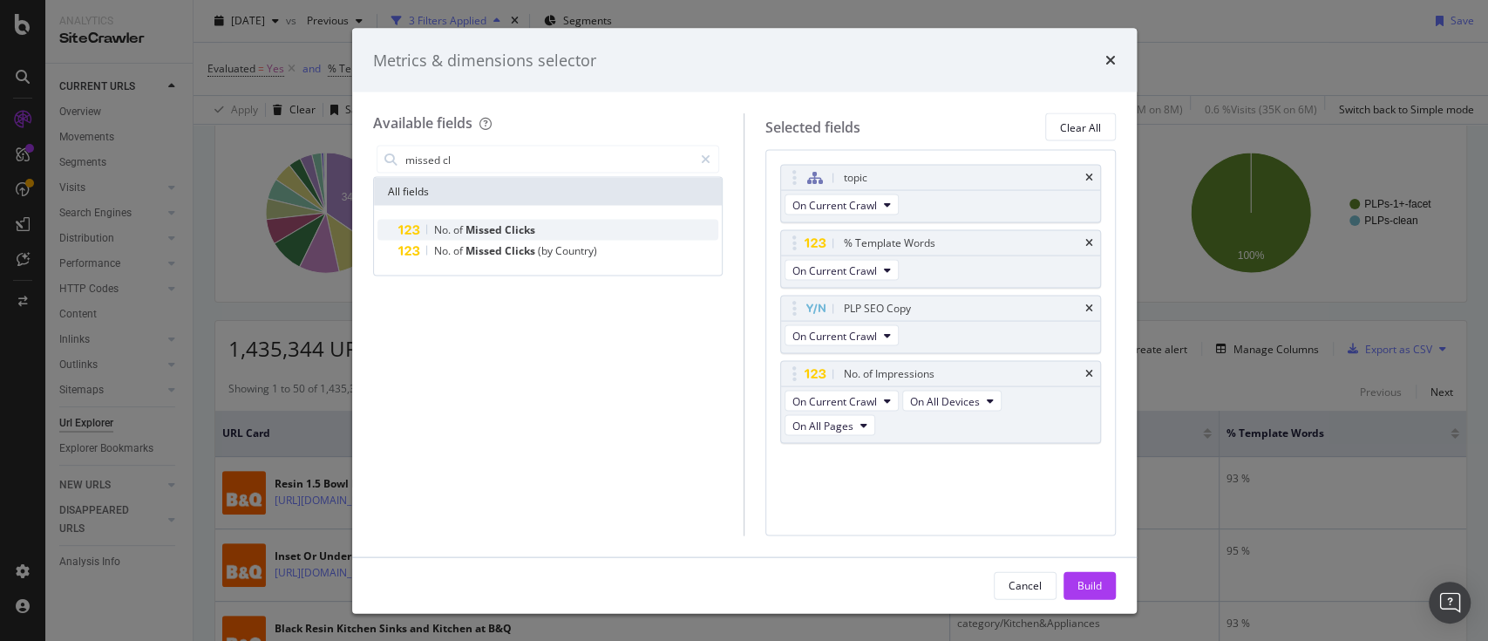
click at [489, 229] on span "Missed" at bounding box center [485, 229] width 39 height 15
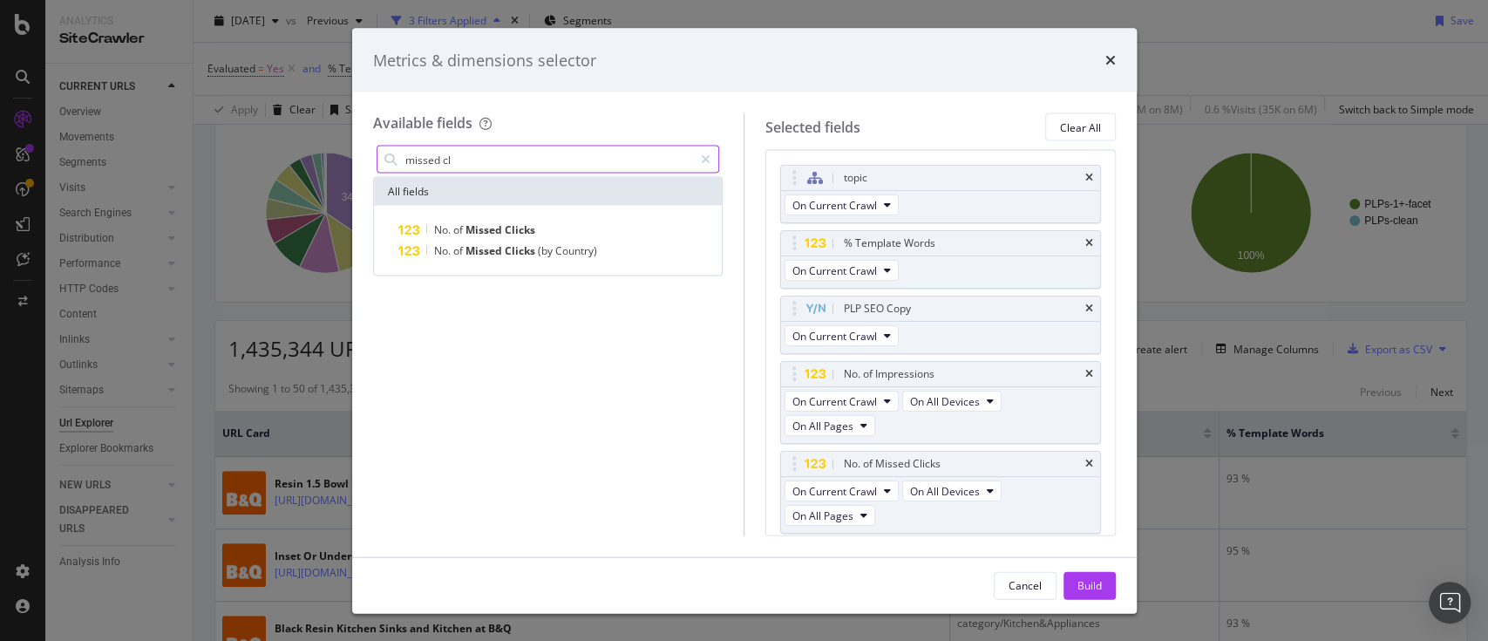
click at [517, 160] on input "missed cl" at bounding box center [549, 159] width 290 height 26
click at [1083, 580] on div "Build" at bounding box center [1090, 584] width 24 height 15
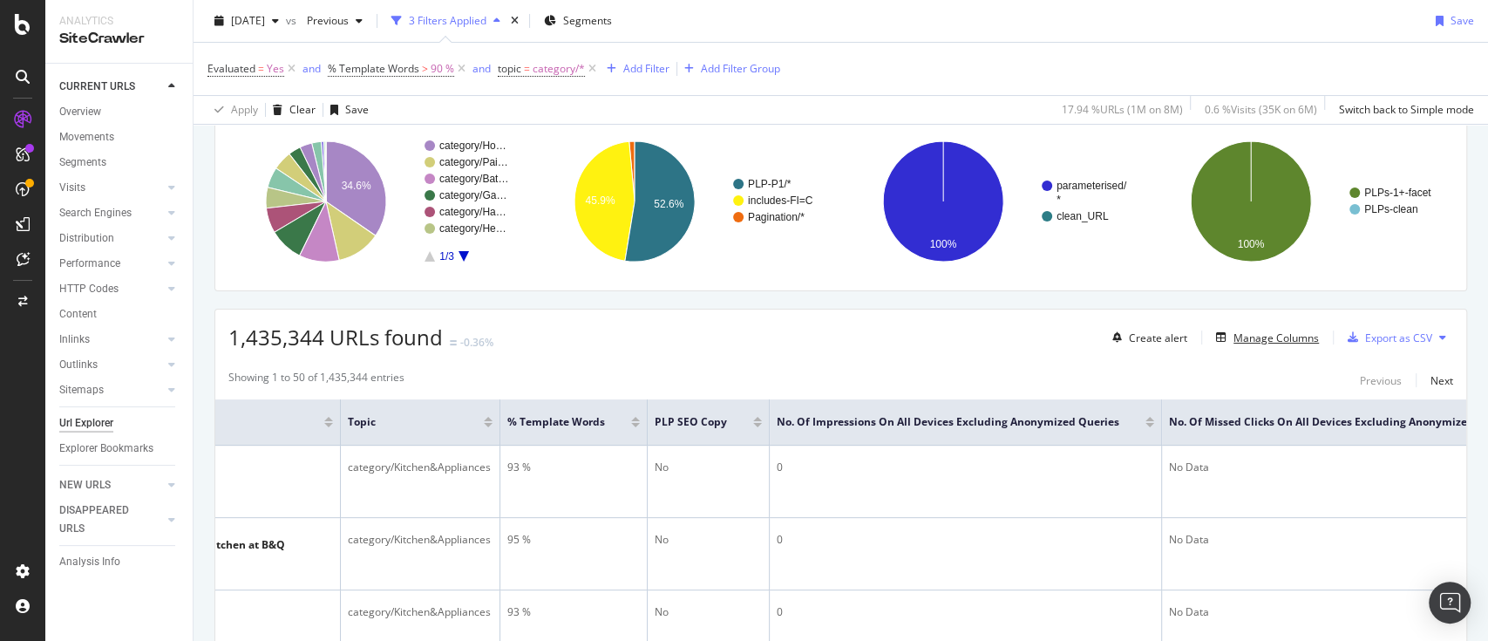
scroll to position [126, 0]
click at [1286, 339] on div "Manage Columns" at bounding box center [1276, 338] width 85 height 15
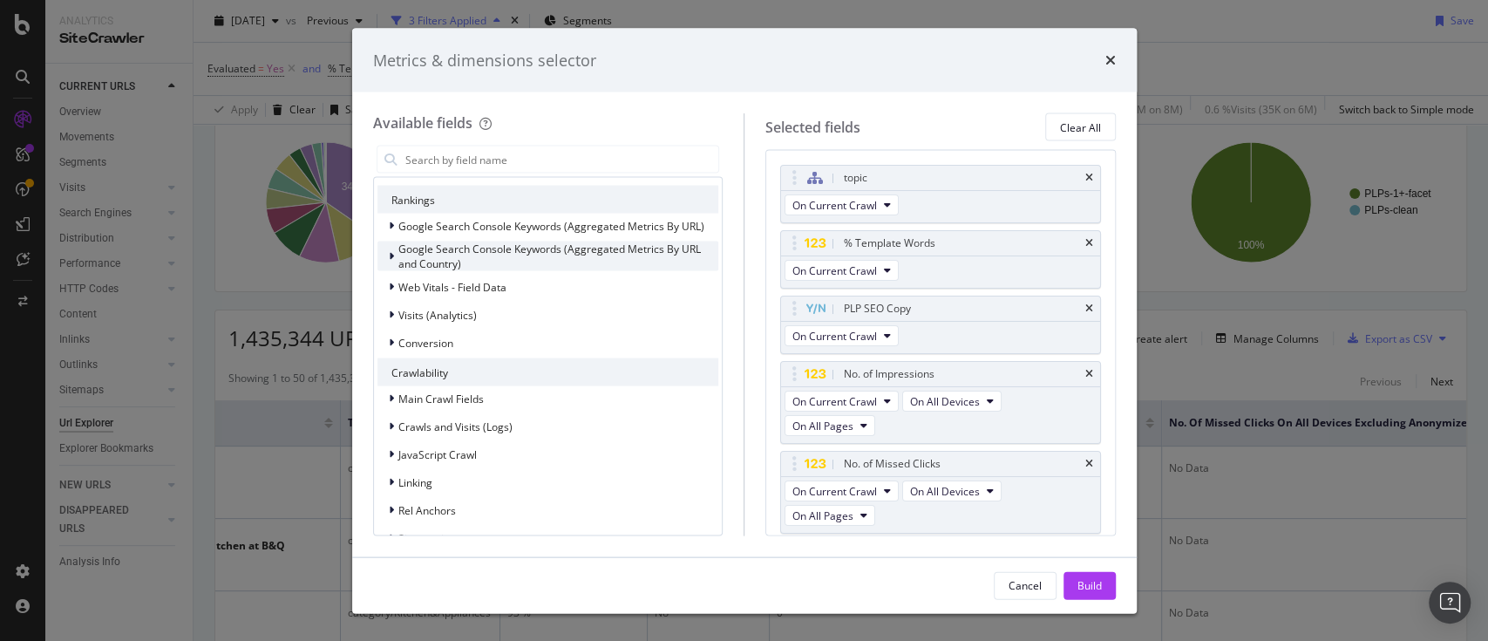
scroll to position [264, 0]
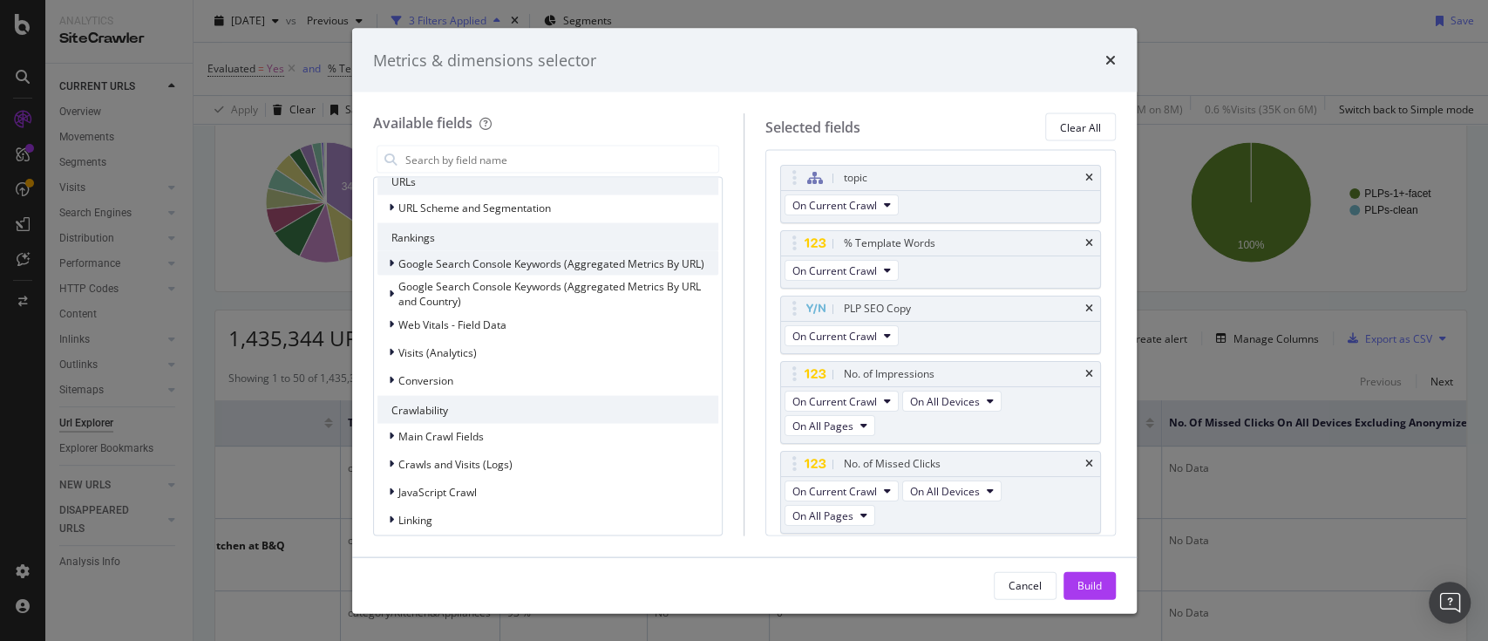
click at [391, 262] on icon "modal" at bounding box center [391, 263] width 5 height 10
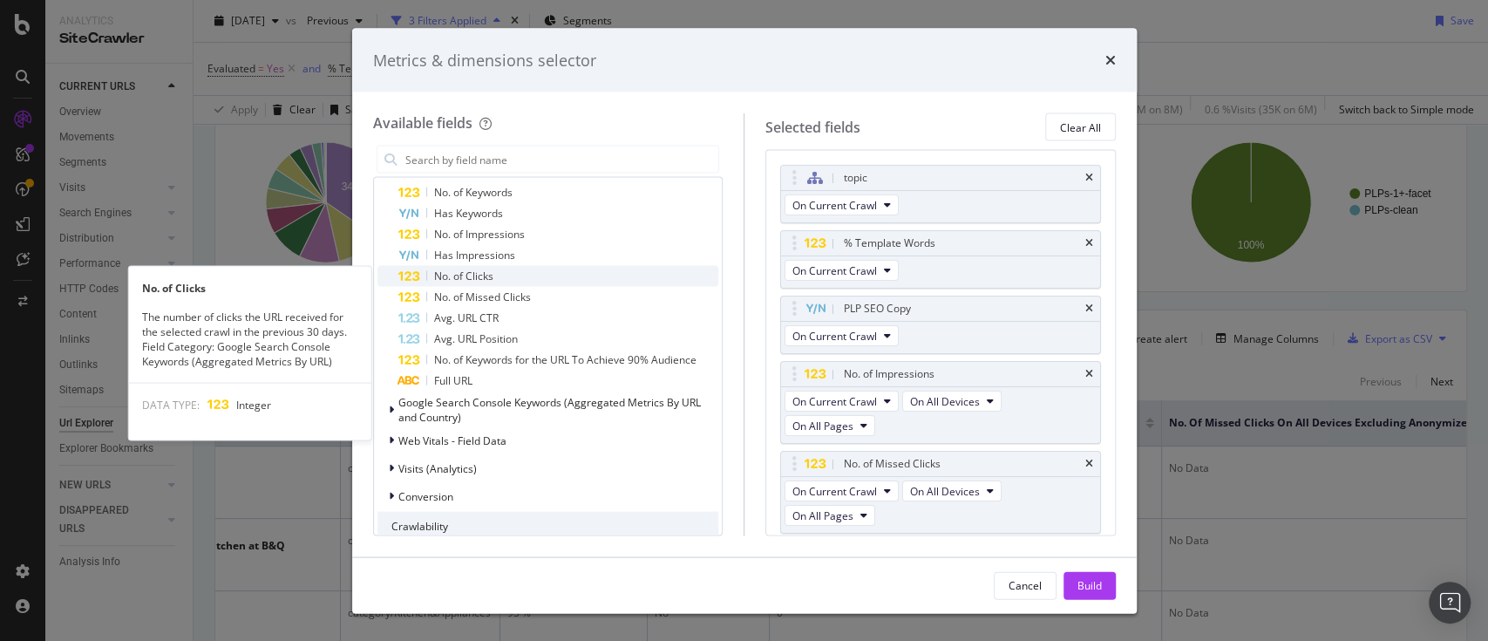
scroll to position [359, 0]
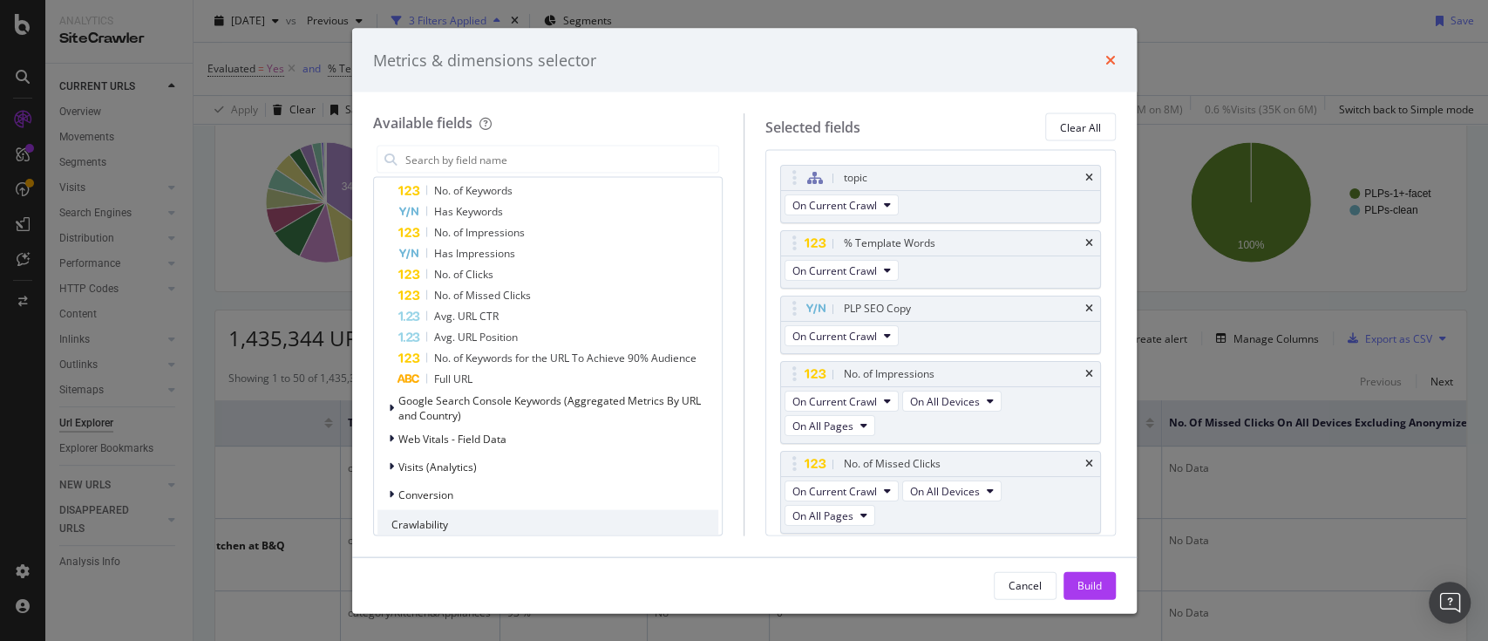
click at [1109, 59] on icon "times" at bounding box center [1110, 60] width 10 height 14
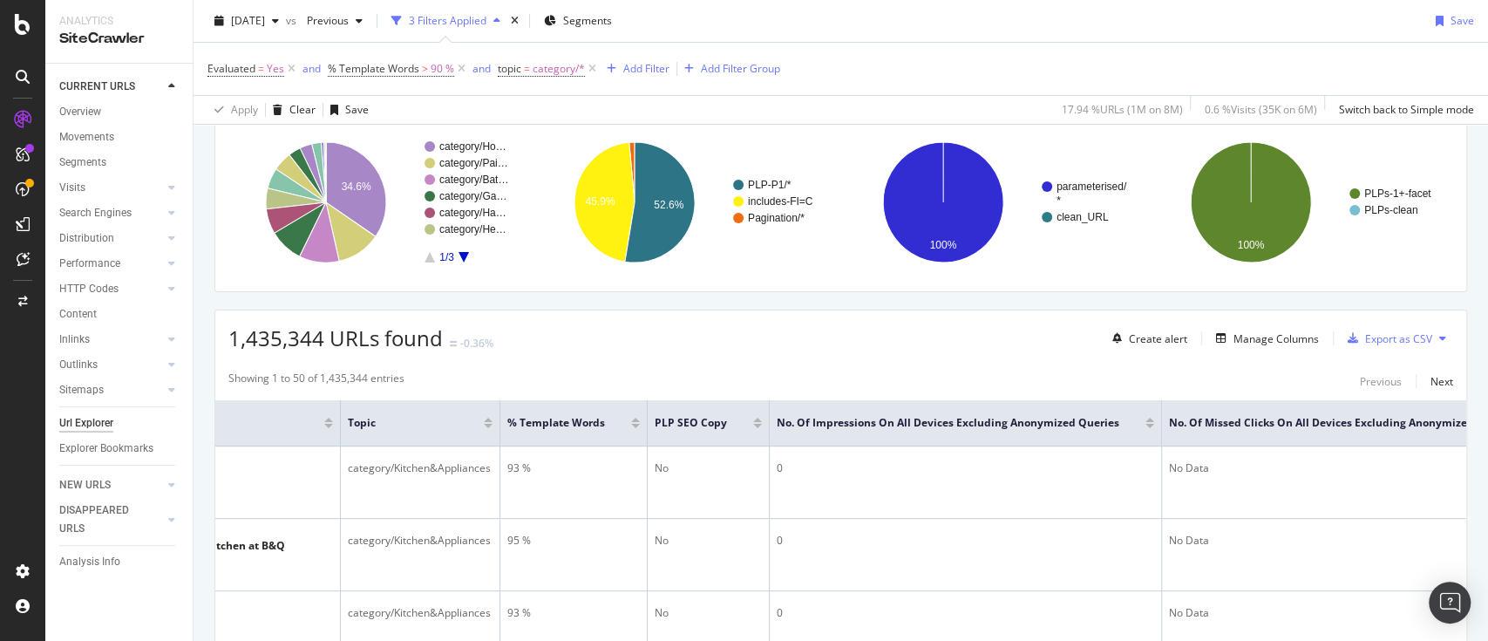
click at [1146, 424] on div at bounding box center [1150, 426] width 9 height 4
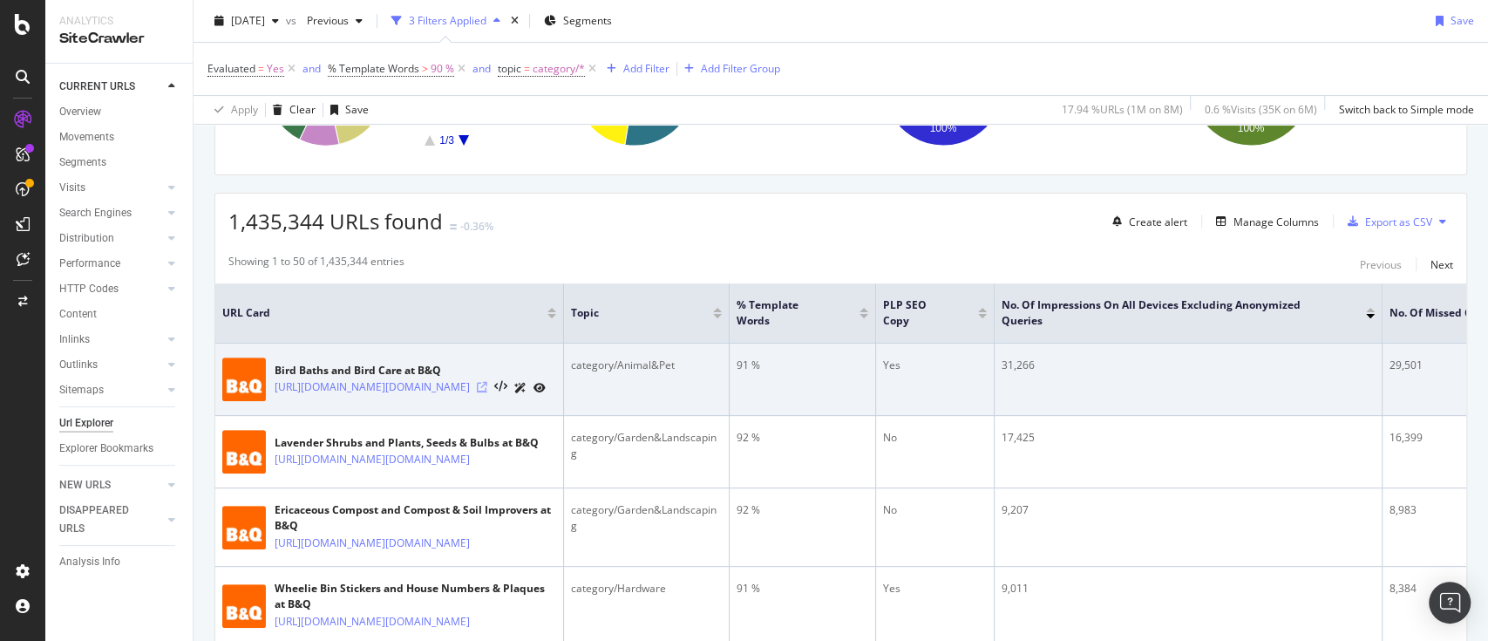
click at [487, 392] on icon at bounding box center [482, 387] width 10 height 10
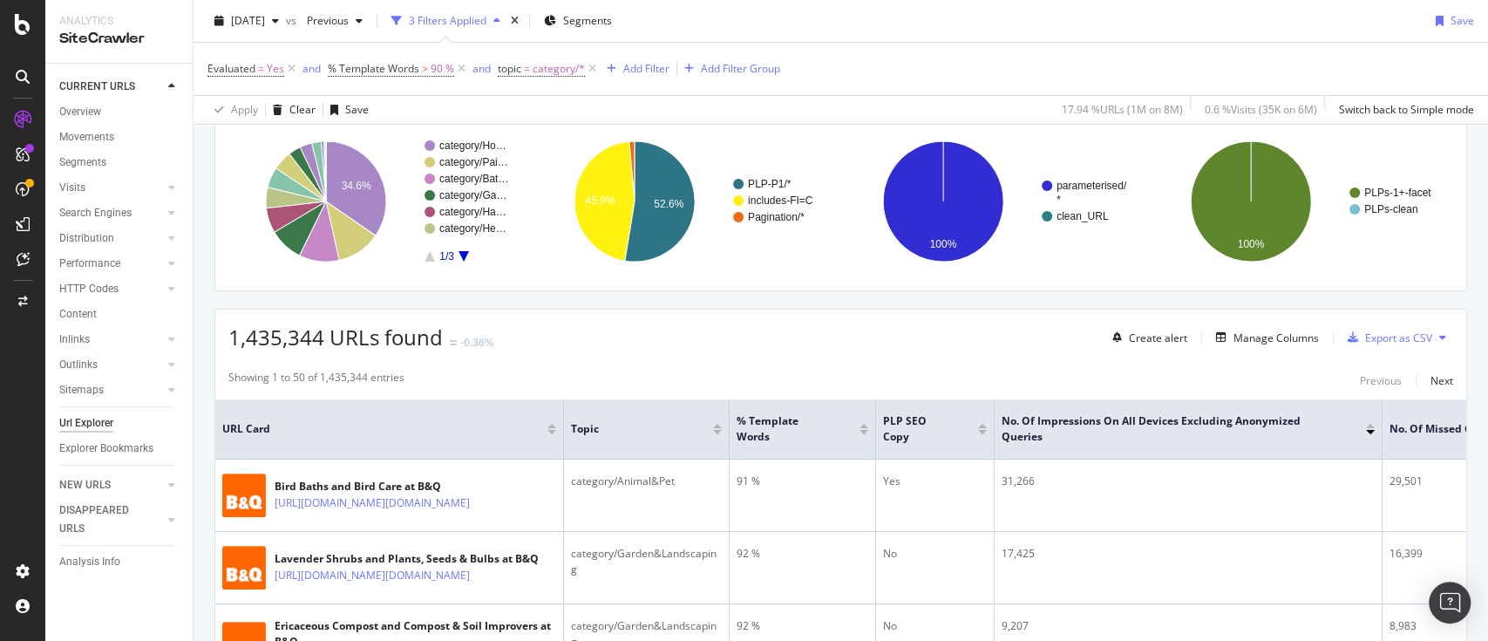
scroll to position [126, 0]
click at [1268, 339] on div "Manage Columns" at bounding box center [1276, 338] width 85 height 15
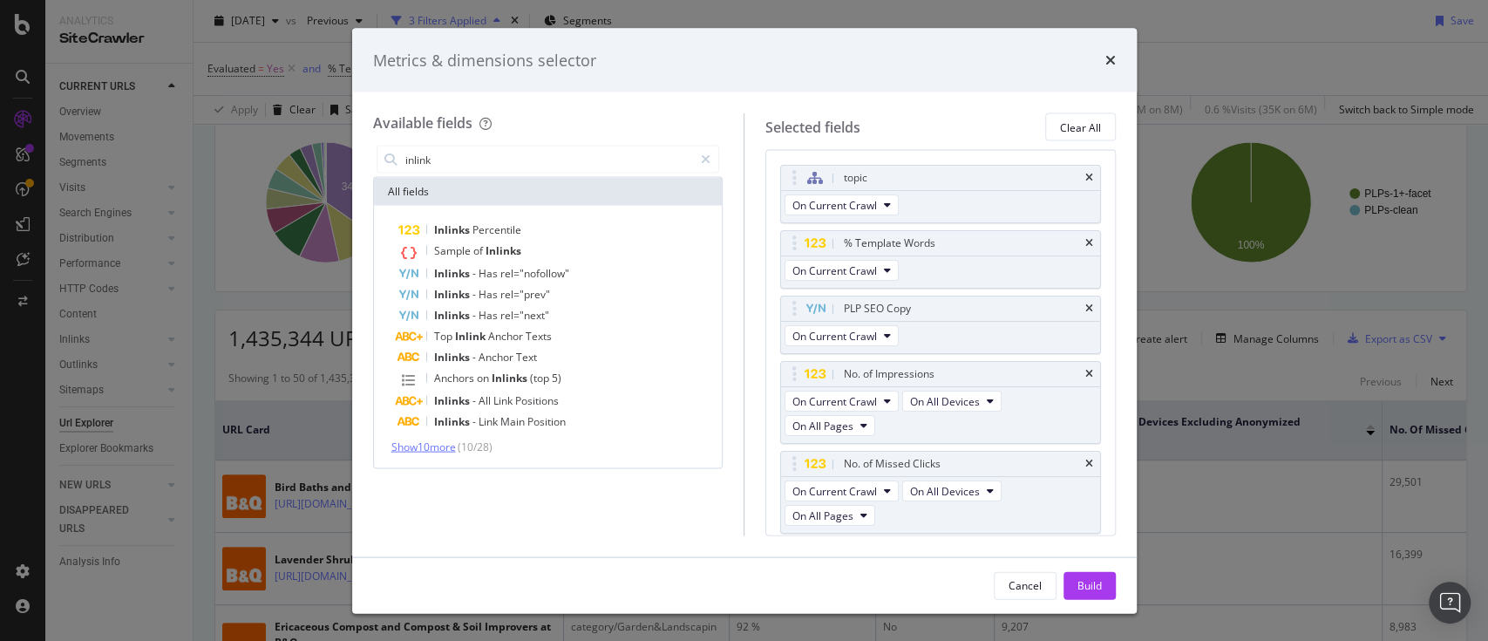
type input "inlink"
click at [456, 447] on span "Show 10 more" at bounding box center [423, 446] width 65 height 15
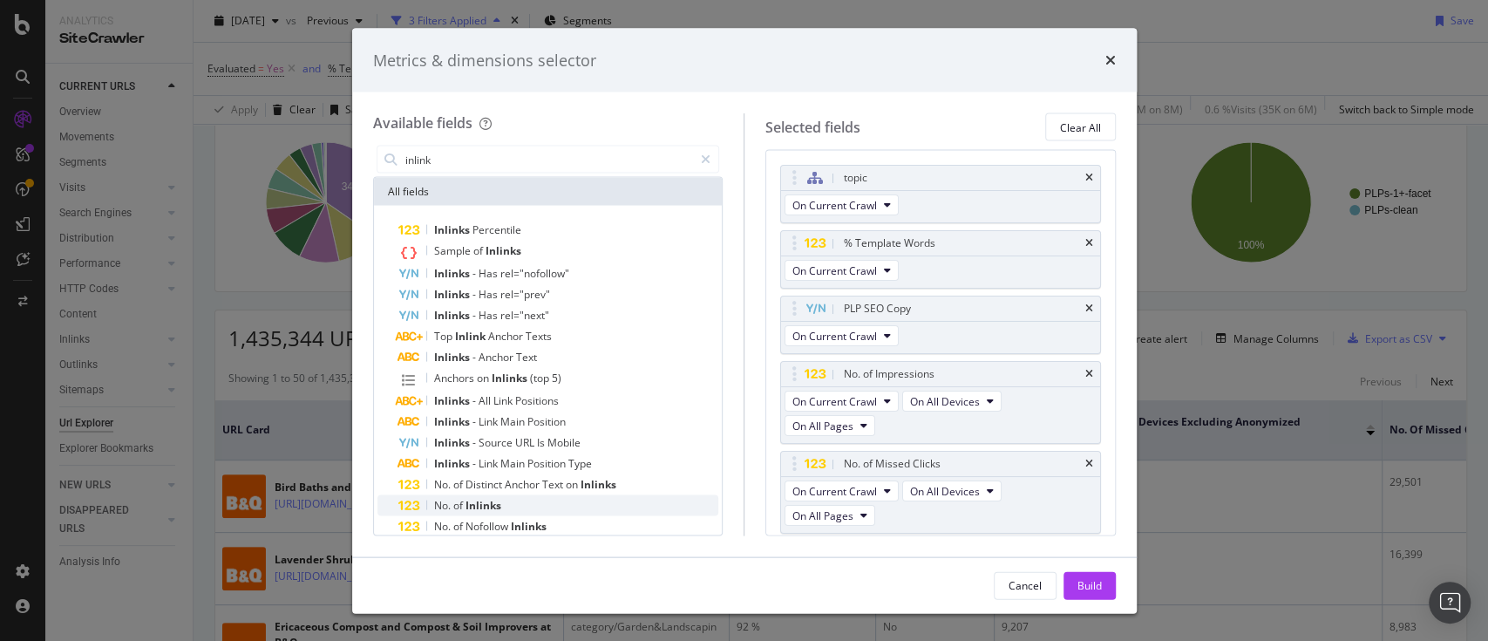
click at [482, 499] on span "Inlinks" at bounding box center [484, 505] width 36 height 15
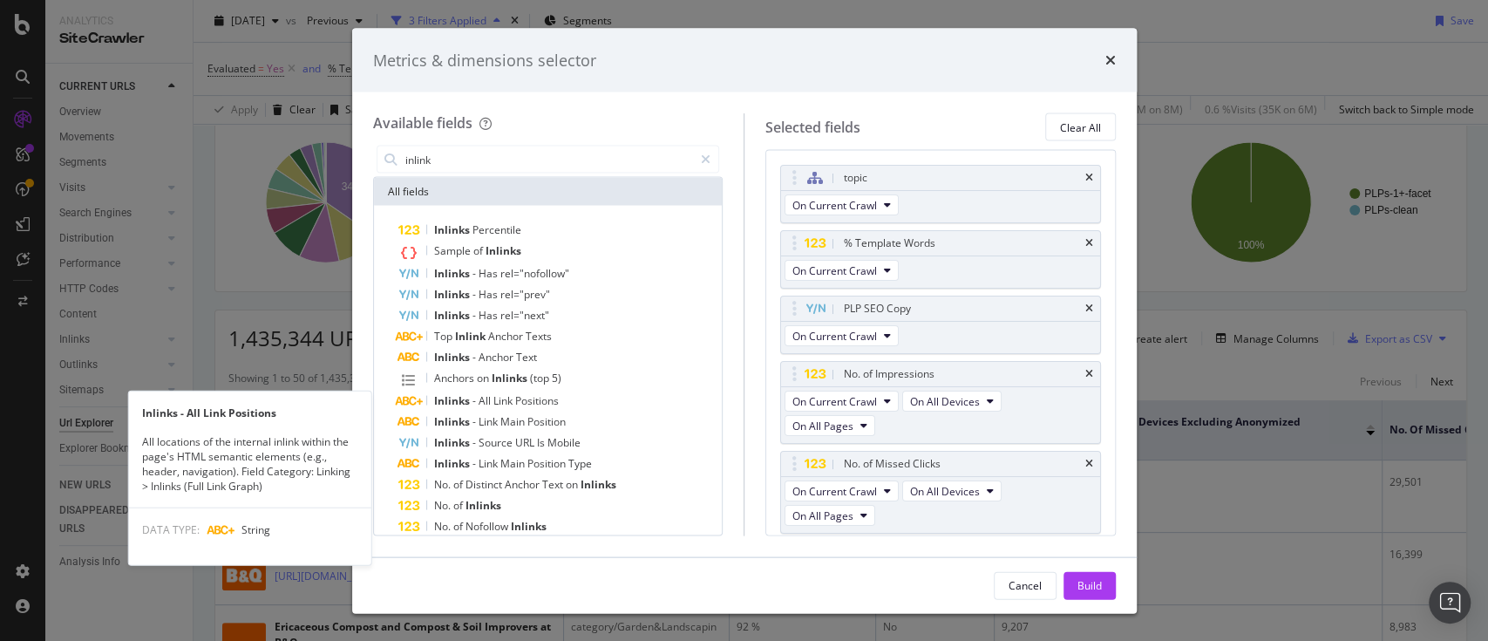
scroll to position [63, 0]
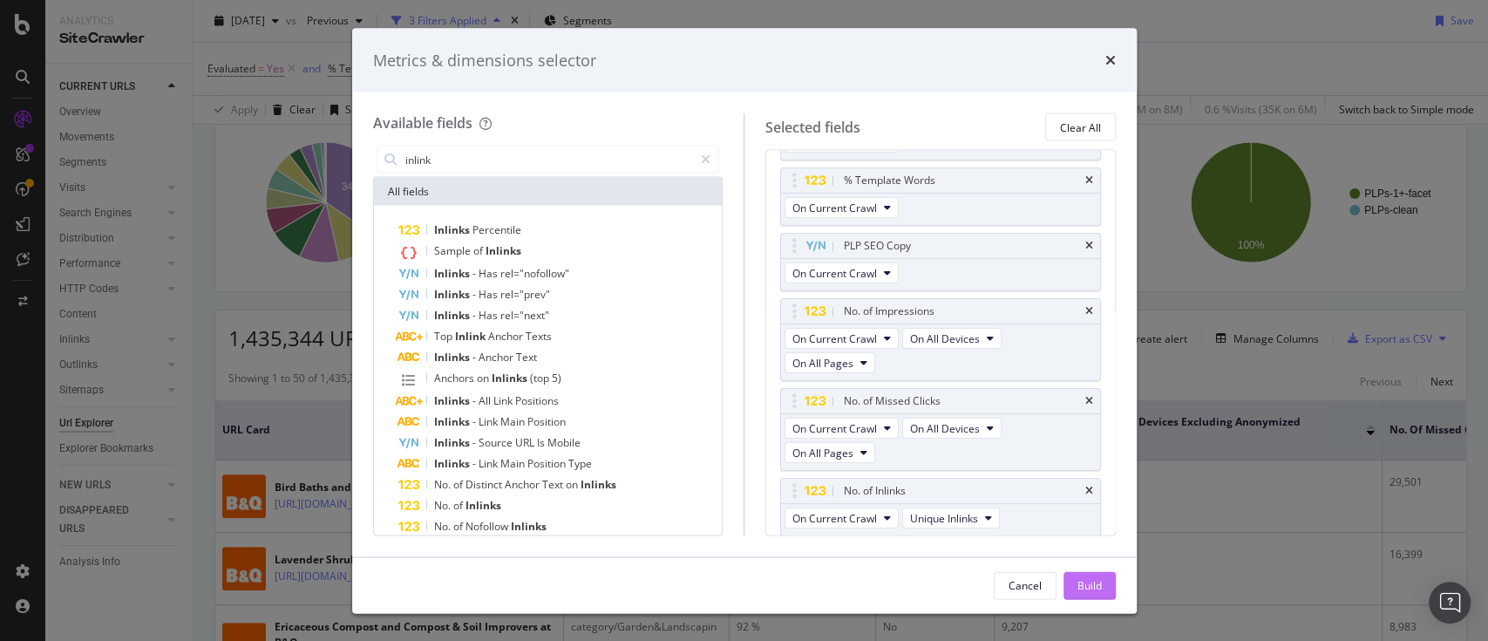
click at [1086, 584] on div "Build" at bounding box center [1090, 584] width 24 height 15
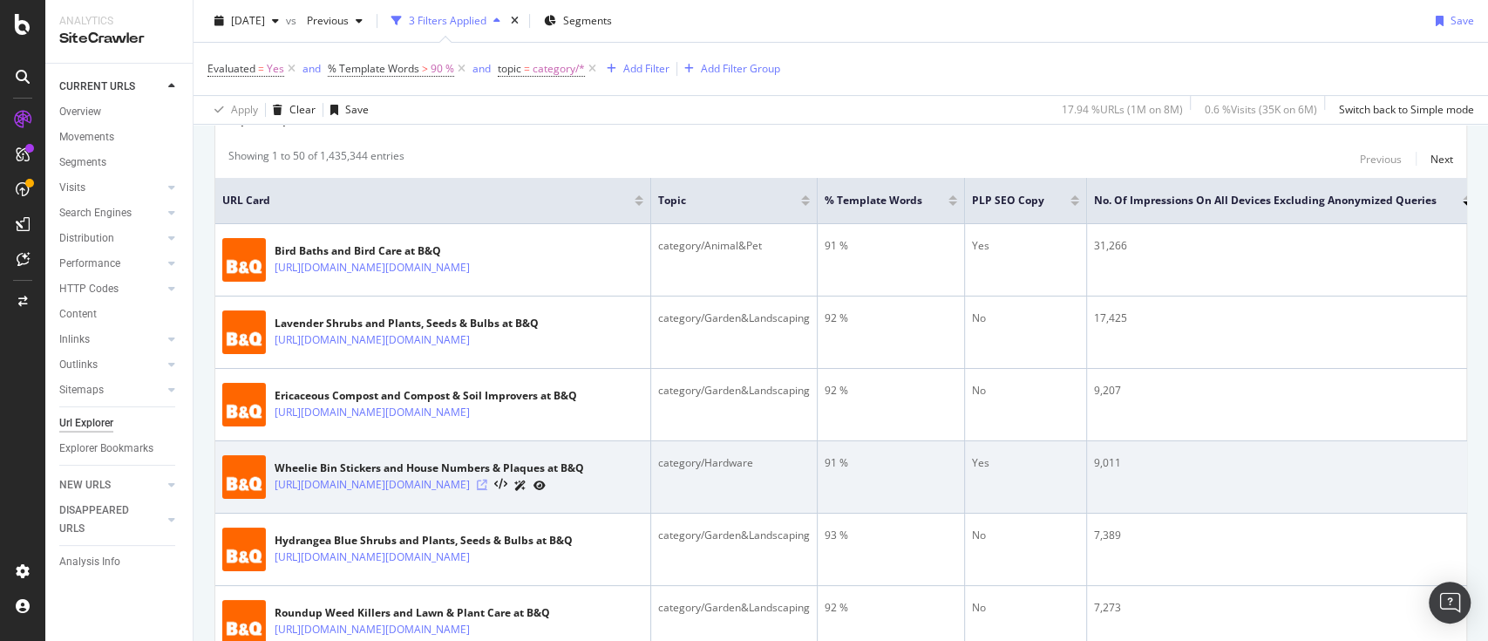
click at [487, 490] on icon at bounding box center [482, 484] width 10 height 10
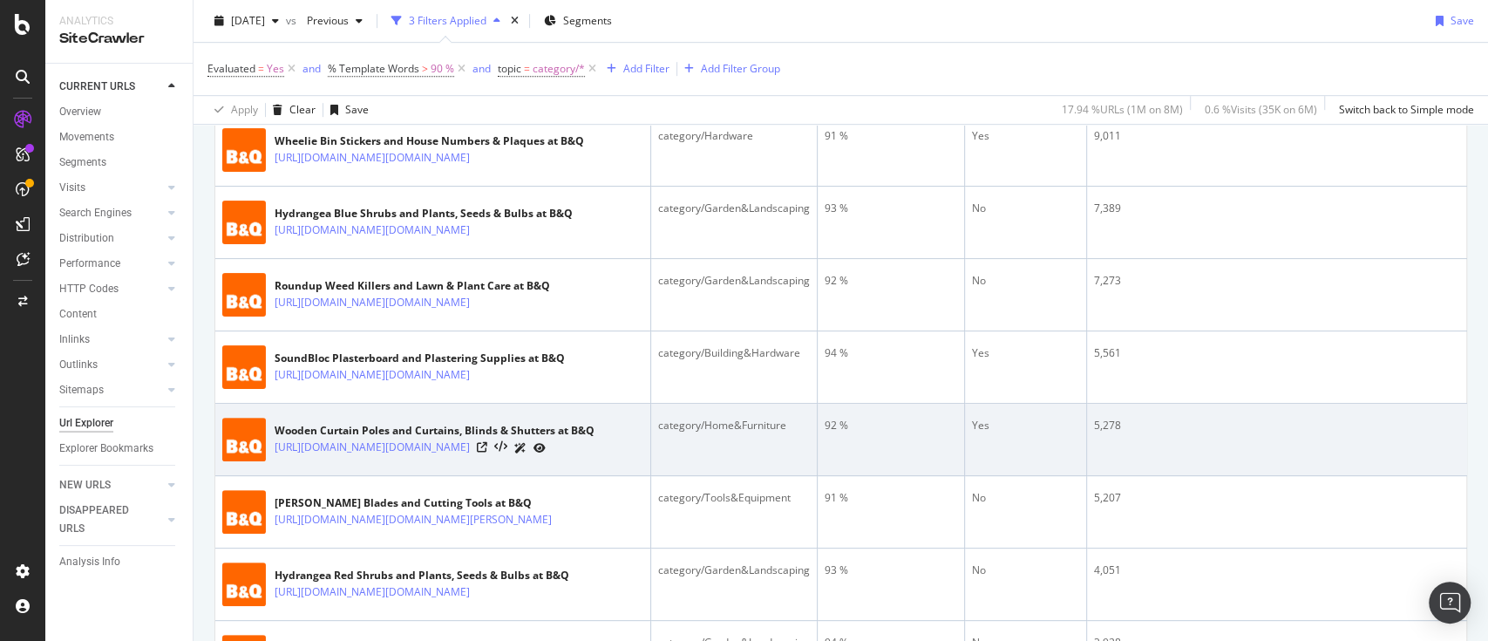
scroll to position [697, 0]
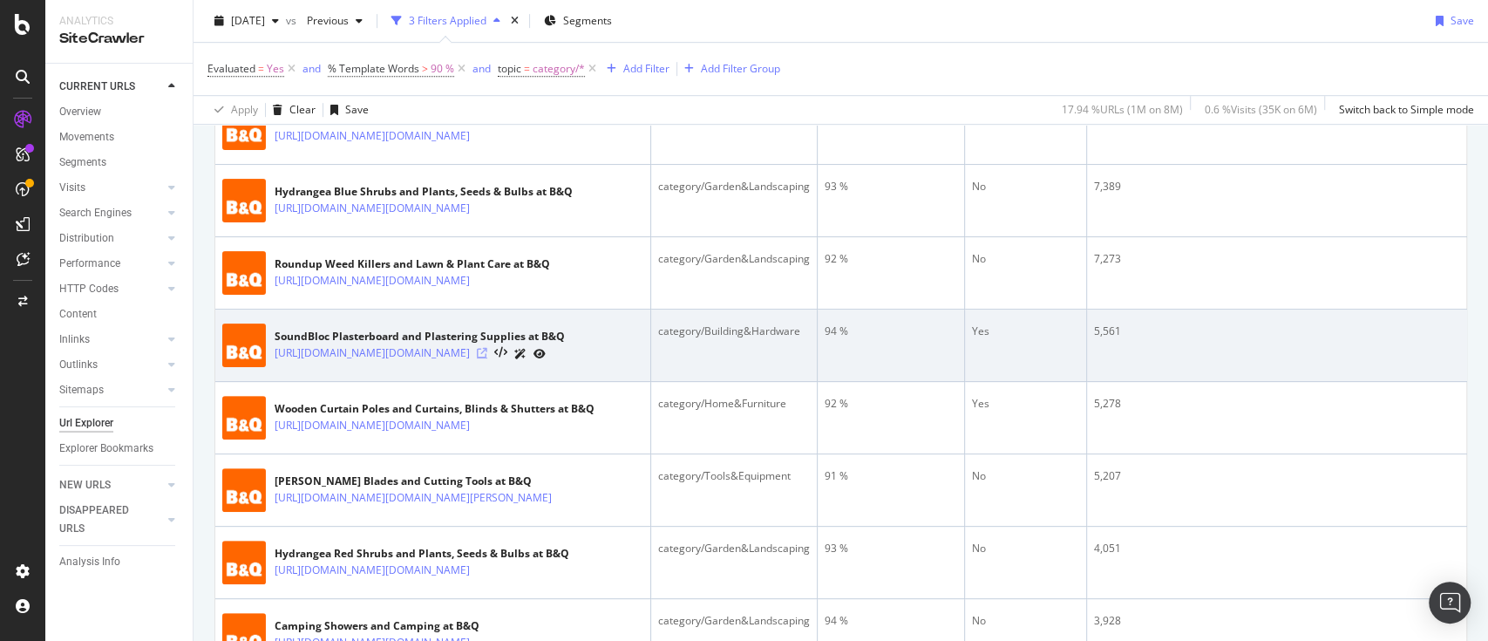
click at [487, 358] on icon at bounding box center [482, 353] width 10 height 10
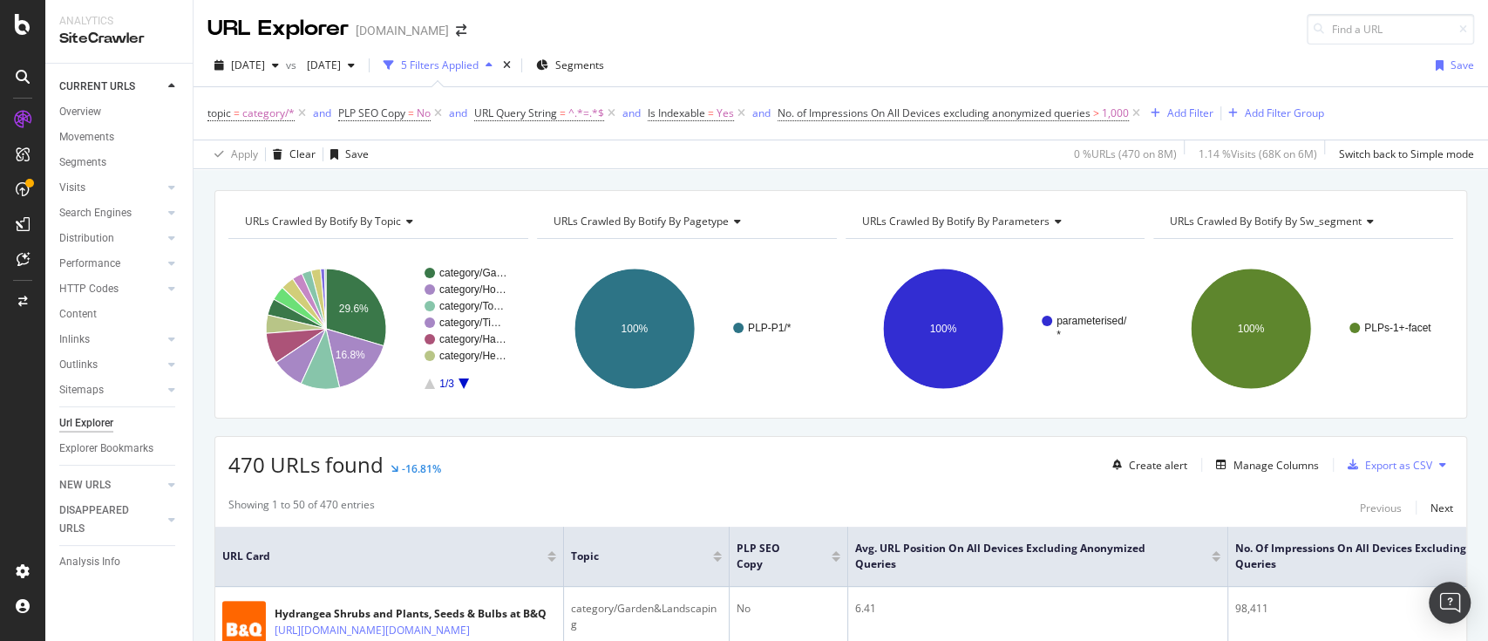
scroll to position [116, 0]
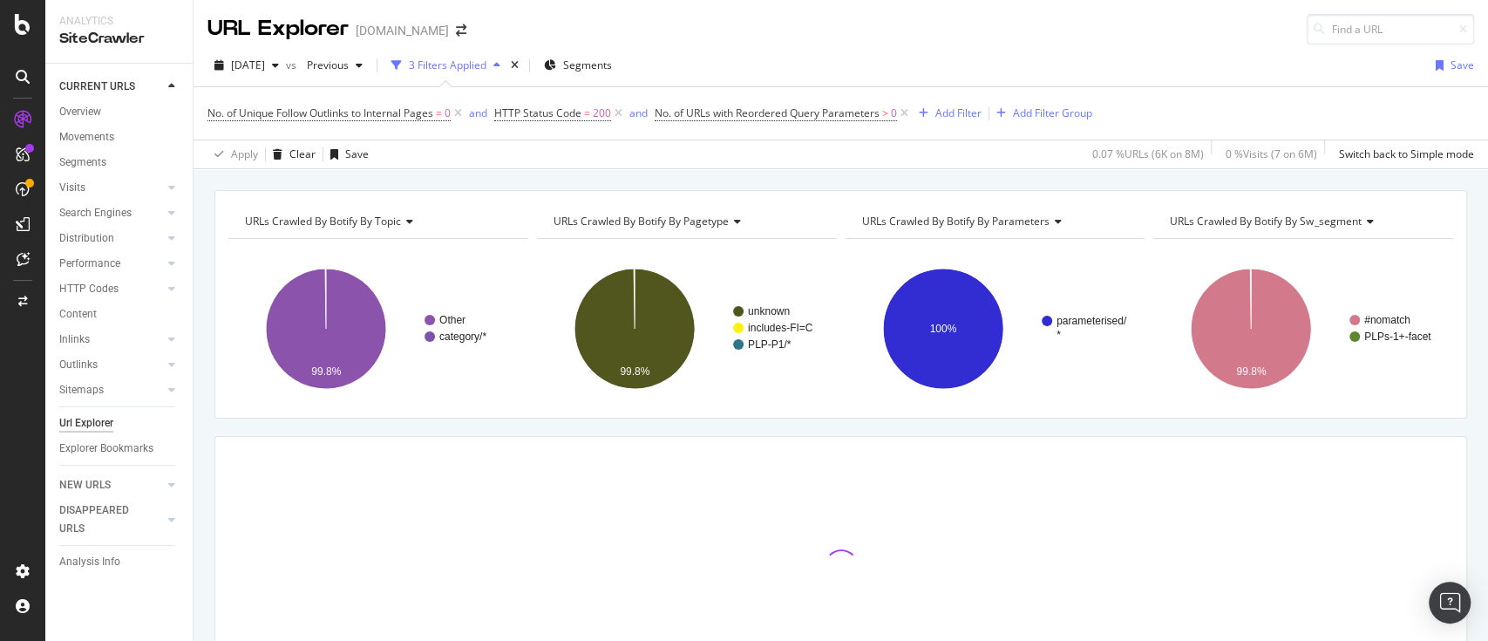
click at [949, 59] on div "[DATE] vs Previous 3 Filters Applied Segments Save" at bounding box center [841, 68] width 1295 height 35
click at [959, 58] on div "[DATE] vs Previous 3 Filters Applied Segments Save" at bounding box center [841, 68] width 1295 height 35
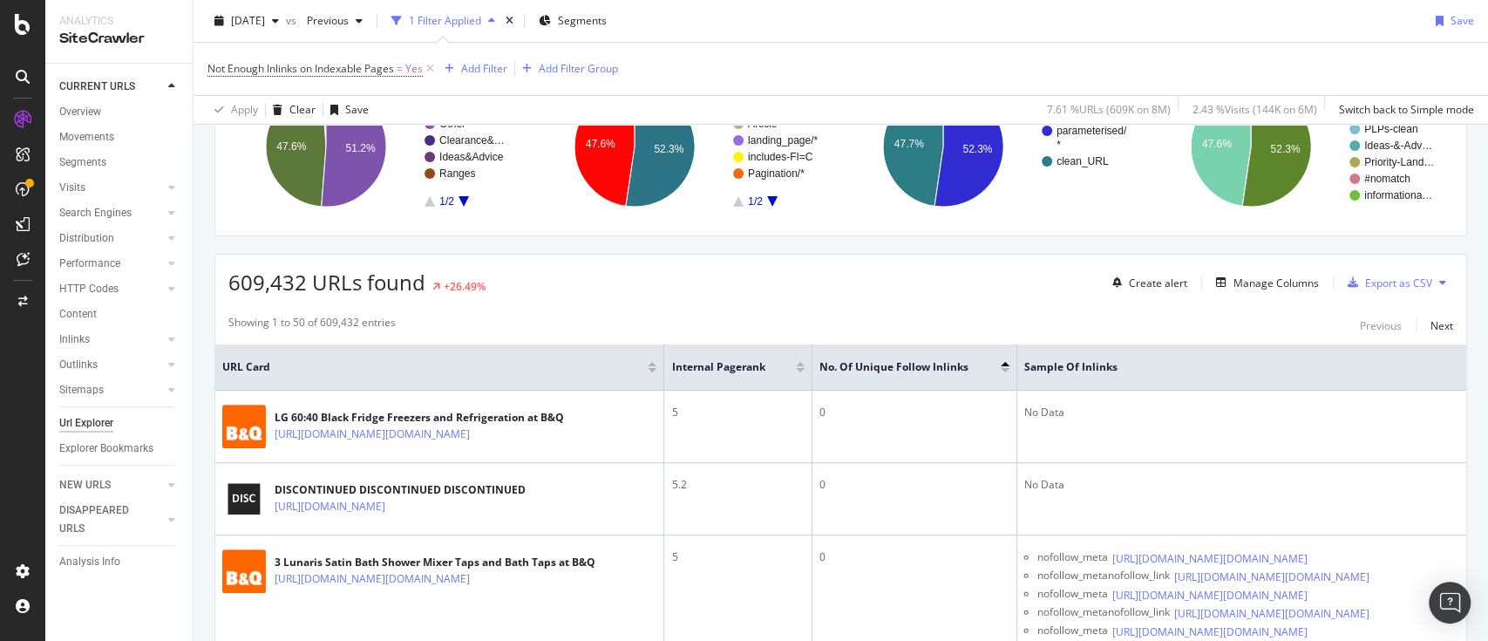
scroll to position [232, 0]
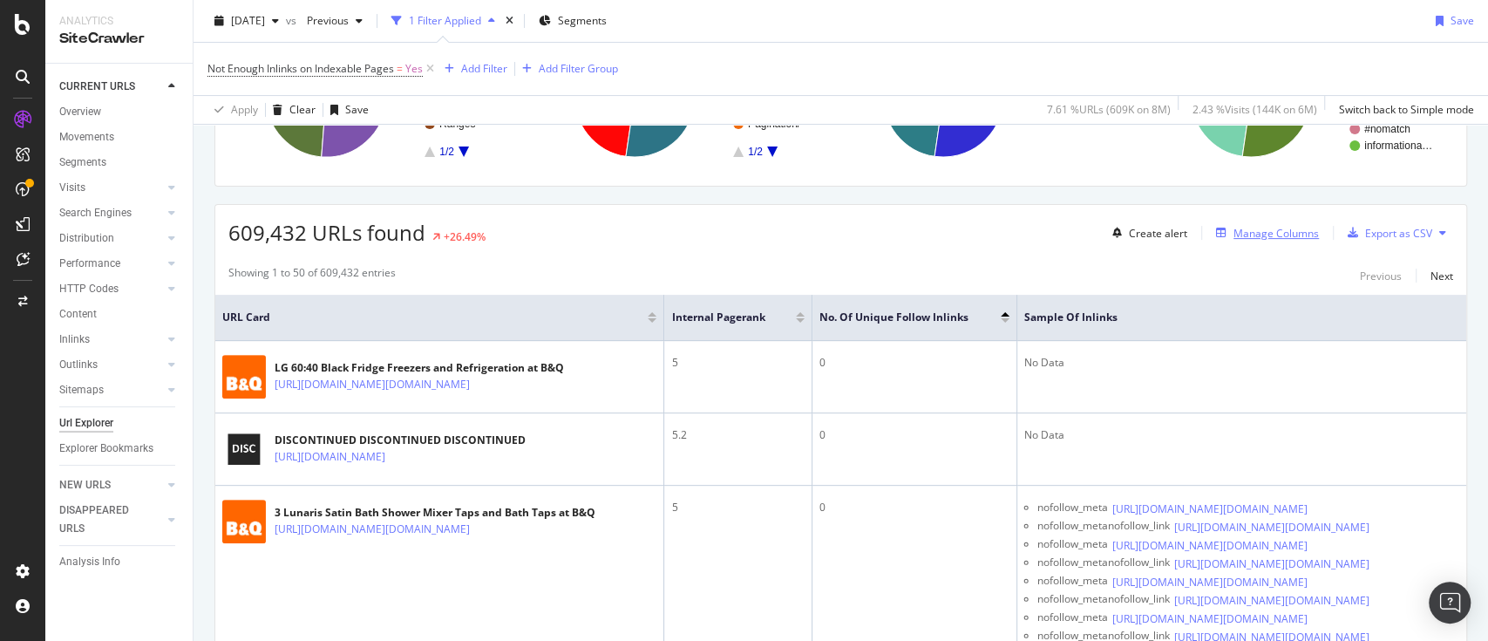
click at [1284, 229] on div "Manage Columns" at bounding box center [1276, 233] width 85 height 15
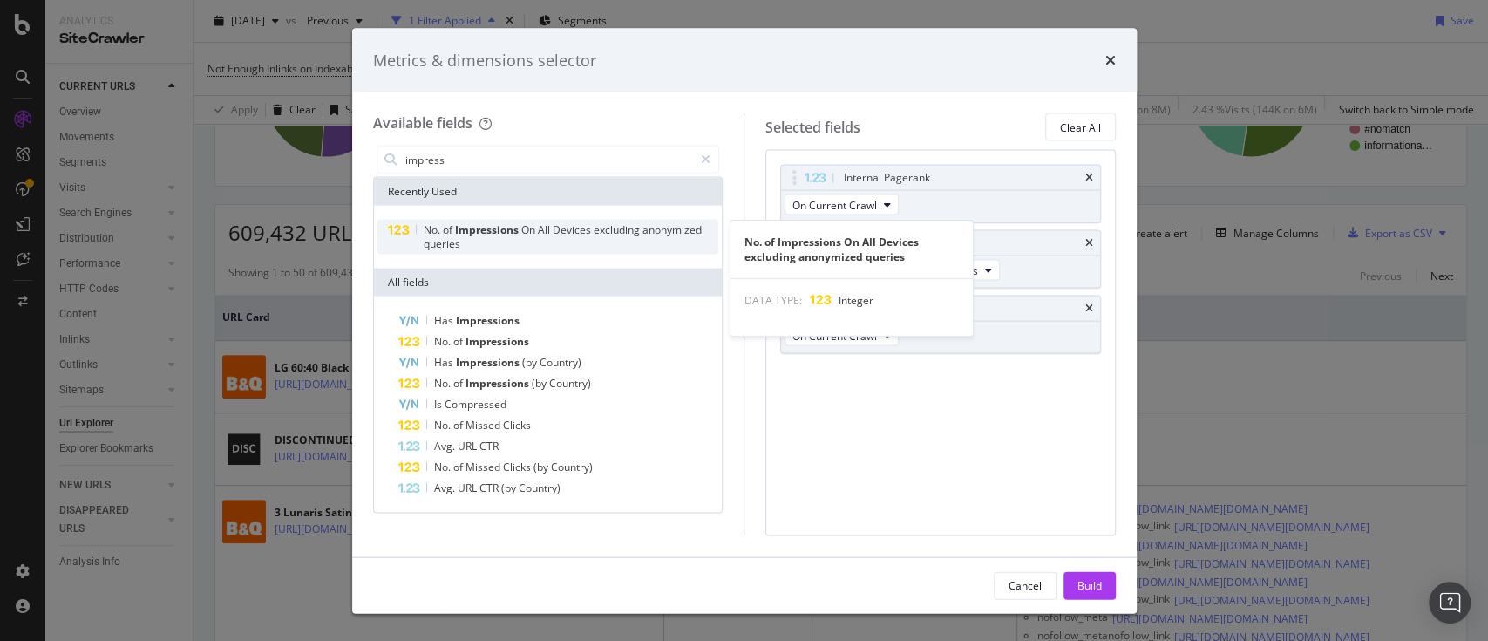
type input "impress"
click at [622, 238] on div "No. of Impressions On All Devices excluding anonymized queries" at bounding box center [571, 237] width 296 height 28
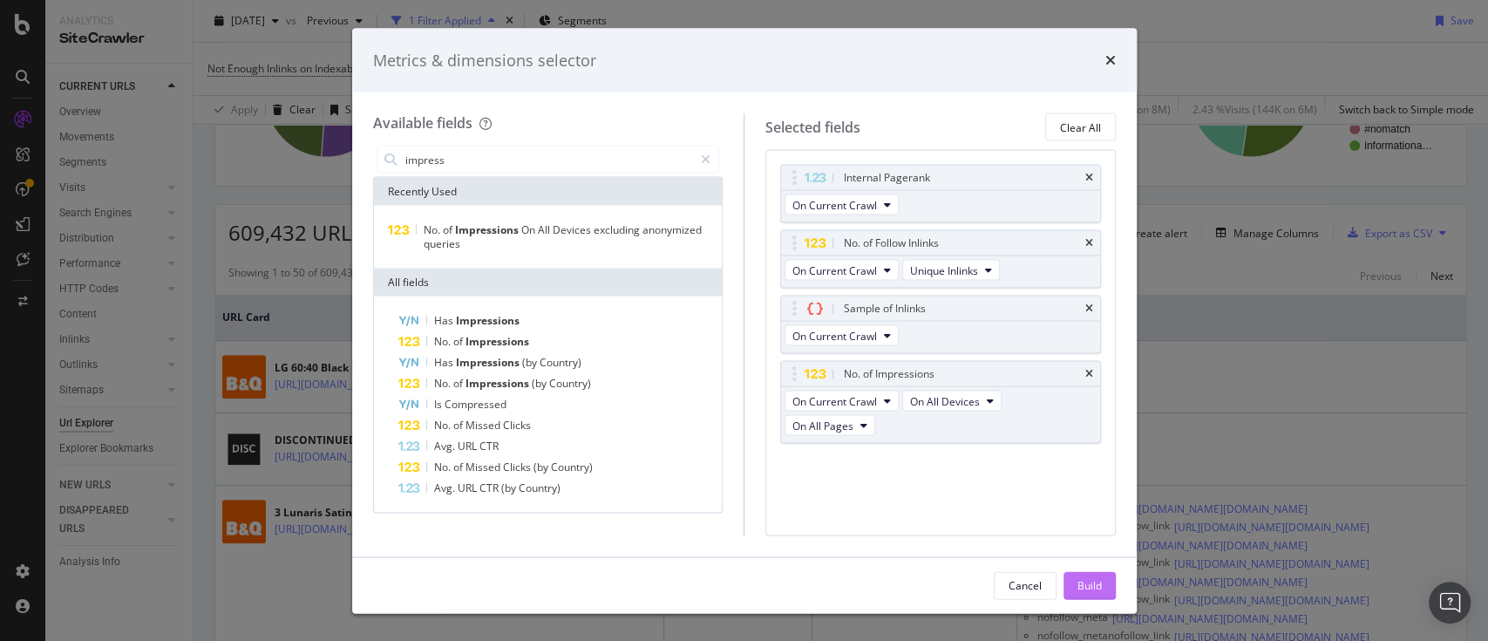
click at [1102, 580] on button "Build" at bounding box center [1090, 585] width 52 height 28
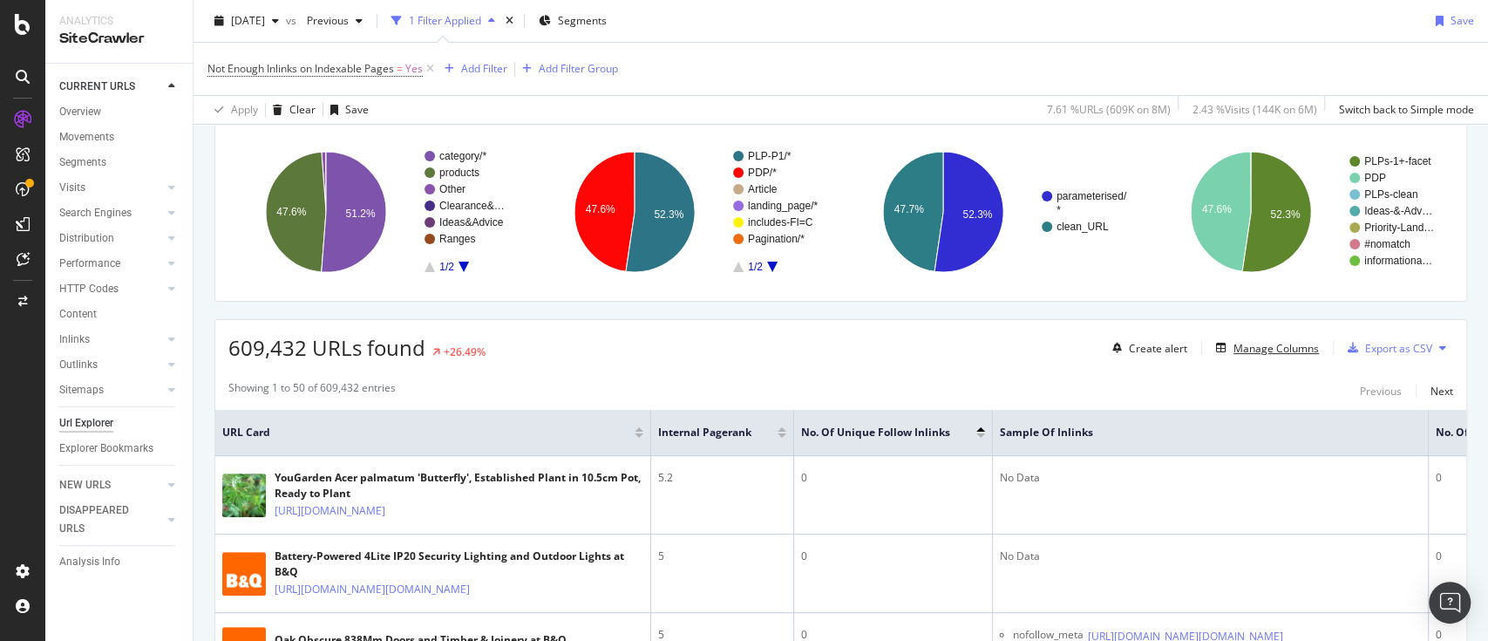
scroll to position [233, 0]
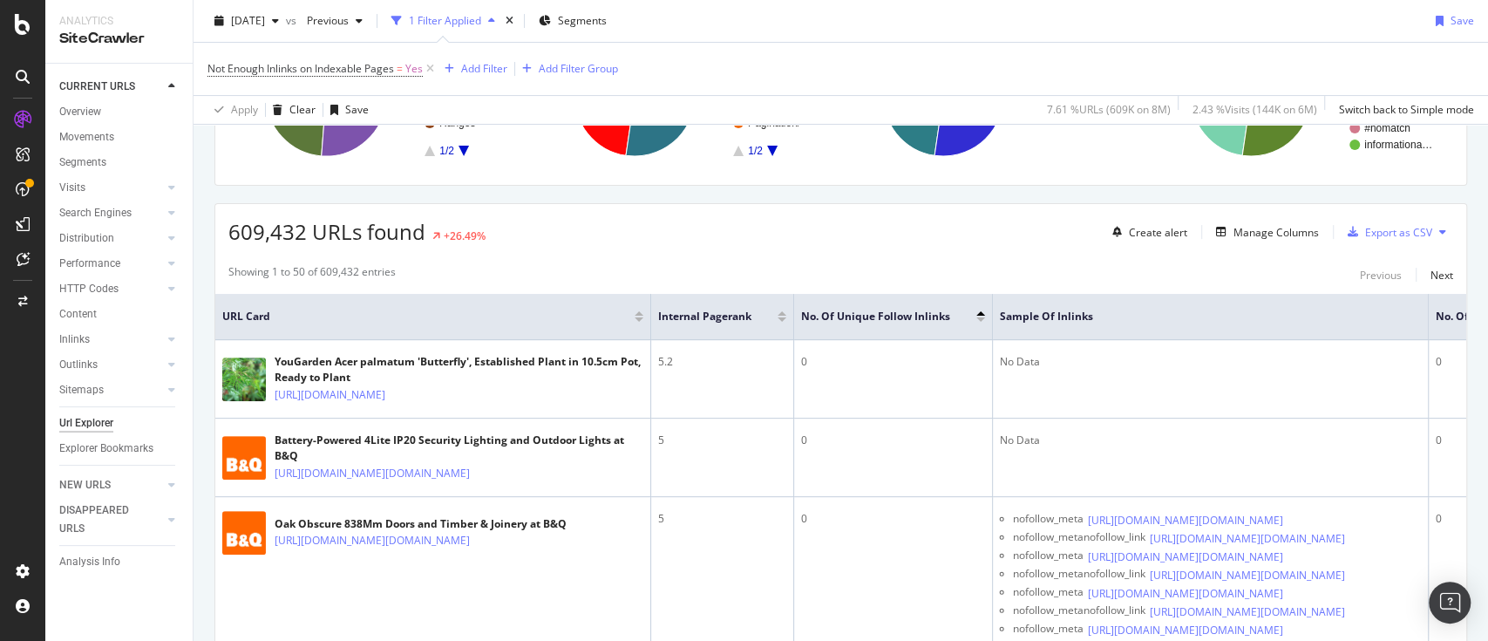
click at [980, 318] on div at bounding box center [980, 319] width 9 height 4
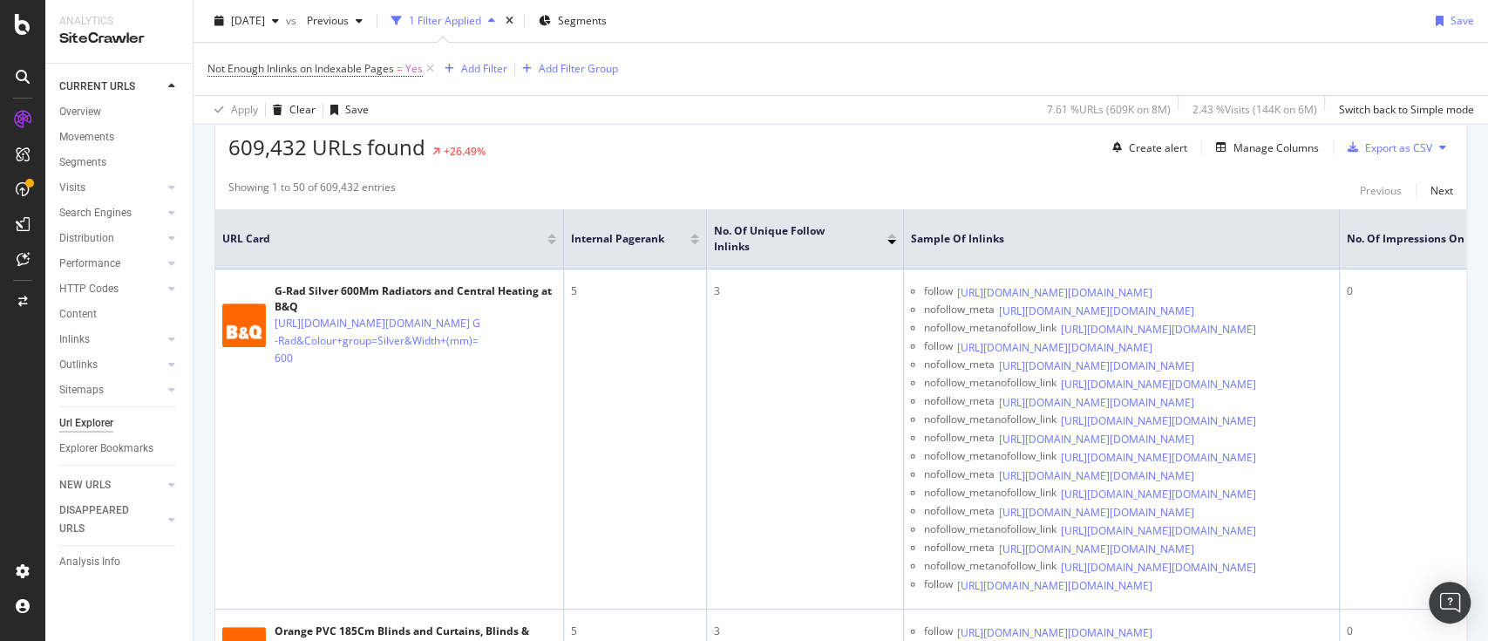
scroll to position [0, 279]
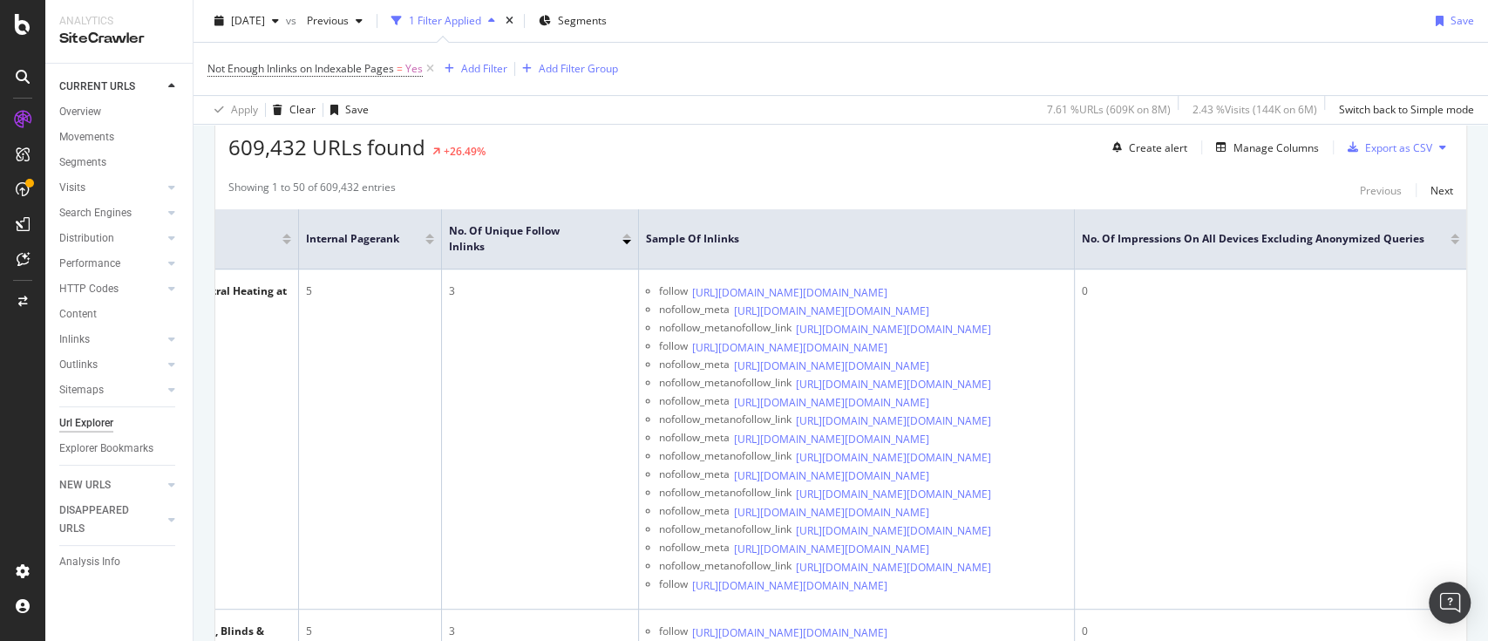
click at [1451, 240] on div at bounding box center [1455, 242] width 9 height 4
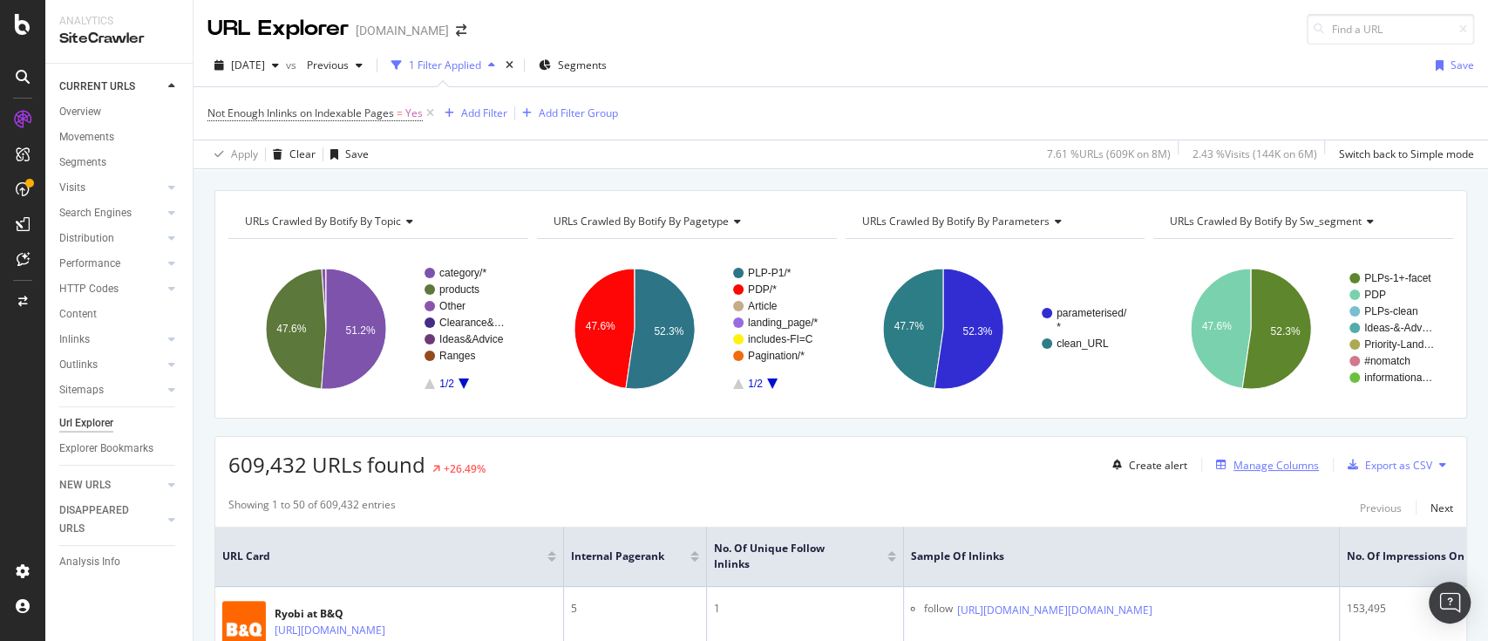
click at [1262, 469] on div "Manage Columns" at bounding box center [1276, 465] width 85 height 15
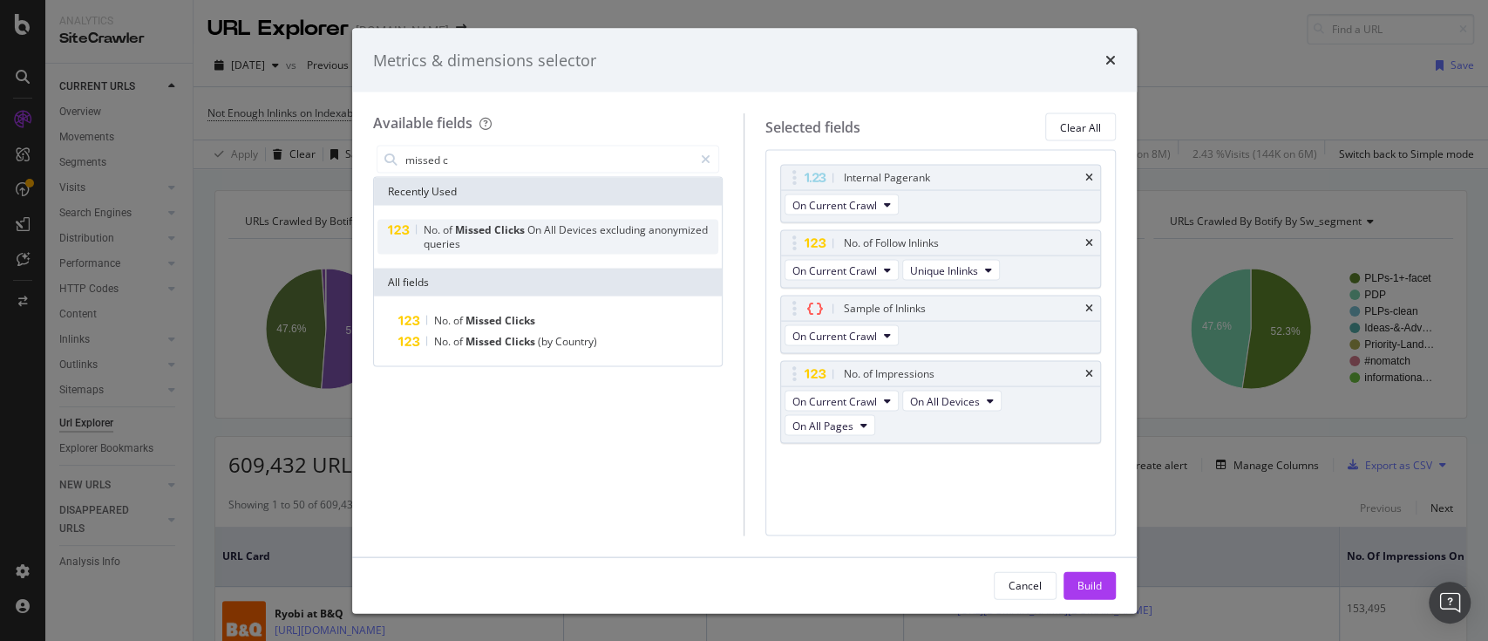
click at [633, 235] on span "excluding" at bounding box center [623, 229] width 49 height 15
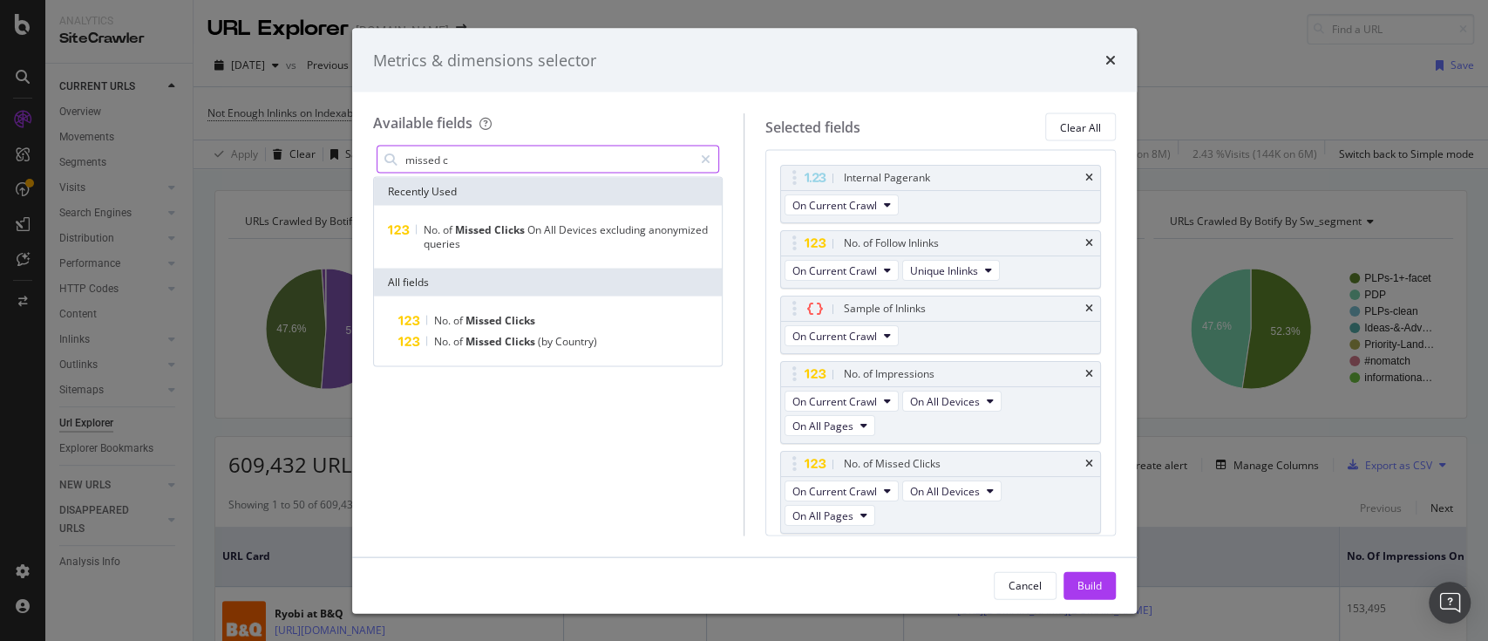
click at [537, 159] on input "missed c" at bounding box center [549, 159] width 290 height 26
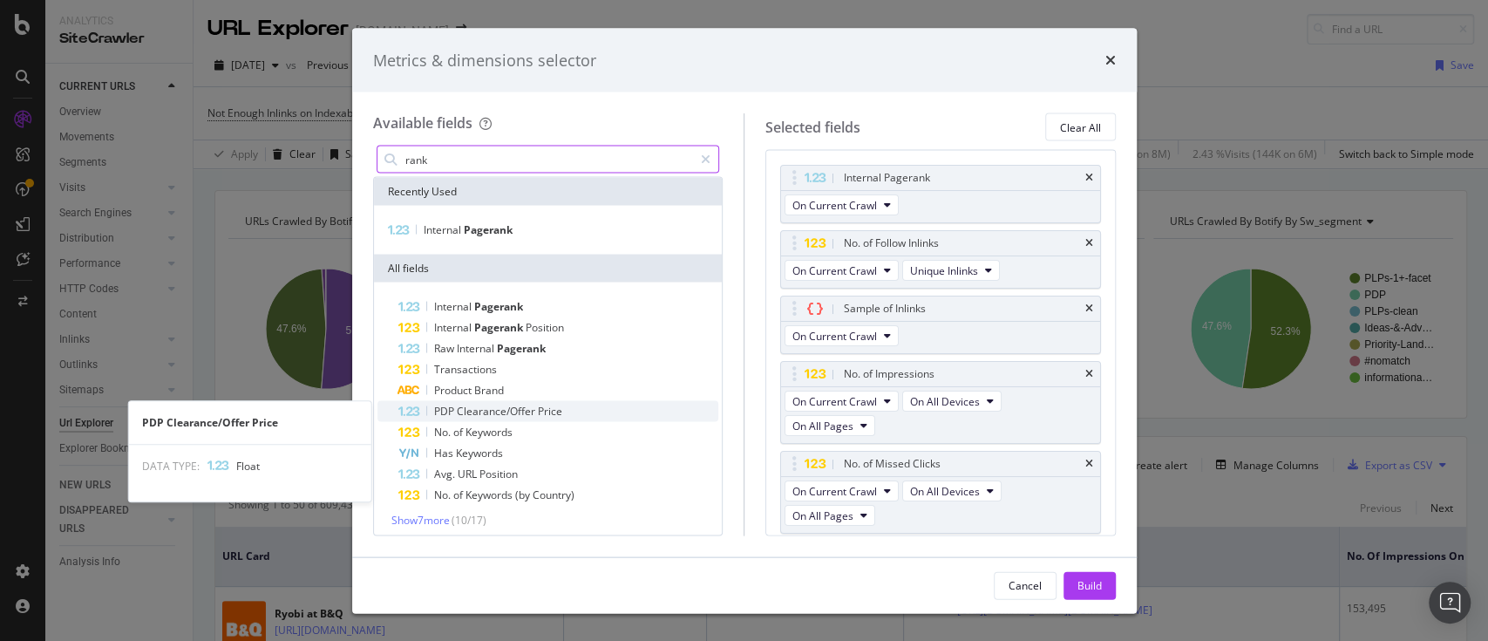
scroll to position [6, 0]
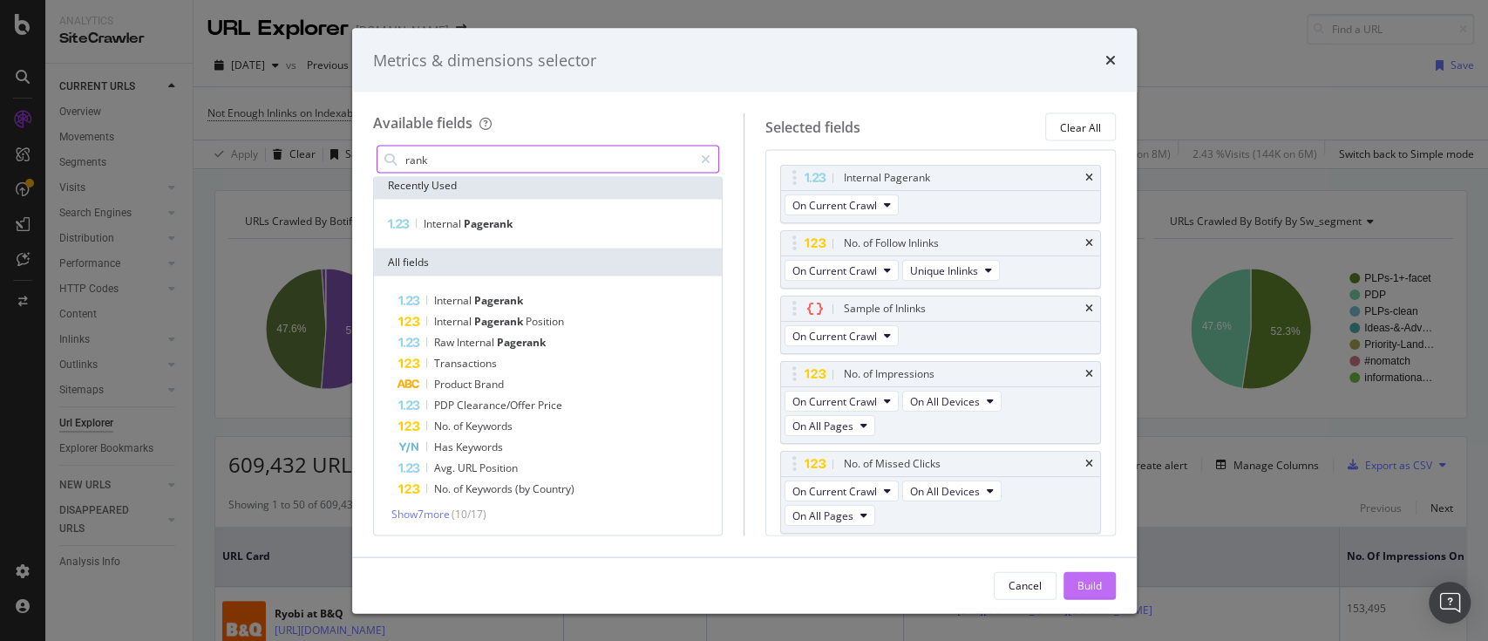
type input "rank"
click at [1081, 579] on div "Build" at bounding box center [1090, 584] width 24 height 15
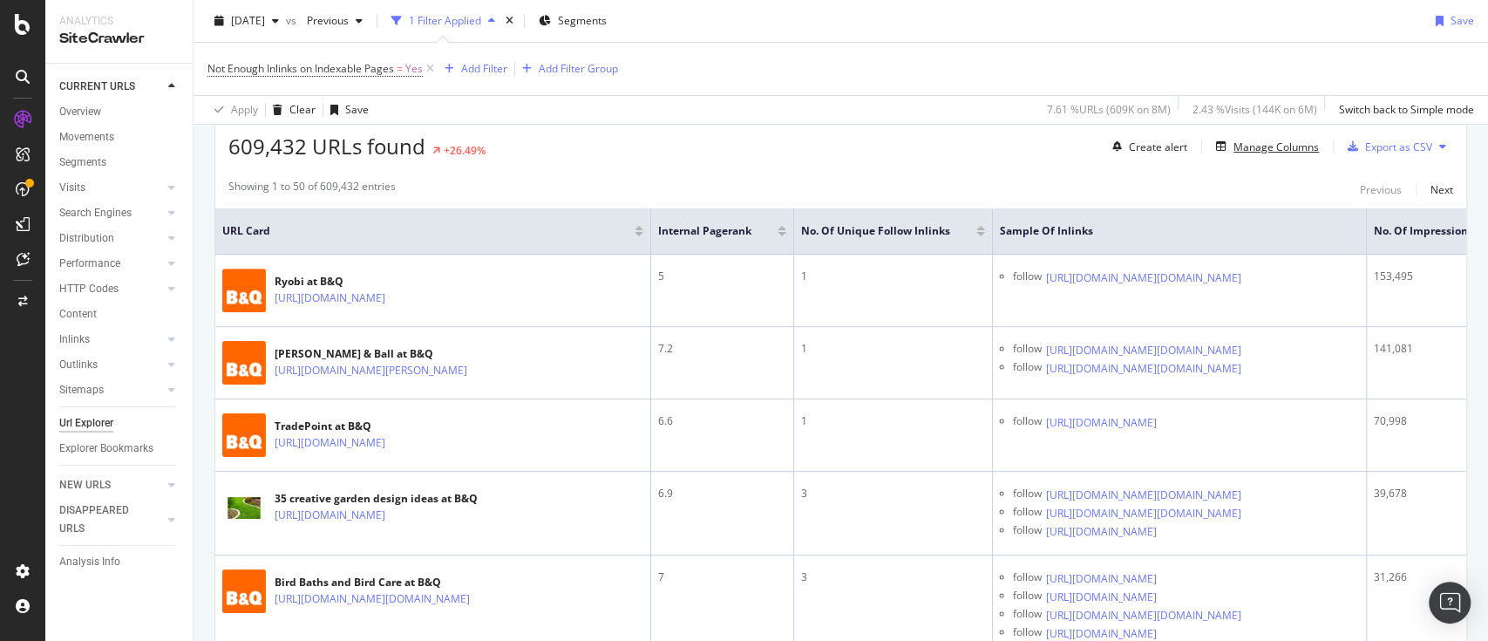
scroll to position [314, 0]
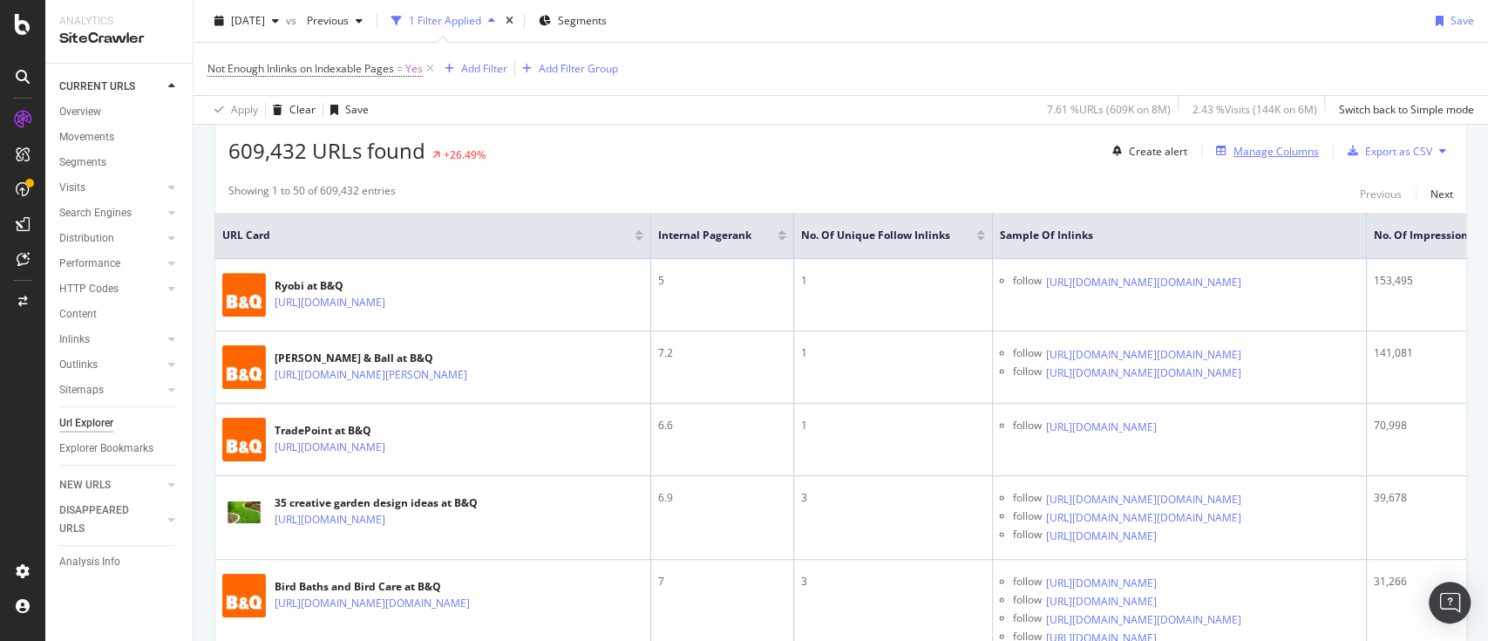
click at [1234, 144] on div "Manage Columns" at bounding box center [1276, 151] width 85 height 15
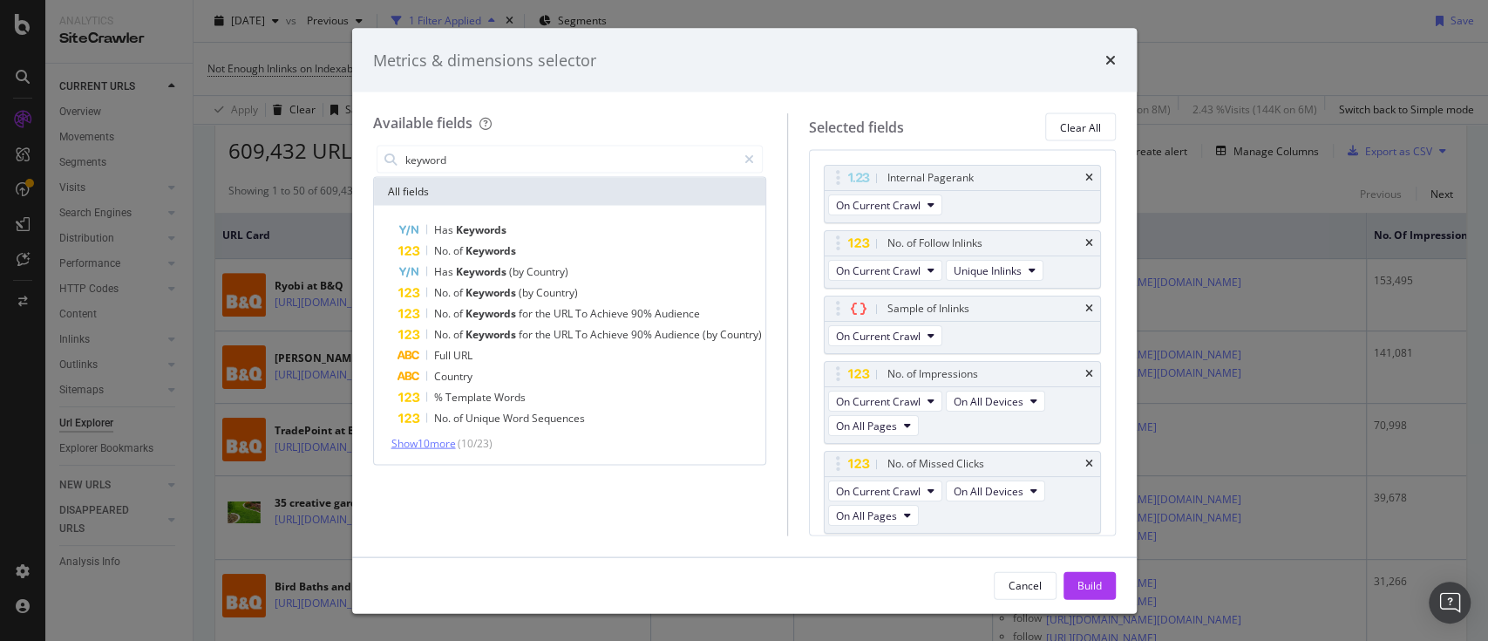
type input "keyword"
click at [456, 443] on span "Show 10 more" at bounding box center [423, 443] width 65 height 15
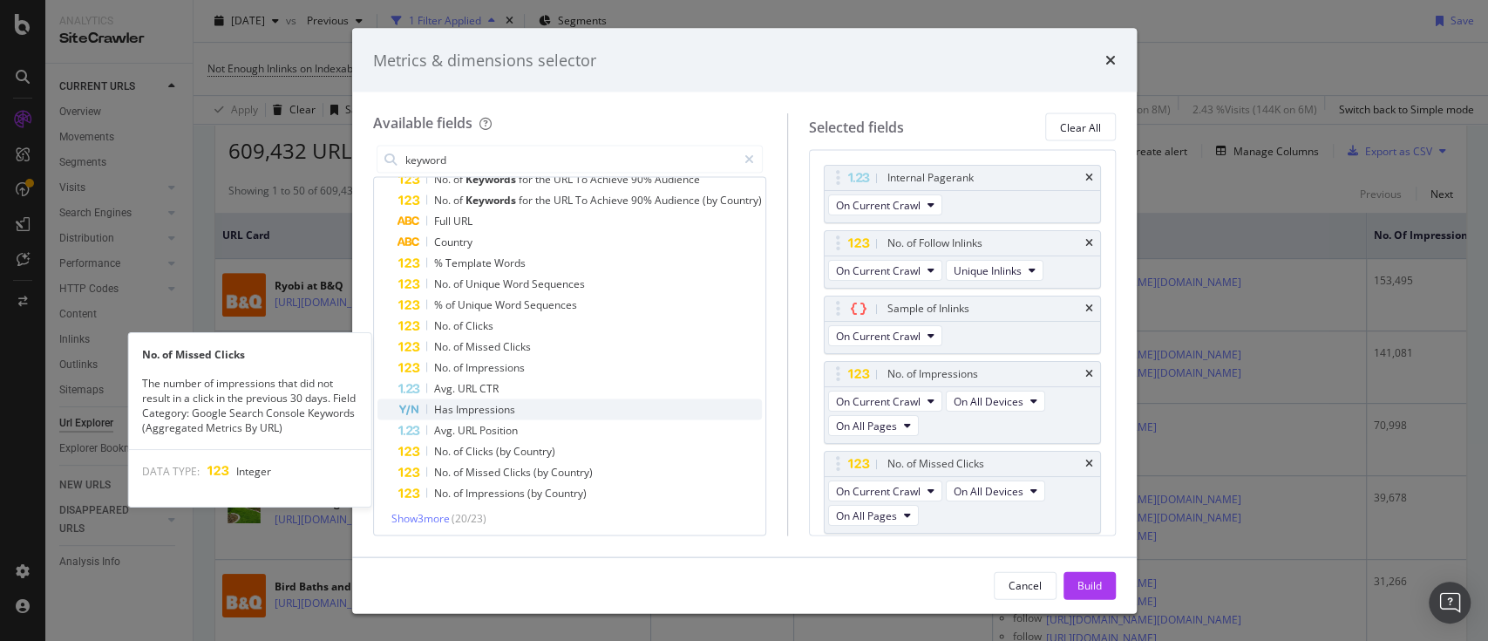
scroll to position [139, 0]
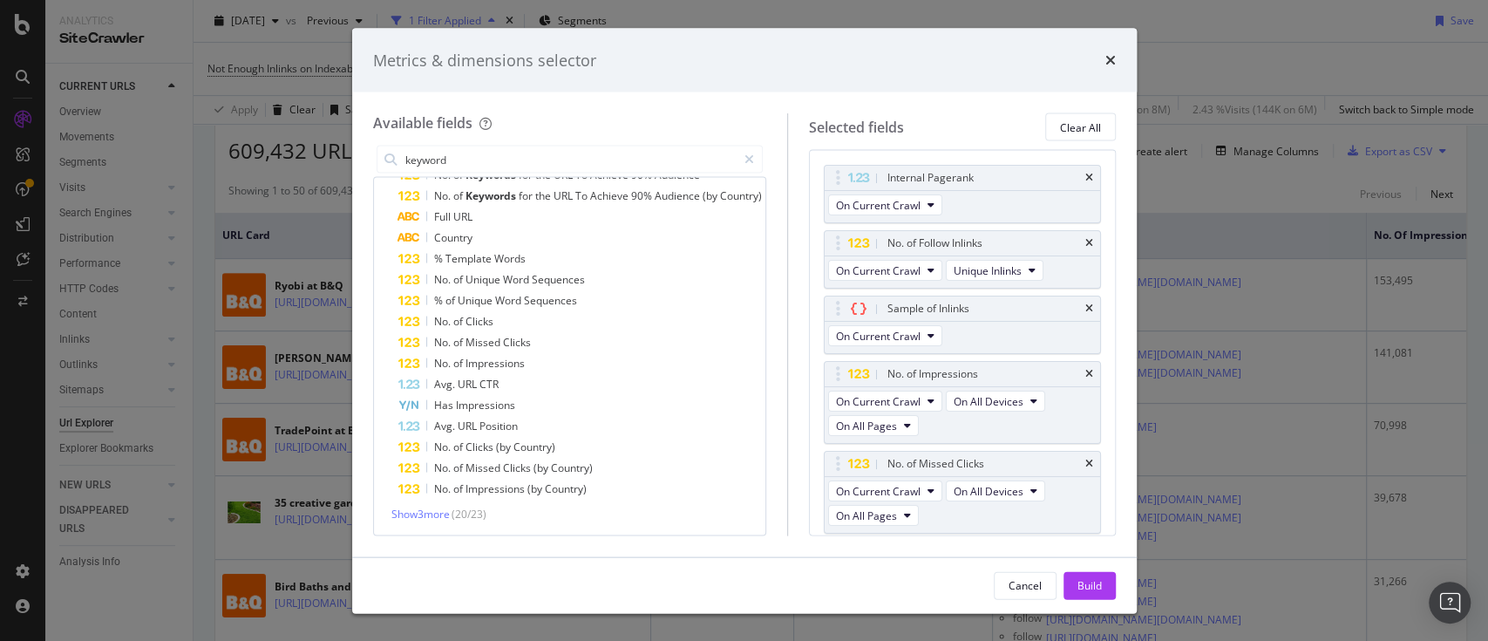
click at [1102, 59] on div "Metrics & dimensions selector" at bounding box center [744, 60] width 743 height 23
click at [1114, 62] on div "Metrics & dimensions selector" at bounding box center [744, 60] width 785 height 65
click at [1112, 63] on icon "times" at bounding box center [1110, 60] width 10 height 14
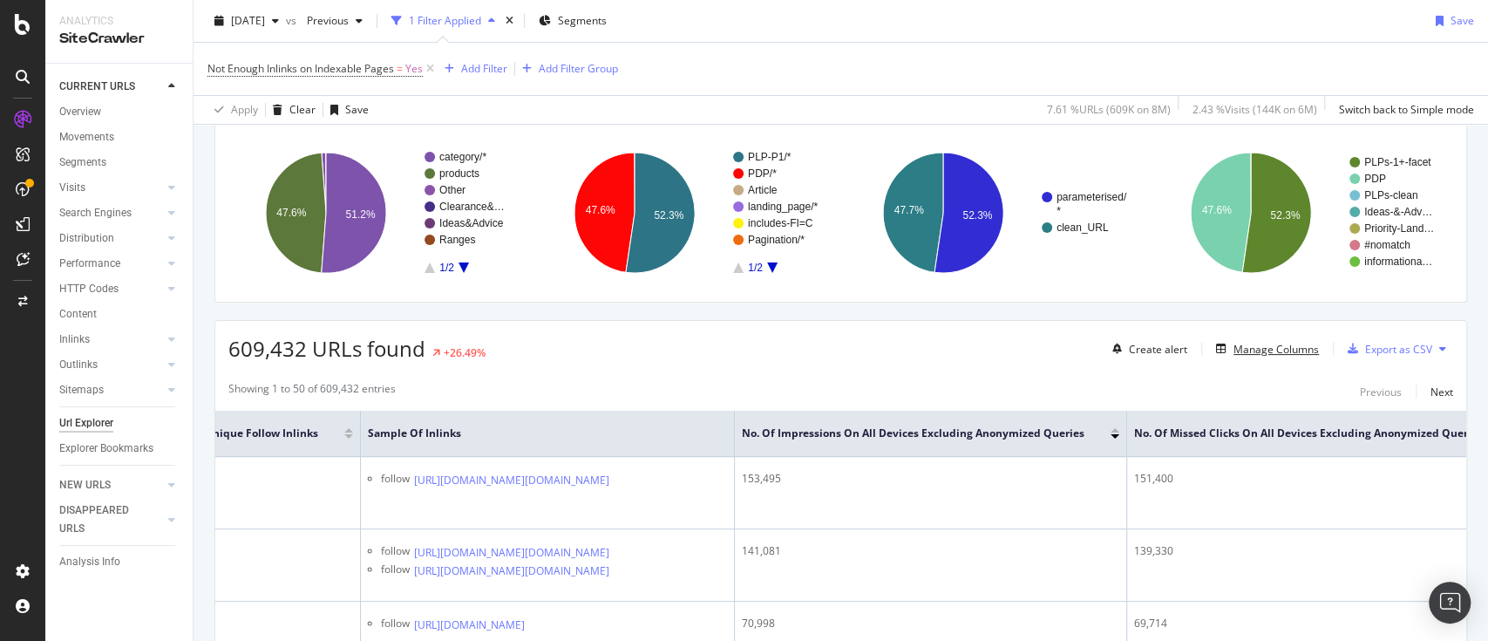
scroll to position [0, 759]
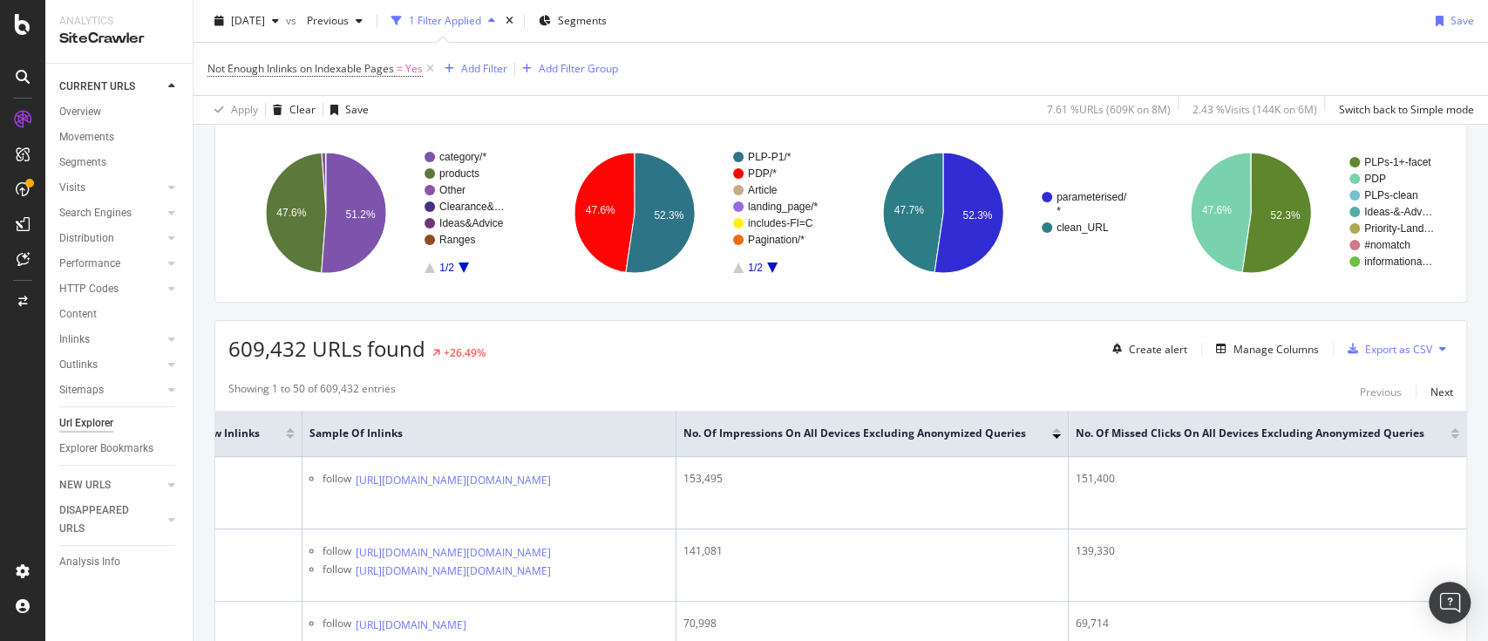
drag, startPoint x: 1437, startPoint y: 436, endPoint x: 976, endPoint y: 356, distance: 467.3
click at [1451, 436] on div at bounding box center [1455, 436] width 9 height 4
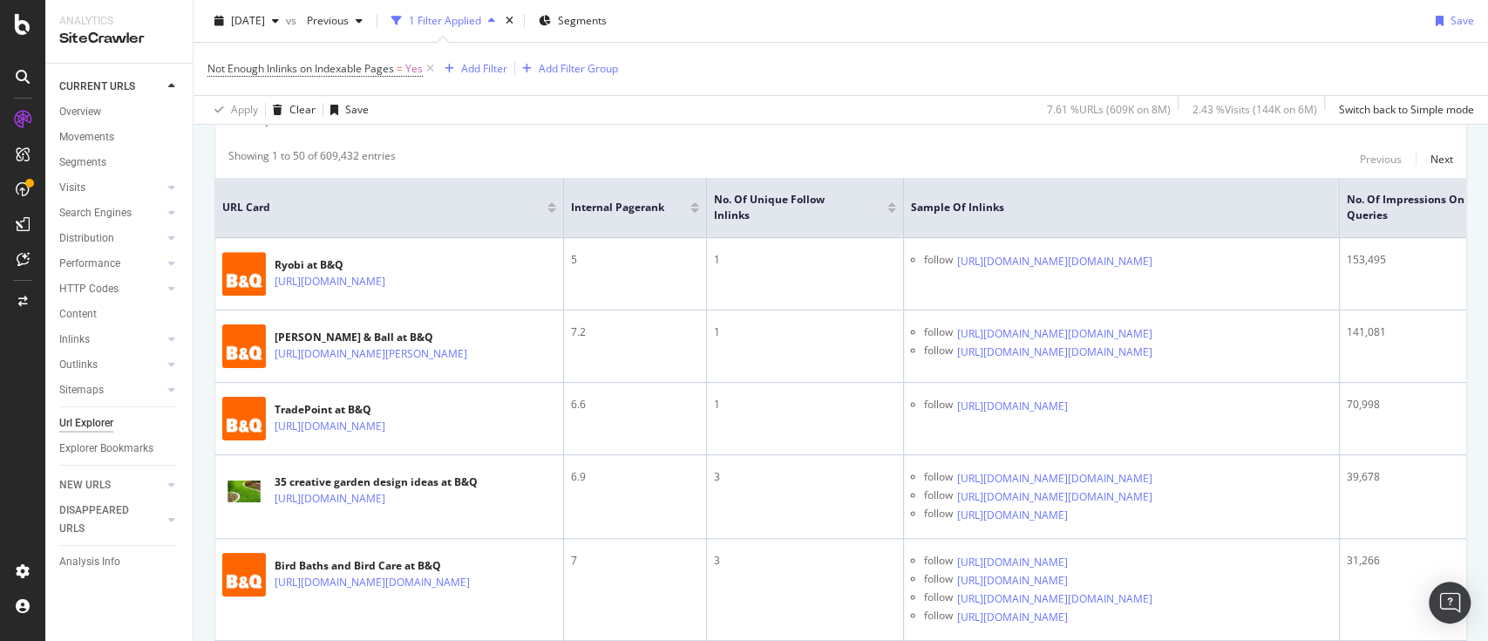
scroll to position [232, 0]
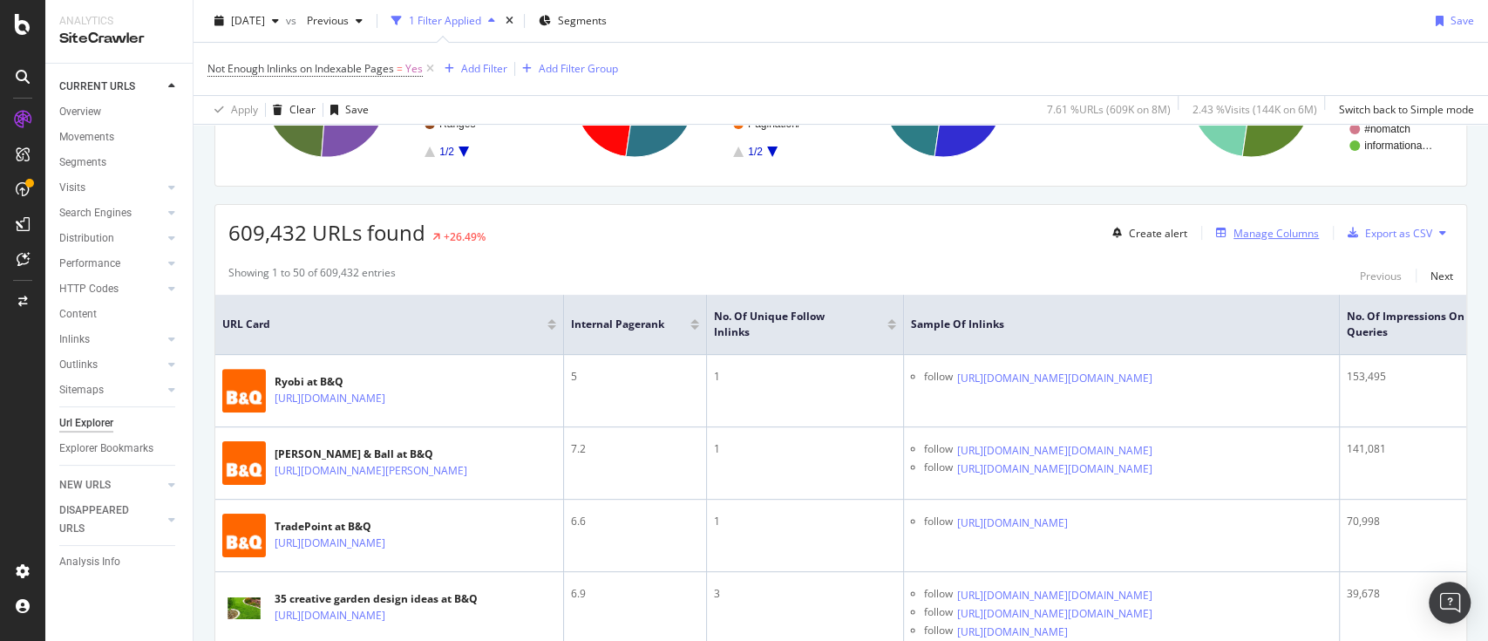
click at [1241, 233] on div "Manage Columns" at bounding box center [1276, 233] width 85 height 15
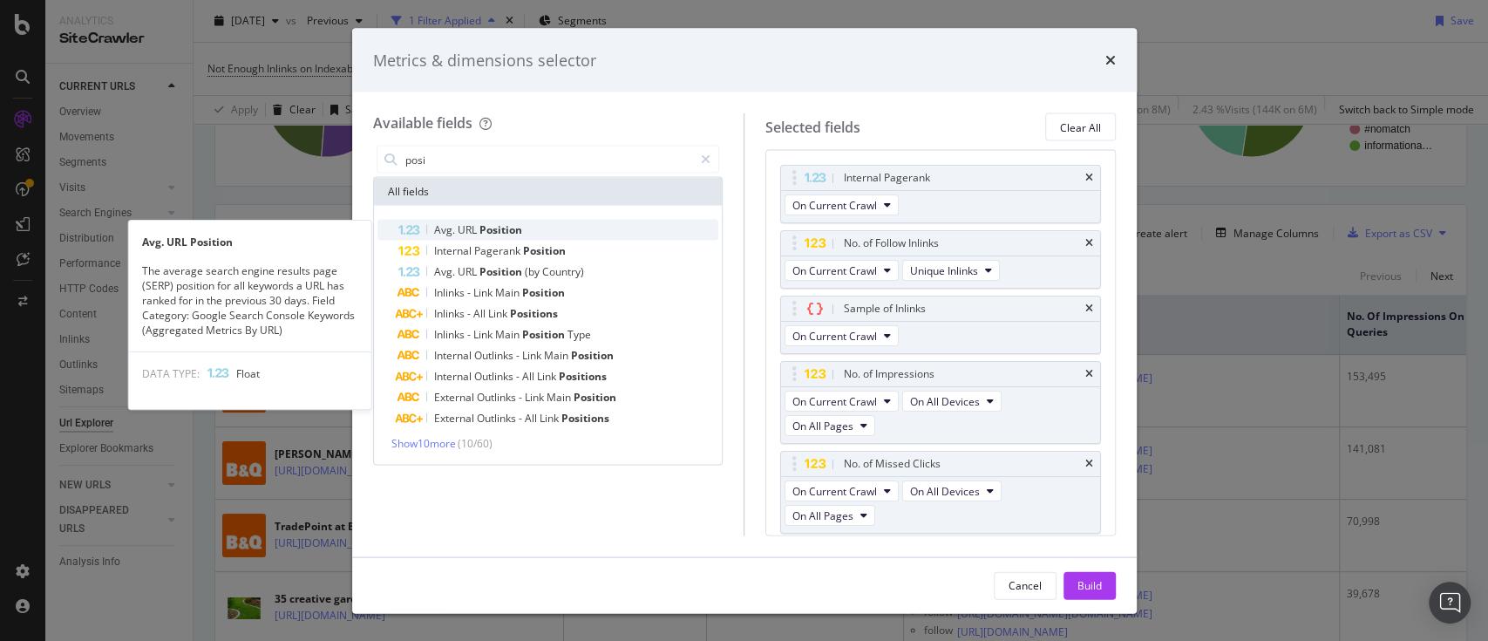
type input "posi"
click at [514, 227] on span "Position" at bounding box center [500, 229] width 43 height 15
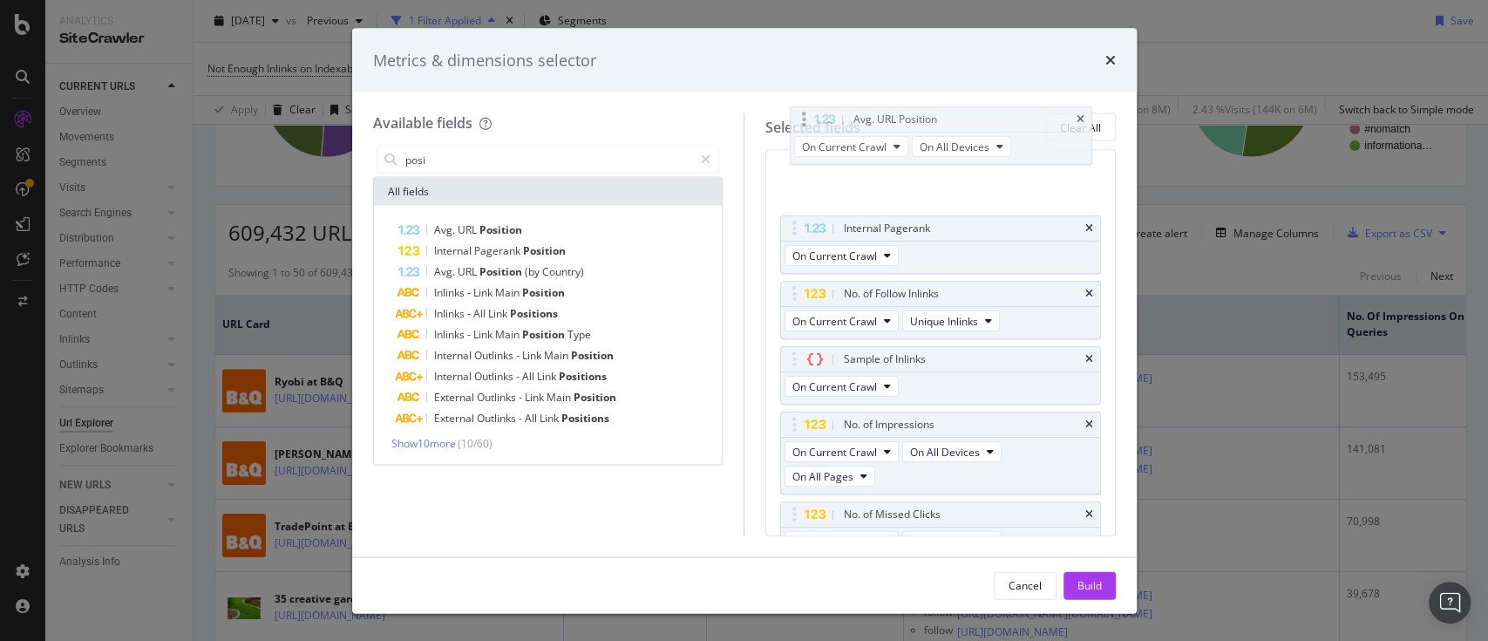
scroll to position [0, 0]
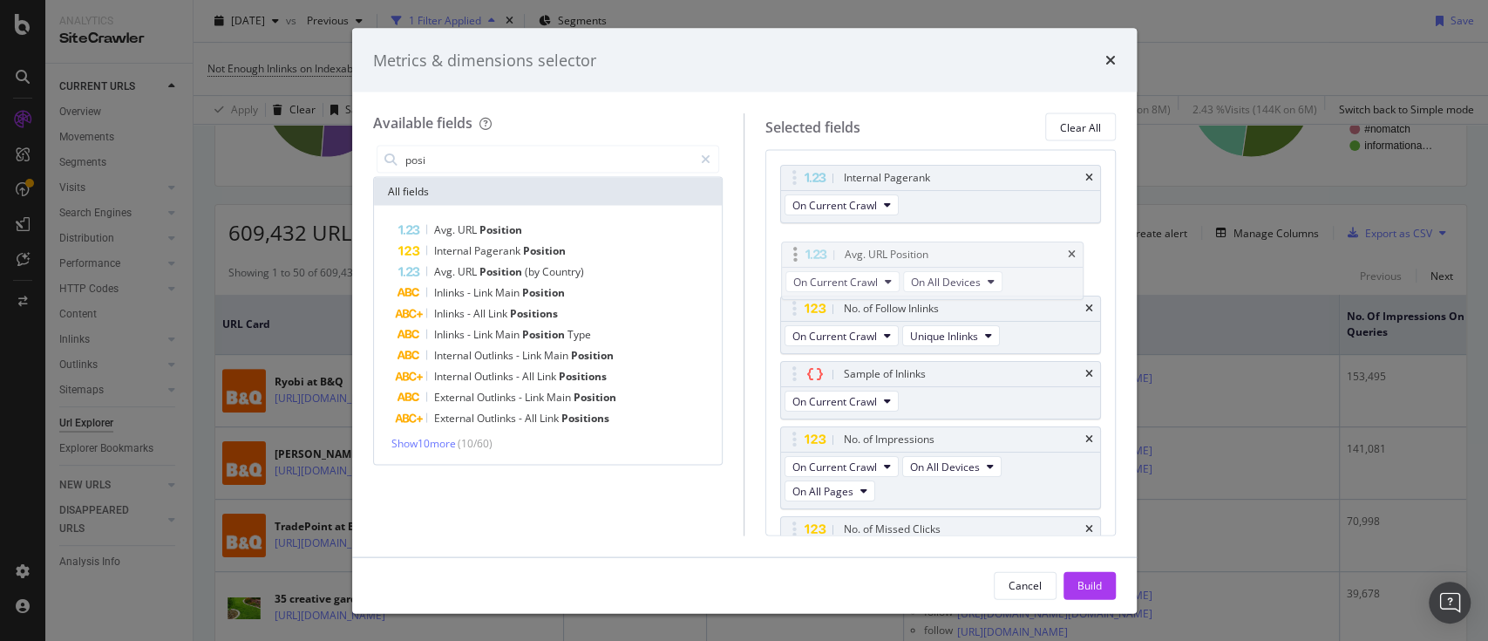
drag, startPoint x: 799, startPoint y: 485, endPoint x: 816, endPoint y: 247, distance: 238.6
click at [799, 243] on body "Analytics SiteCrawler CURRENT URLS Overview Movements Segments Visits Analysis …" at bounding box center [744, 320] width 1488 height 641
click at [1079, 595] on div "Build" at bounding box center [1090, 585] width 24 height 26
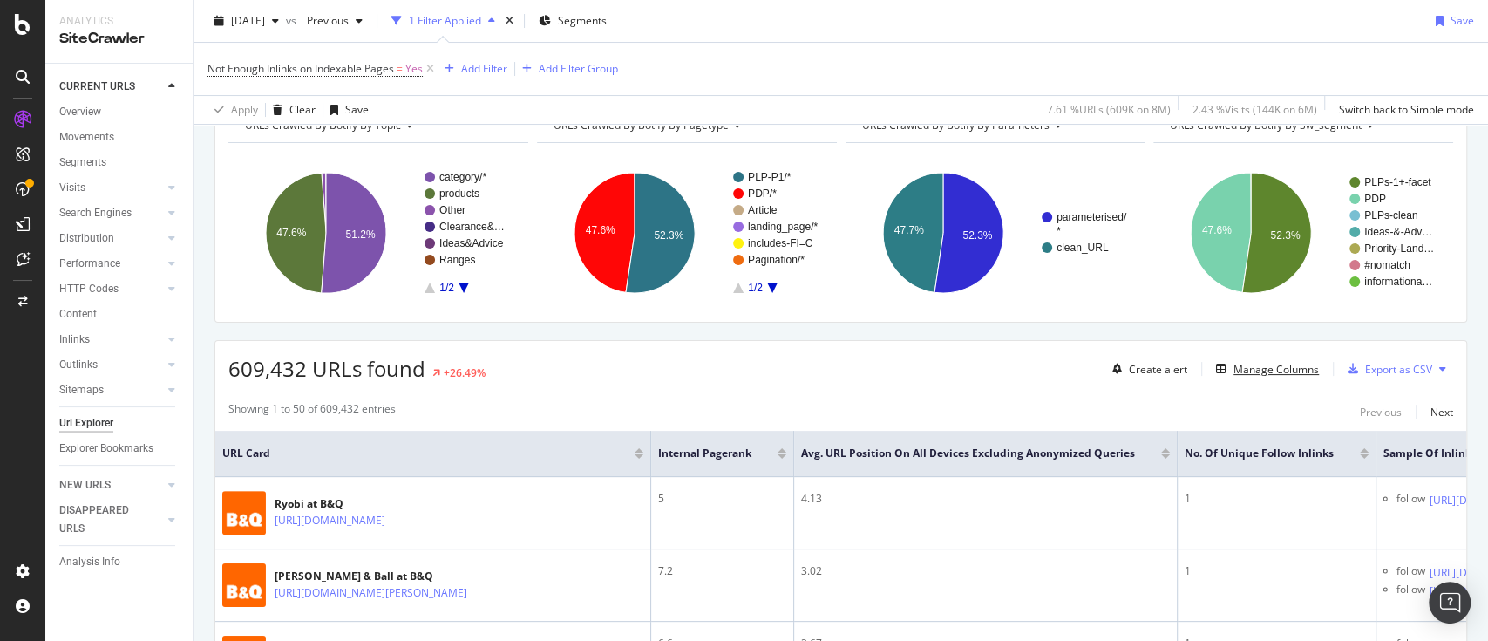
scroll to position [62, 0]
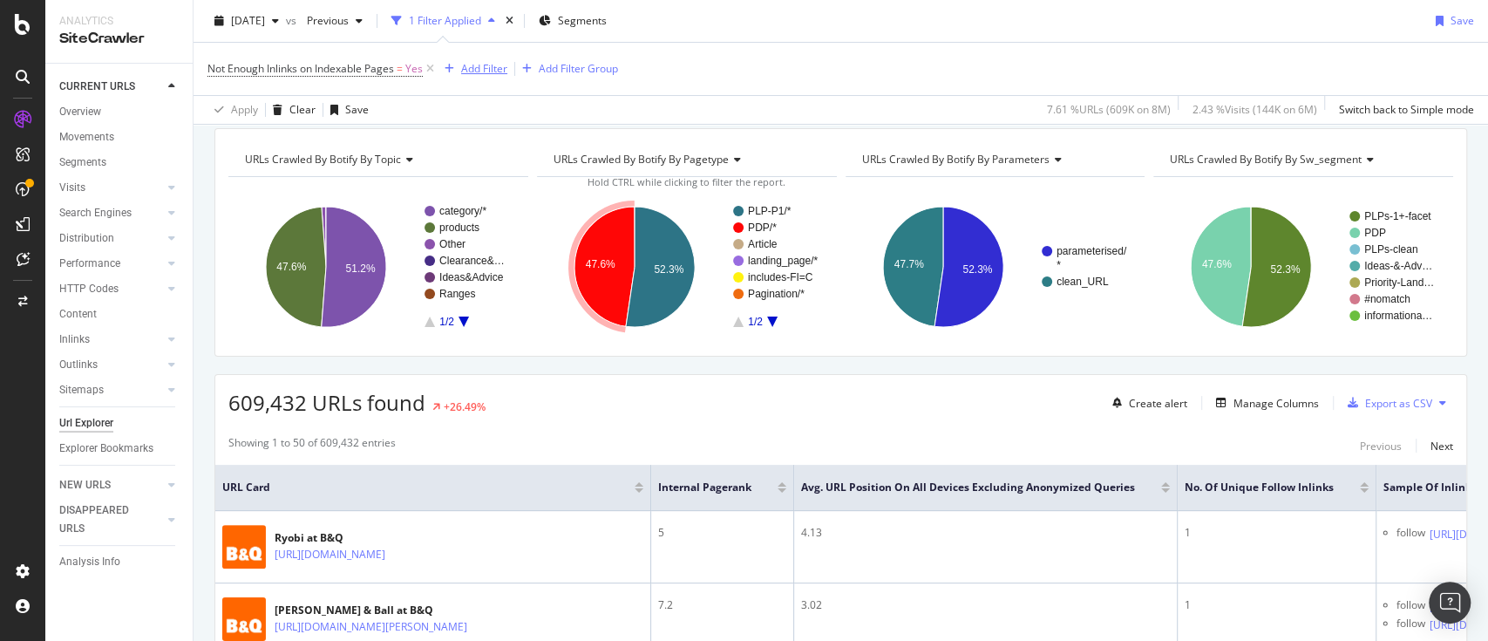
click at [485, 65] on div "Add Filter" at bounding box center [484, 68] width 46 height 15
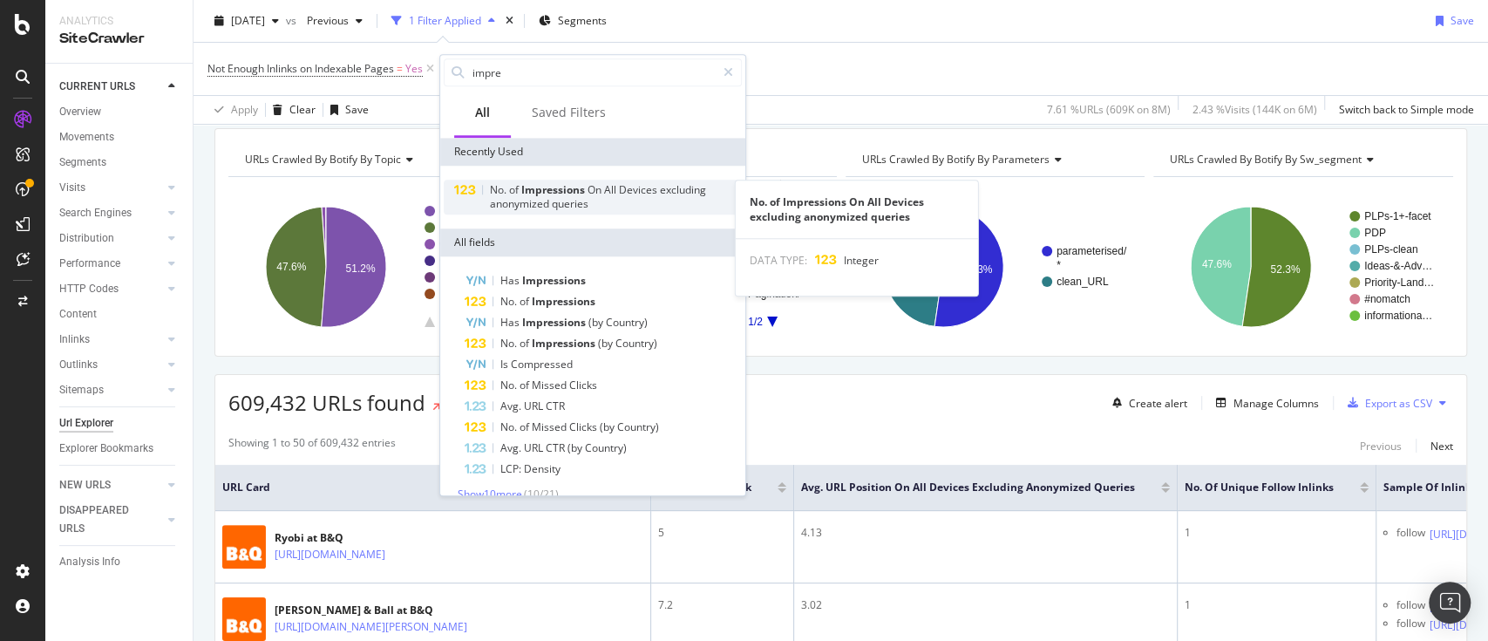
type input "impre"
click at [677, 204] on div "No. of Impressions On All Devices excluding anonymized queries" at bounding box center [616, 197] width 252 height 28
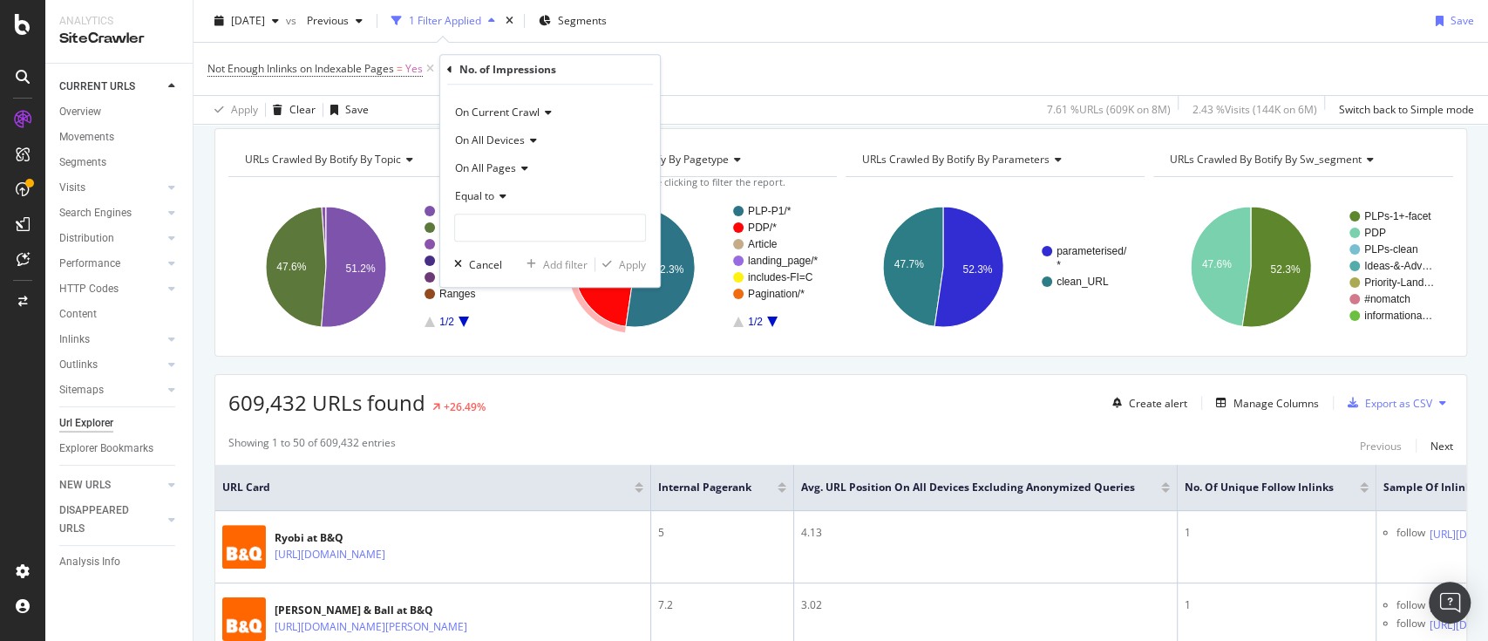
click at [502, 192] on icon at bounding box center [500, 196] width 12 height 10
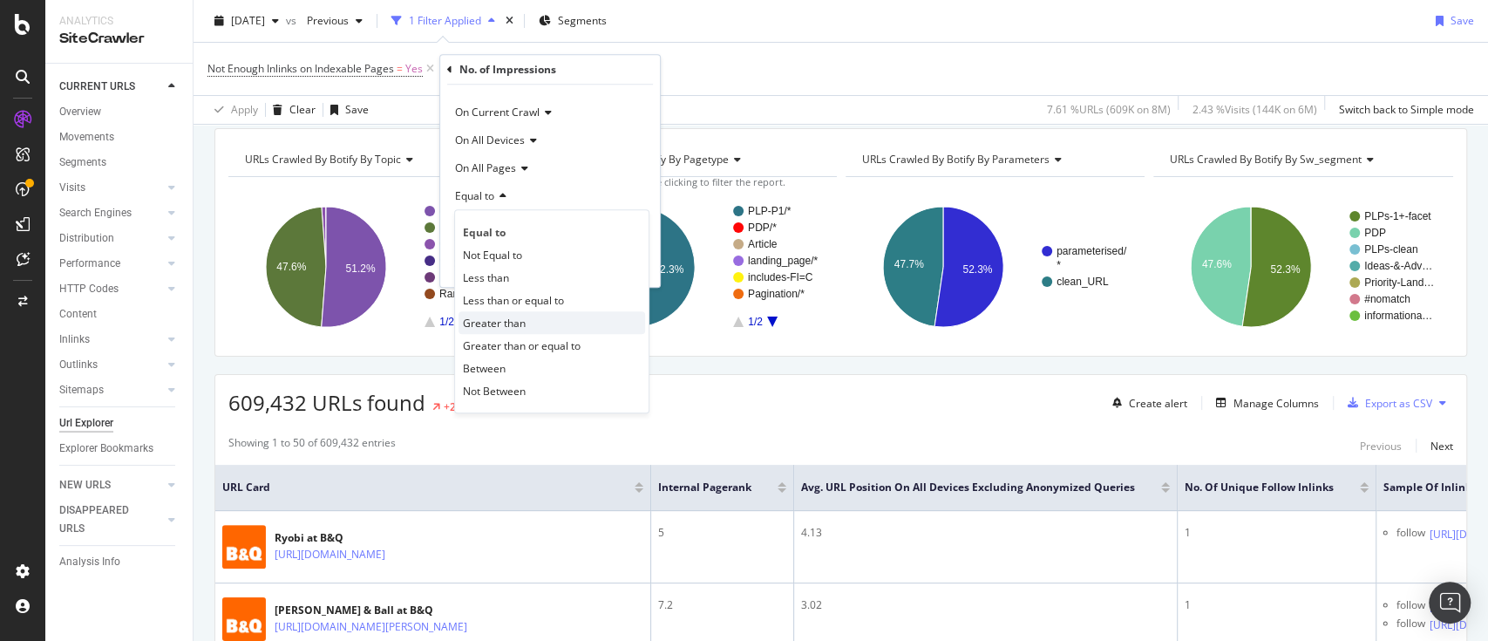
click at [526, 317] on div "Greater than" at bounding box center [552, 322] width 187 height 23
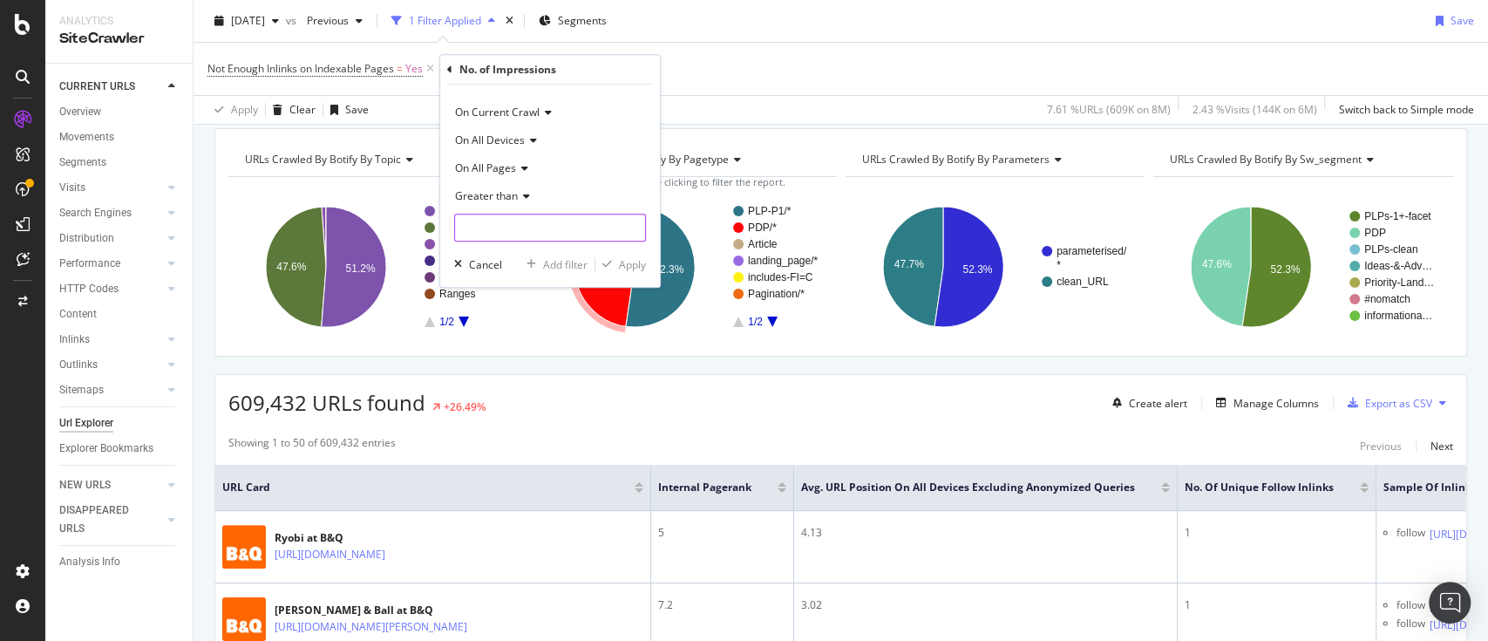
click at [553, 223] on input "number" at bounding box center [550, 228] width 192 height 28
type input "10"
click at [629, 269] on div "Apply" at bounding box center [632, 264] width 27 height 15
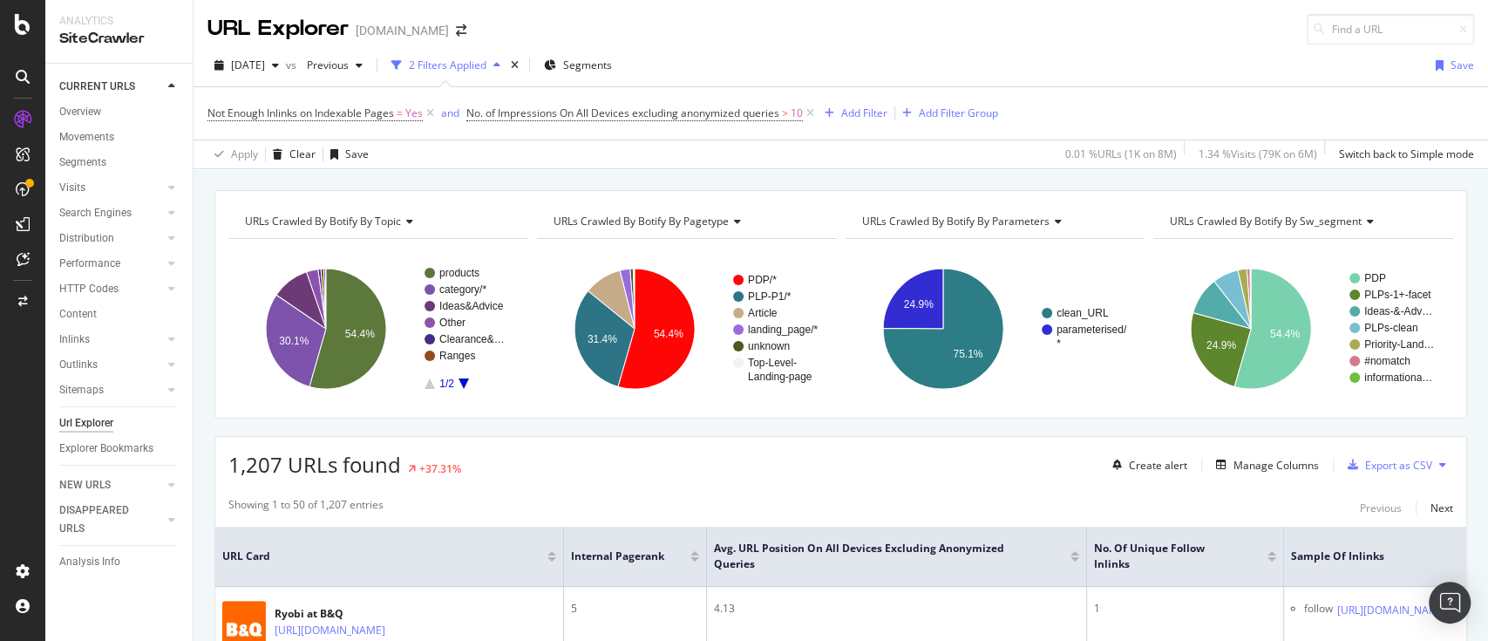
click at [1127, 62] on div "2025 Aug. 11th vs Previous 2 Filters Applied Segments Save" at bounding box center [841, 68] width 1295 height 35
click at [101, 133] on div "Movements" at bounding box center [86, 137] width 55 height 18
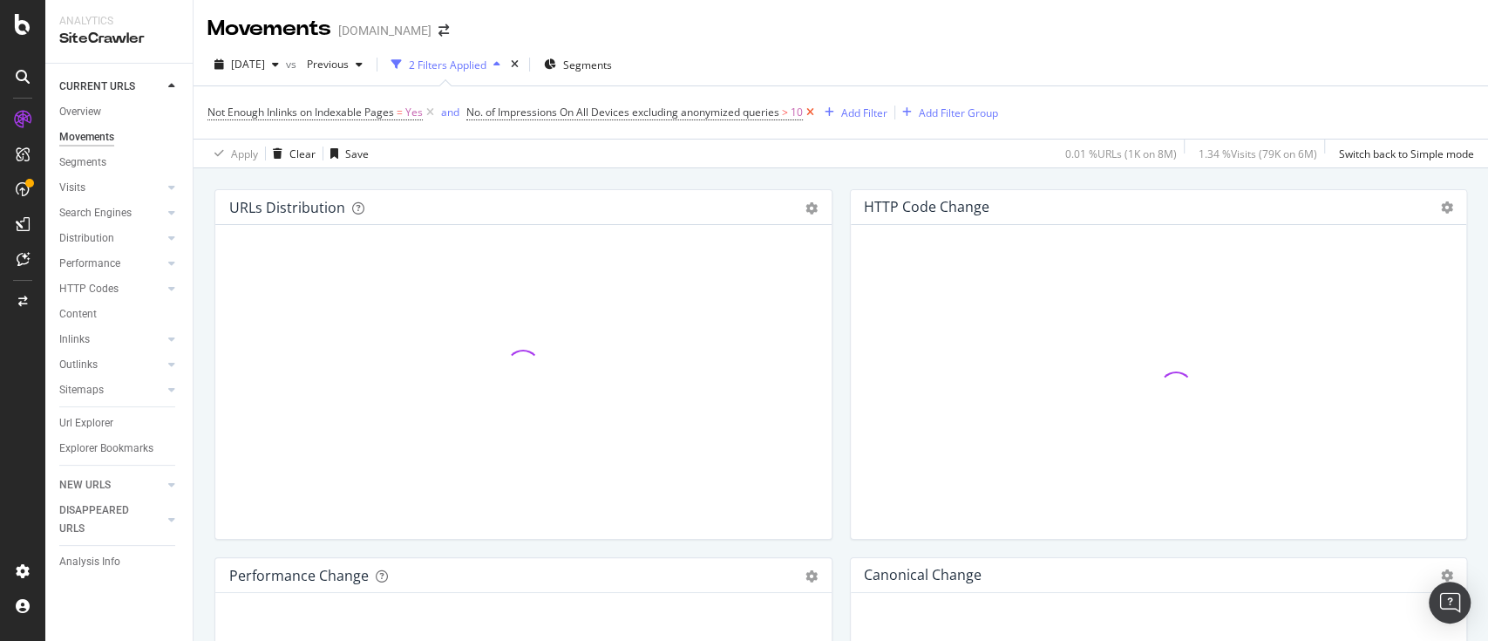
click at [818, 110] on icon at bounding box center [810, 112] width 15 height 17
click at [431, 110] on icon at bounding box center [430, 112] width 15 height 17
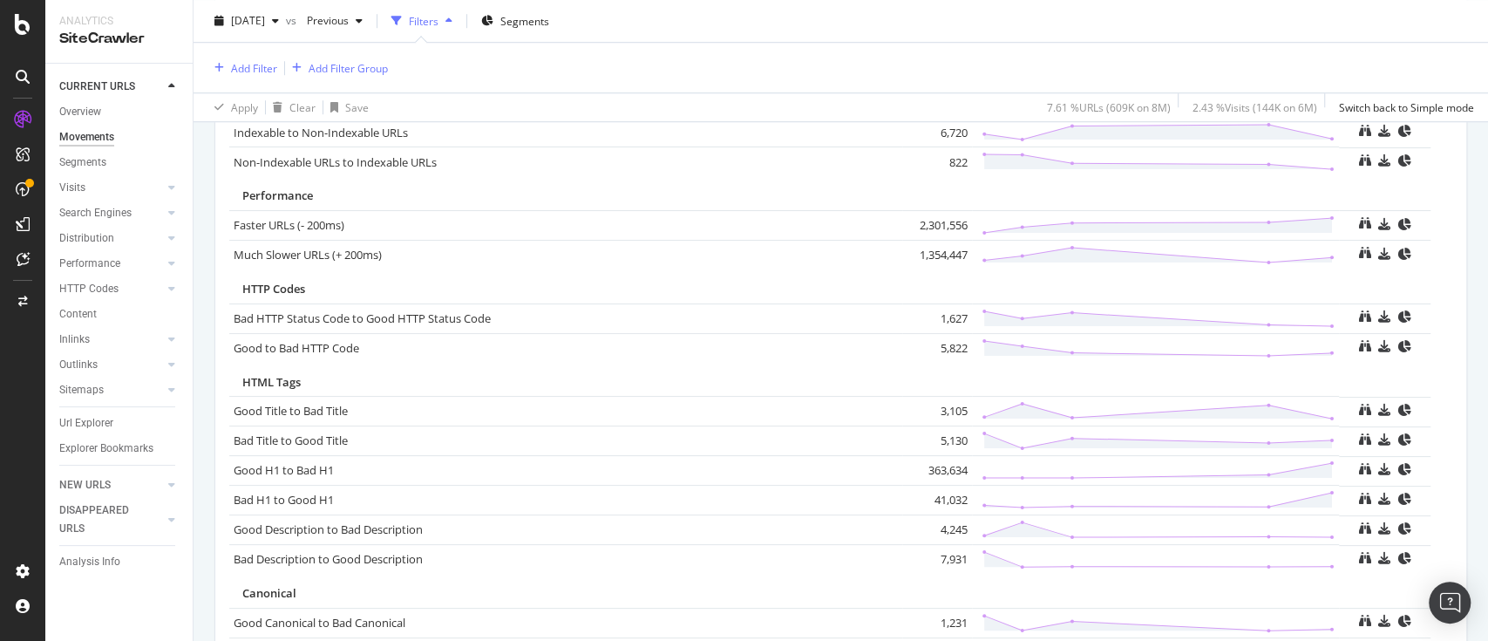
scroll to position [1290, 0]
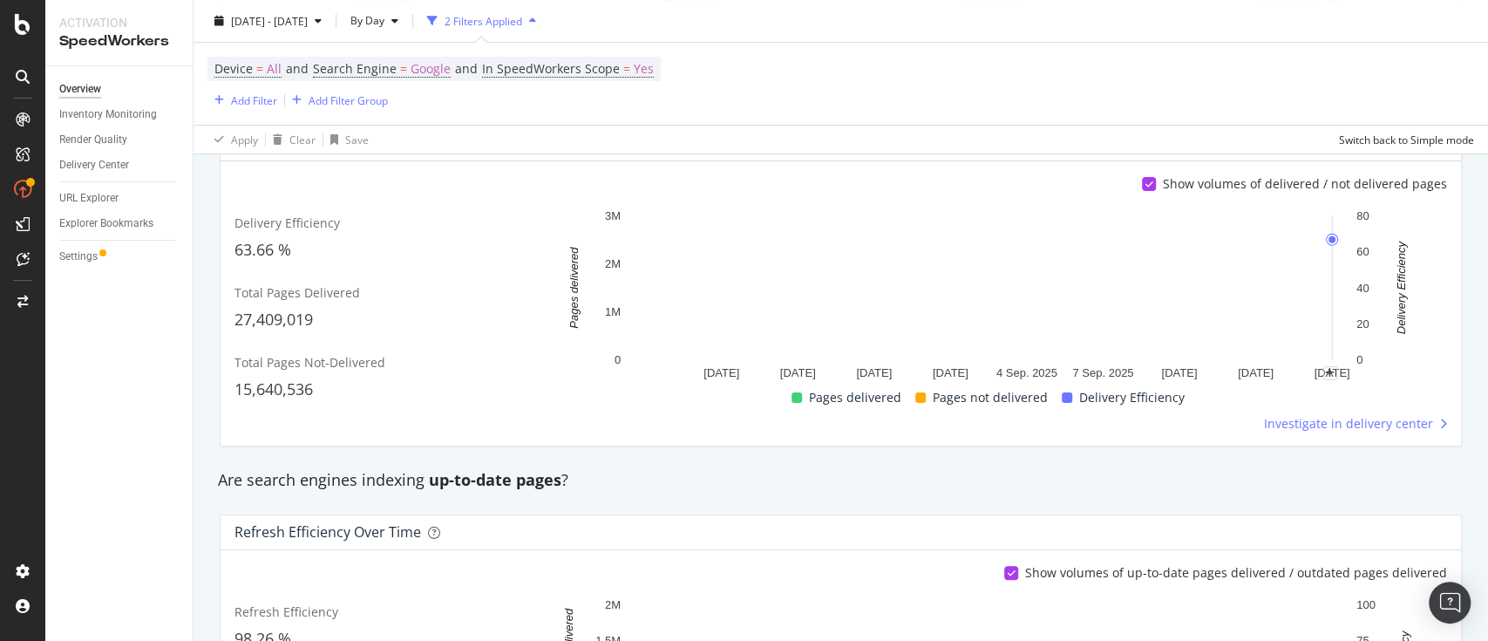
scroll to position [62, 0]
